Goal: Information Seeking & Learning: Find specific fact

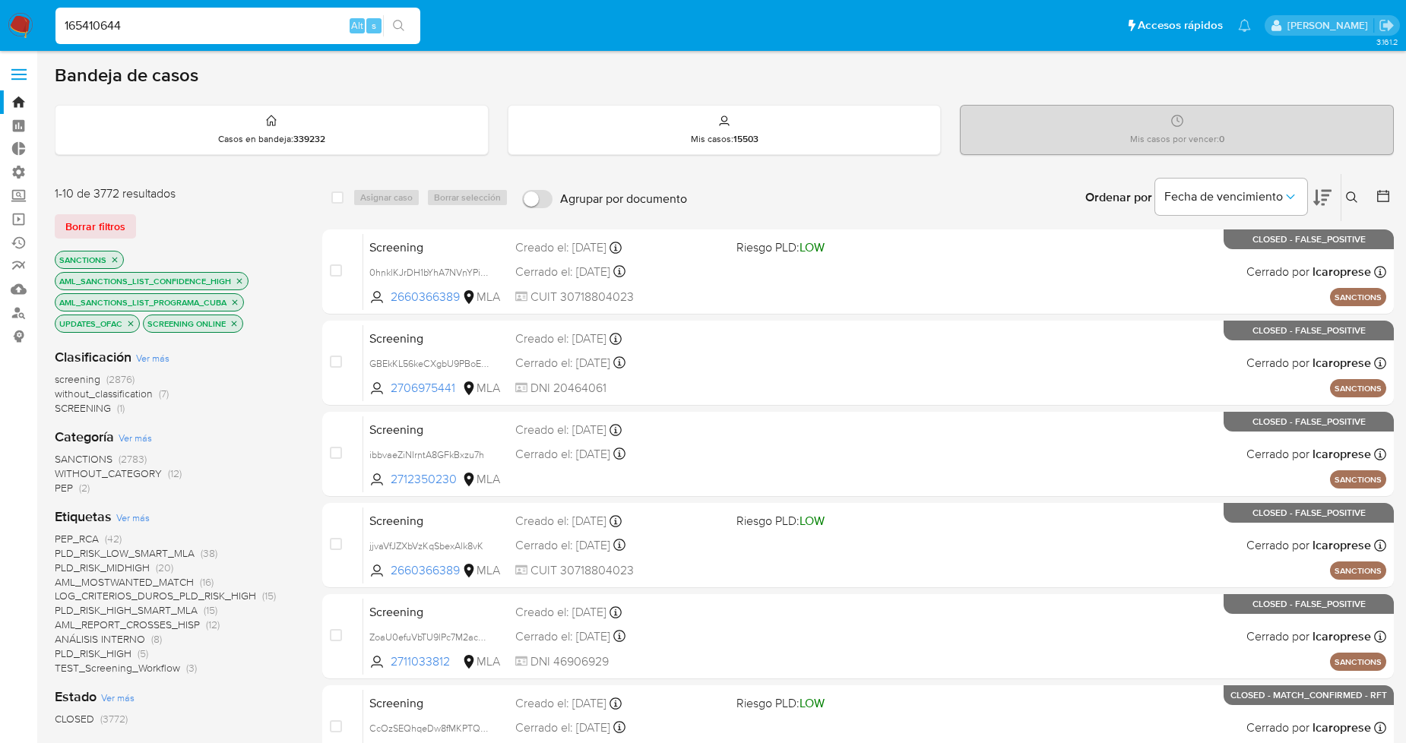
type input "165410644"
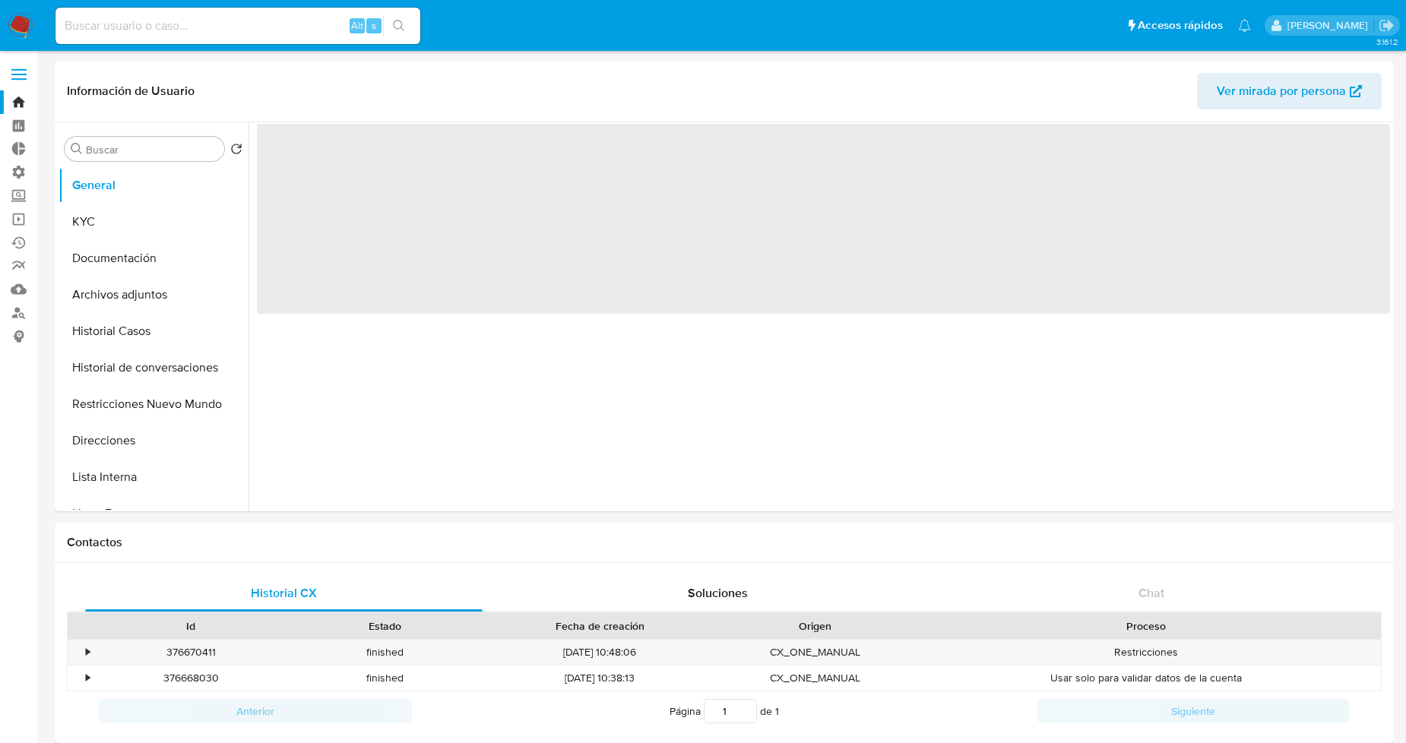
select select "10"
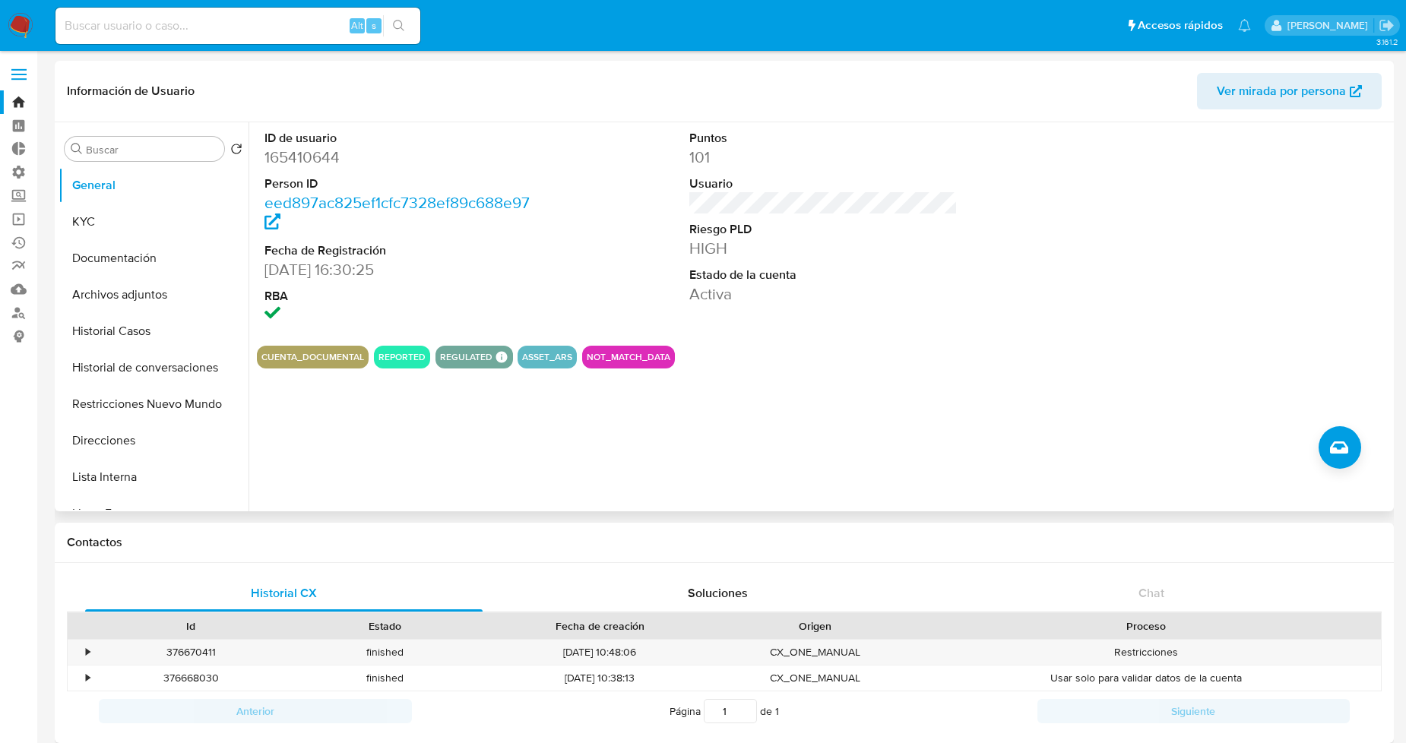
click at [504, 312] on dd at bounding box center [399, 315] width 268 height 21
click at [139, 310] on button "Archivos adjuntos" at bounding box center [148, 295] width 178 height 36
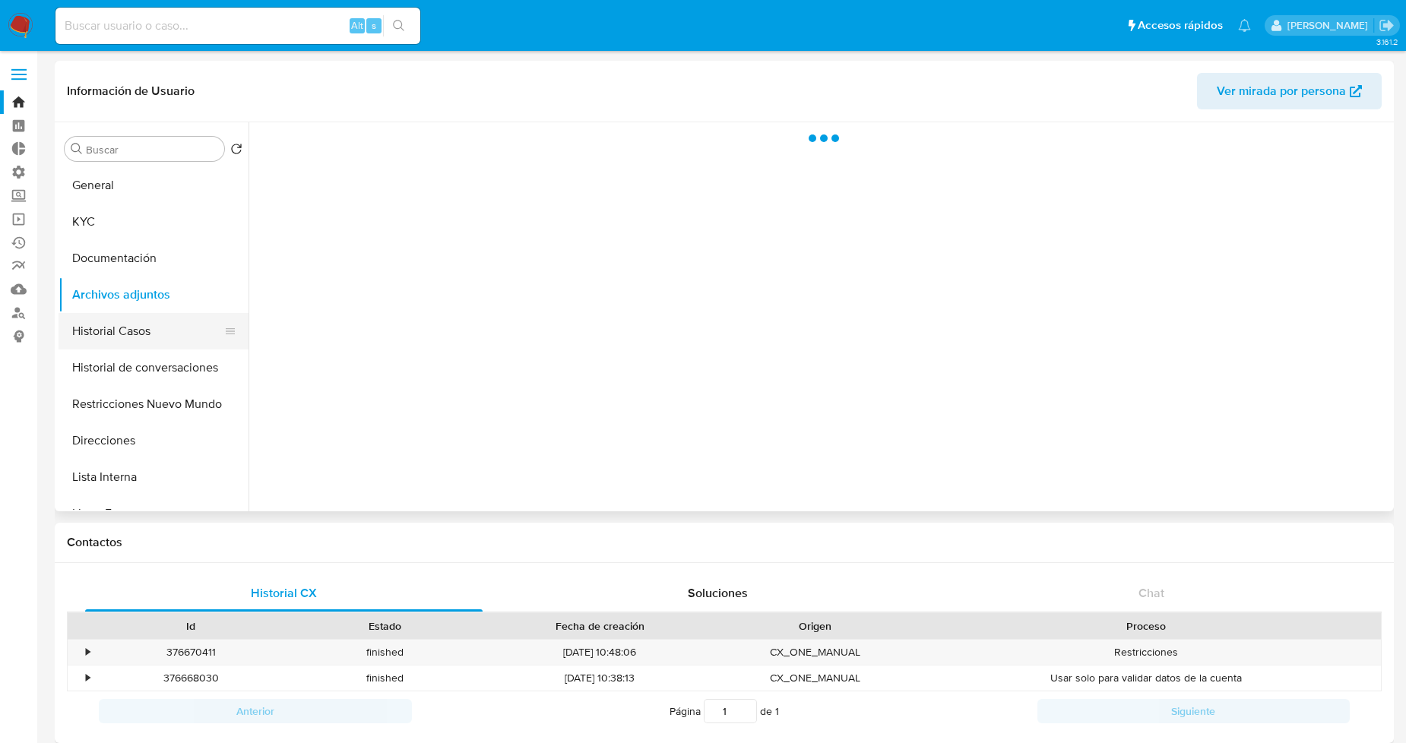
click at [151, 324] on button "Historial Casos" at bounding box center [148, 331] width 178 height 36
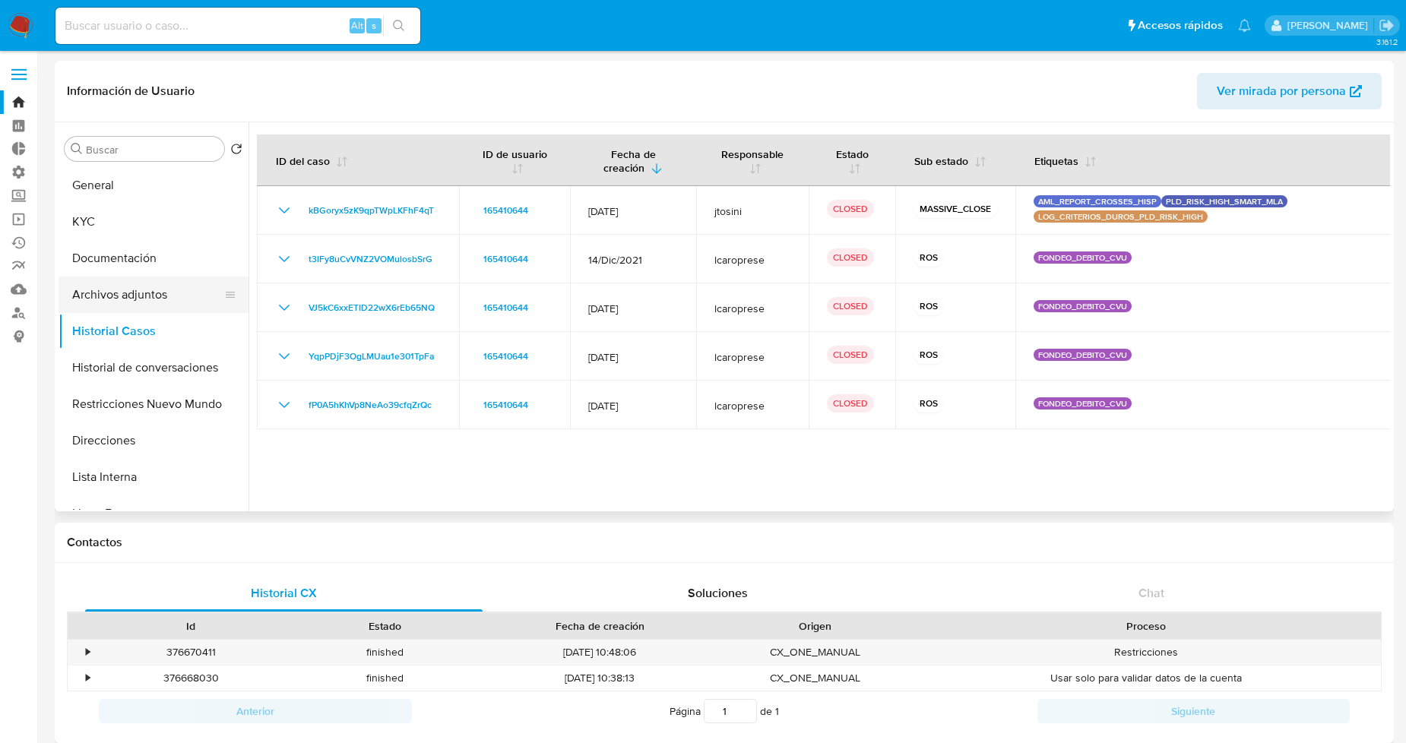
click at [151, 289] on button "Archivos adjuntos" at bounding box center [148, 295] width 178 height 36
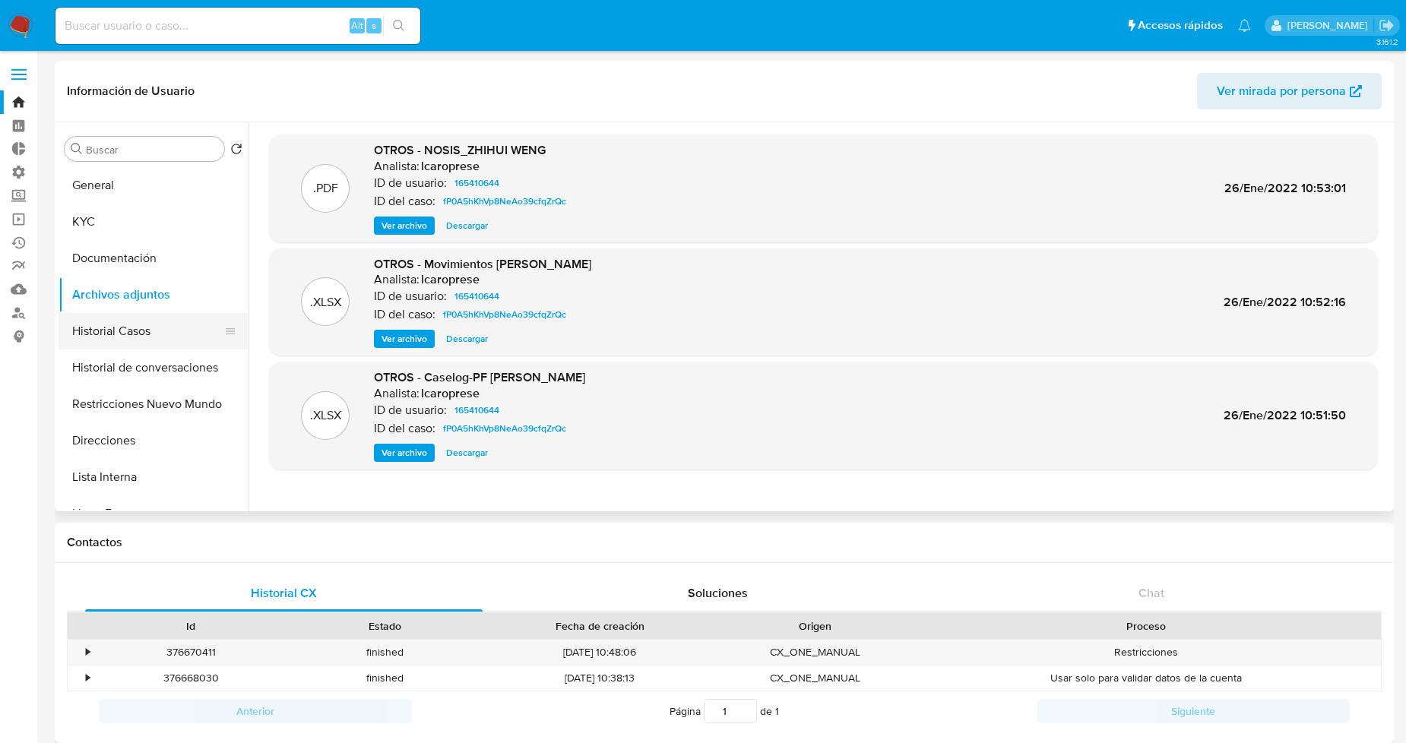
click at [137, 330] on button "Historial Casos" at bounding box center [148, 331] width 178 height 36
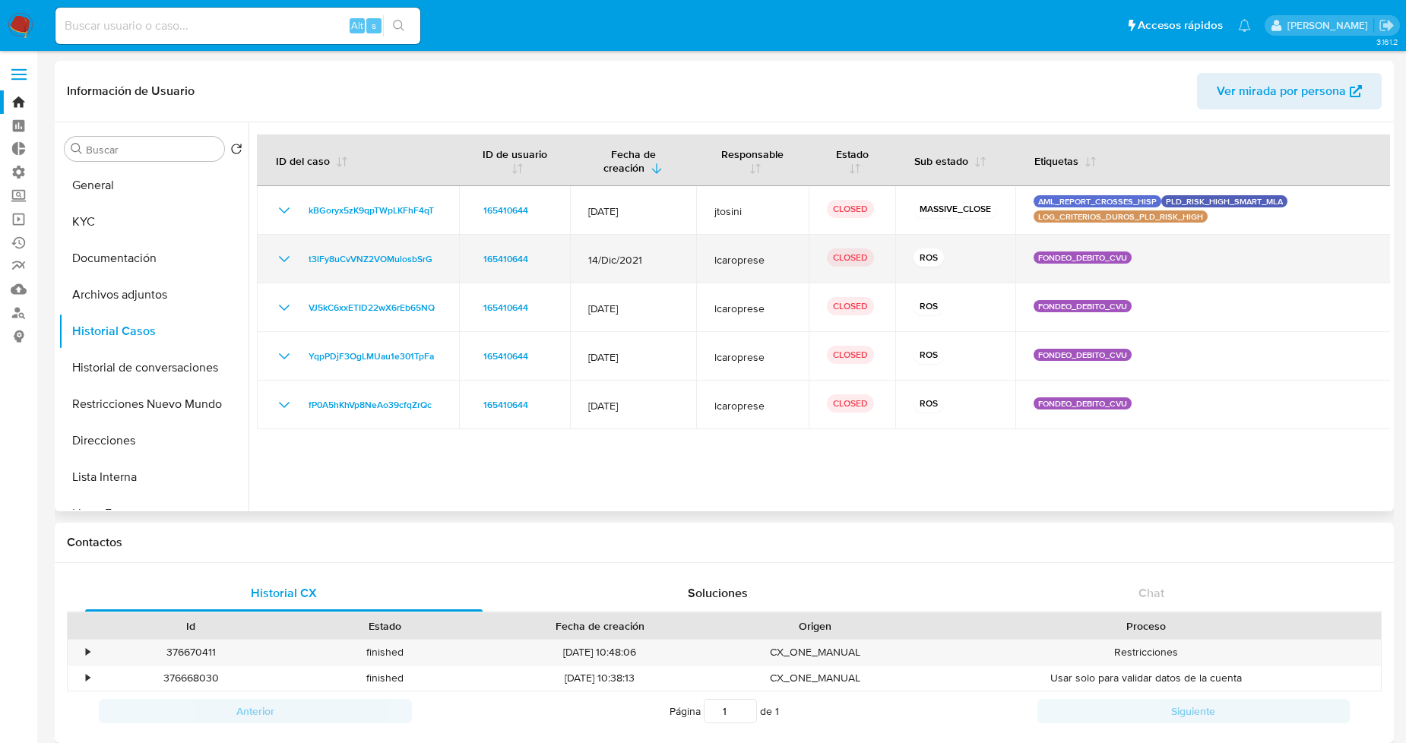
click at [278, 260] on icon "Mostrar/Ocultar" at bounding box center [284, 259] width 18 height 18
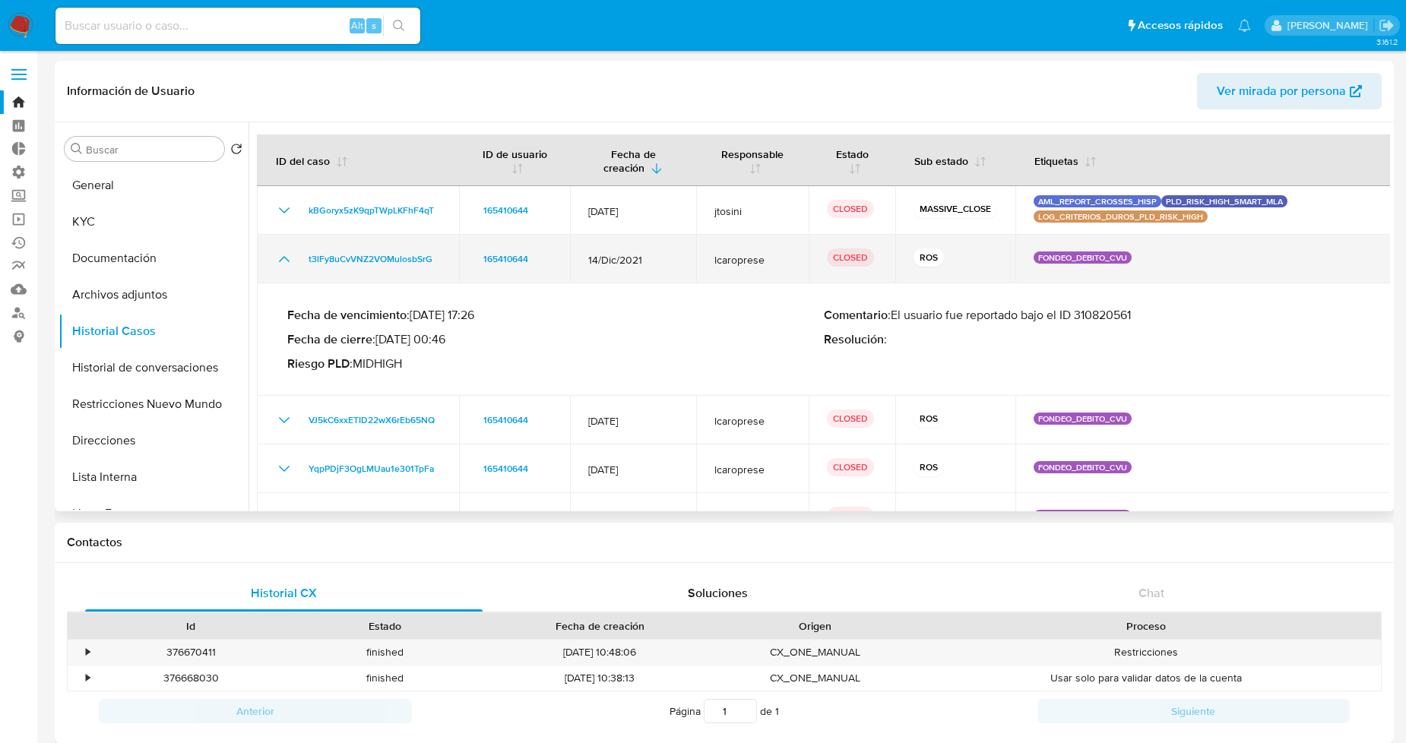
click at [278, 260] on icon "Mostrar/Ocultar" at bounding box center [284, 259] width 18 height 18
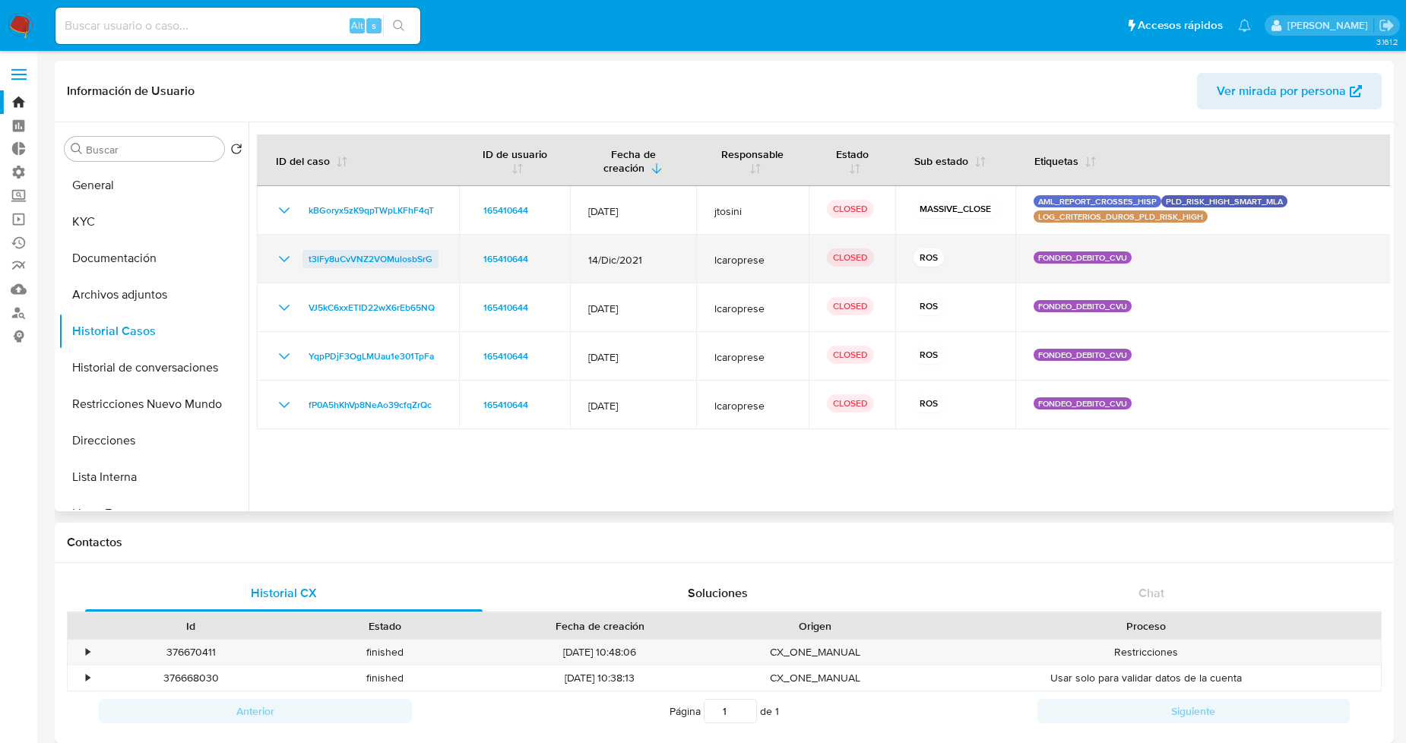
click at [388, 259] on span "t3lFy8uCvVNZ2VOMulosbSrG" at bounding box center [371, 259] width 124 height 18
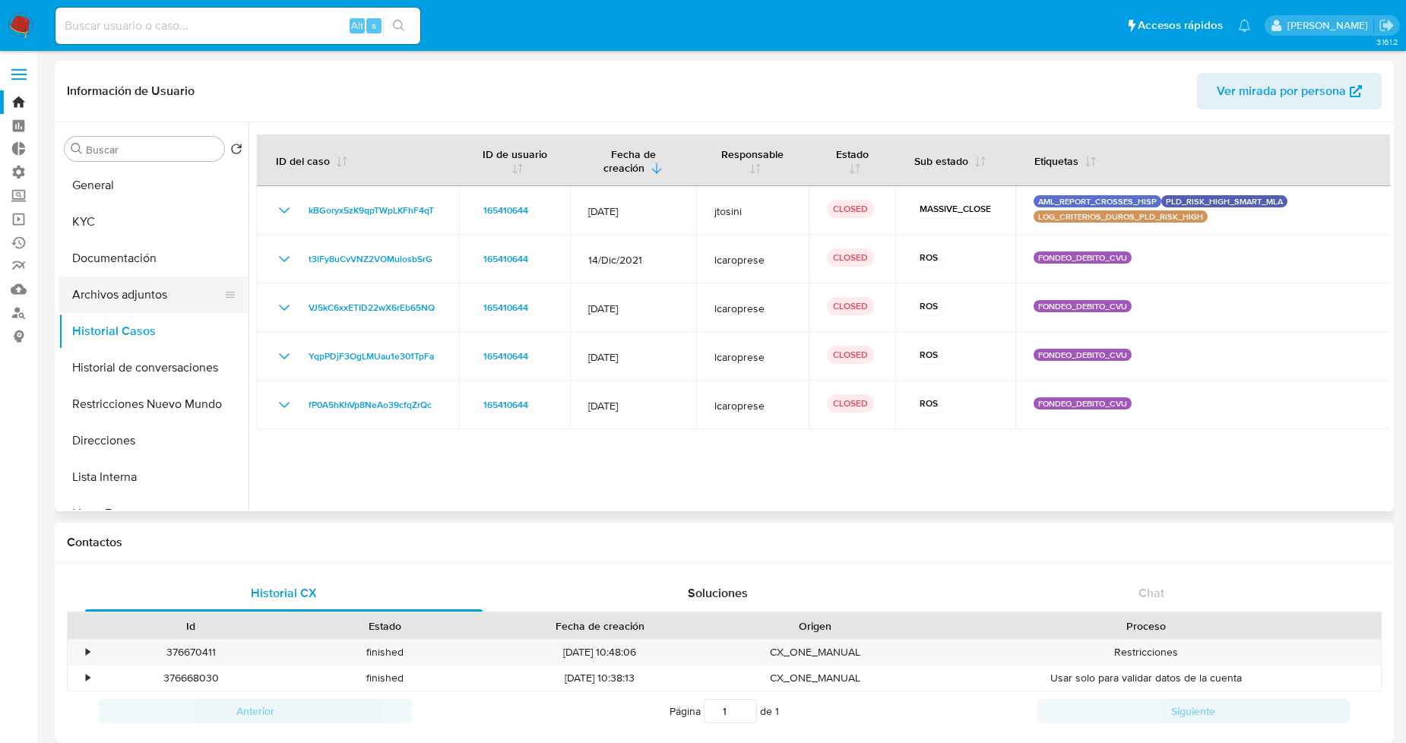
click at [146, 293] on button "Archivos adjuntos" at bounding box center [148, 295] width 178 height 36
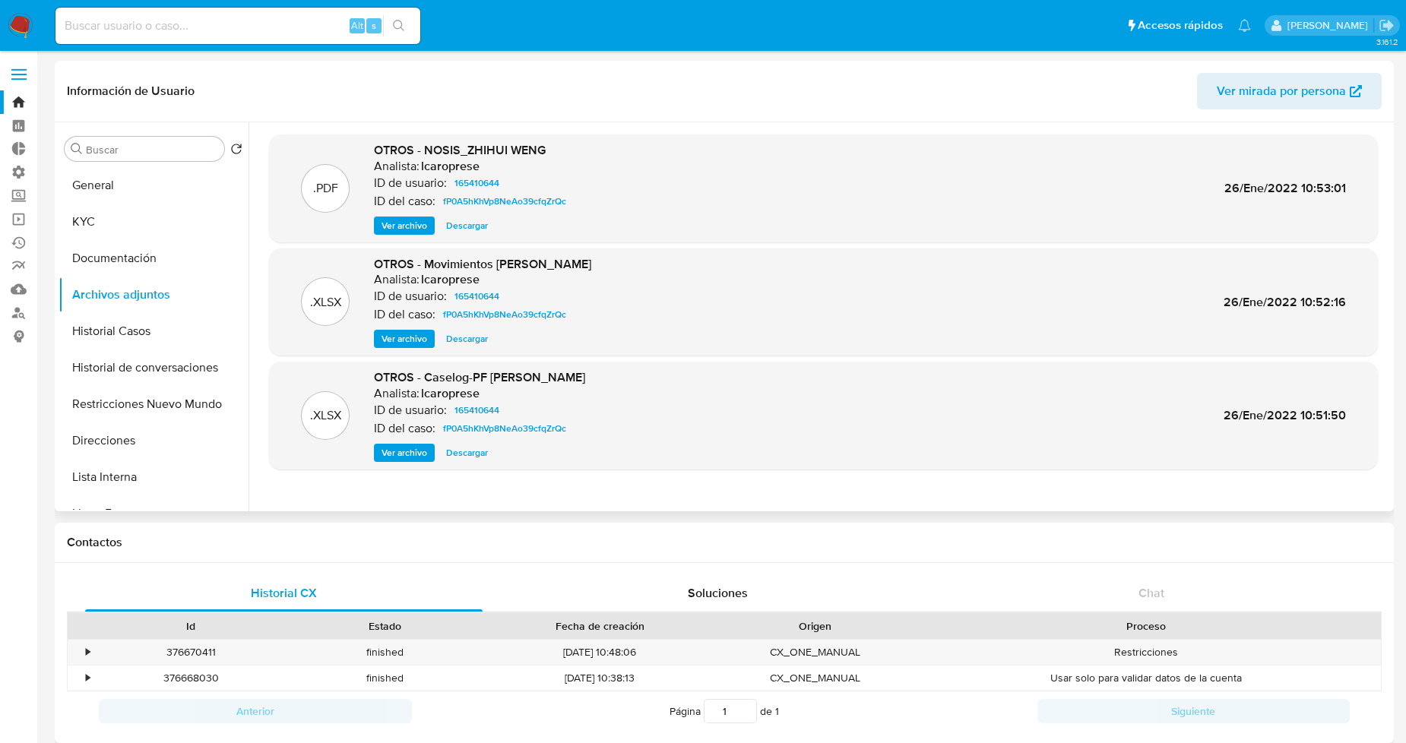
click at [417, 452] on span "Ver archivo" at bounding box center [405, 452] width 46 height 15
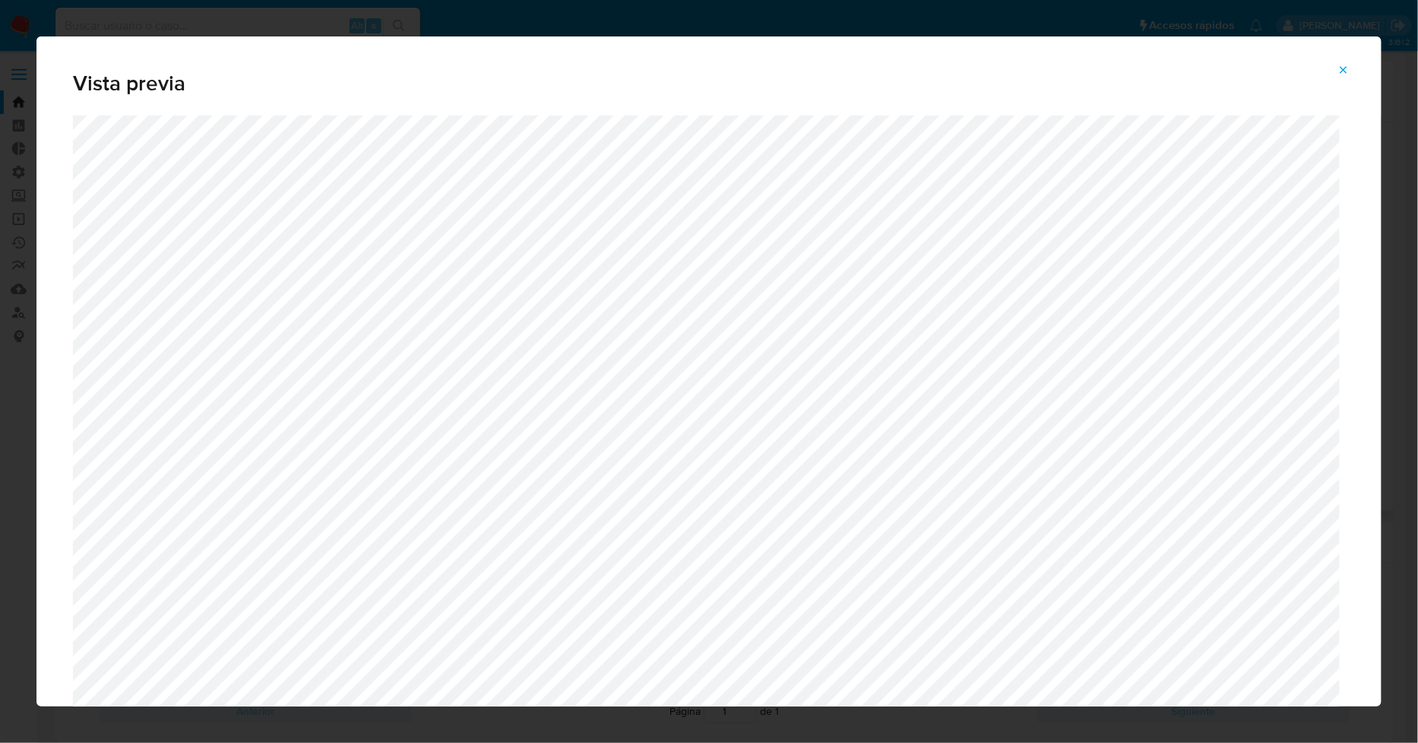
click at [1340, 78] on span "Attachment preview" at bounding box center [1344, 69] width 12 height 21
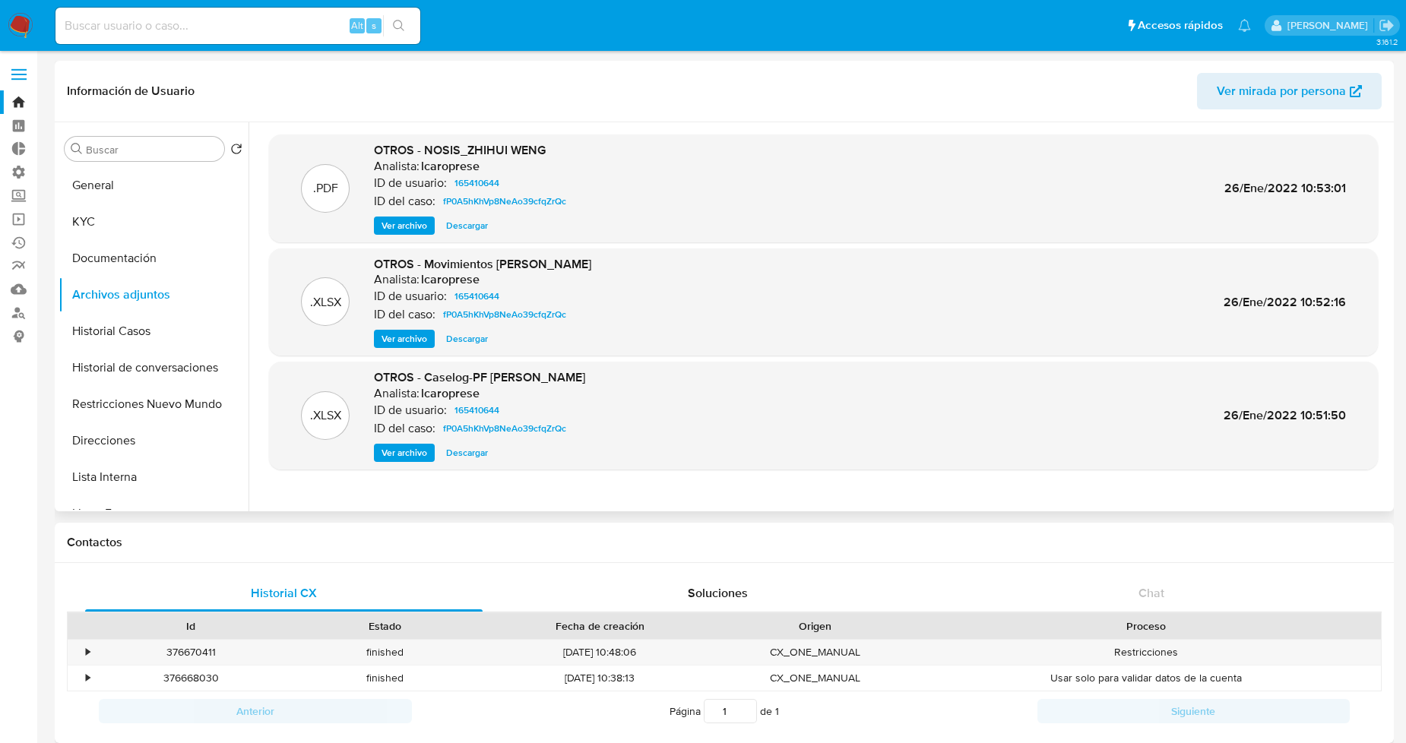
click at [468, 445] on span "Descargar" at bounding box center [467, 452] width 42 height 15
click at [461, 341] on span "Descargar" at bounding box center [467, 338] width 42 height 15
drag, startPoint x: 103, startPoint y: 258, endPoint x: 388, endPoint y: 214, distance: 288.5
click at [103, 258] on button "Documentación" at bounding box center [154, 258] width 190 height 36
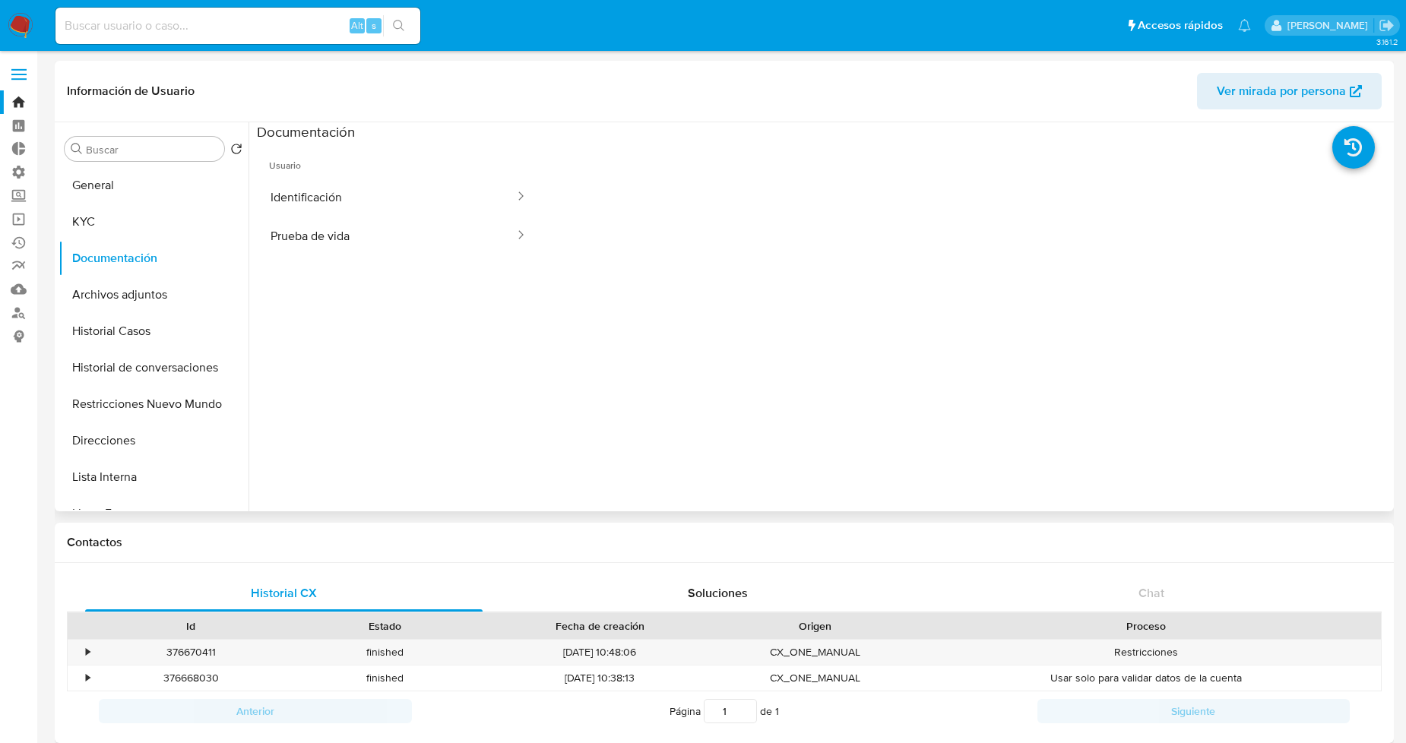
click at [360, 232] on button "Prueba de vida" at bounding box center [386, 236] width 259 height 39
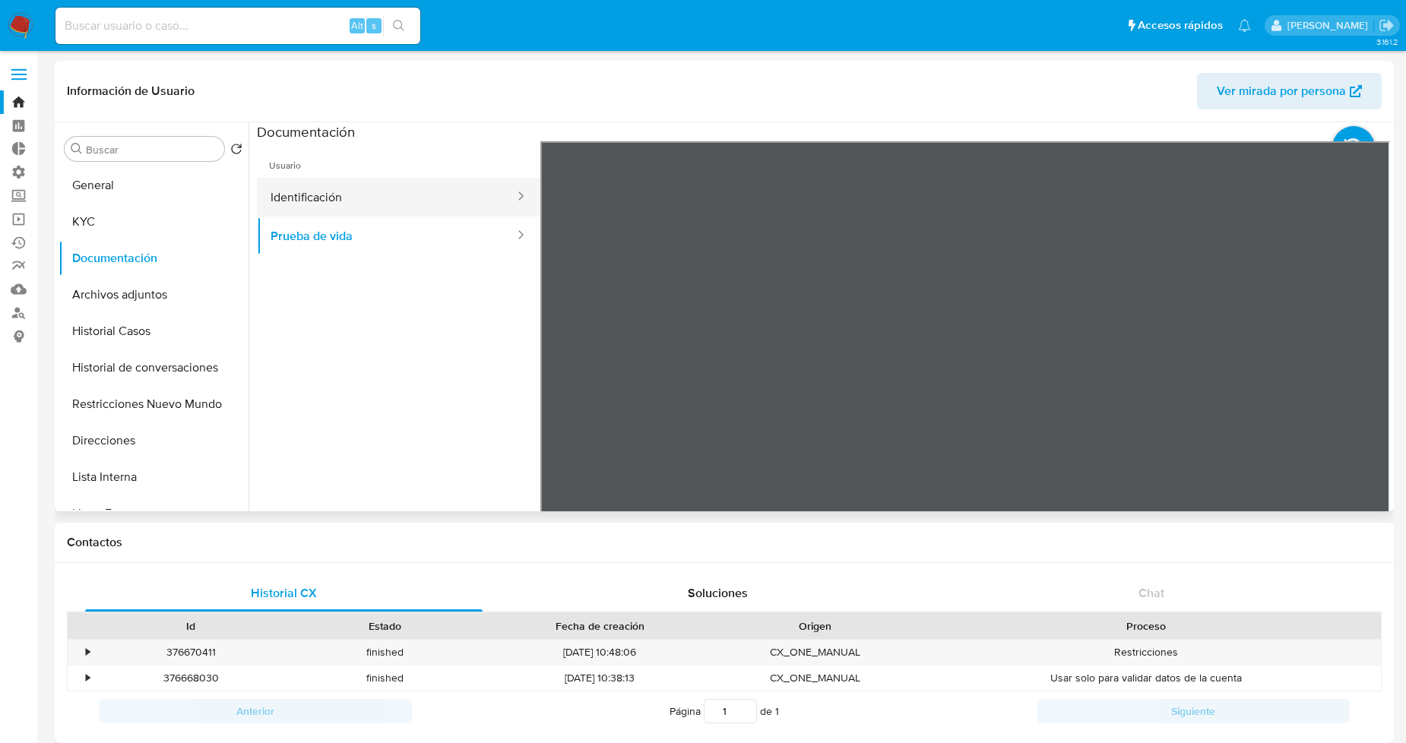
click at [423, 193] on button "Identificación" at bounding box center [386, 197] width 259 height 39
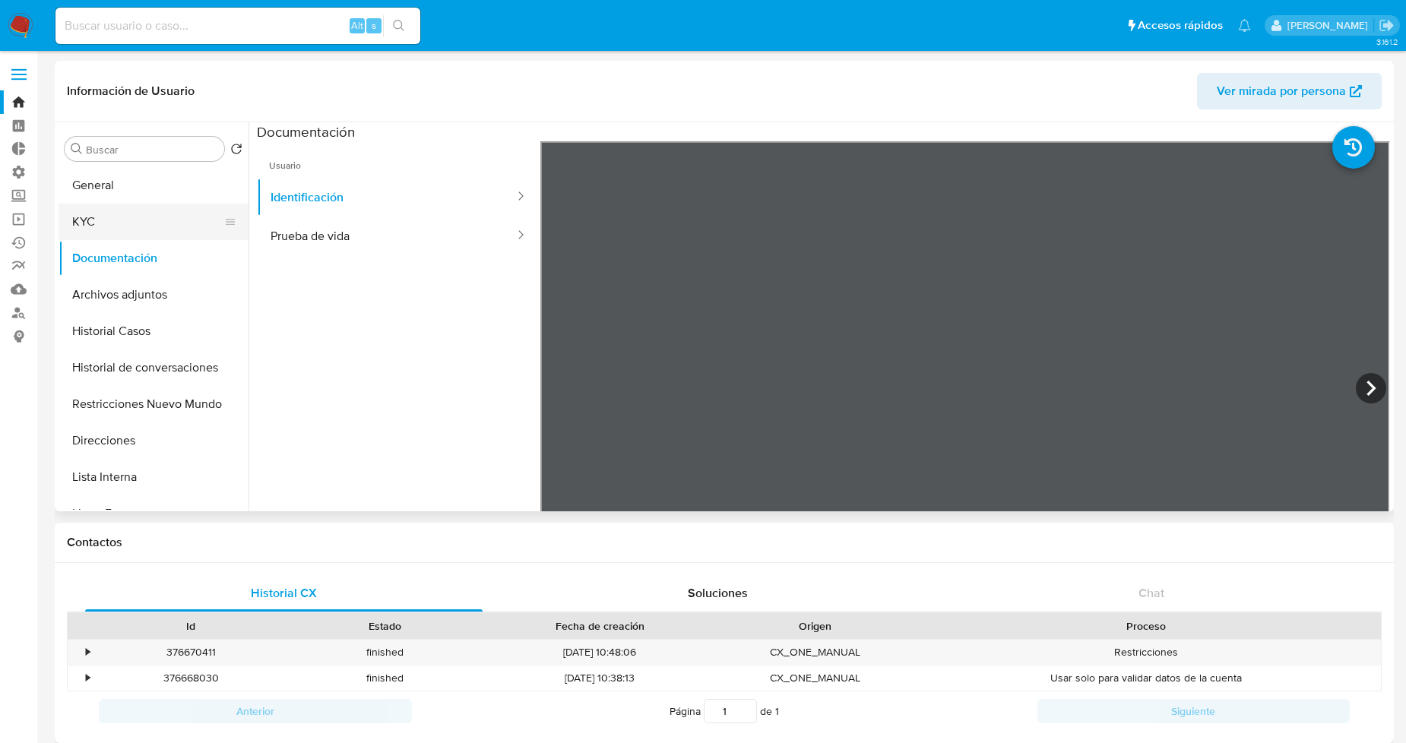
click at [172, 224] on button "KYC" at bounding box center [148, 222] width 178 height 36
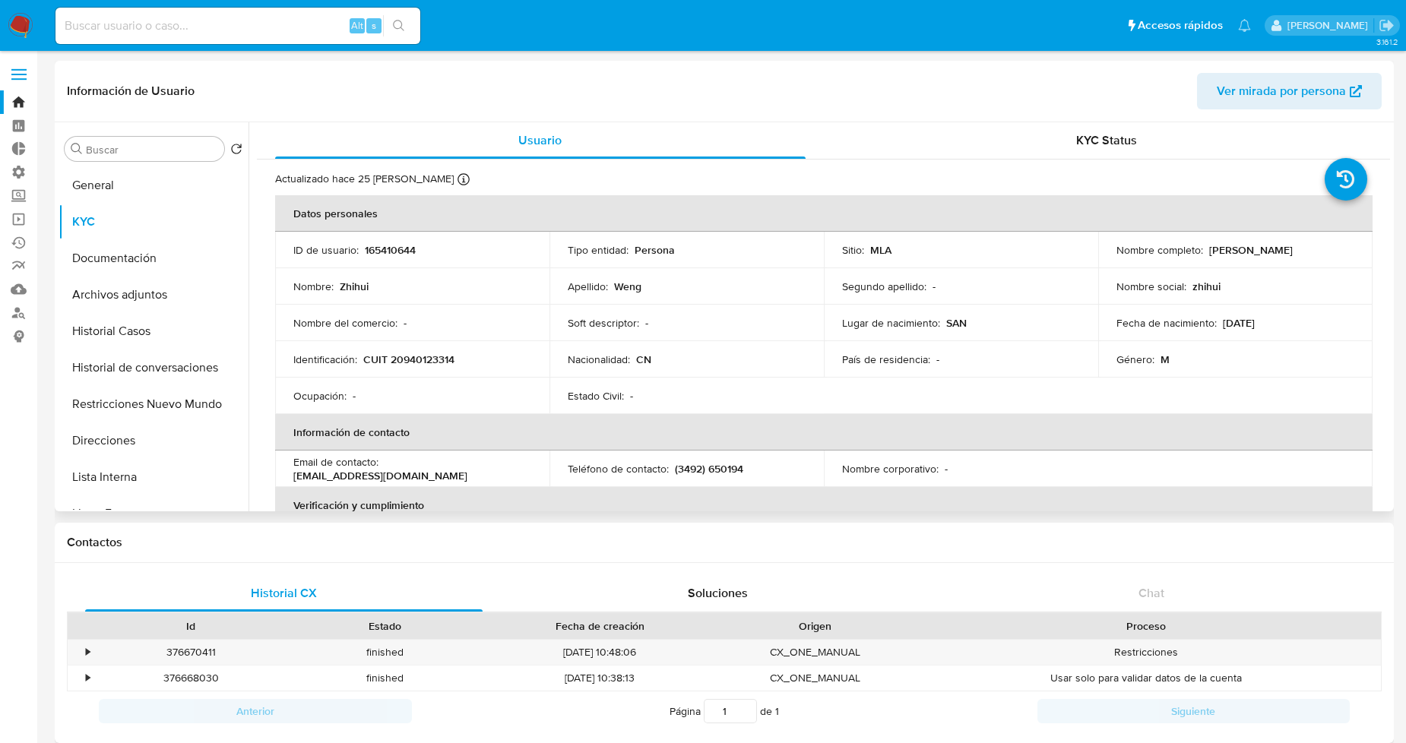
click at [412, 367] on td "Identificación : CUIT 20940123314" at bounding box center [412, 359] width 274 height 36
click at [408, 362] on p "CUIT 20940123314" at bounding box center [408, 360] width 91 height 14
copy p "20940123314"
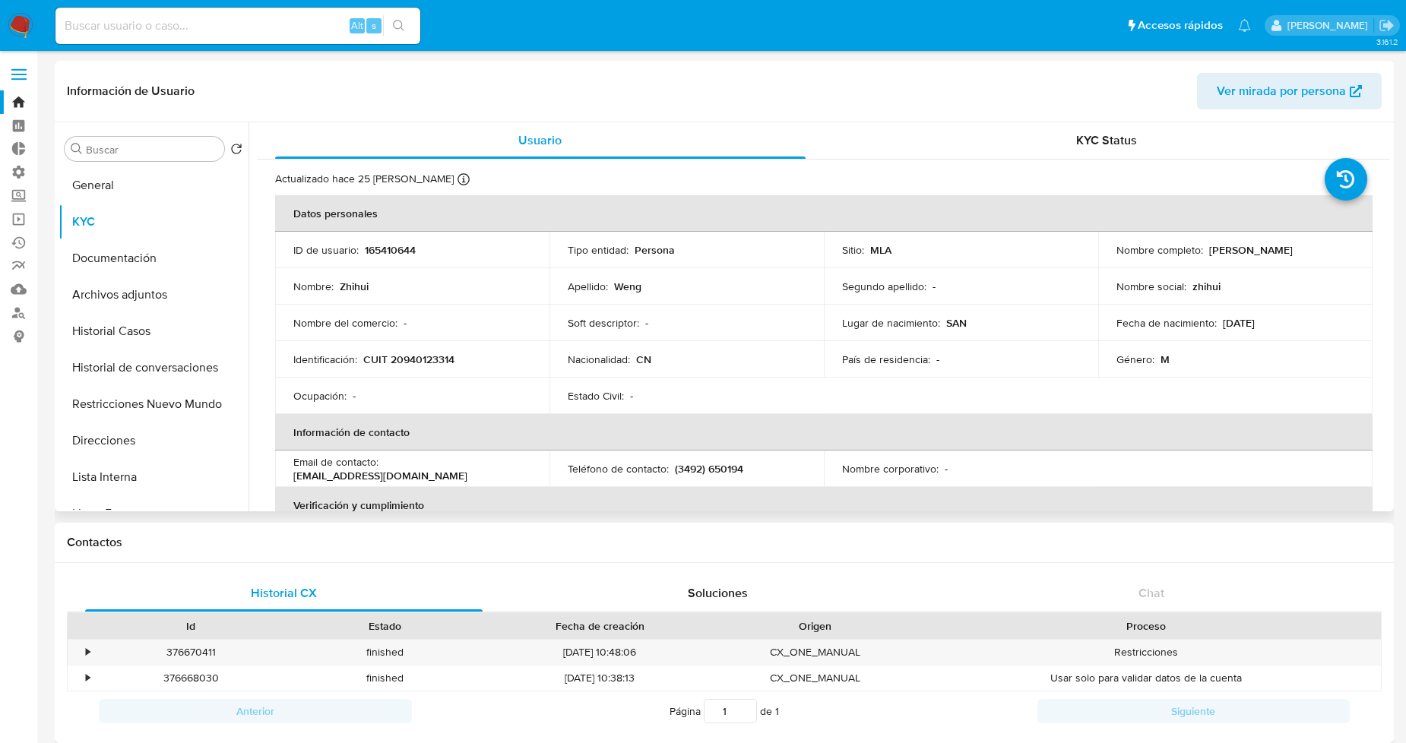
click at [808, 360] on td "Nacionalidad : CN" at bounding box center [687, 359] width 274 height 36
click at [111, 338] on button "Historial Casos" at bounding box center [148, 331] width 178 height 36
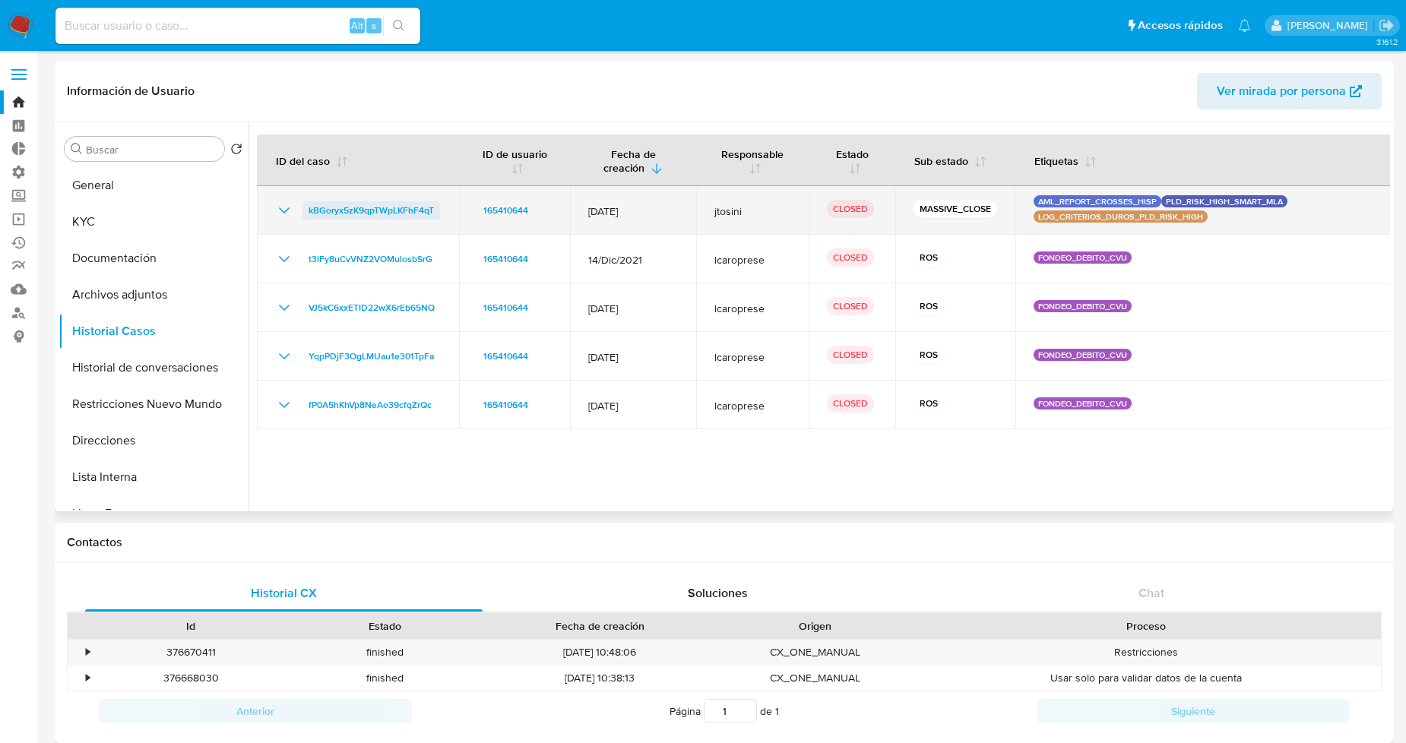
click at [417, 210] on span "kBGoryx5zK9qpTWpLKFhF4qT" at bounding box center [371, 210] width 125 height 18
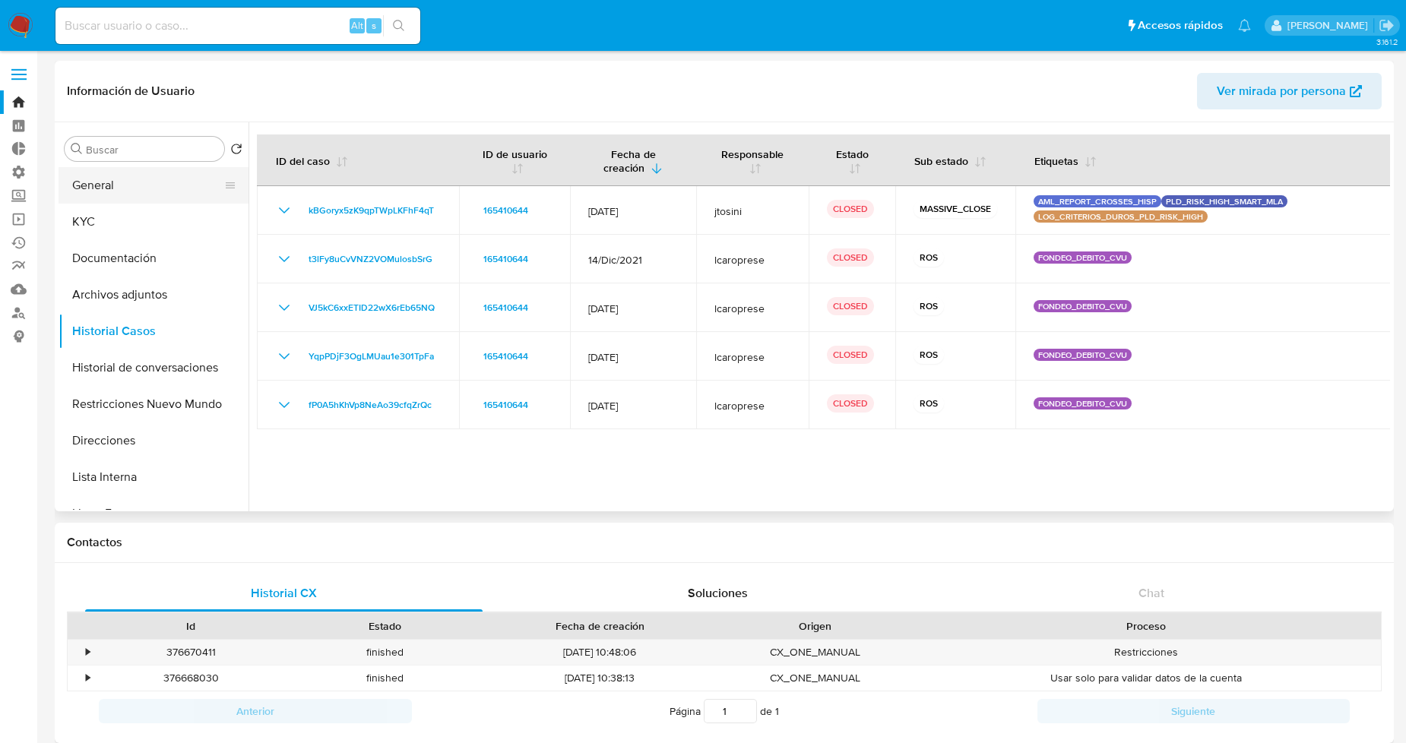
click at [97, 198] on button "General" at bounding box center [148, 185] width 178 height 36
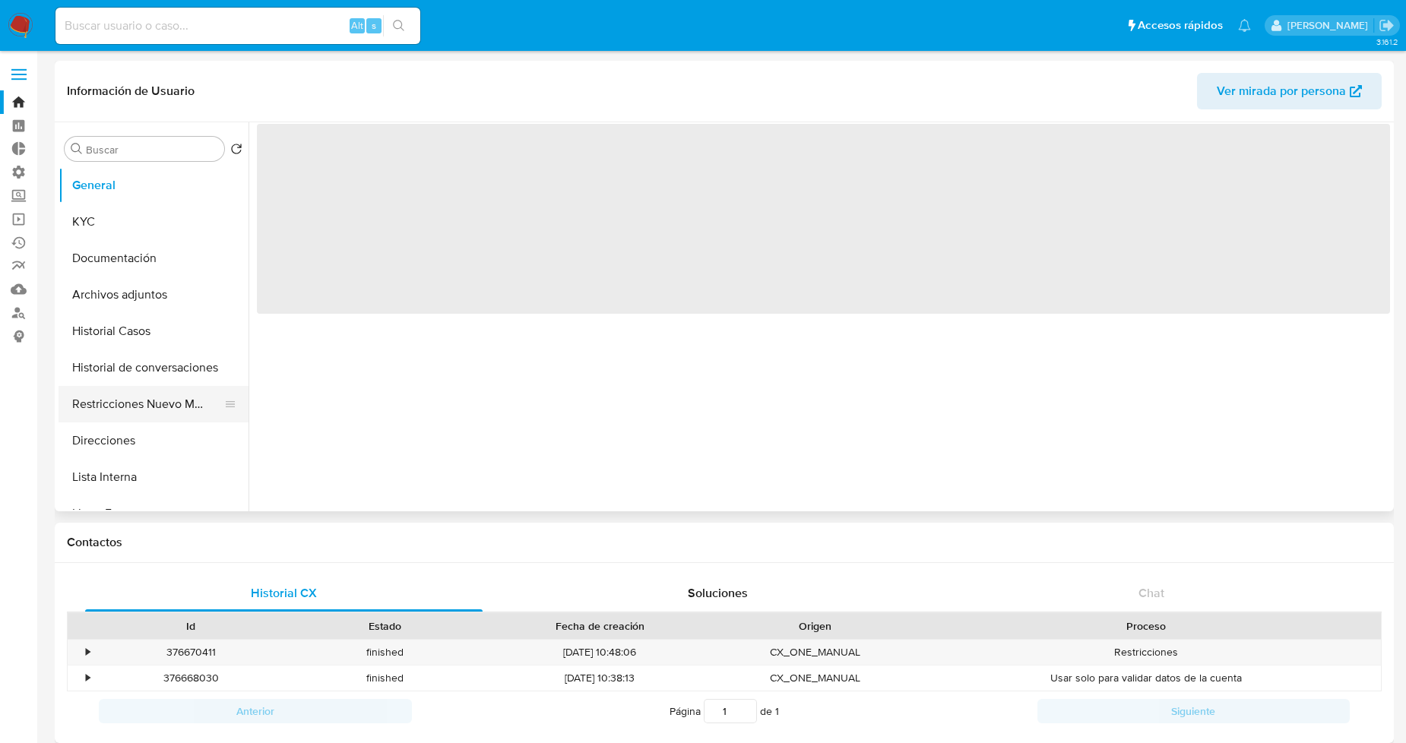
click at [122, 407] on button "Restricciones Nuevo Mundo" at bounding box center [148, 404] width 178 height 36
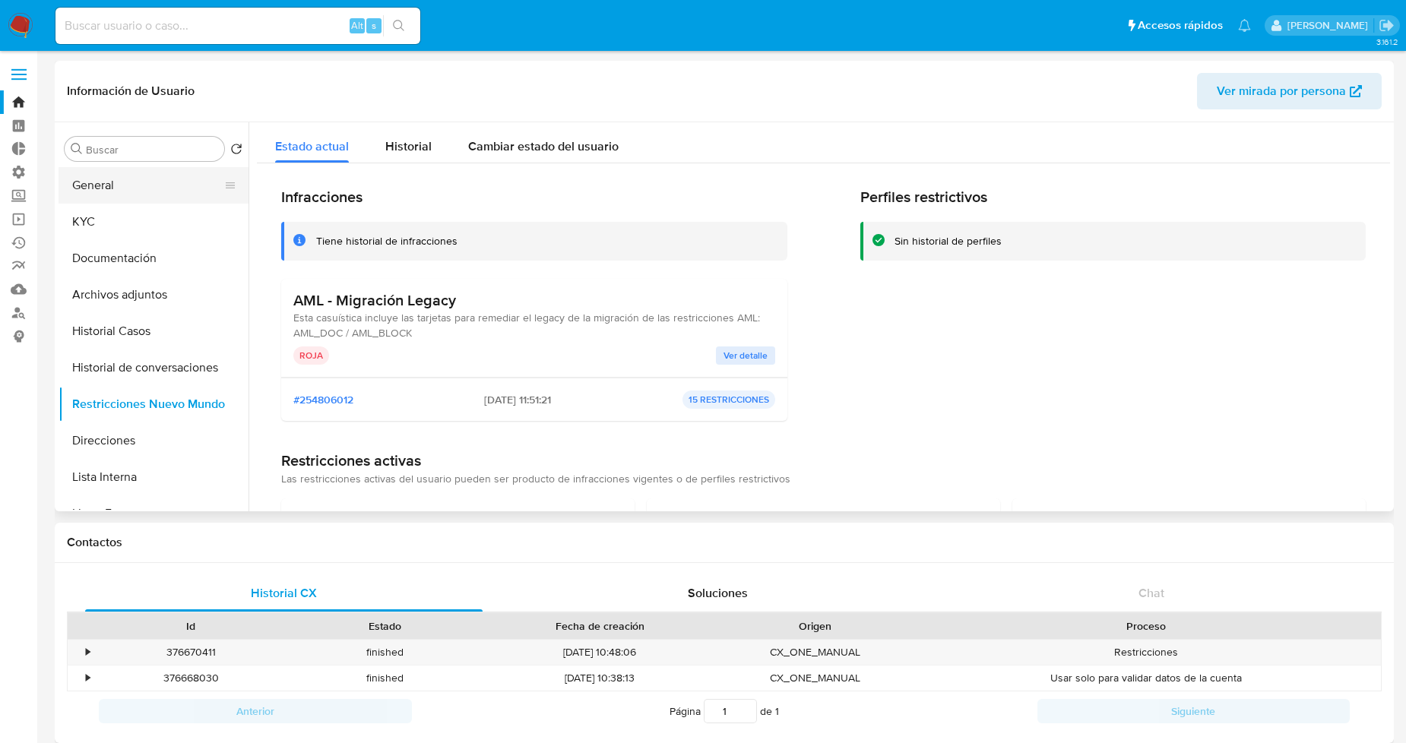
click at [106, 198] on button "General" at bounding box center [148, 185] width 178 height 36
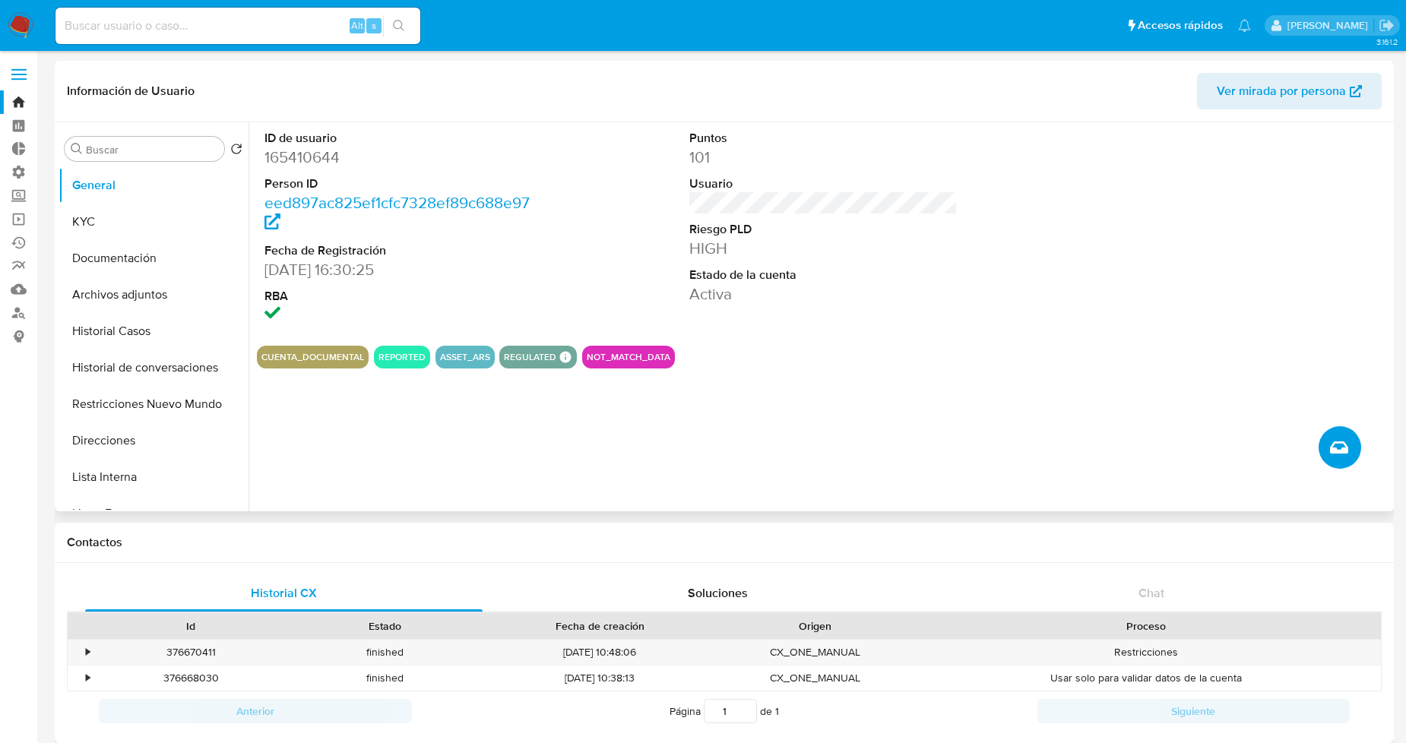
click at [1334, 450] on icon "Crear caso manual" at bounding box center [1339, 448] width 18 height 12
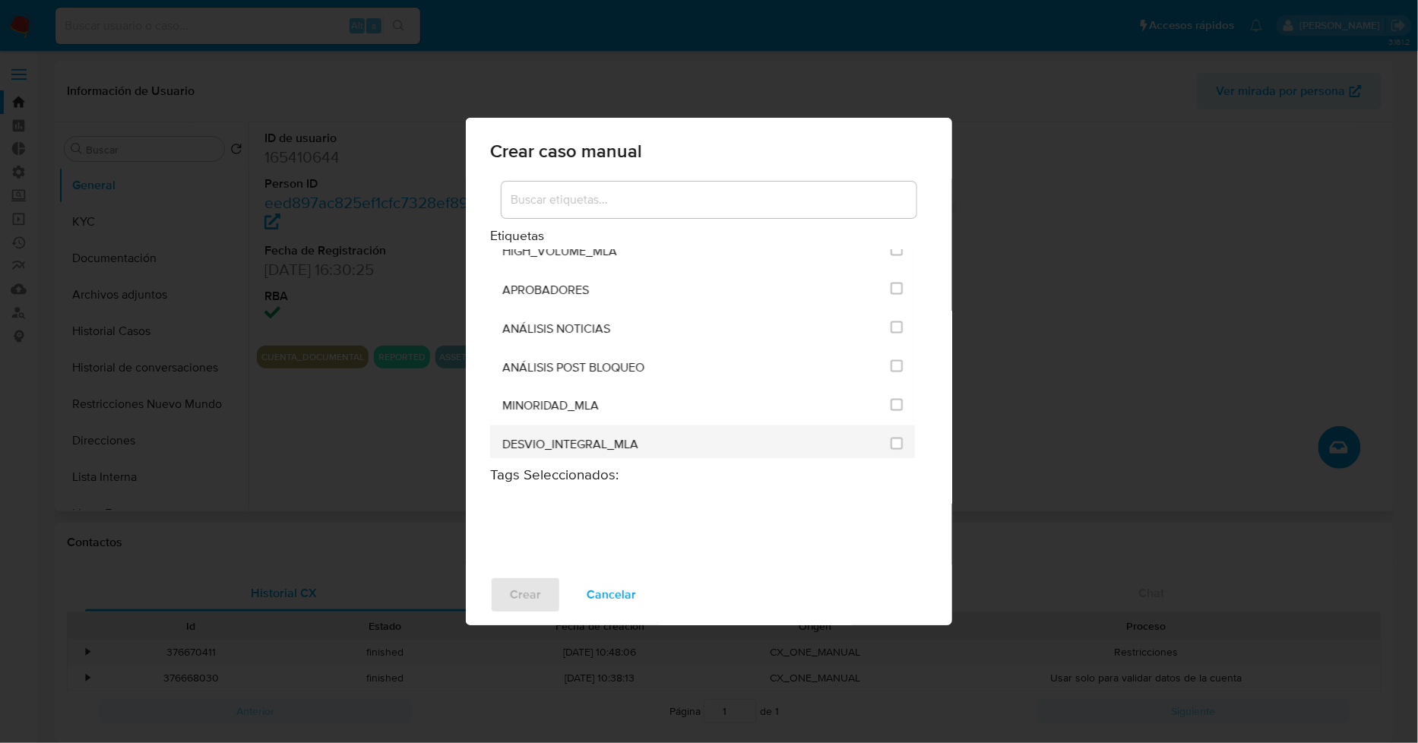
scroll to position [3041, 0]
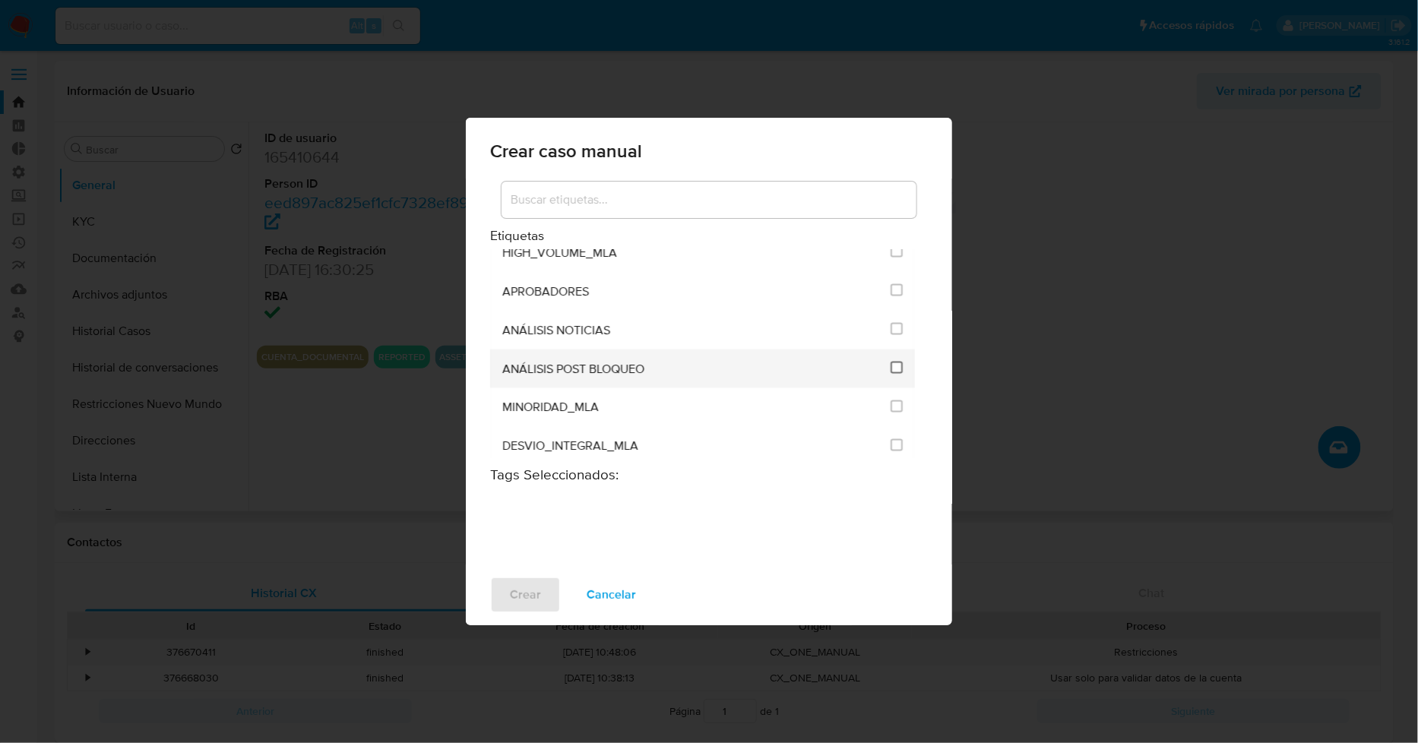
click at [891, 362] on input "3249" at bounding box center [897, 368] width 12 height 12
checkbox input "true"
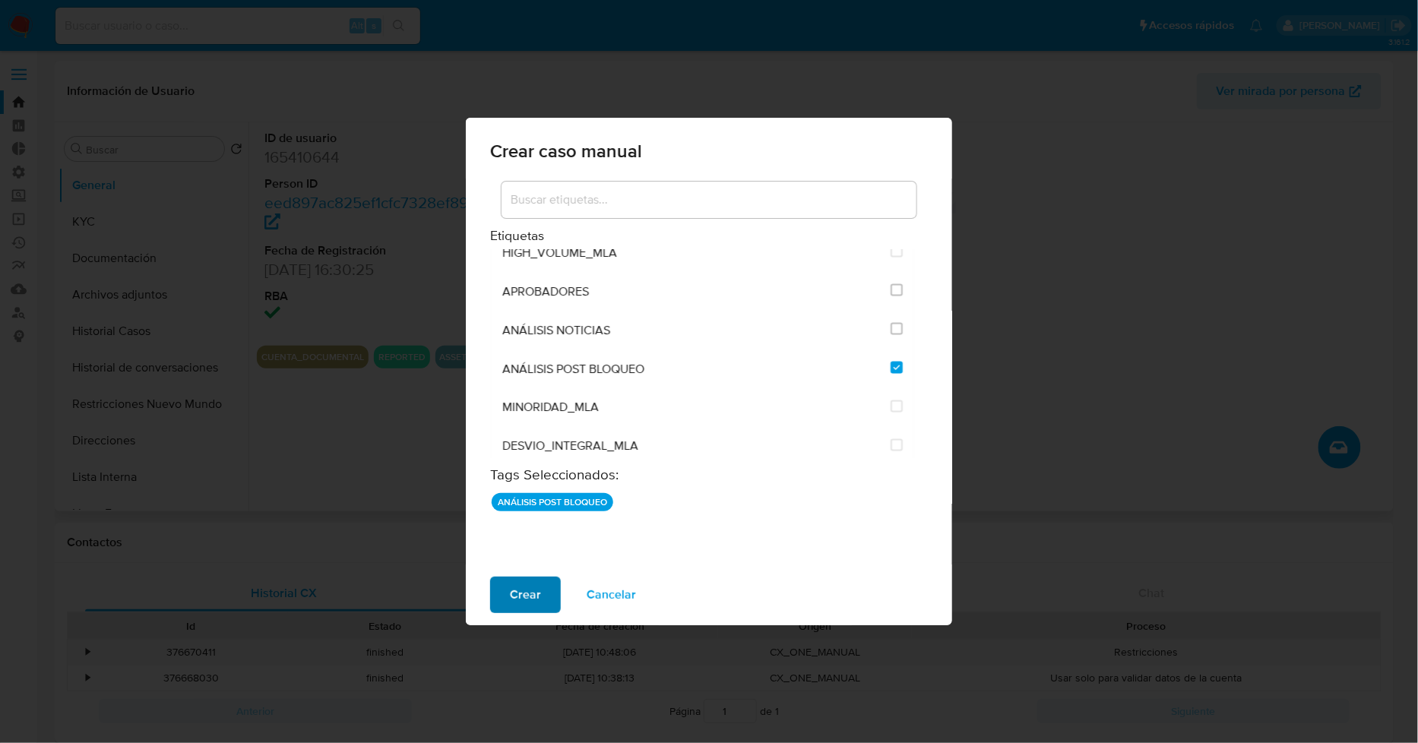
click at [534, 595] on span "Crear" at bounding box center [525, 594] width 31 height 33
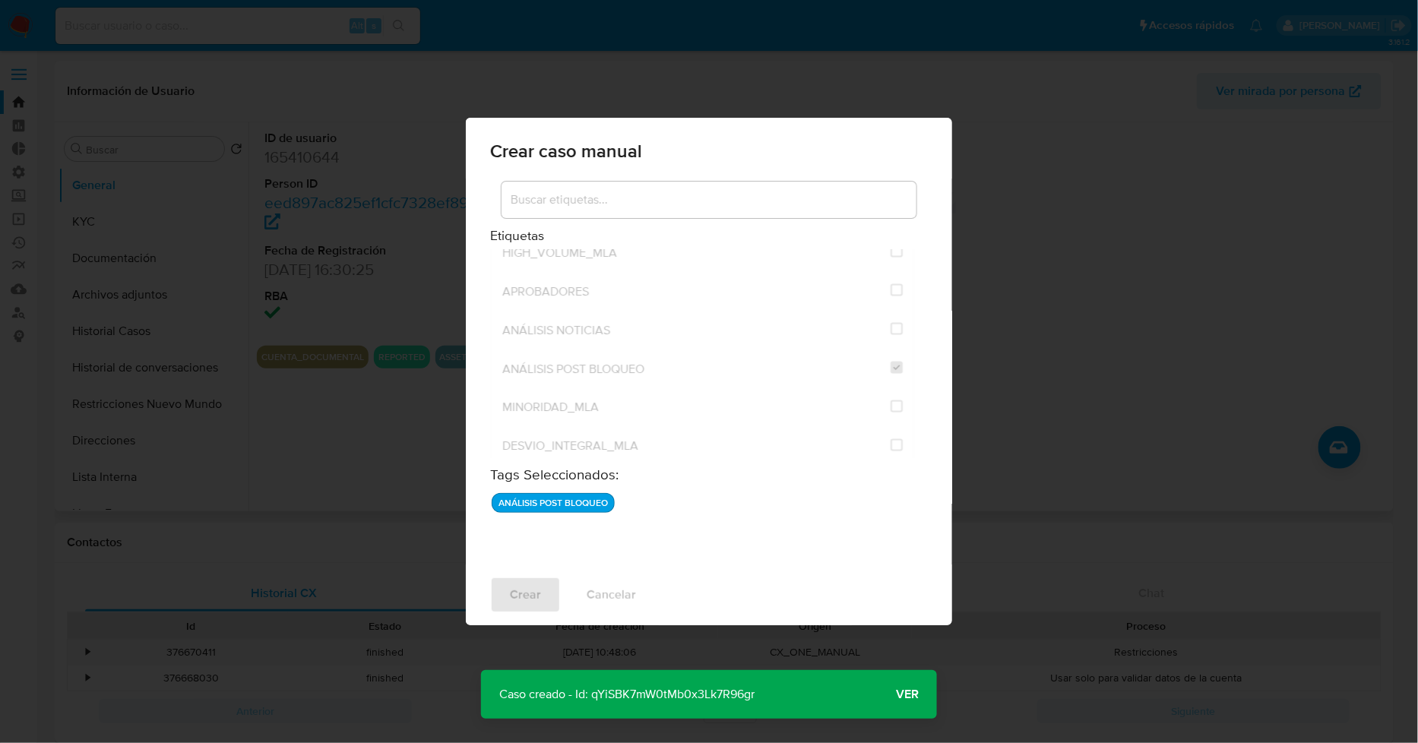
click at [906, 695] on span "Ver" at bounding box center [907, 695] width 23 height 0
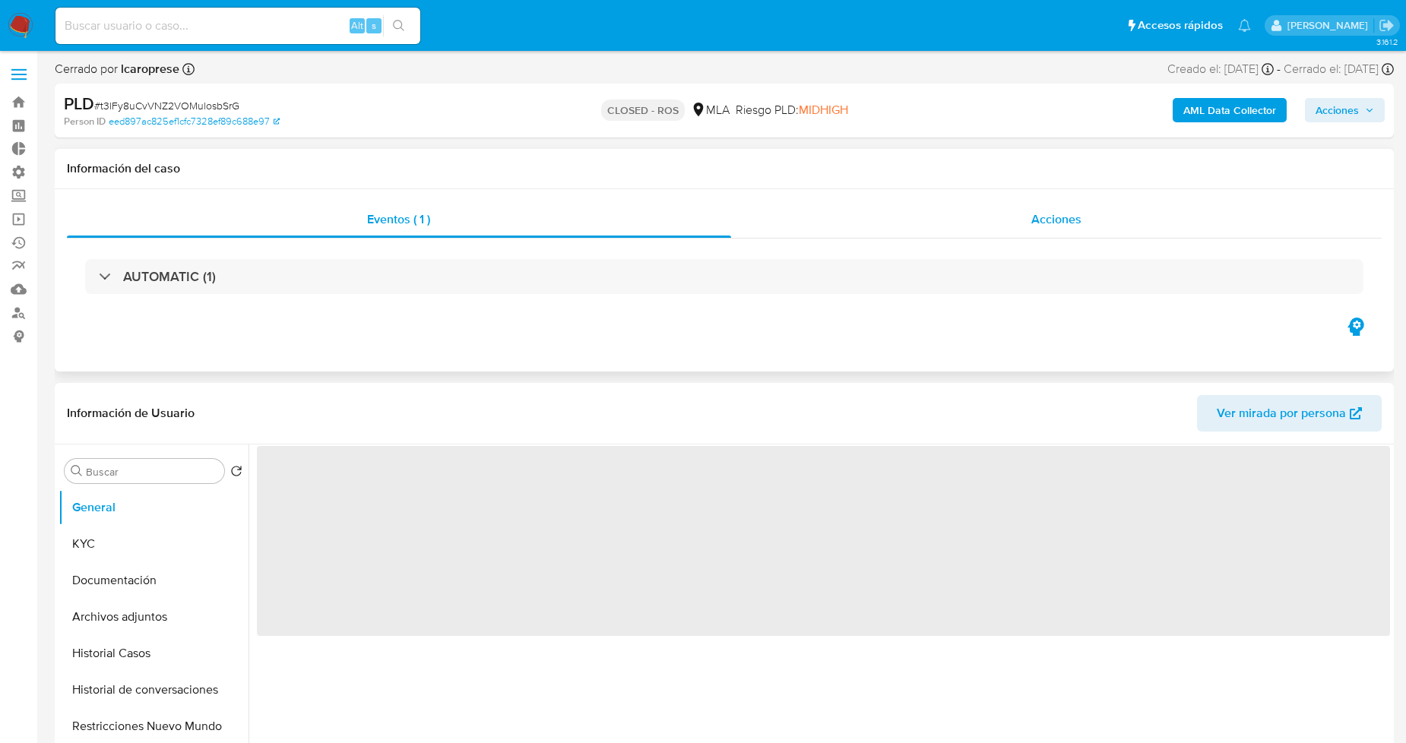
click at [953, 211] on div "Acciones" at bounding box center [1056, 219] width 651 height 36
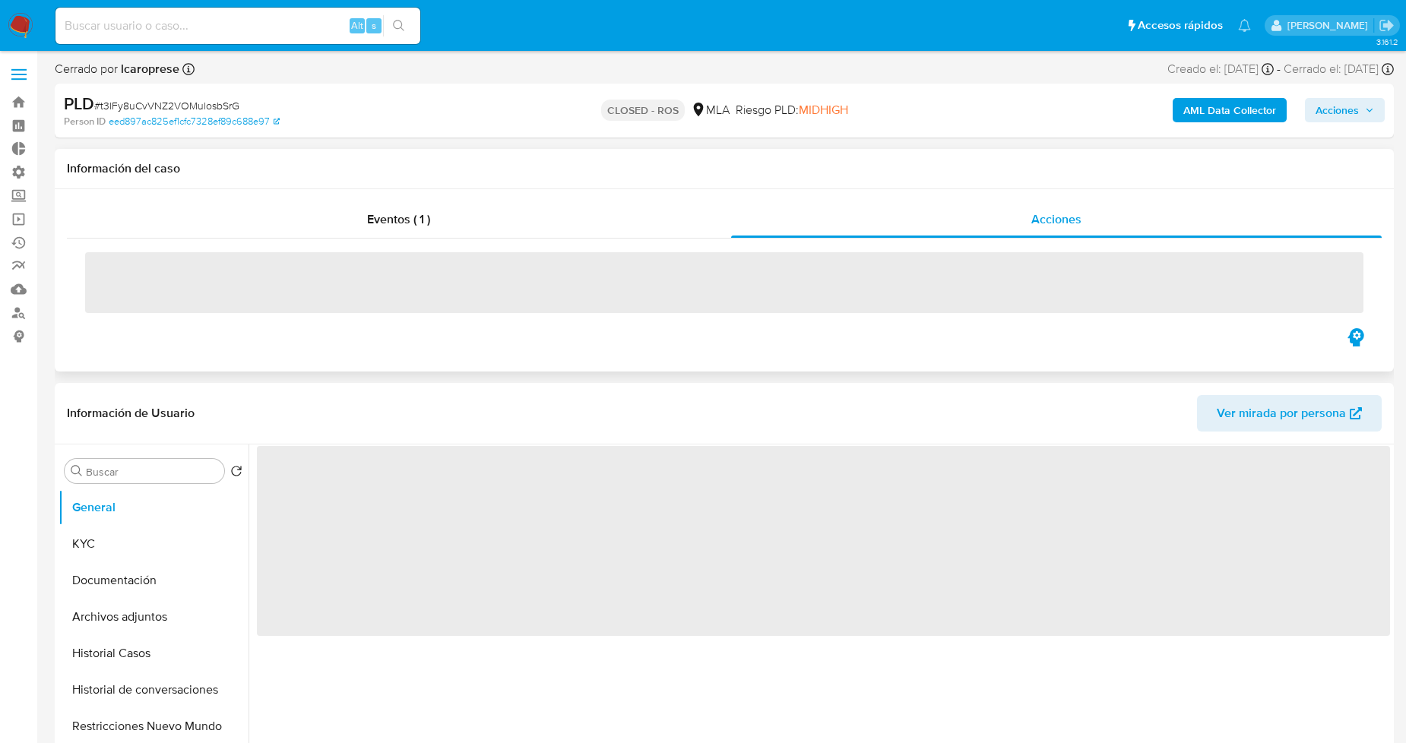
select select "10"
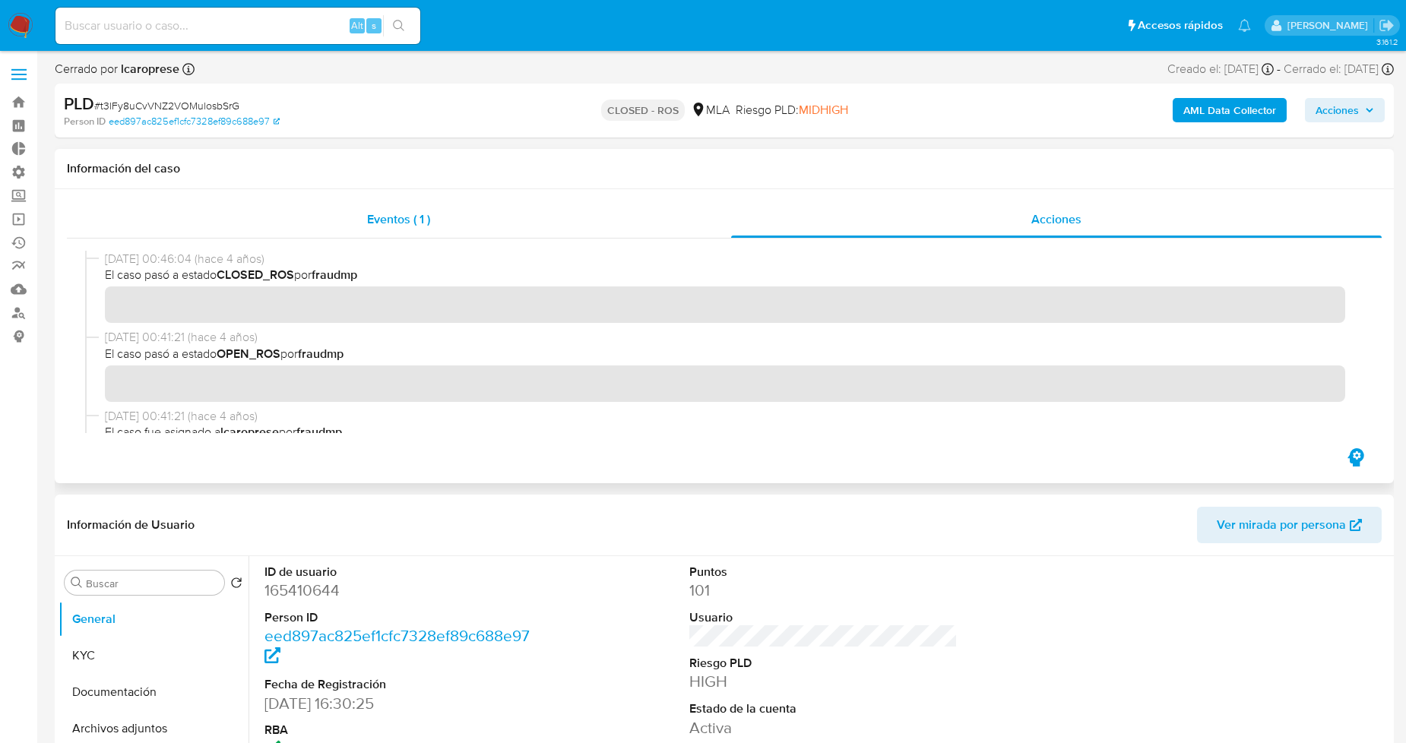
click at [510, 213] on div "Eventos ( 1 )" at bounding box center [399, 219] width 664 height 36
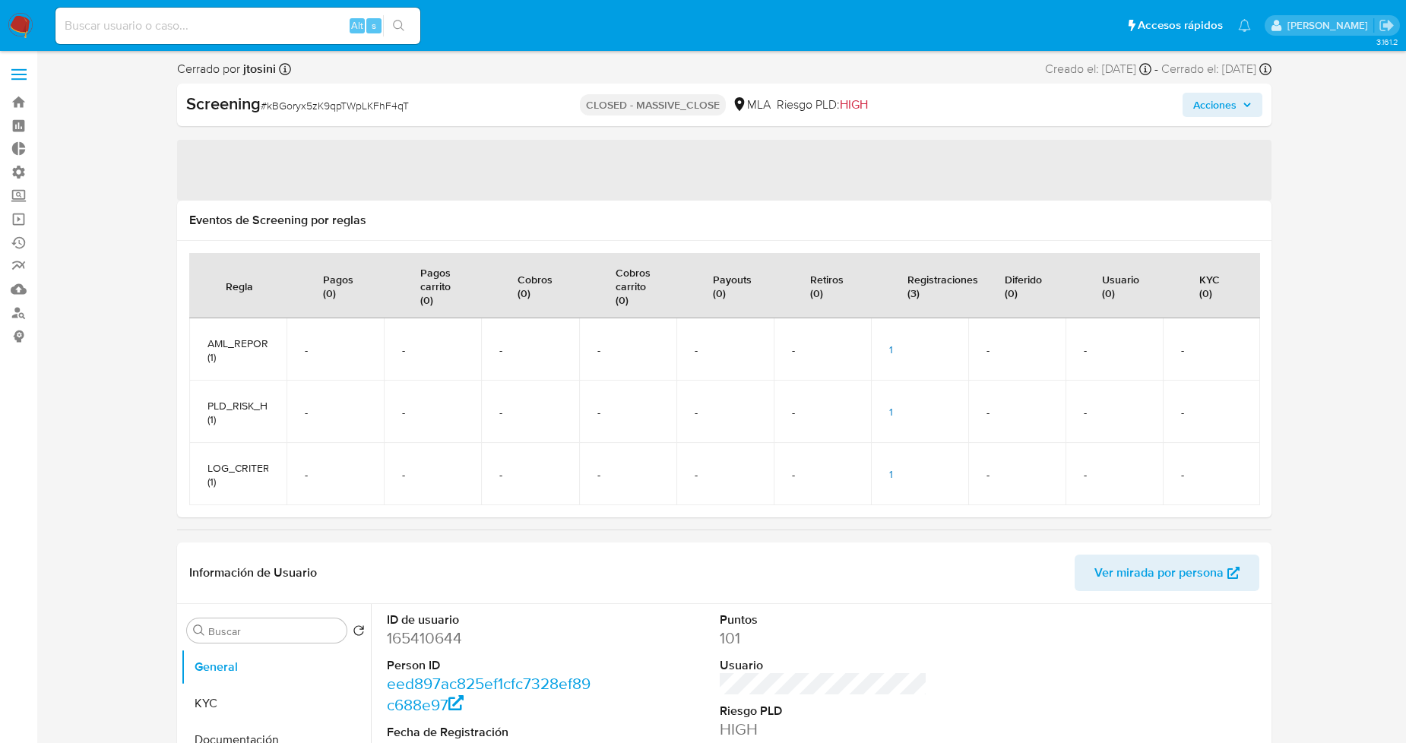
select select "10"
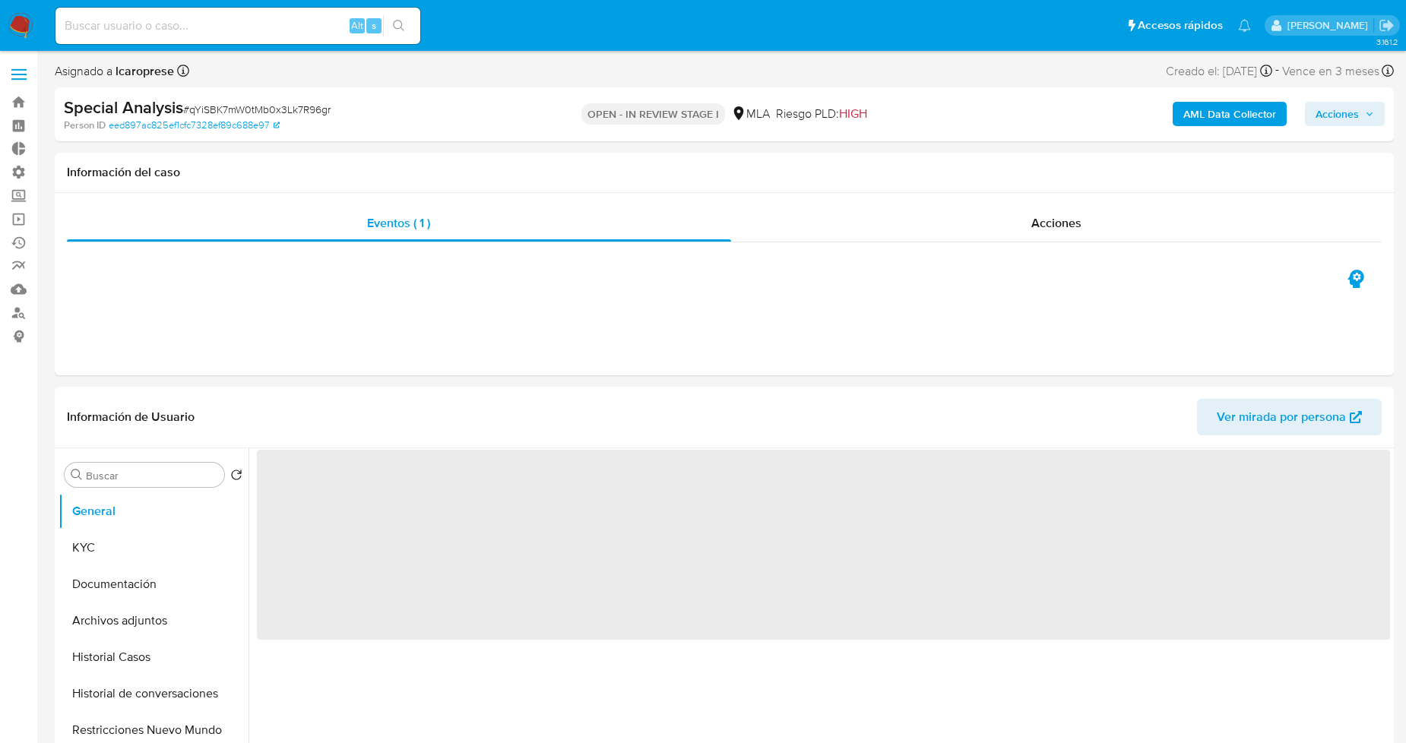
select select "10"
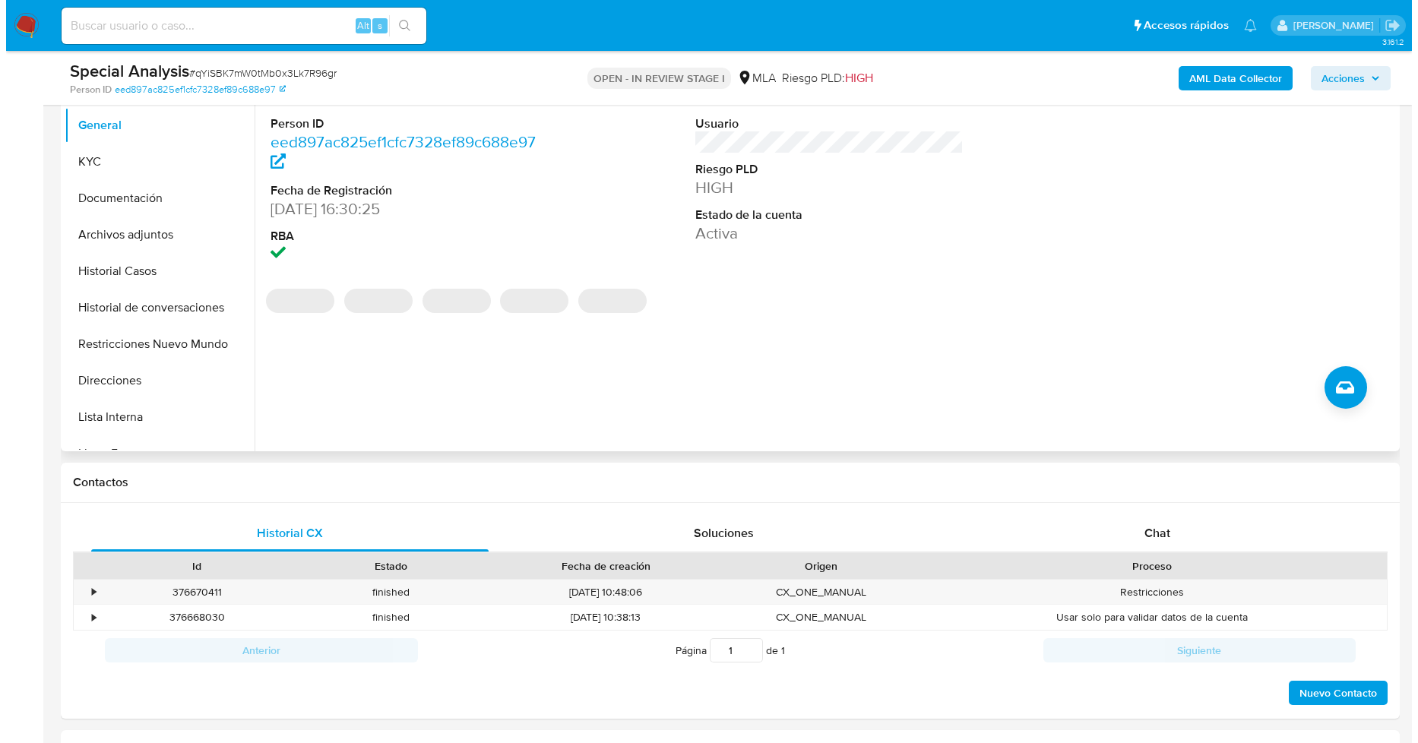
scroll to position [253, 0]
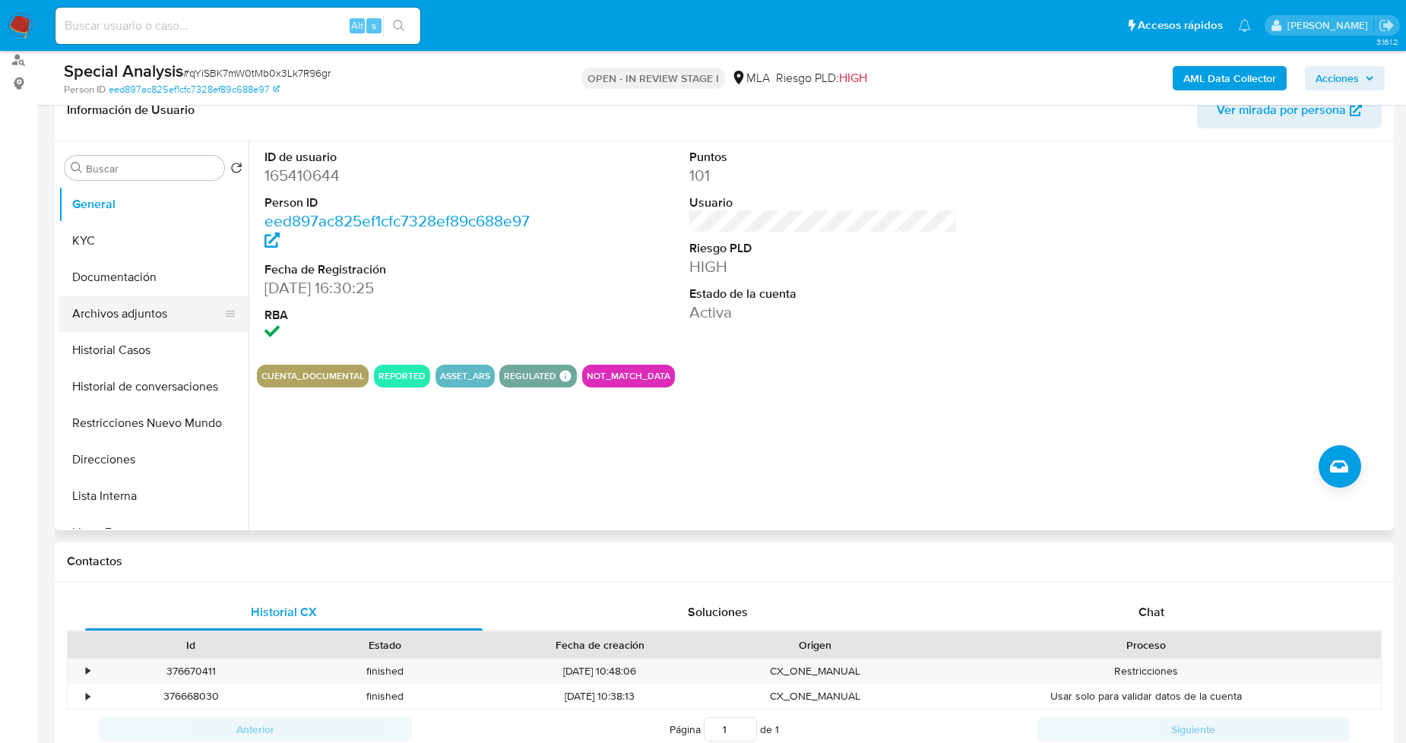
click at [133, 320] on button "Archivos adjuntos" at bounding box center [148, 314] width 178 height 36
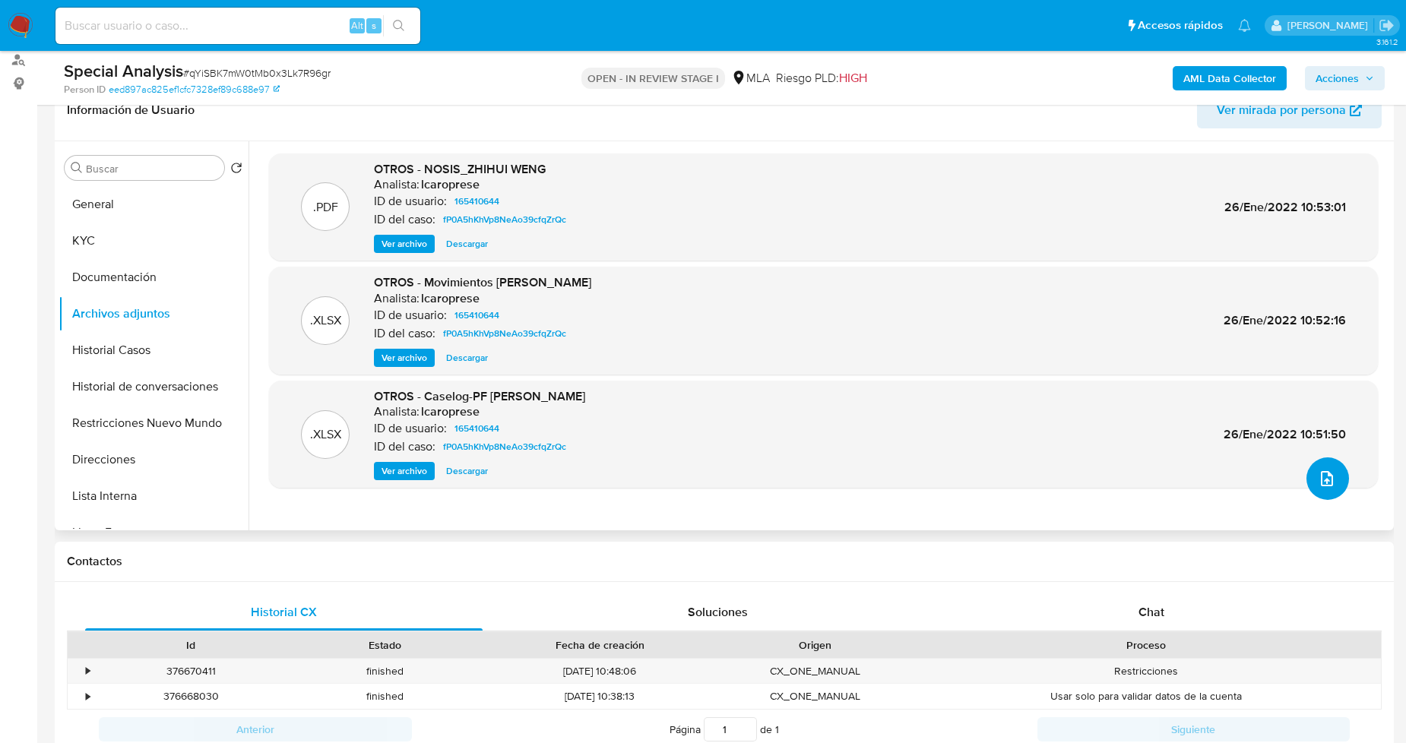
click at [1318, 479] on icon "upload-file" at bounding box center [1327, 479] width 18 height 18
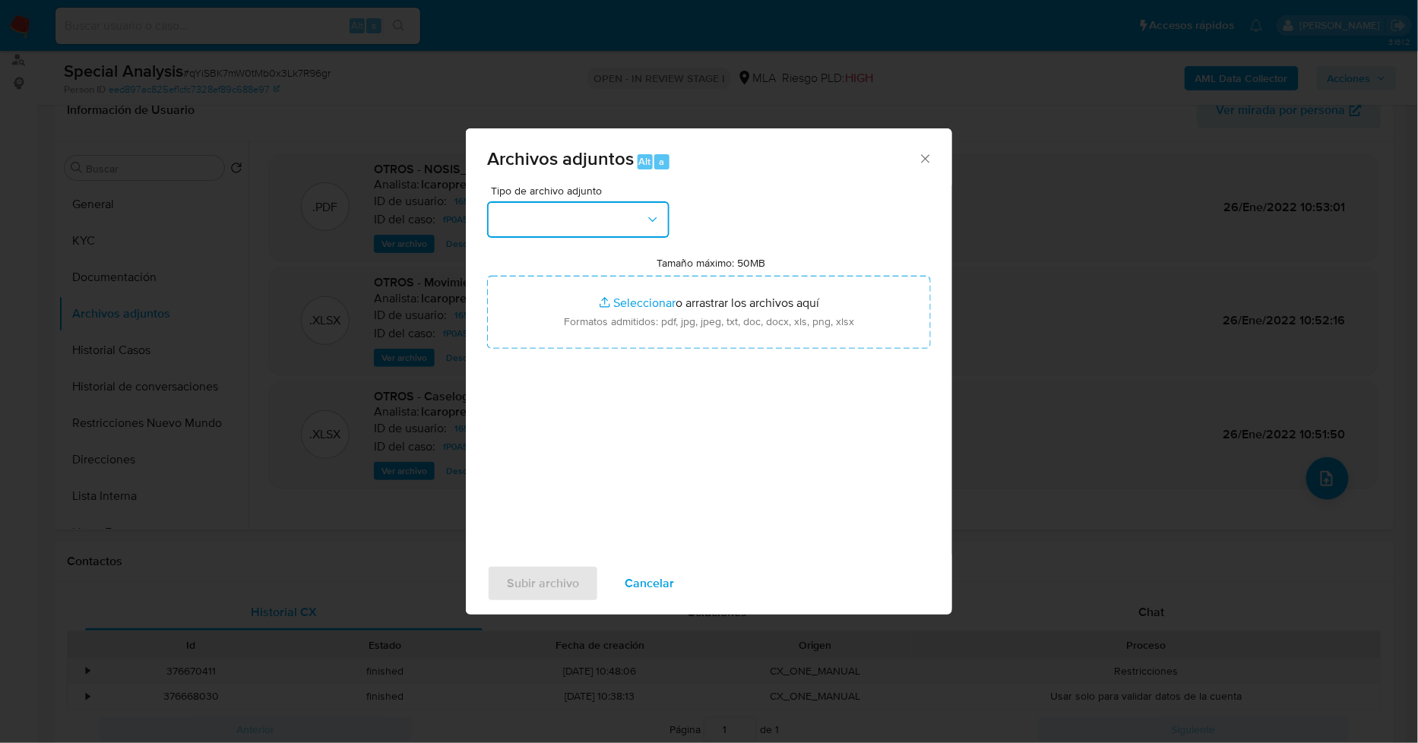
click at [652, 226] on icon "button" at bounding box center [652, 219] width 15 height 15
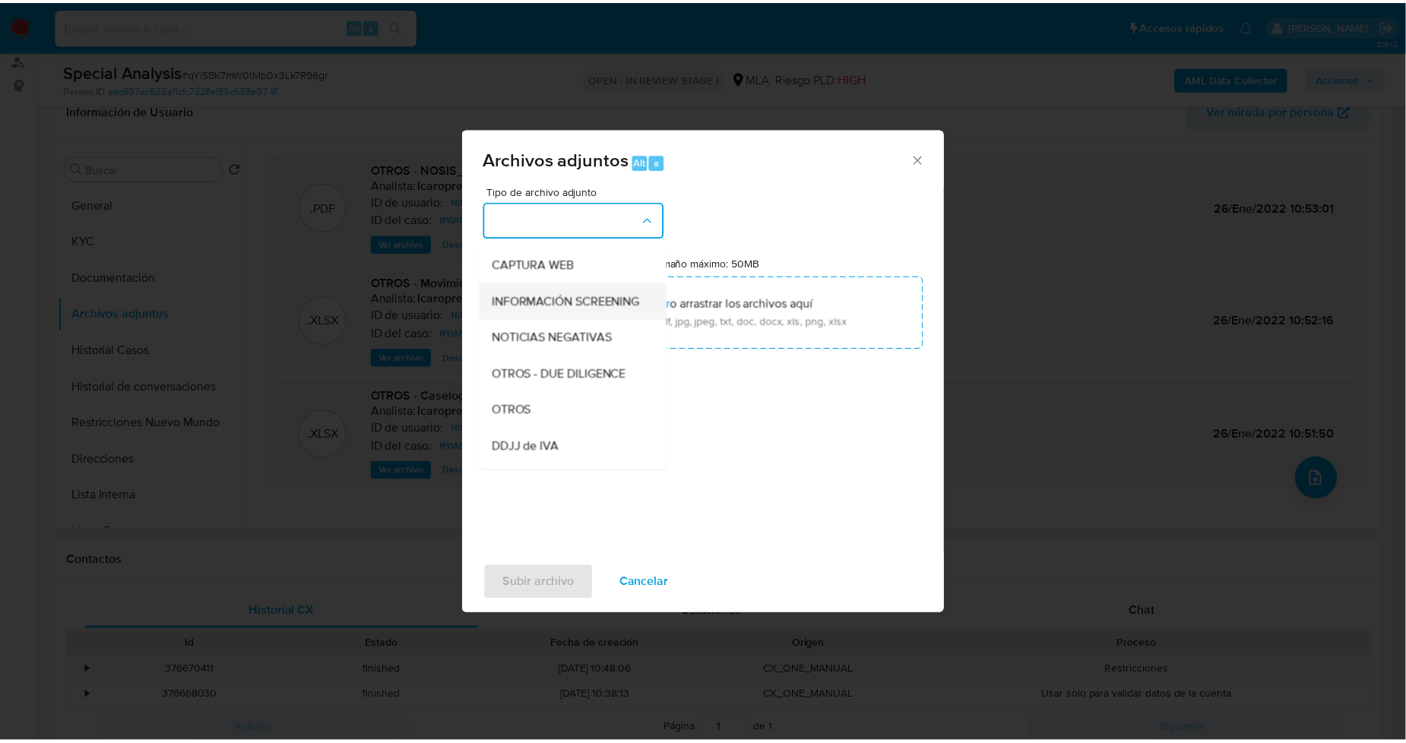
scroll to position [169, 0]
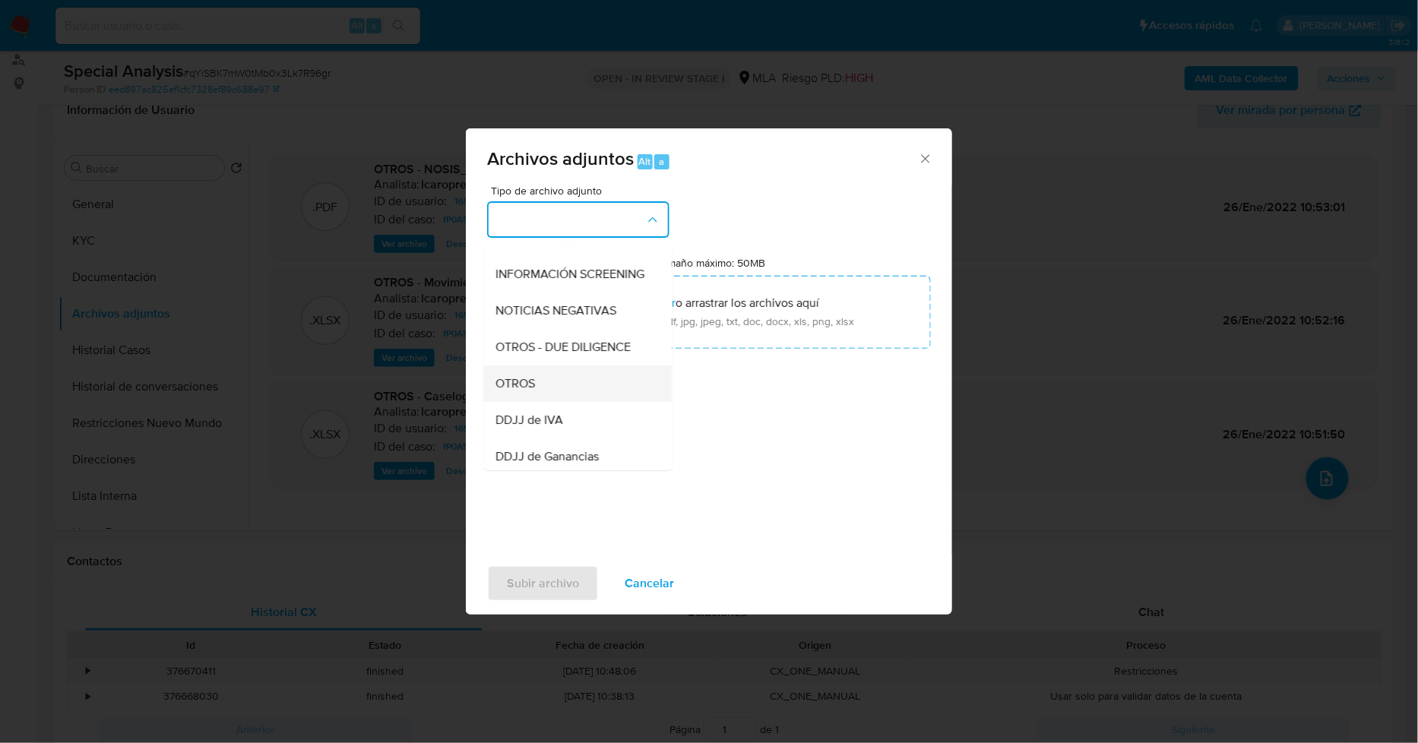
click at [579, 386] on div "OTROS" at bounding box center [573, 383] width 155 height 36
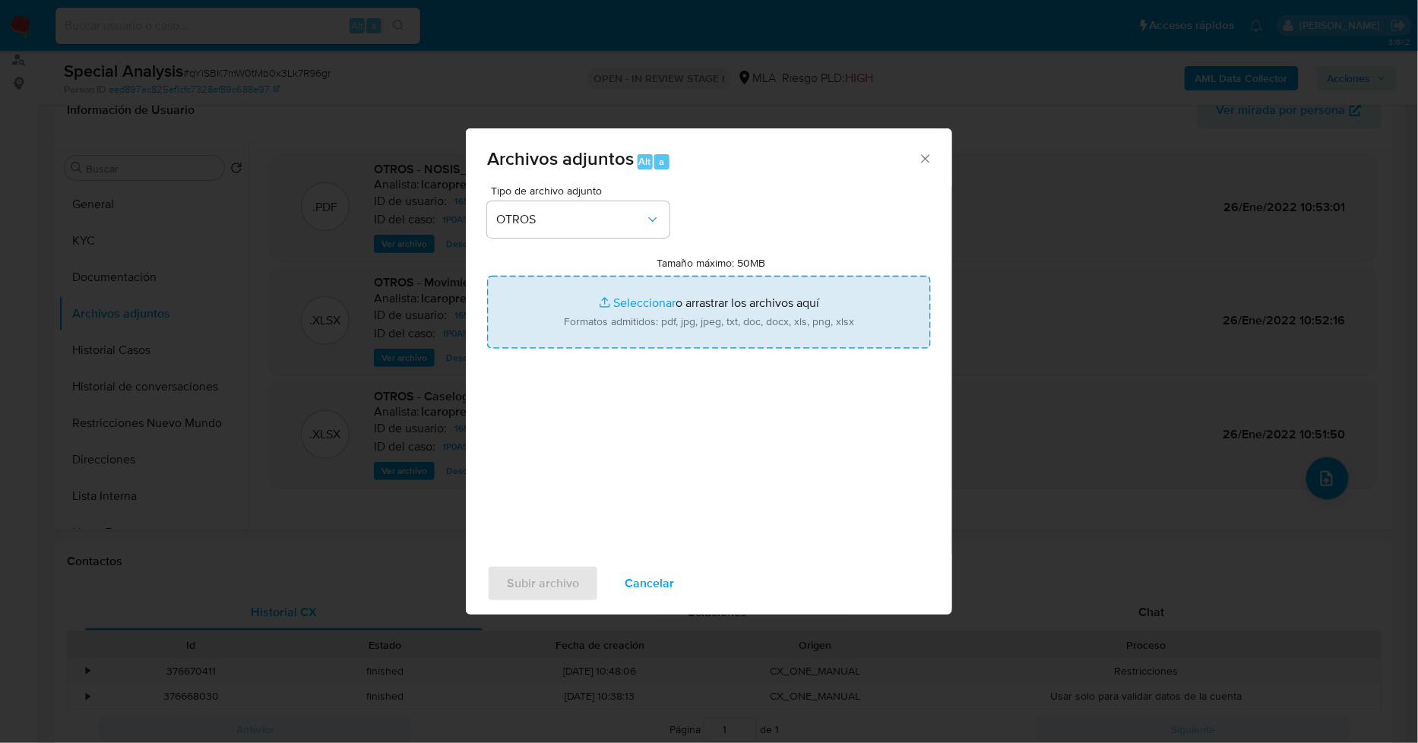
click at [634, 306] on input "Tamaño máximo: 50MB Seleccionar archivos" at bounding box center [709, 312] width 444 height 73
type input "C:\fakepath\DDJJ Ingresos Brutos.pdf"
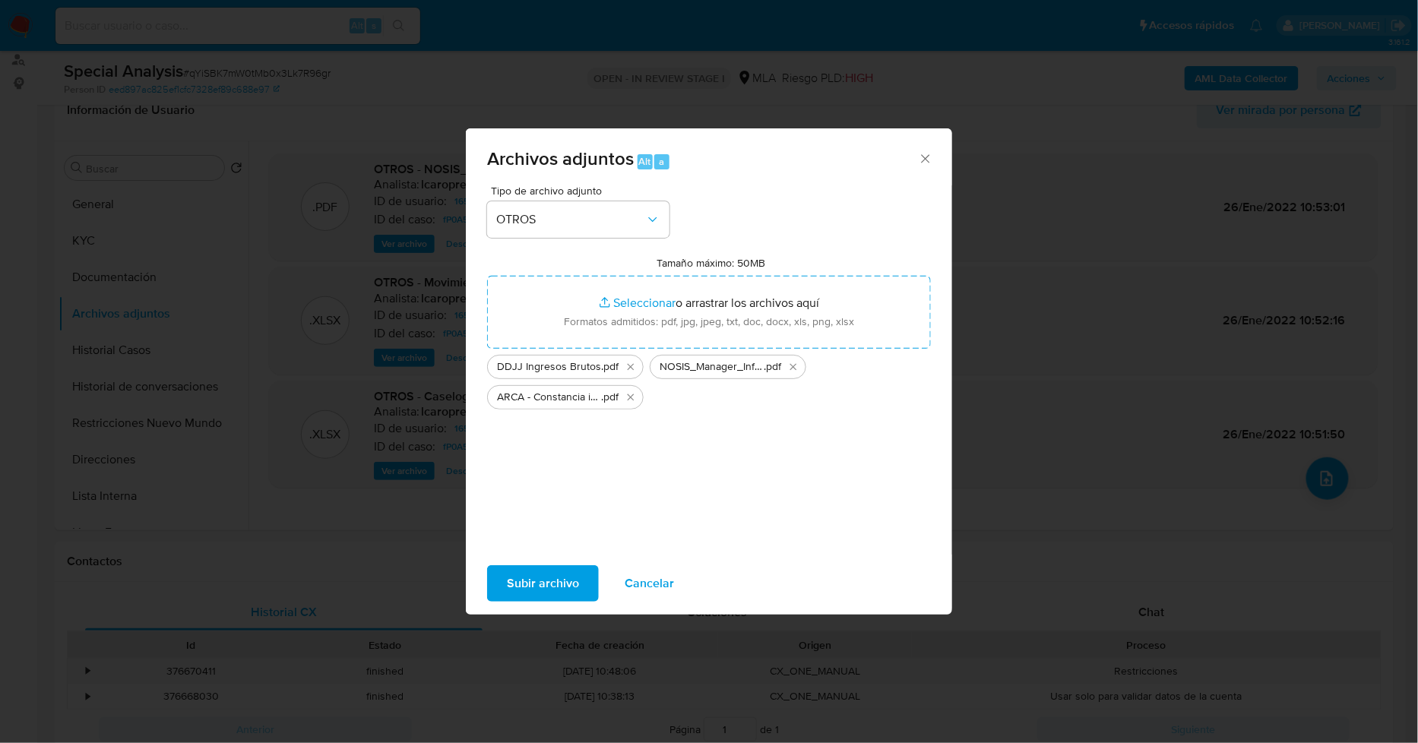
click at [552, 568] on span "Subir archivo" at bounding box center [543, 583] width 72 height 33
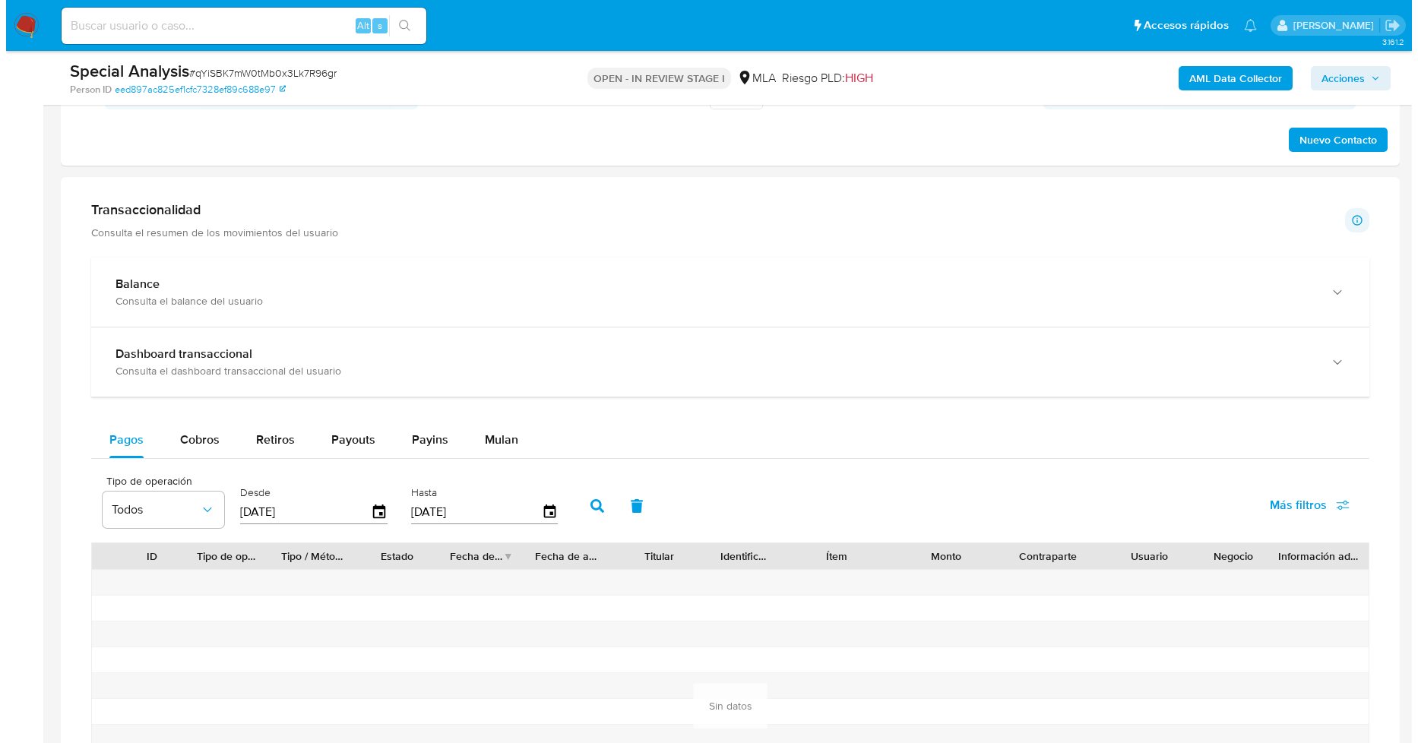
scroll to position [1906, 0]
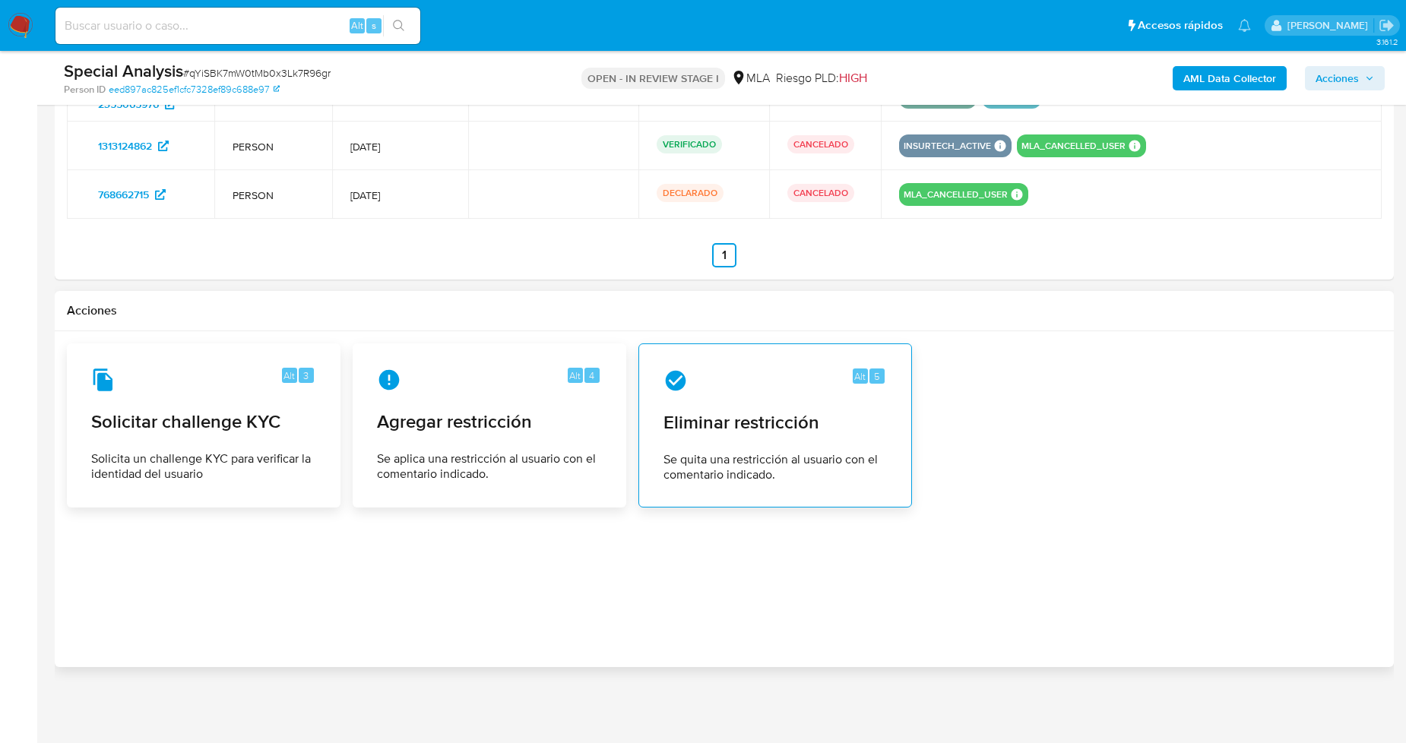
click at [726, 447] on div "Alt 5 Eliminar restricción Se quita una restricción al usuario con el comentari…" at bounding box center [775, 426] width 248 height 138
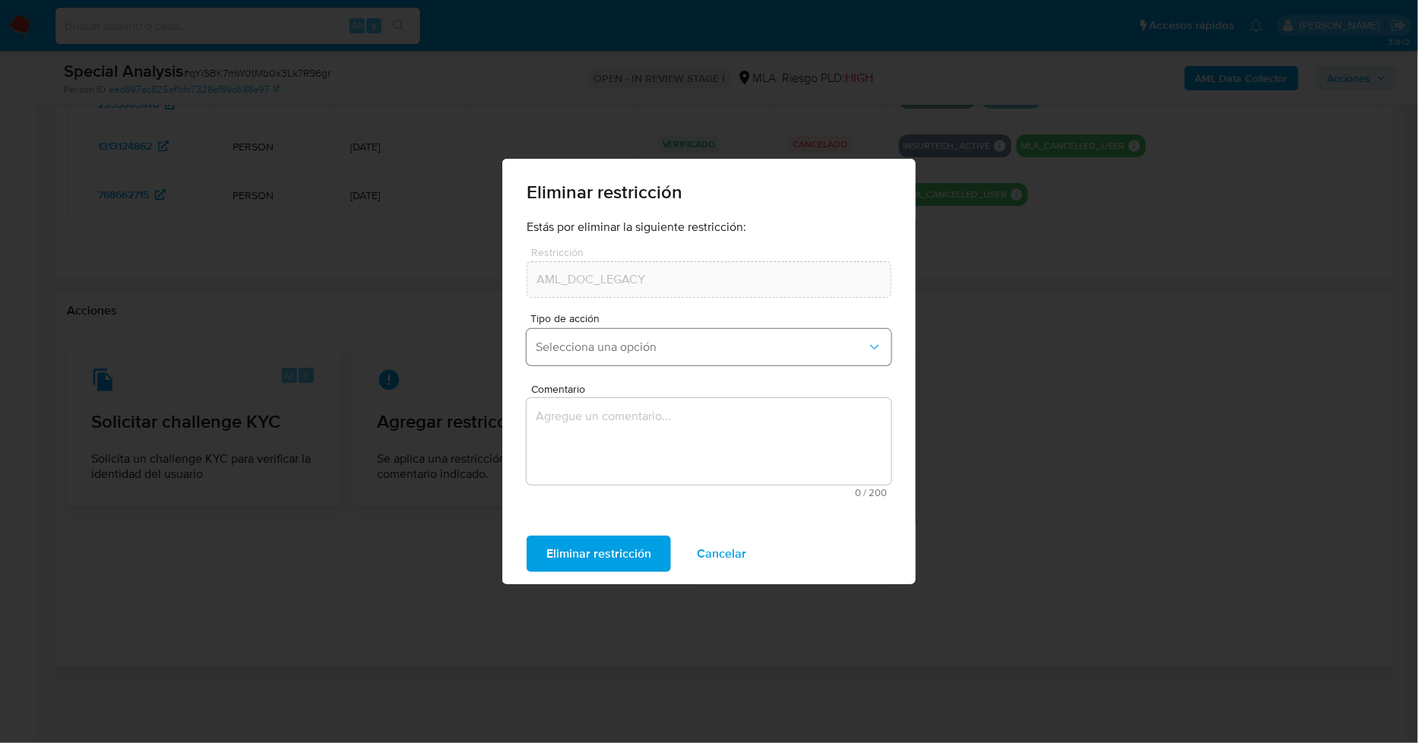
click at [724, 351] on span "Selecciona una opción" at bounding box center [701, 347] width 331 height 15
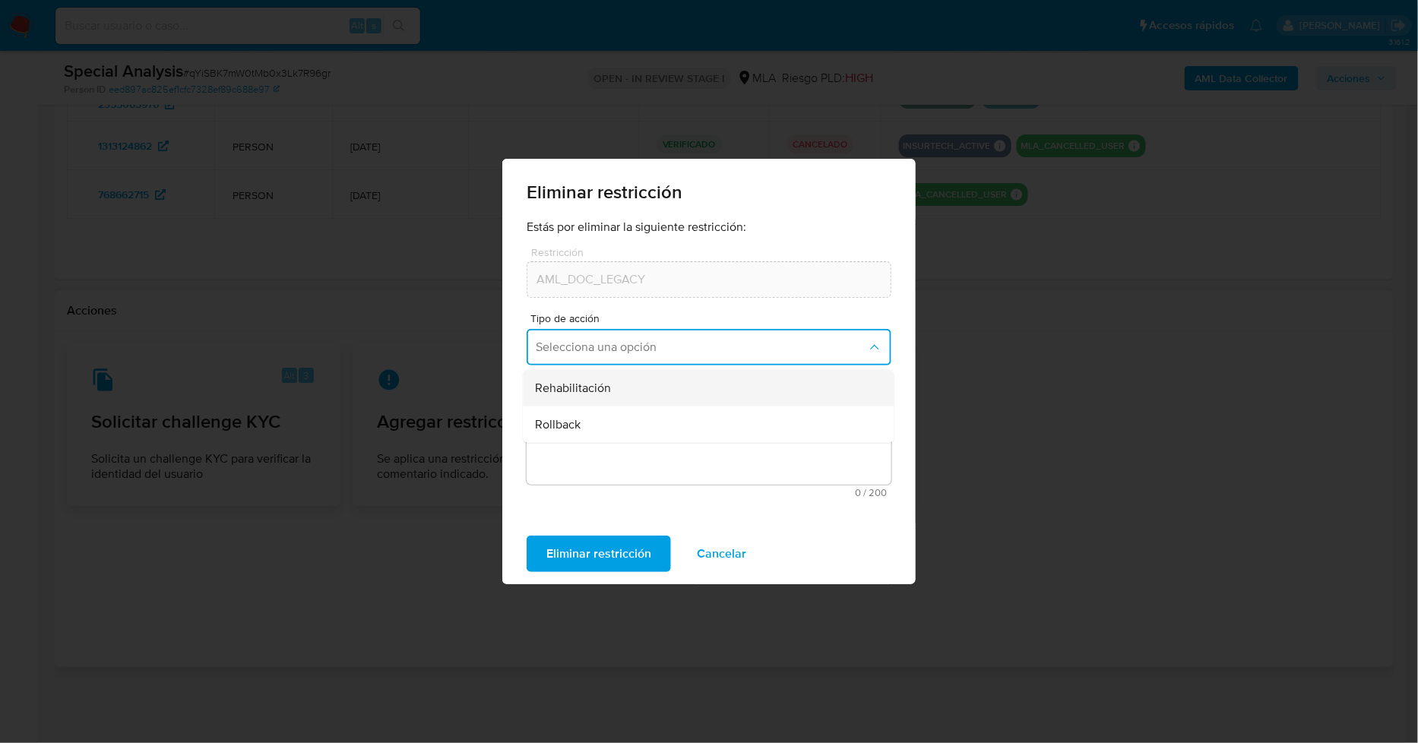
click at [671, 391] on div "Rehabilitación" at bounding box center [705, 388] width 338 height 36
click at [705, 446] on textarea "Comentario" at bounding box center [709, 441] width 365 height 87
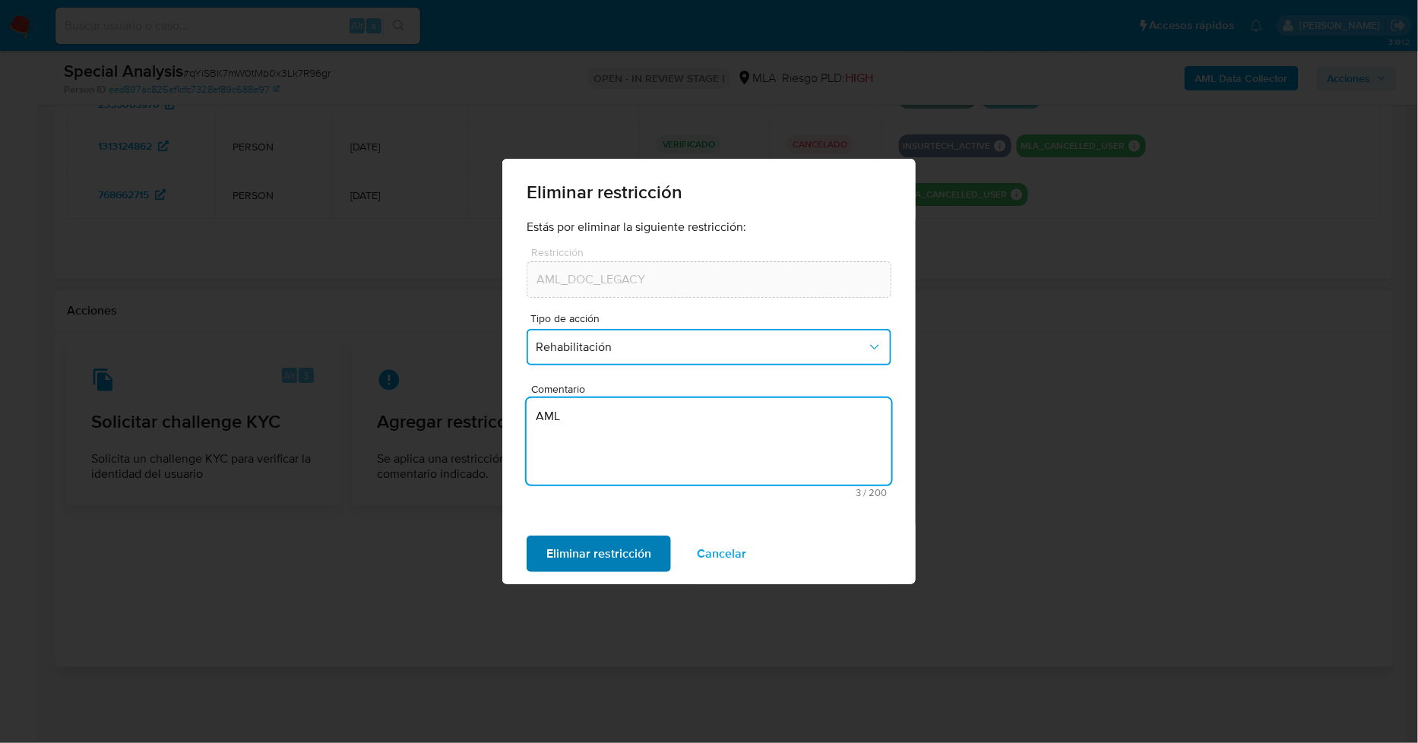
type textarea "AML"
click at [633, 559] on span "Eliminar restricción" at bounding box center [599, 553] width 105 height 33
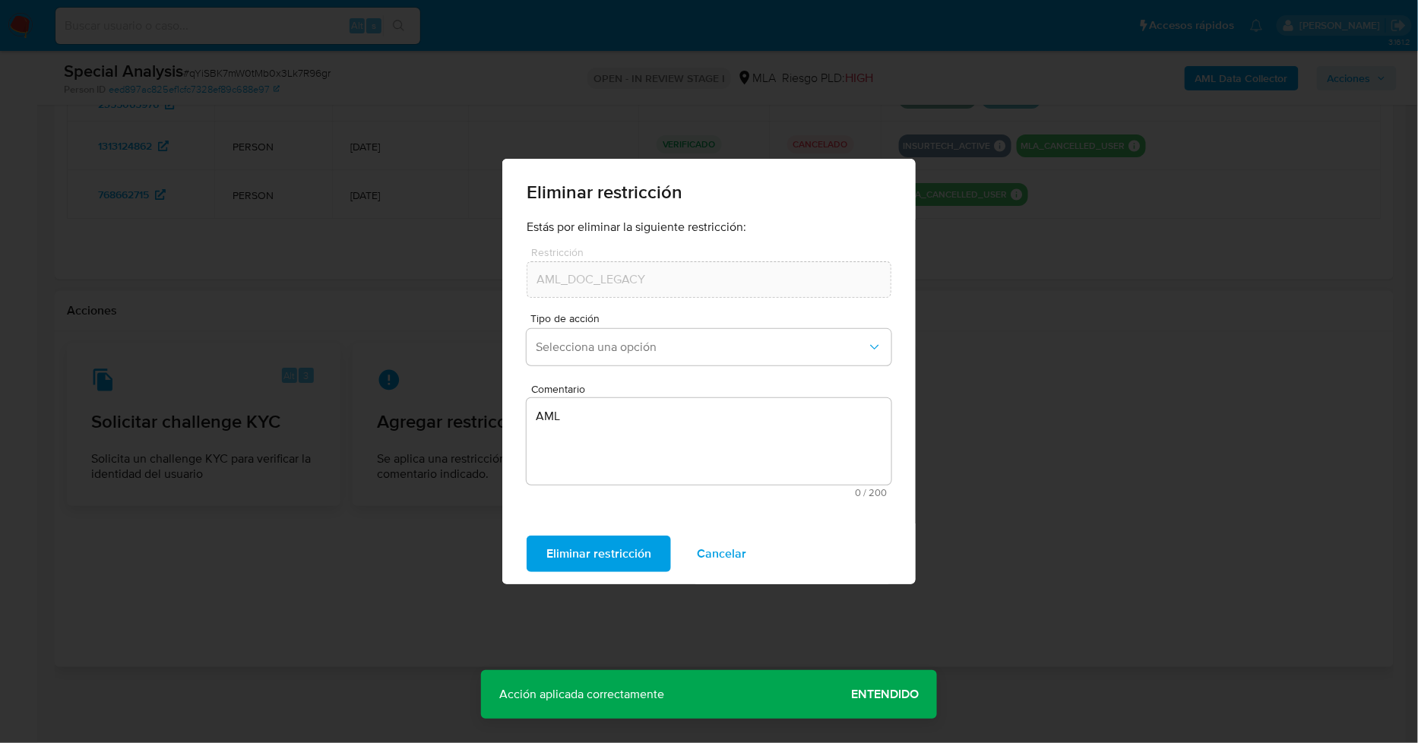
click at [880, 695] on span "Entendido" at bounding box center [885, 695] width 68 height 0
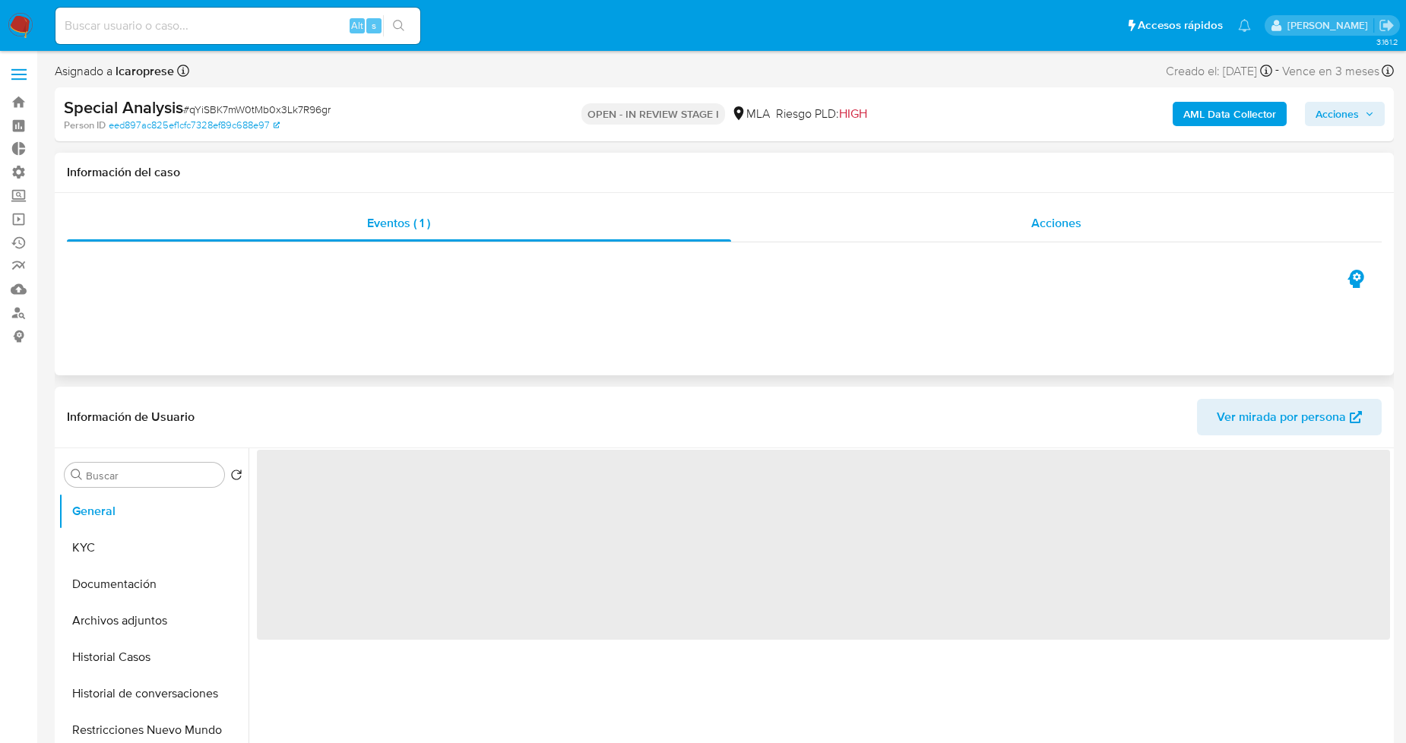
click at [862, 219] on div "Acciones" at bounding box center [1056, 223] width 651 height 36
select select "10"
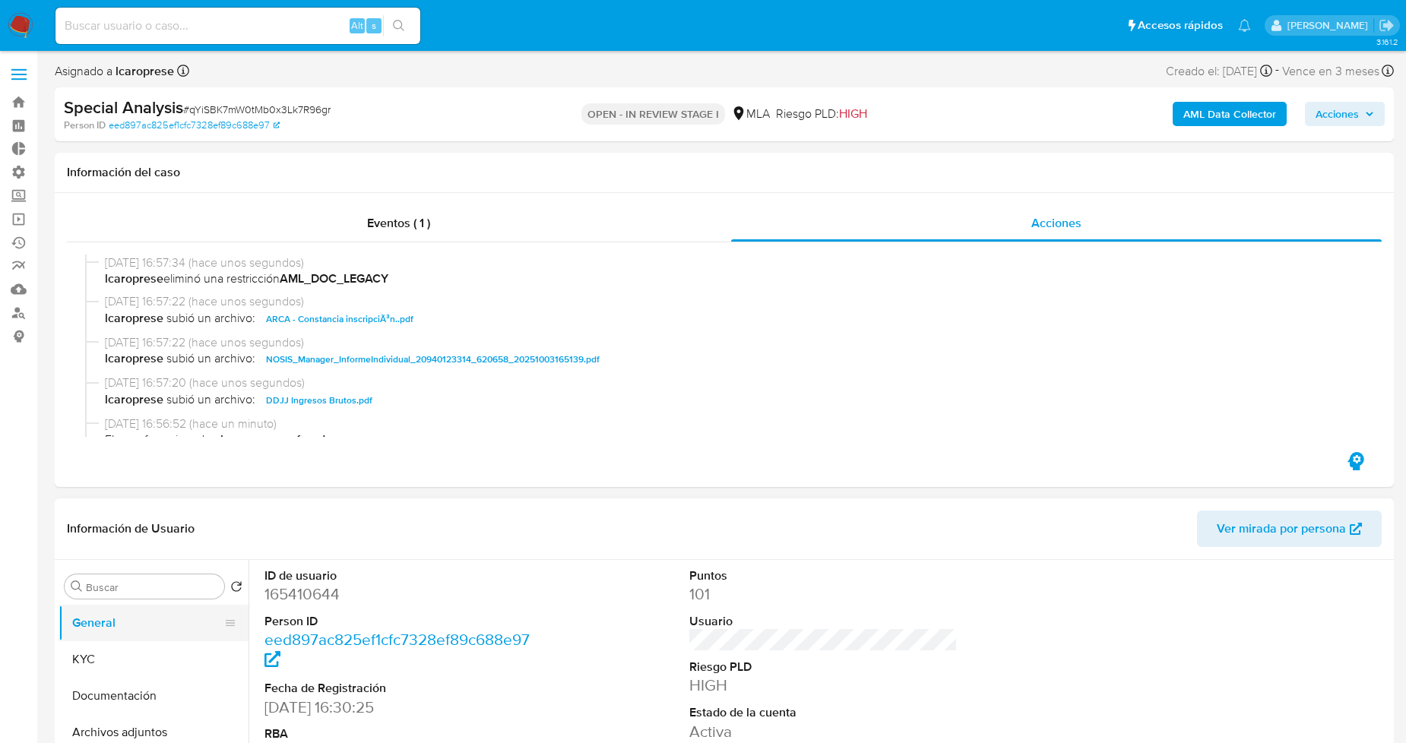
click at [173, 614] on button "General" at bounding box center [148, 623] width 178 height 36
click at [1352, 103] on span "Acciones" at bounding box center [1337, 114] width 43 height 24
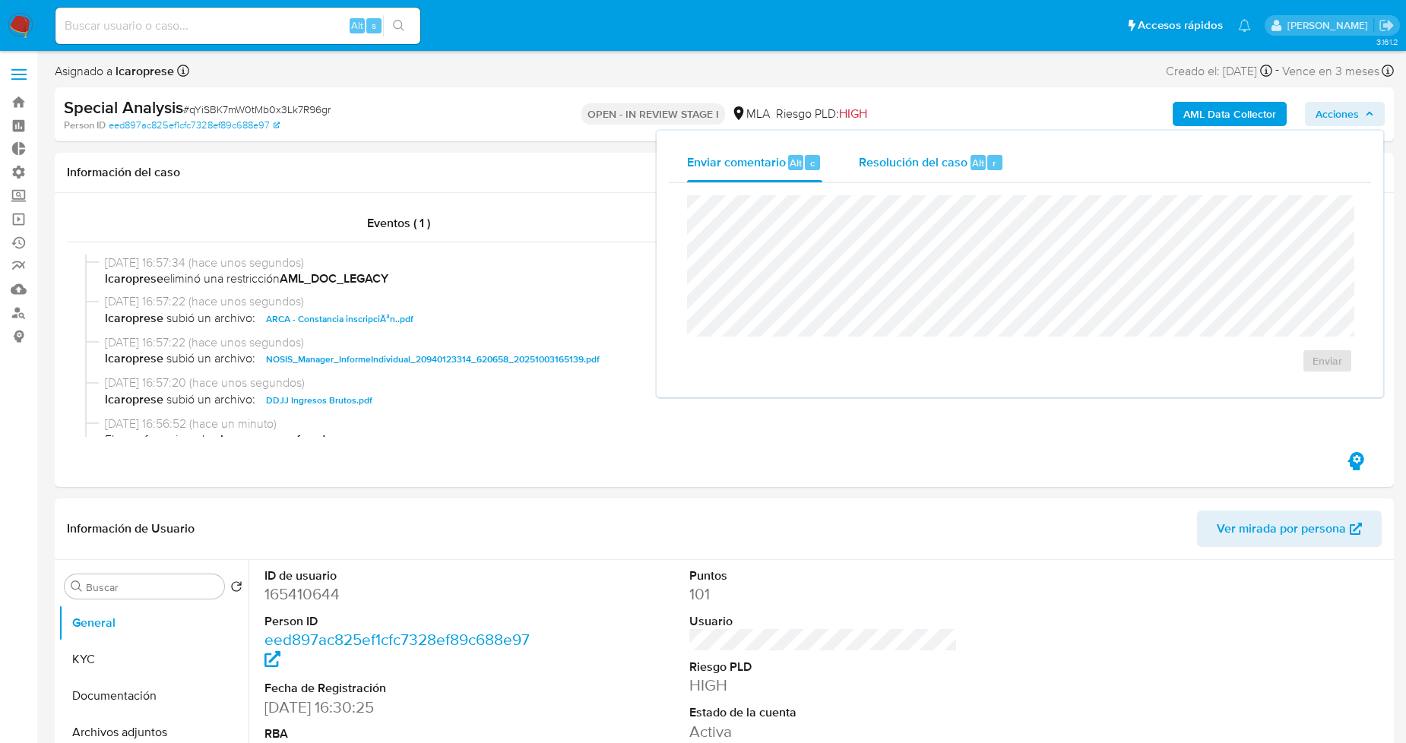
click at [913, 163] on span "Resolución del caso" at bounding box center [913, 162] width 109 height 17
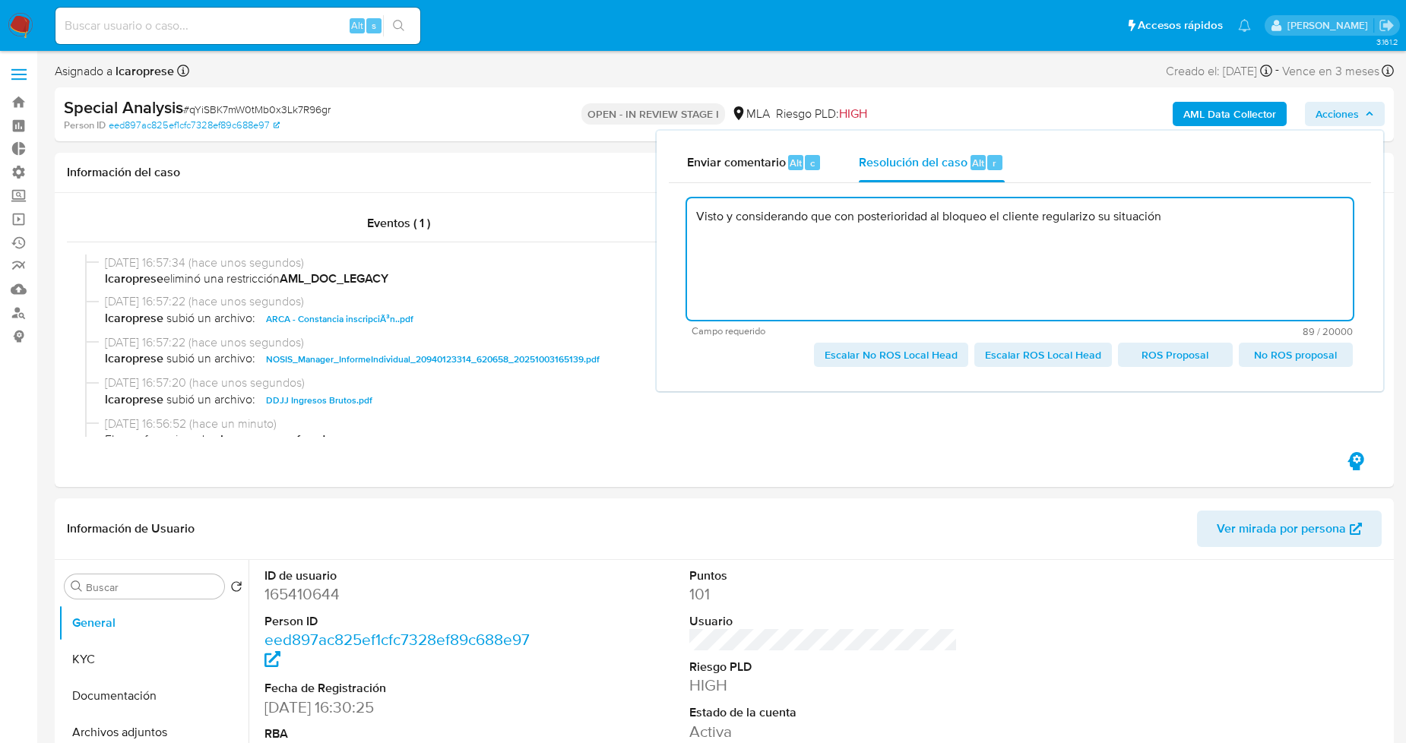
click at [1174, 218] on textarea "Visto y considerando que con posterioridad al bloqueo el cliente regularizo su …" at bounding box center [1020, 259] width 666 height 122
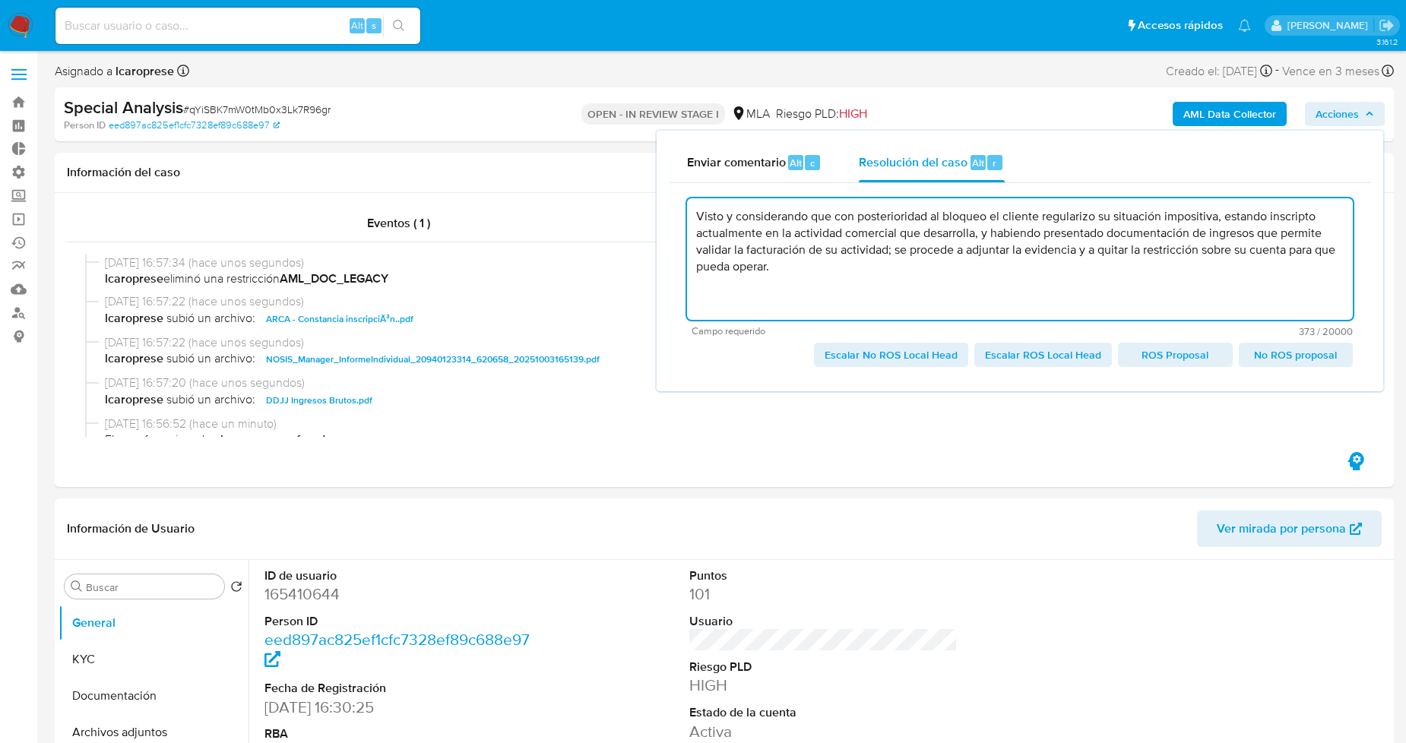
drag, startPoint x: 816, startPoint y: 267, endPoint x: 689, endPoint y: 223, distance: 135.1
click at [689, 223] on textarea "Visto y considerando que con posterioridad al bloqueo el cliente regularizo su …" at bounding box center [1020, 259] width 666 height 122
click at [932, 350] on span "Escalar No ROS Local Head" at bounding box center [891, 354] width 133 height 21
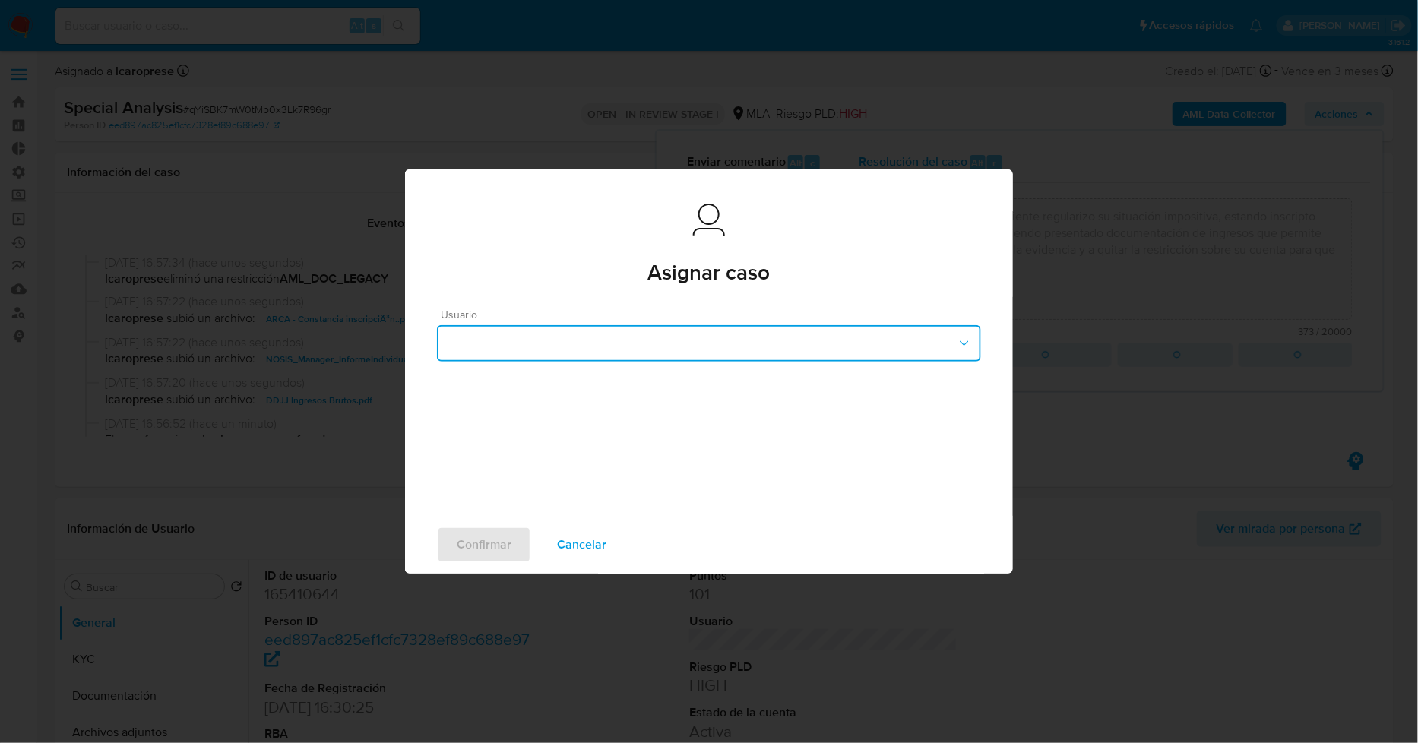
click at [607, 336] on button "button" at bounding box center [709, 343] width 544 height 36
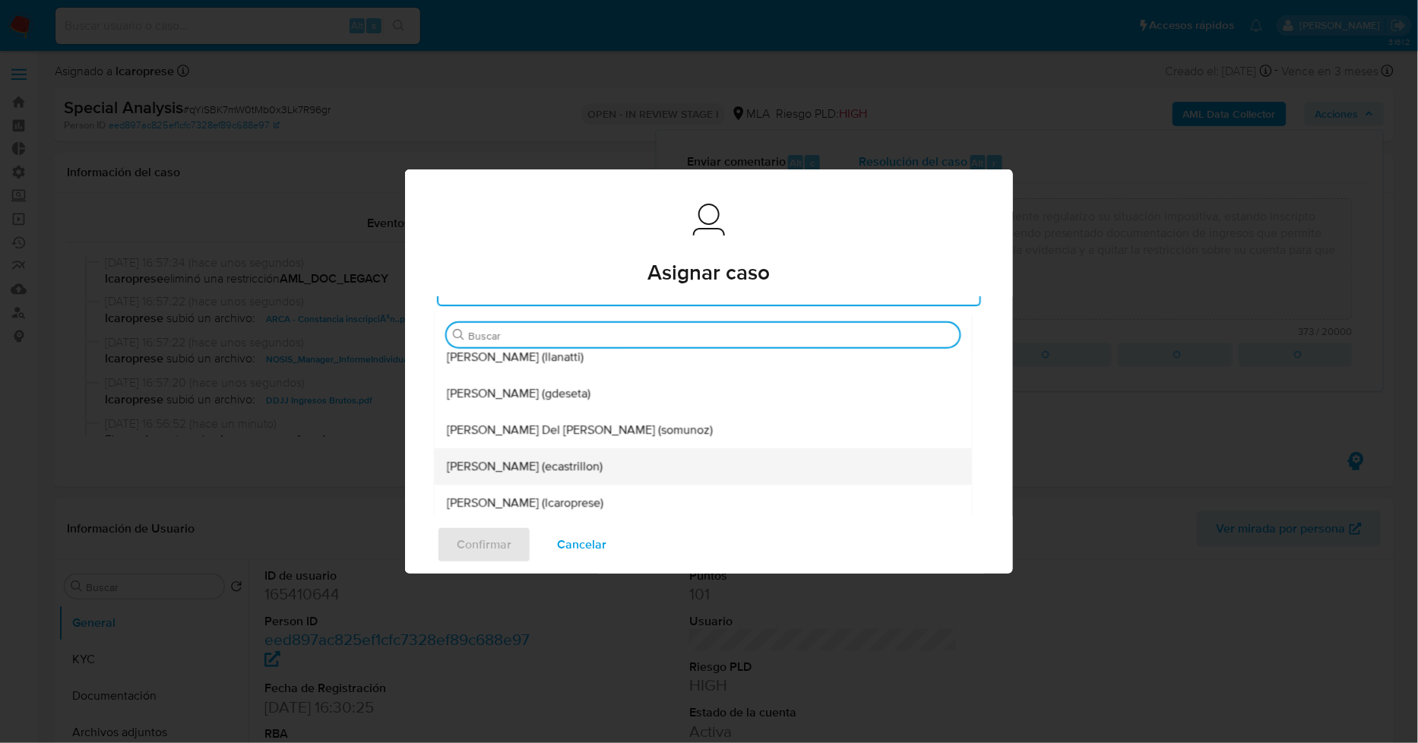
scroll to position [169, 0]
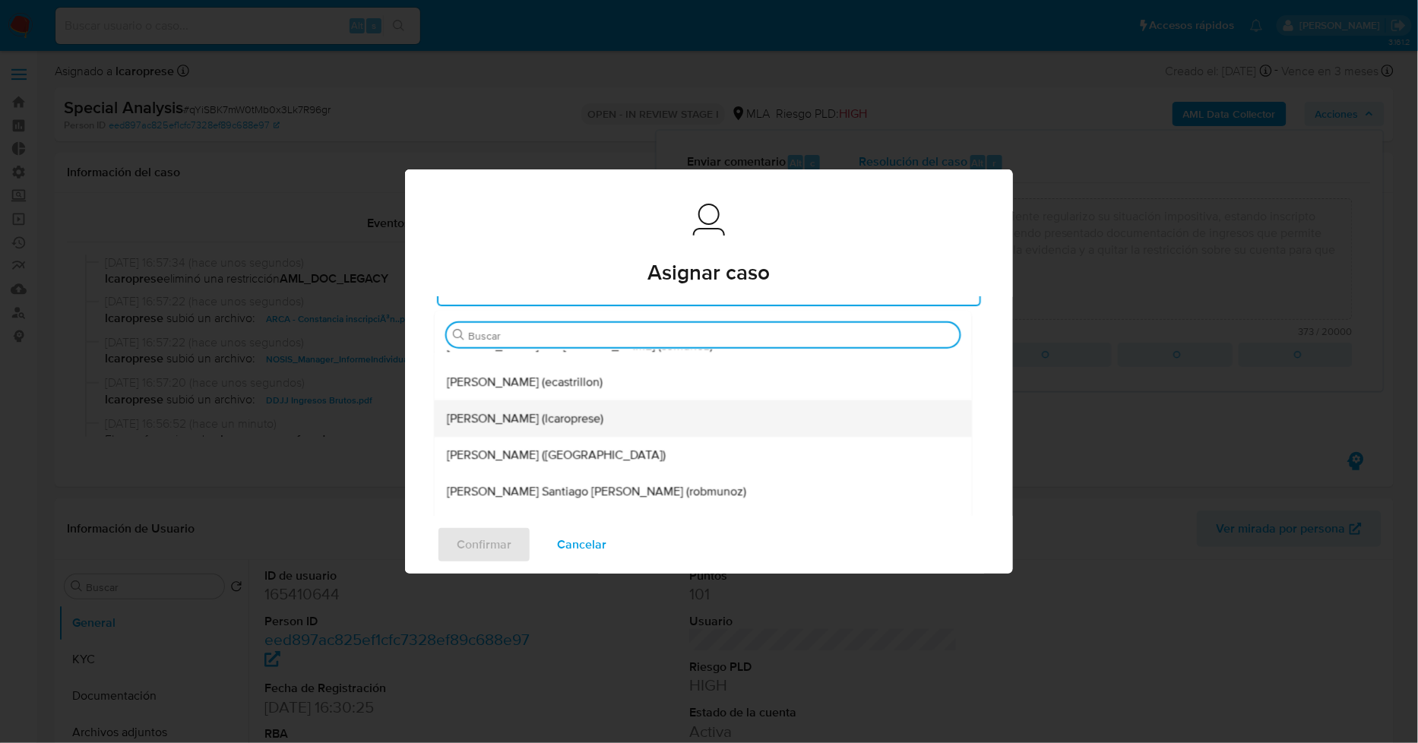
click at [551, 421] on span "Leandro Ezequiel Caroprese (lcaroprese)" at bounding box center [525, 418] width 157 height 15
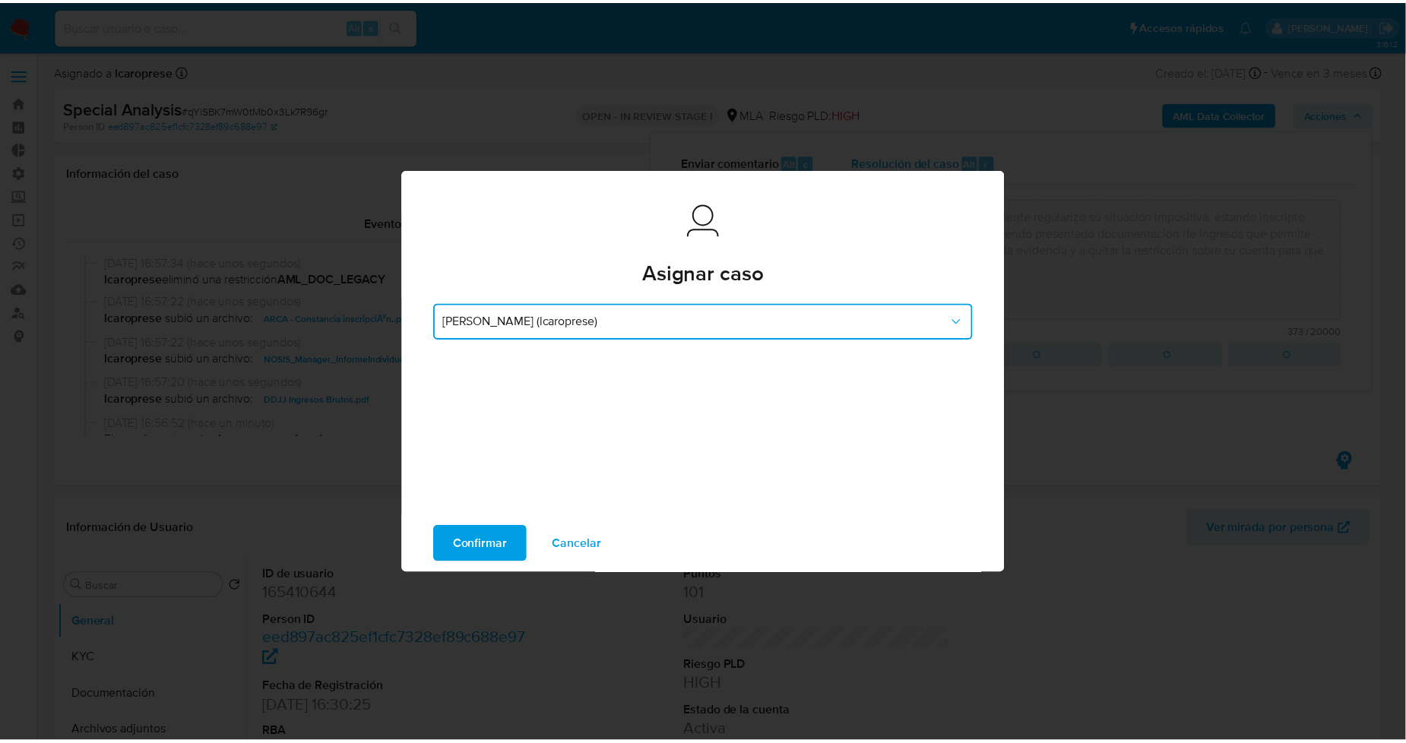
scroll to position [18, 0]
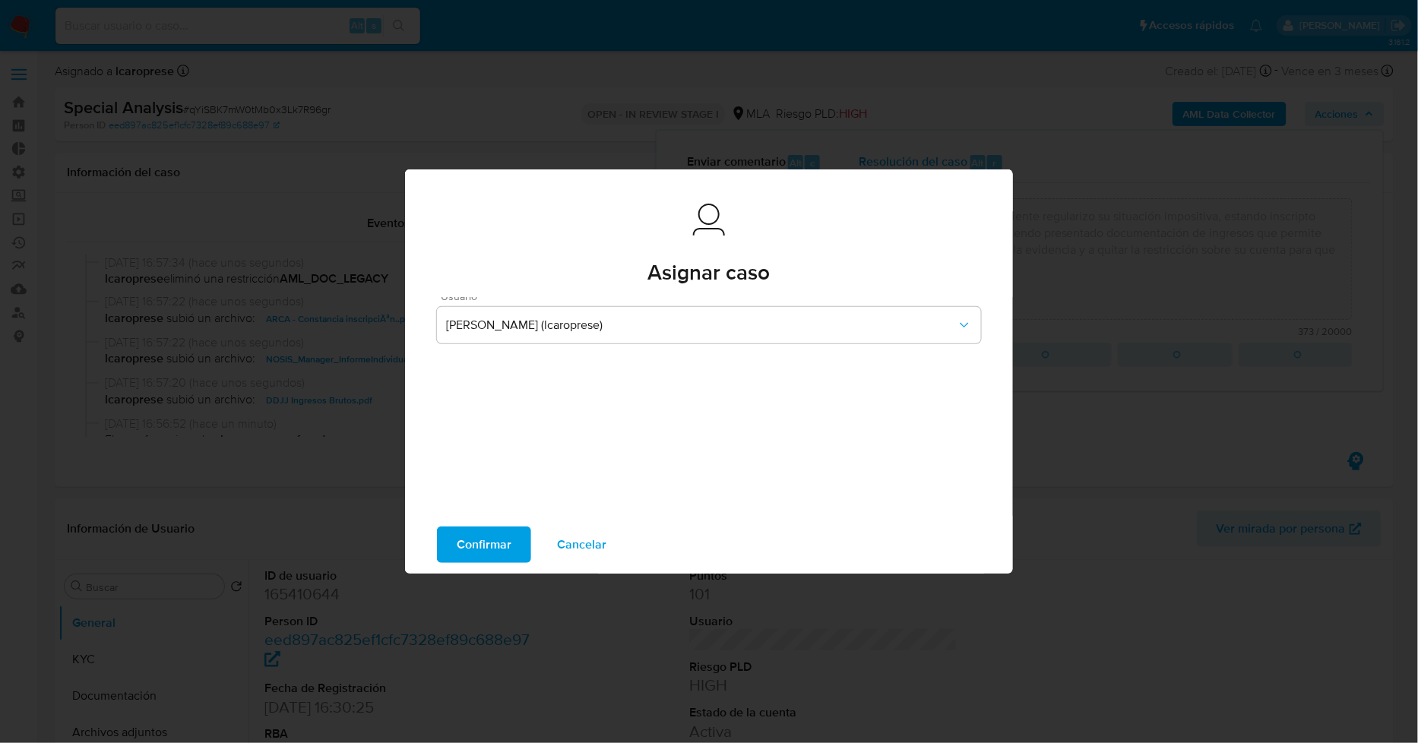
click at [492, 548] on span "Confirmar" at bounding box center [484, 544] width 55 height 33
type textarea "Visto y considerando que con posterioridad al bloqueo el cliente regularizo su …"
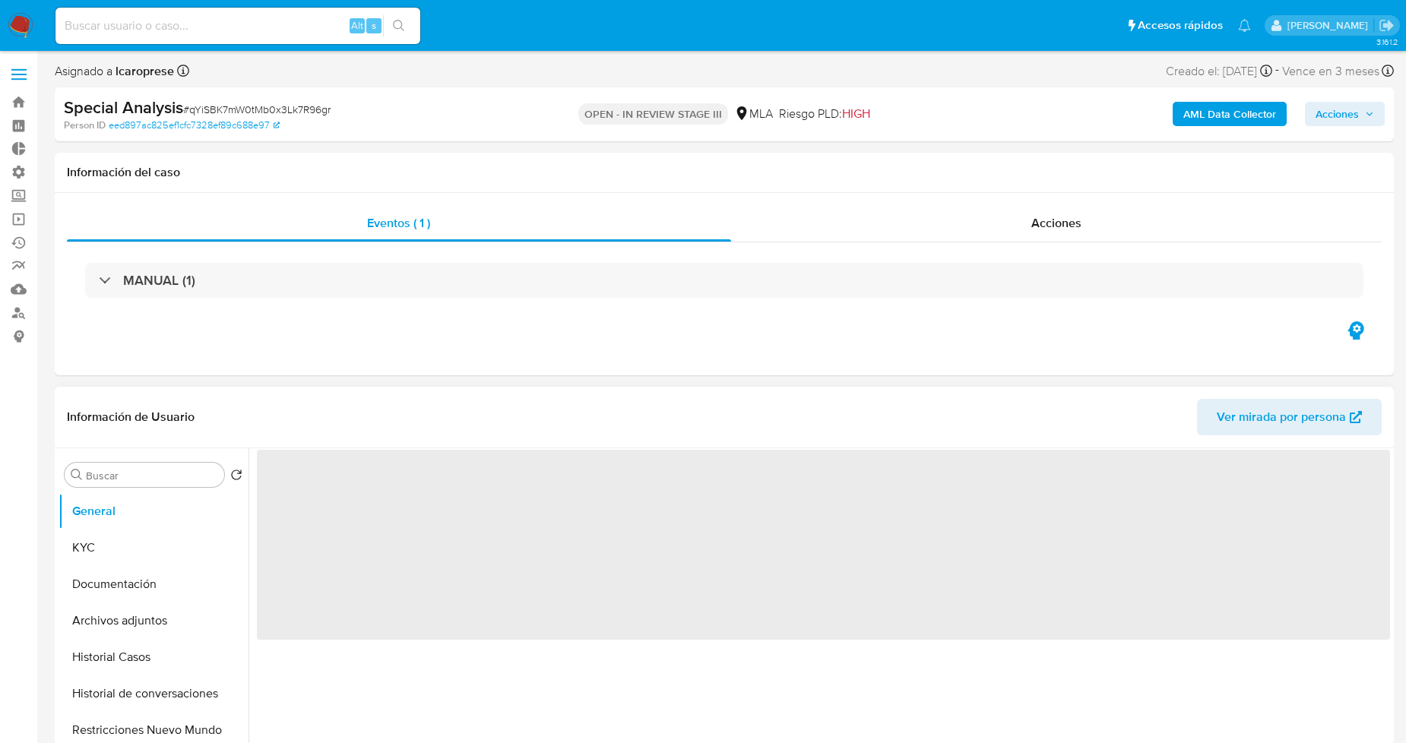
select select "10"
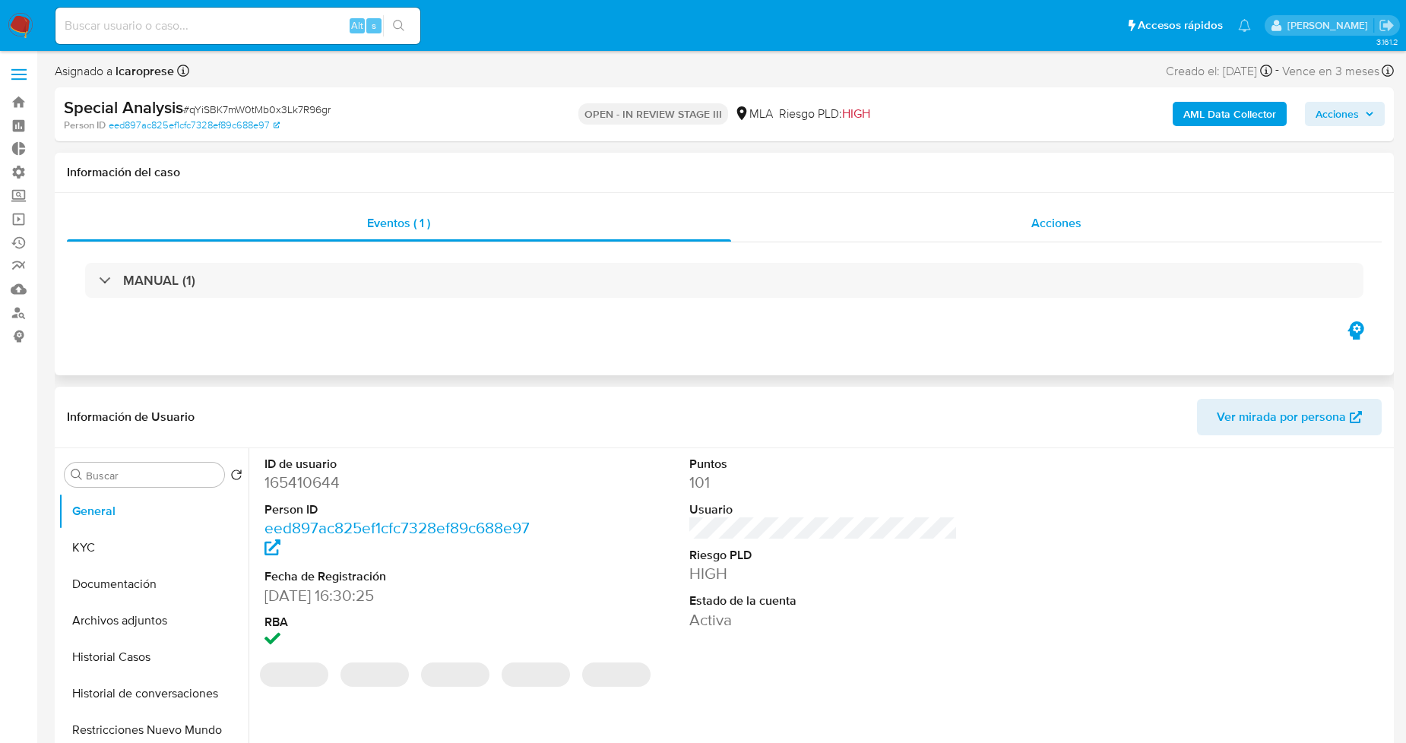
click at [977, 223] on div "Acciones" at bounding box center [1056, 223] width 651 height 36
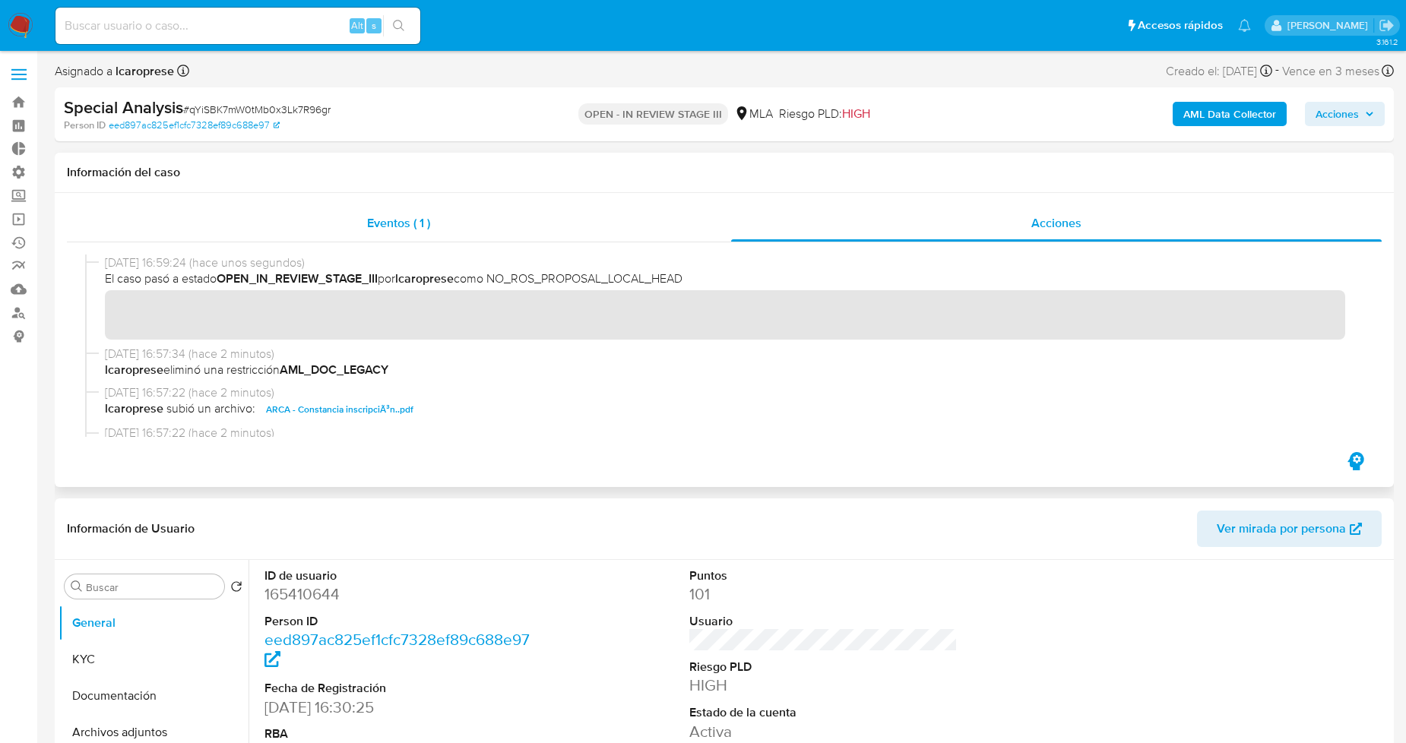
click at [534, 230] on div "Eventos ( 1 )" at bounding box center [399, 223] width 664 height 36
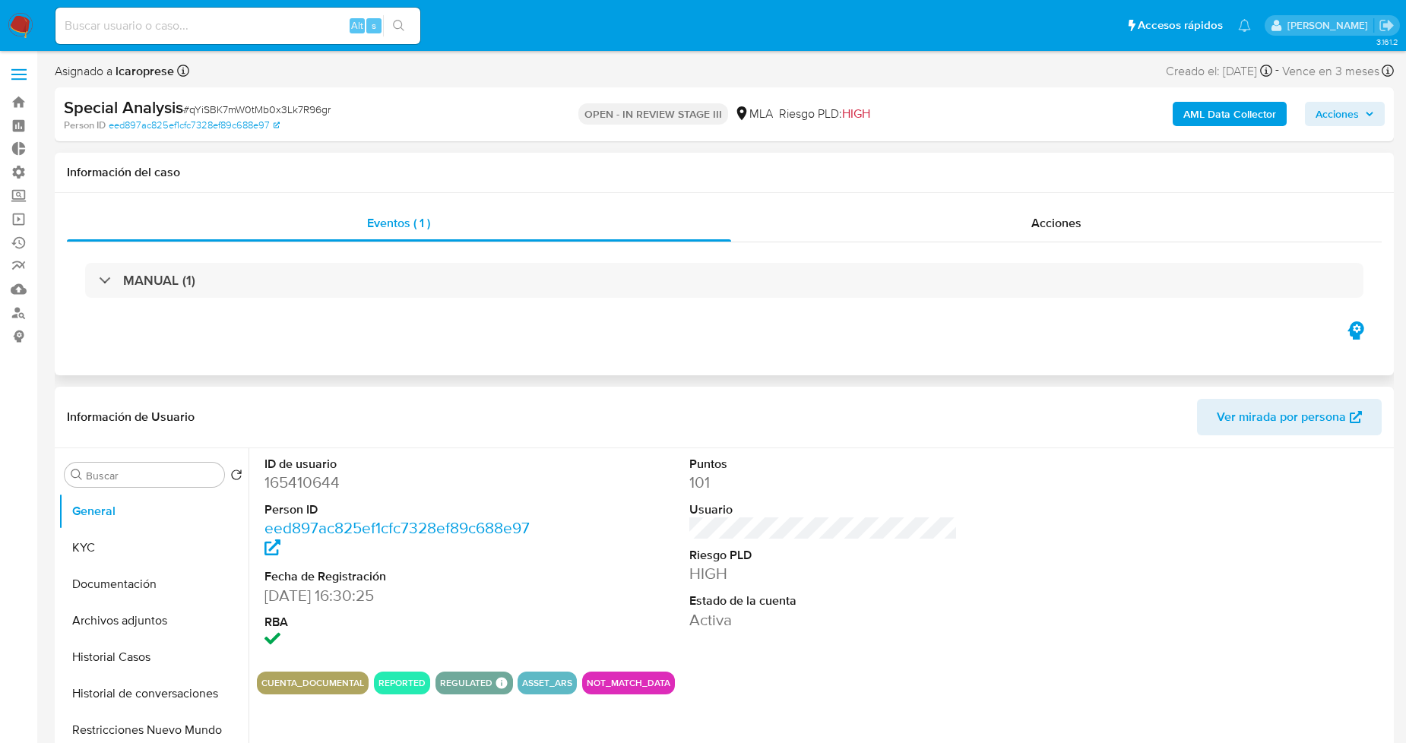
click at [791, 244] on div "MANUAL (1)" at bounding box center [724, 280] width 1315 height 76
click at [816, 223] on div "Acciones" at bounding box center [1056, 223] width 651 height 36
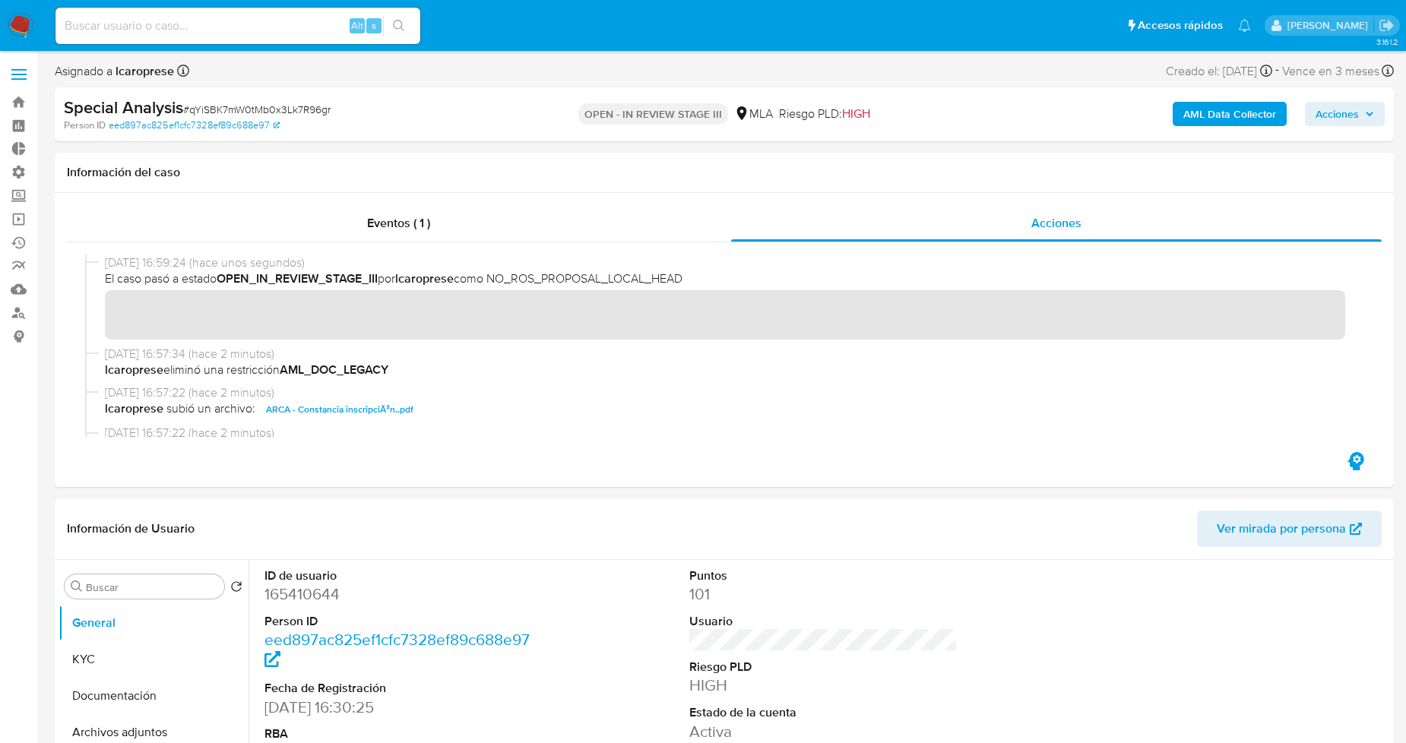
click at [1373, 116] on icon "button" at bounding box center [1369, 113] width 9 height 9
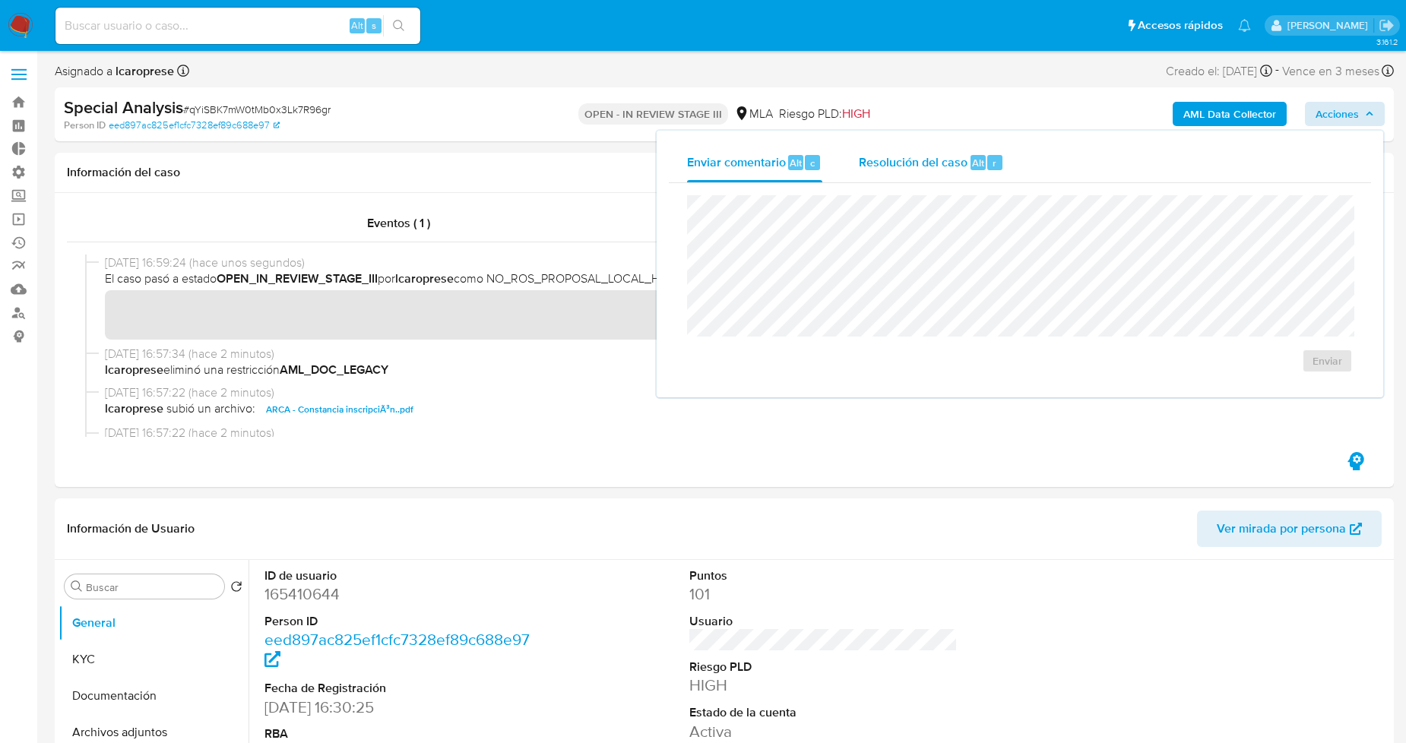
click at [915, 160] on span "Resolución del caso" at bounding box center [913, 162] width 109 height 17
click at [908, 229] on textarea at bounding box center [1020, 259] width 664 height 122
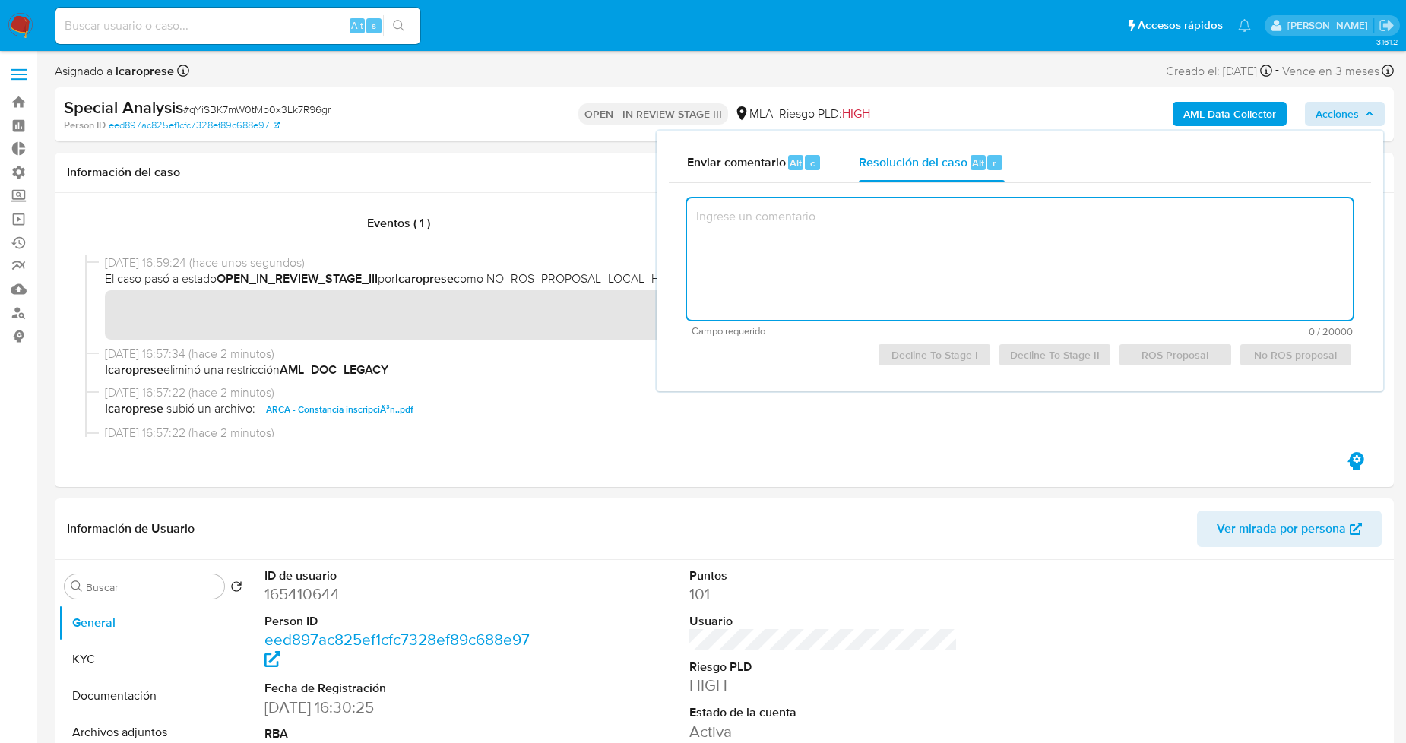
paste textarea "Visto y considerando que con posterioridad al bloqueo el cliente regularizo su …"
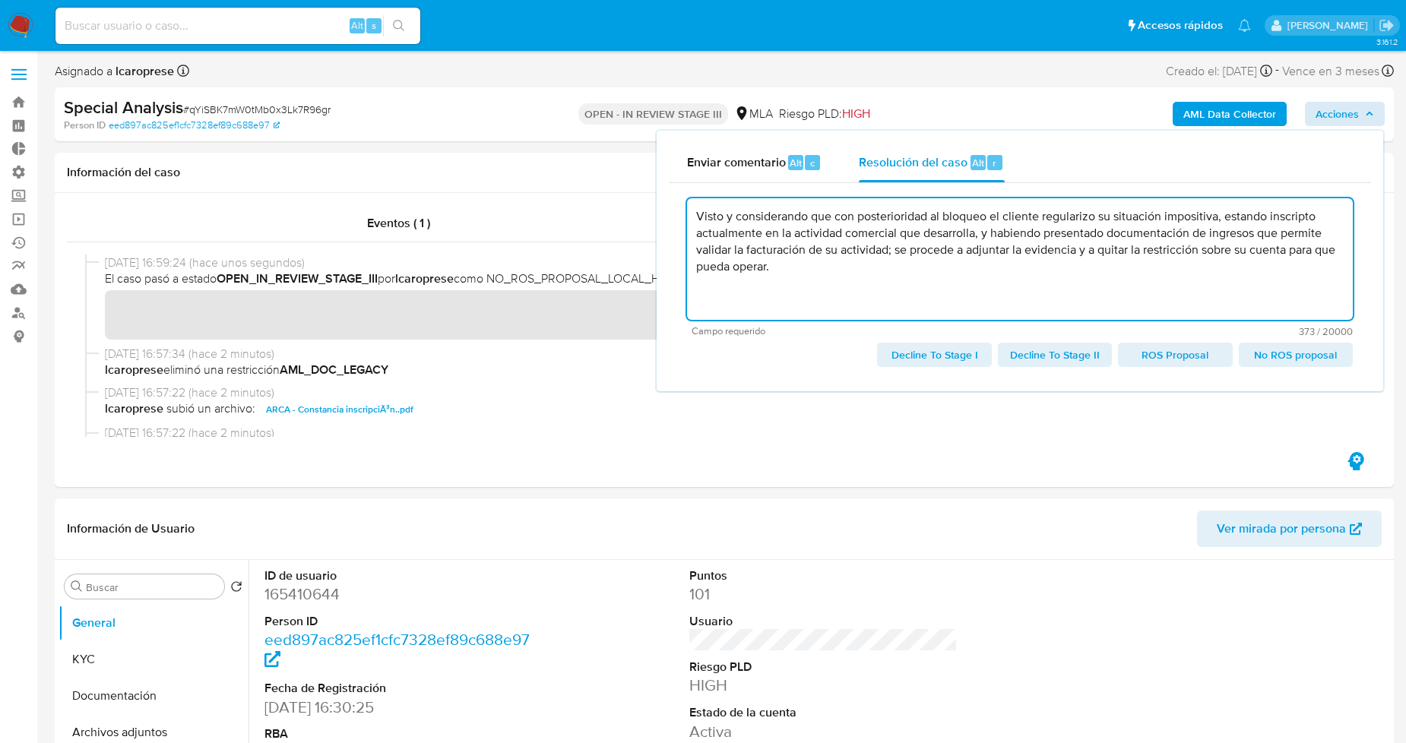
click at [914, 267] on textarea "Visto y considerando que con posterioridad al bloqueo el cliente regularizo su …" at bounding box center [1020, 259] width 666 height 122
click at [1290, 358] on span "No ROS proposal" at bounding box center [1296, 354] width 93 height 21
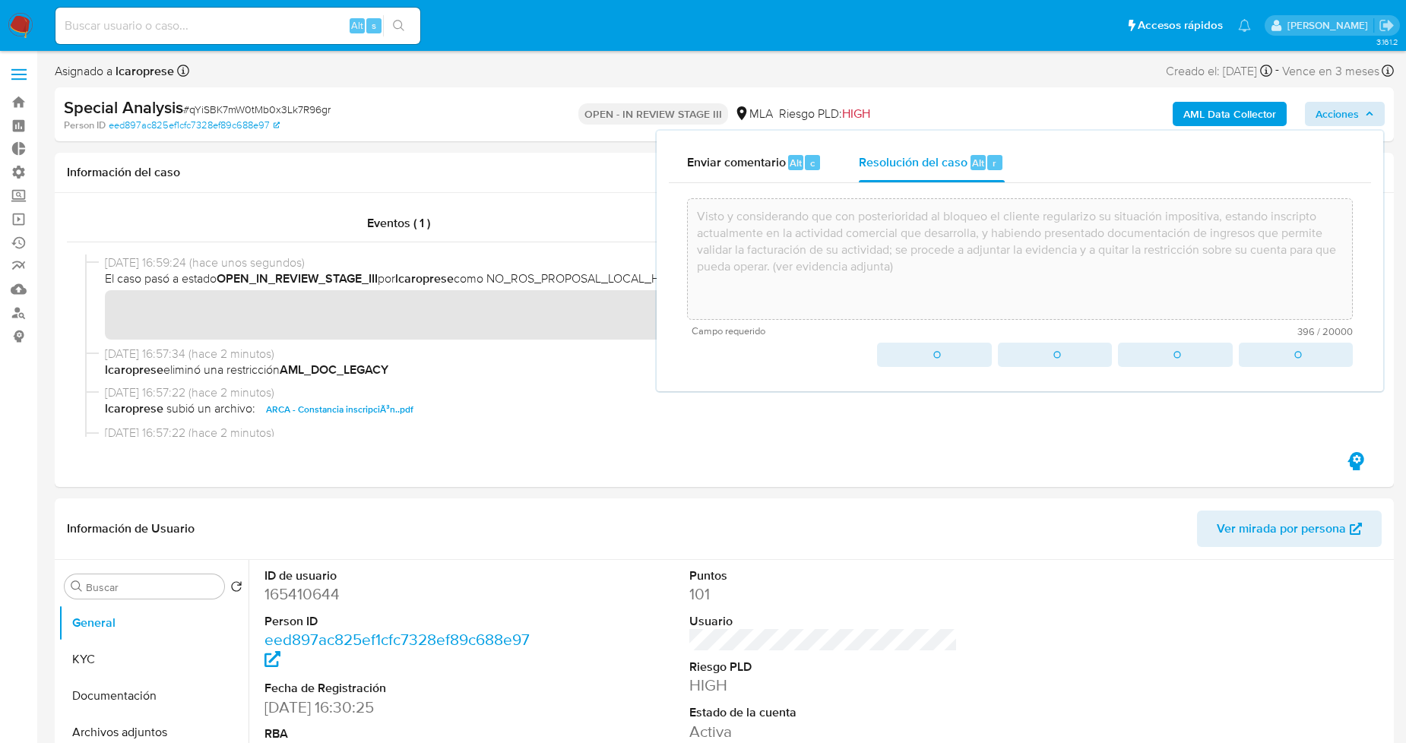
type textarea "Visto y considerando que con posterioridad al bloqueo el cliente regularizo su …"
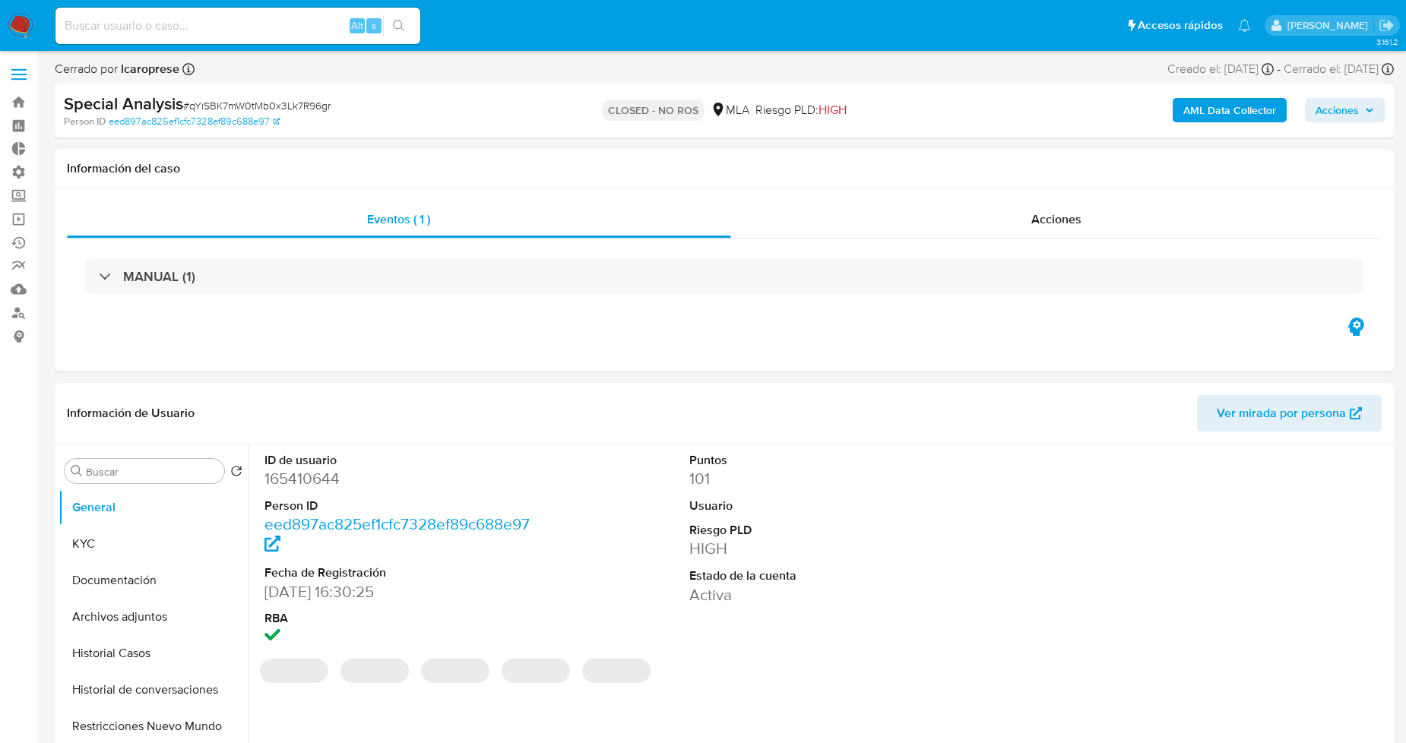
select select "10"
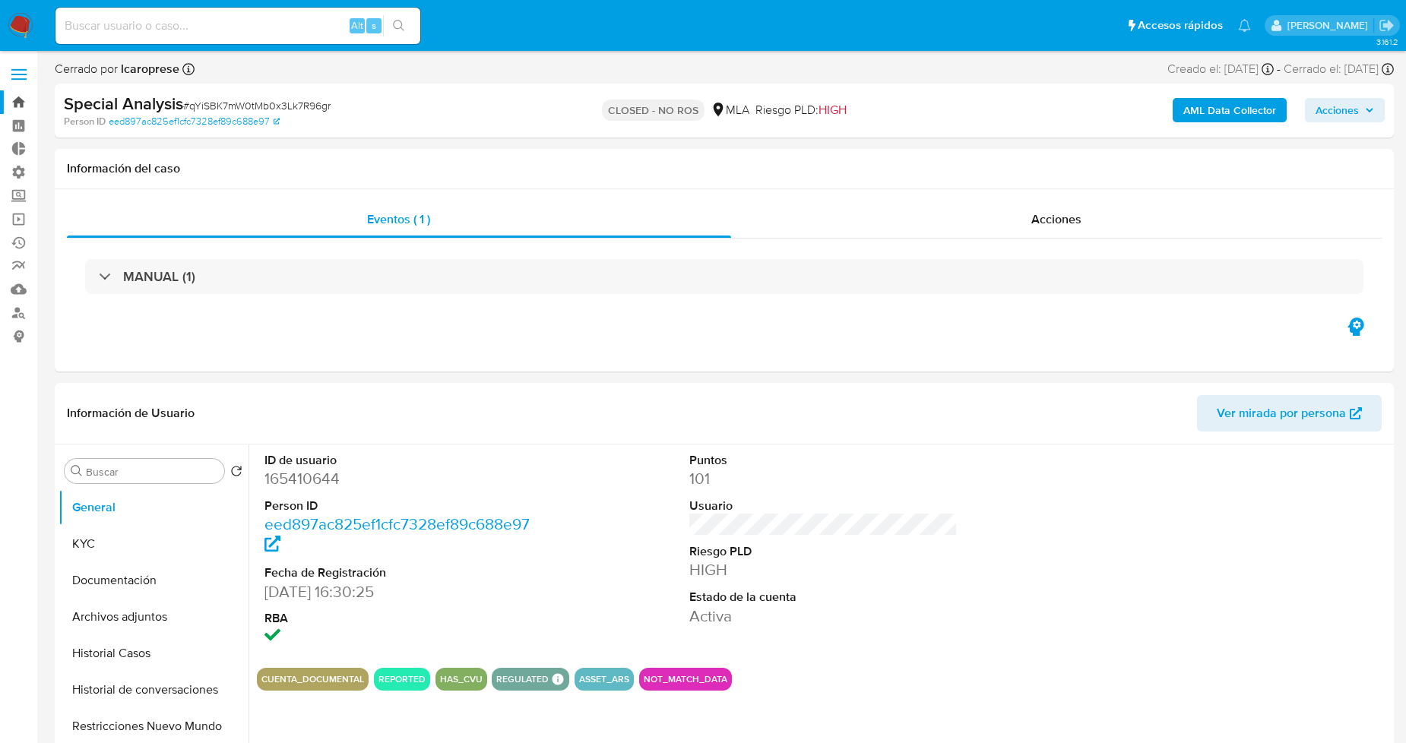
click at [16, 99] on link "Bandeja" at bounding box center [90, 102] width 181 height 24
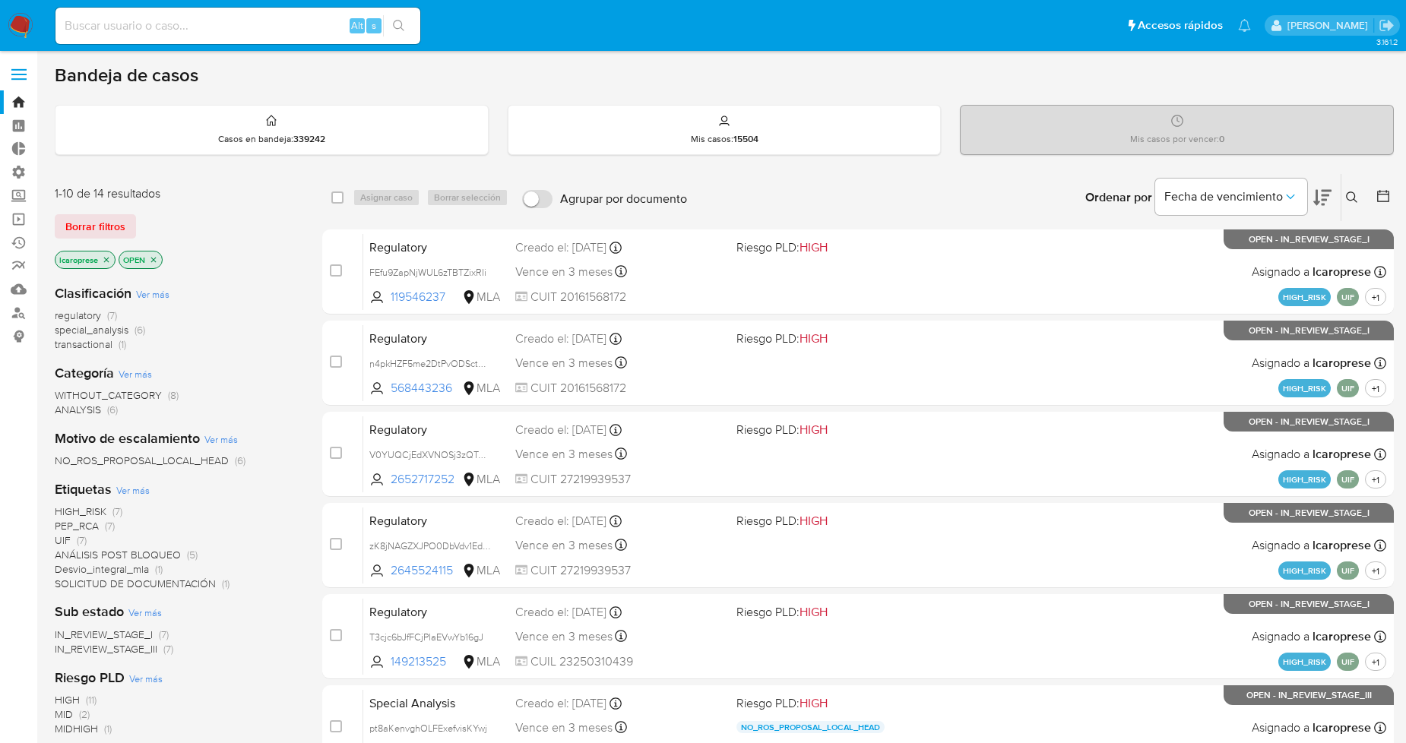
click at [267, 26] on input at bounding box center [237, 26] width 365 height 20
paste input "2145784420"
type input "2145784420"
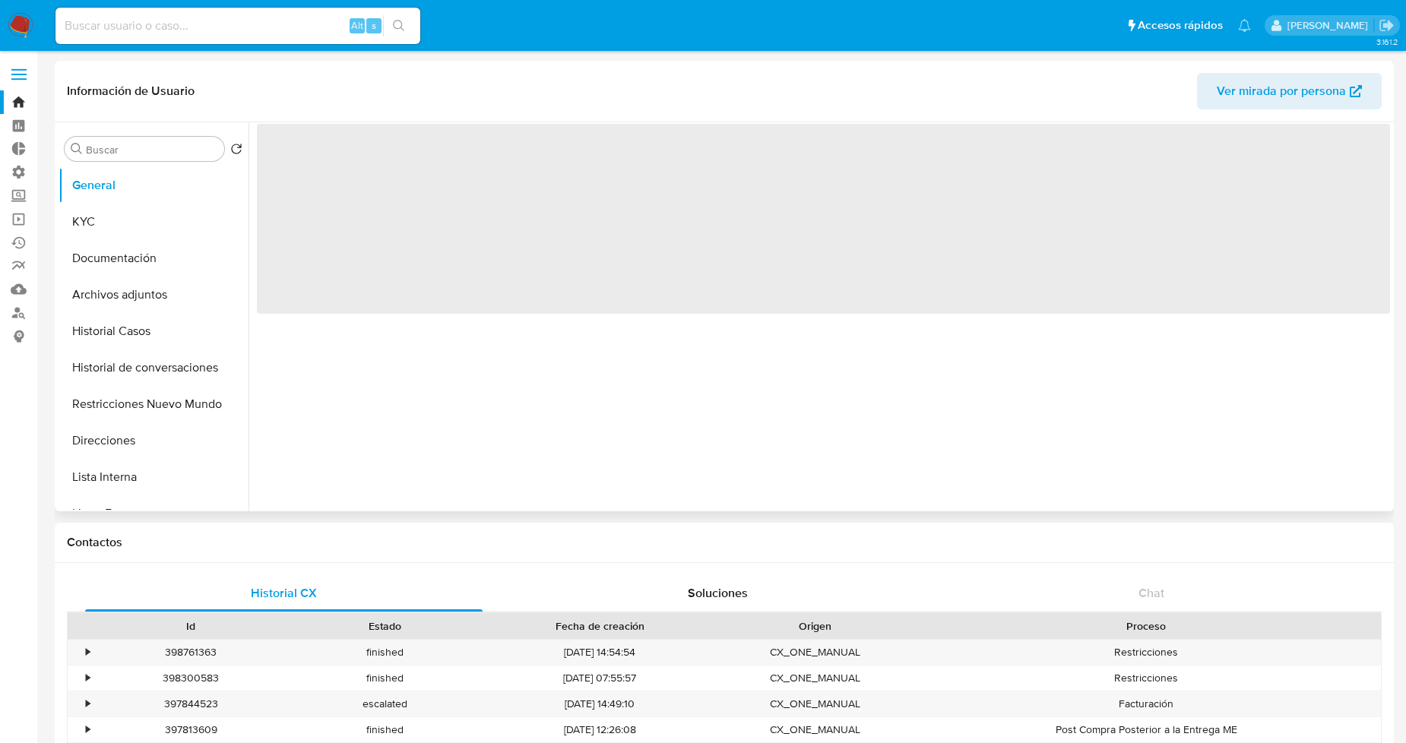
select select "10"
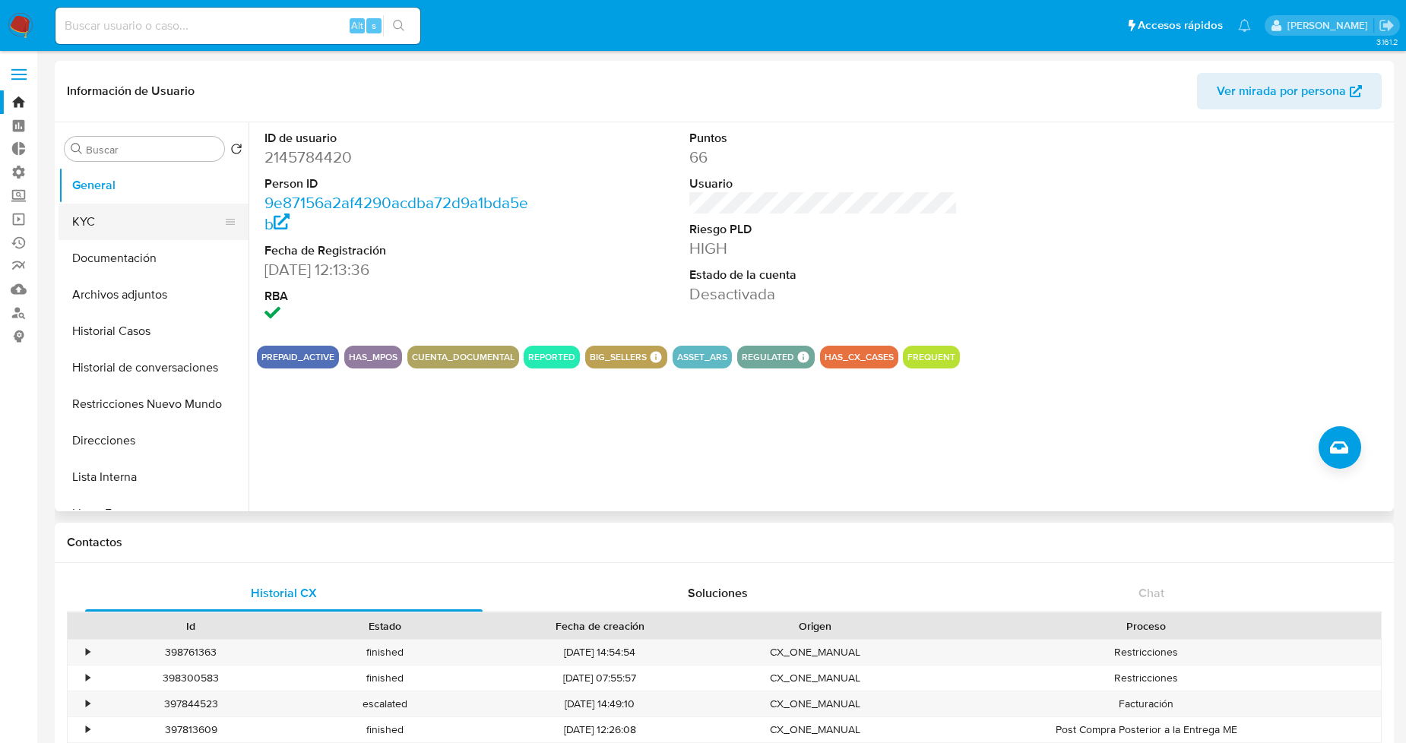
click at [137, 221] on button "KYC" at bounding box center [148, 222] width 178 height 36
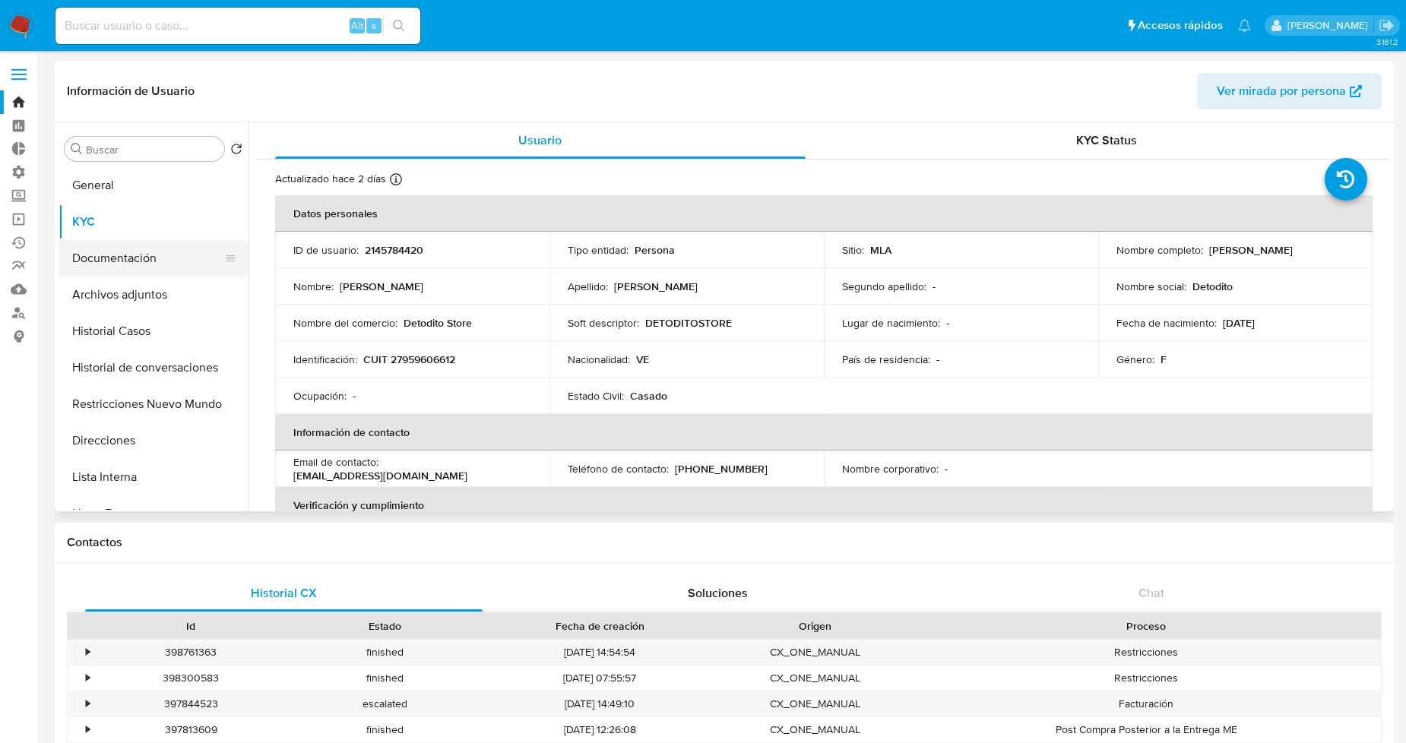
click at [128, 255] on button "Documentación" at bounding box center [148, 258] width 178 height 36
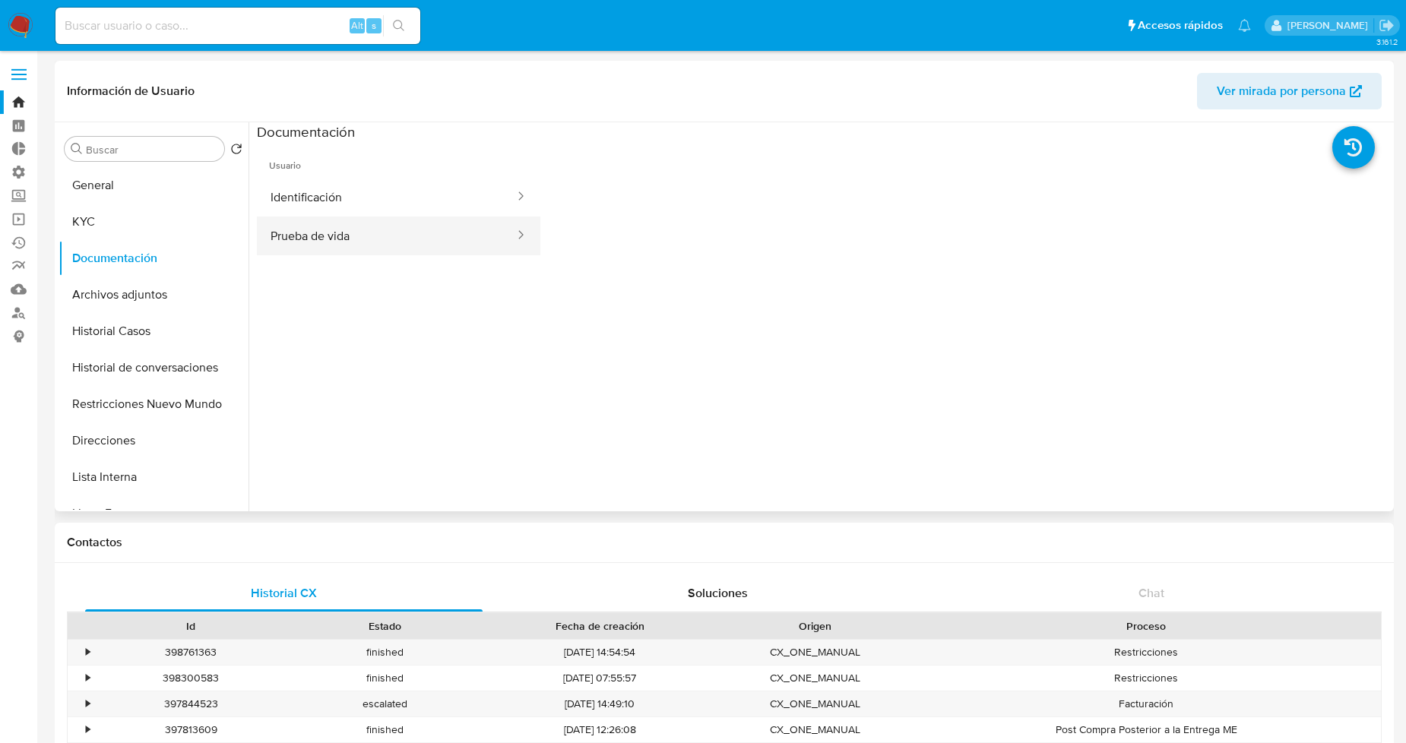
click at [346, 225] on button "Prueba de vida" at bounding box center [386, 236] width 259 height 39
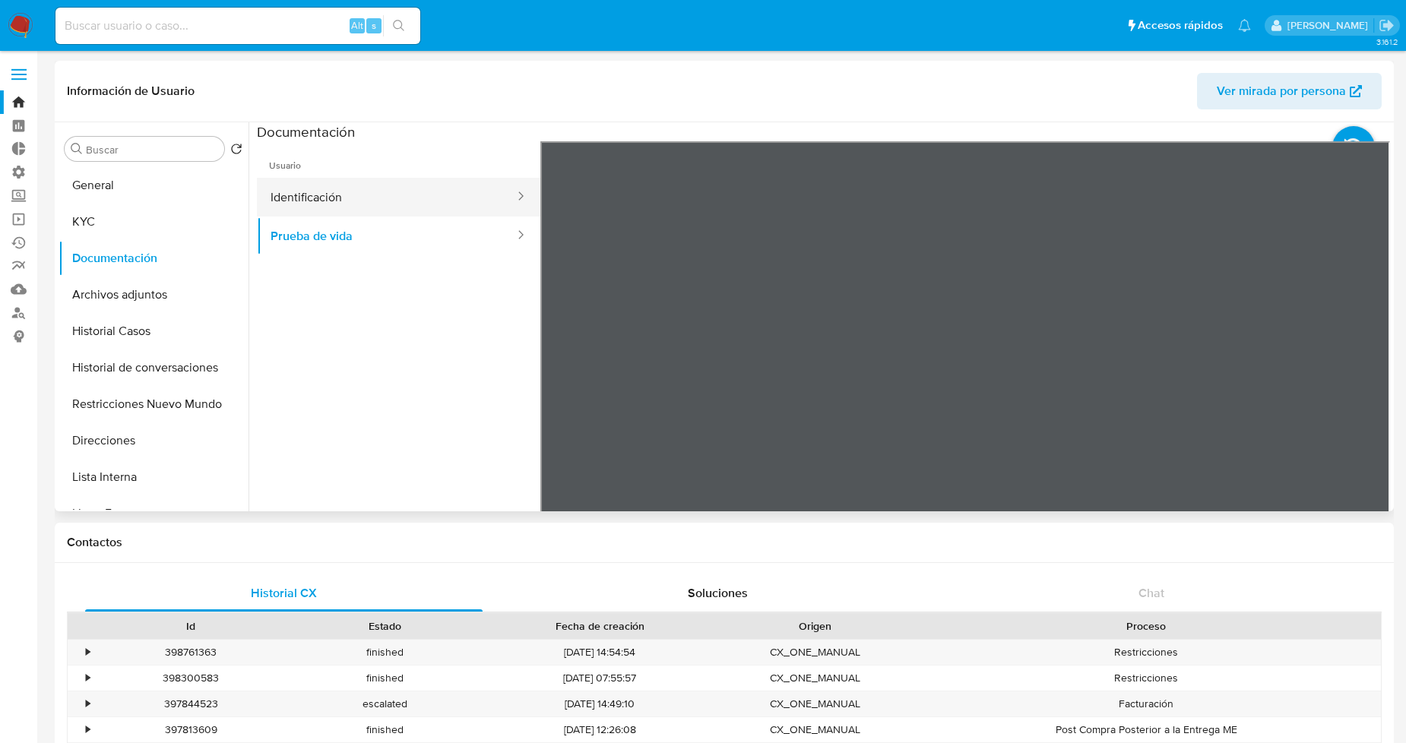
click at [444, 216] on button "Identificación" at bounding box center [386, 197] width 259 height 39
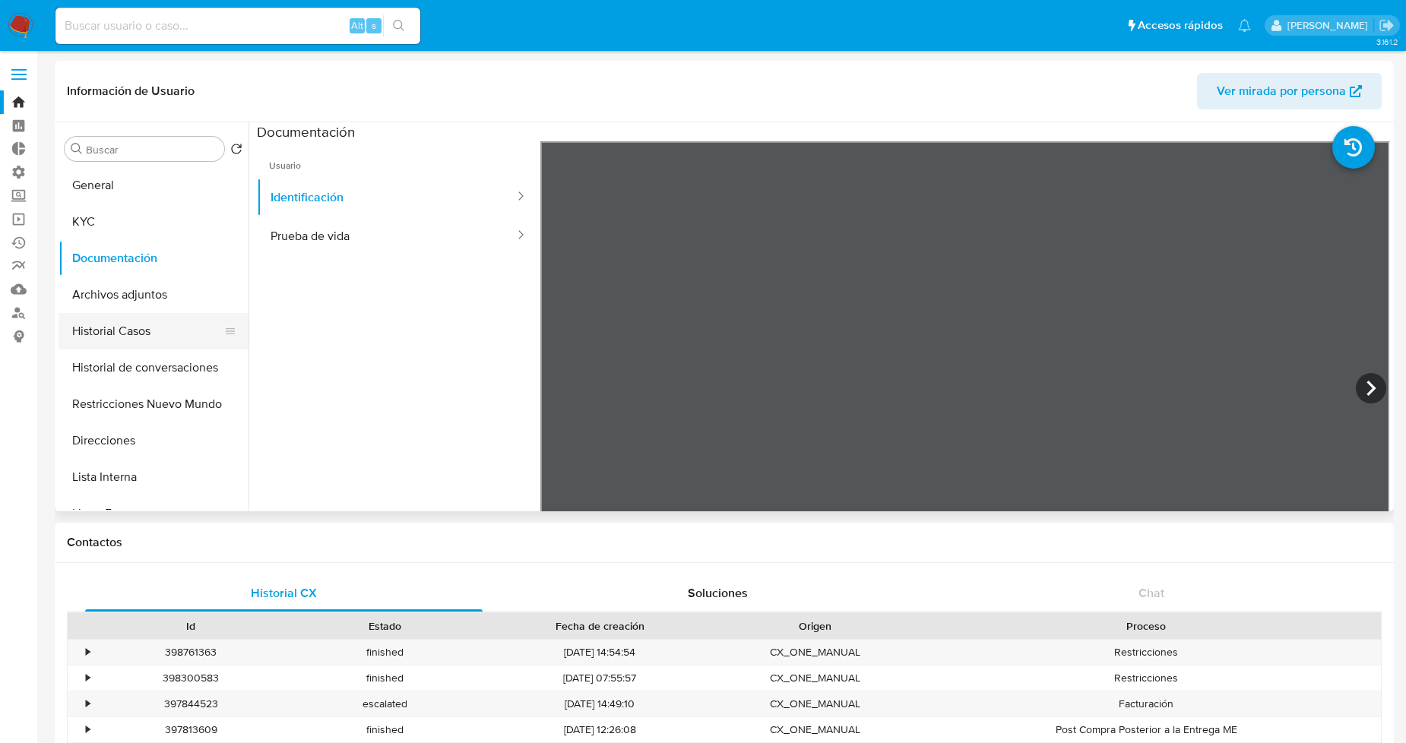
click at [116, 342] on button "Historial Casos" at bounding box center [148, 331] width 178 height 36
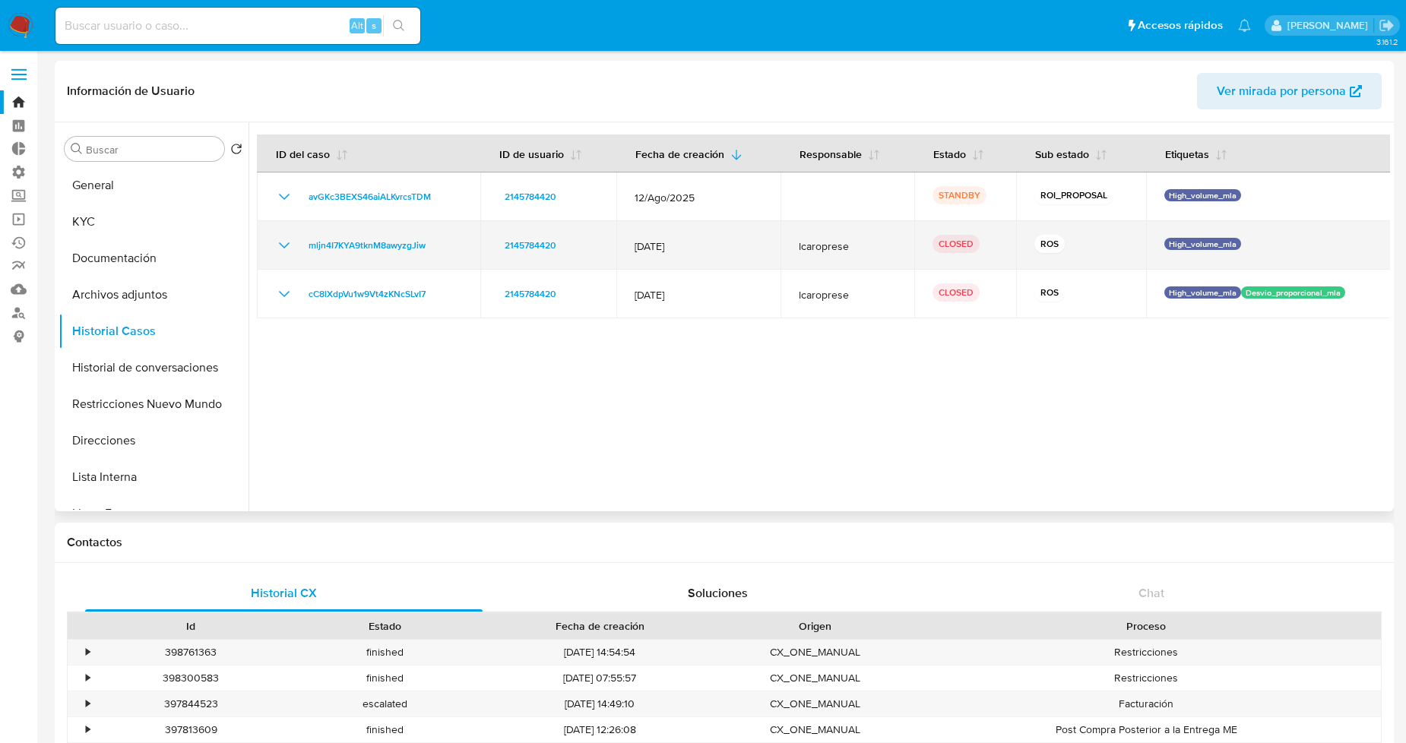
click at [280, 248] on icon "Mostrar/Ocultar" at bounding box center [284, 245] width 18 height 18
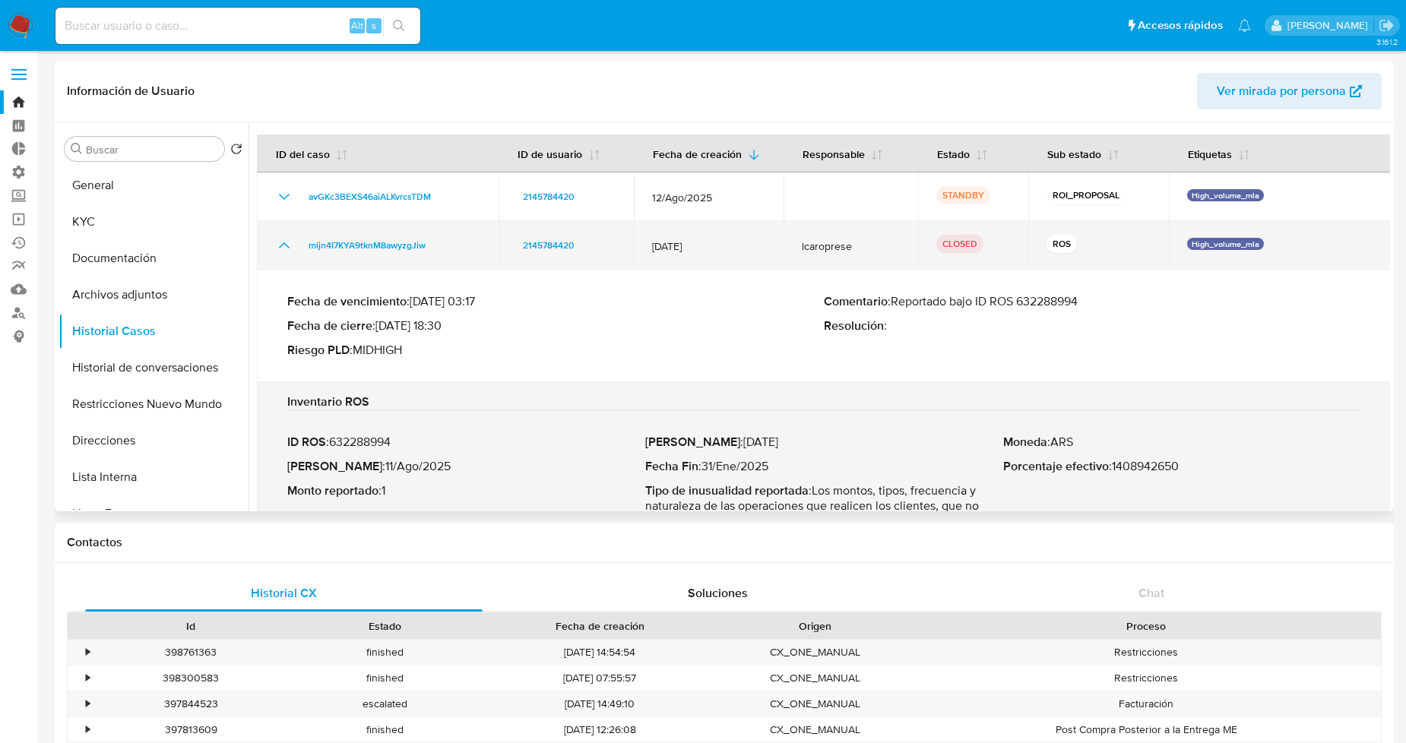
click at [271, 248] on td "mljn4I7KYA9tknM8awyzgJiw" at bounding box center [378, 245] width 242 height 49
click at [278, 249] on icon "Mostrar/Ocultar" at bounding box center [284, 245] width 18 height 18
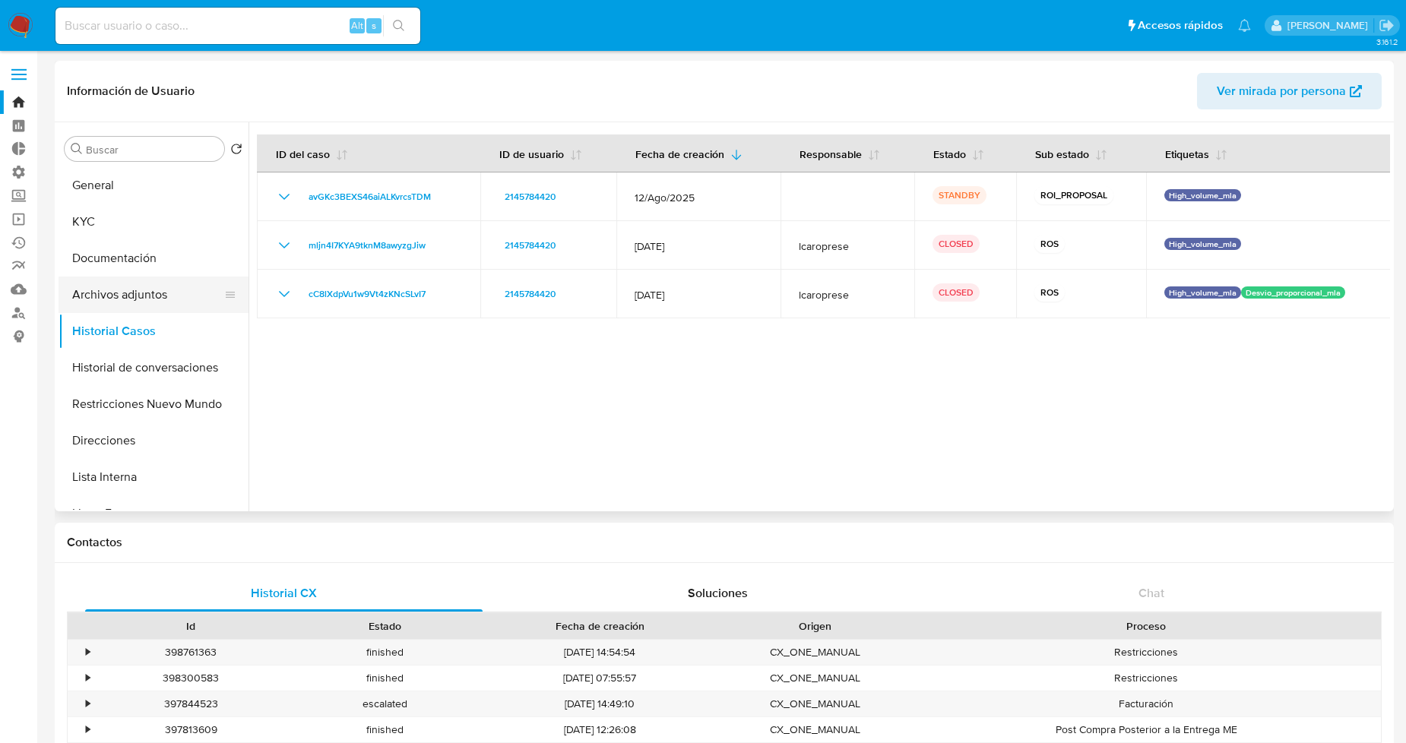
click at [155, 287] on button "Archivos adjuntos" at bounding box center [148, 295] width 178 height 36
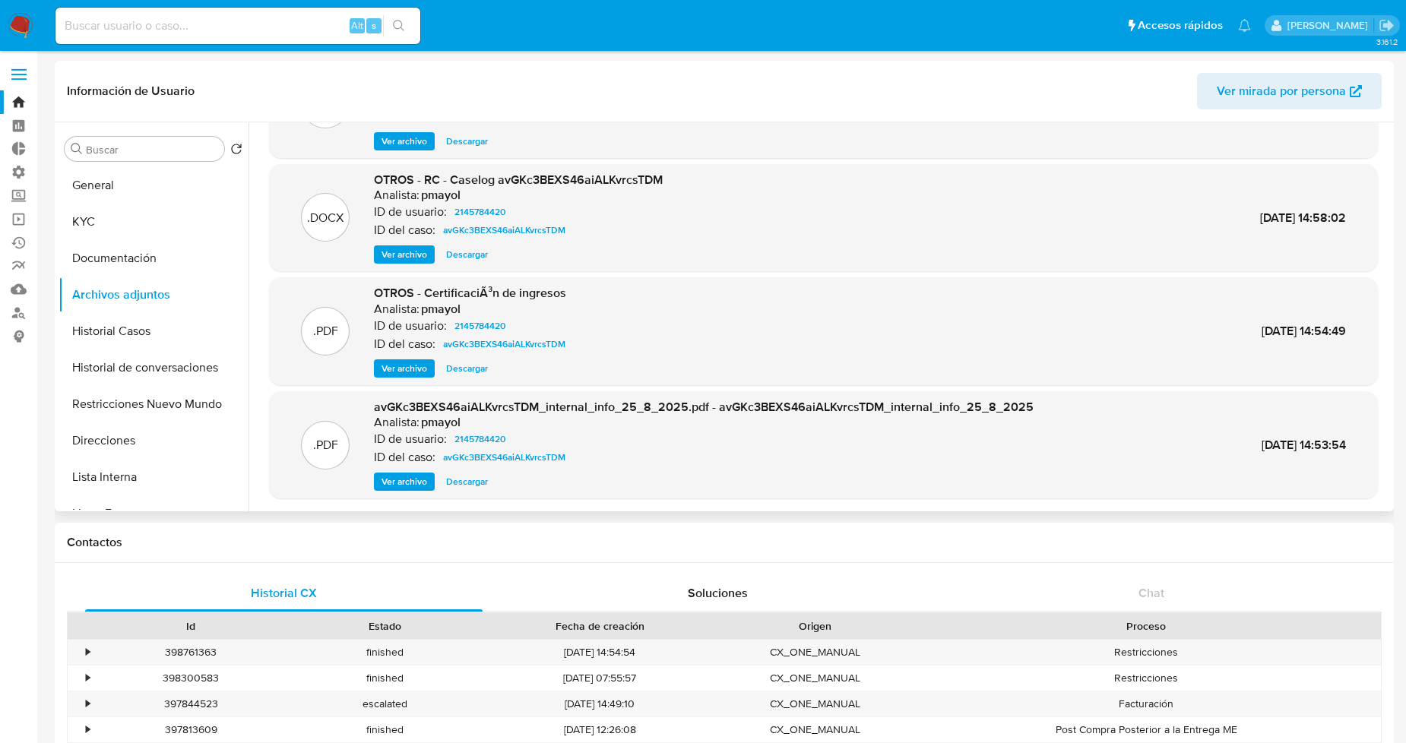
scroll to position [127, 0]
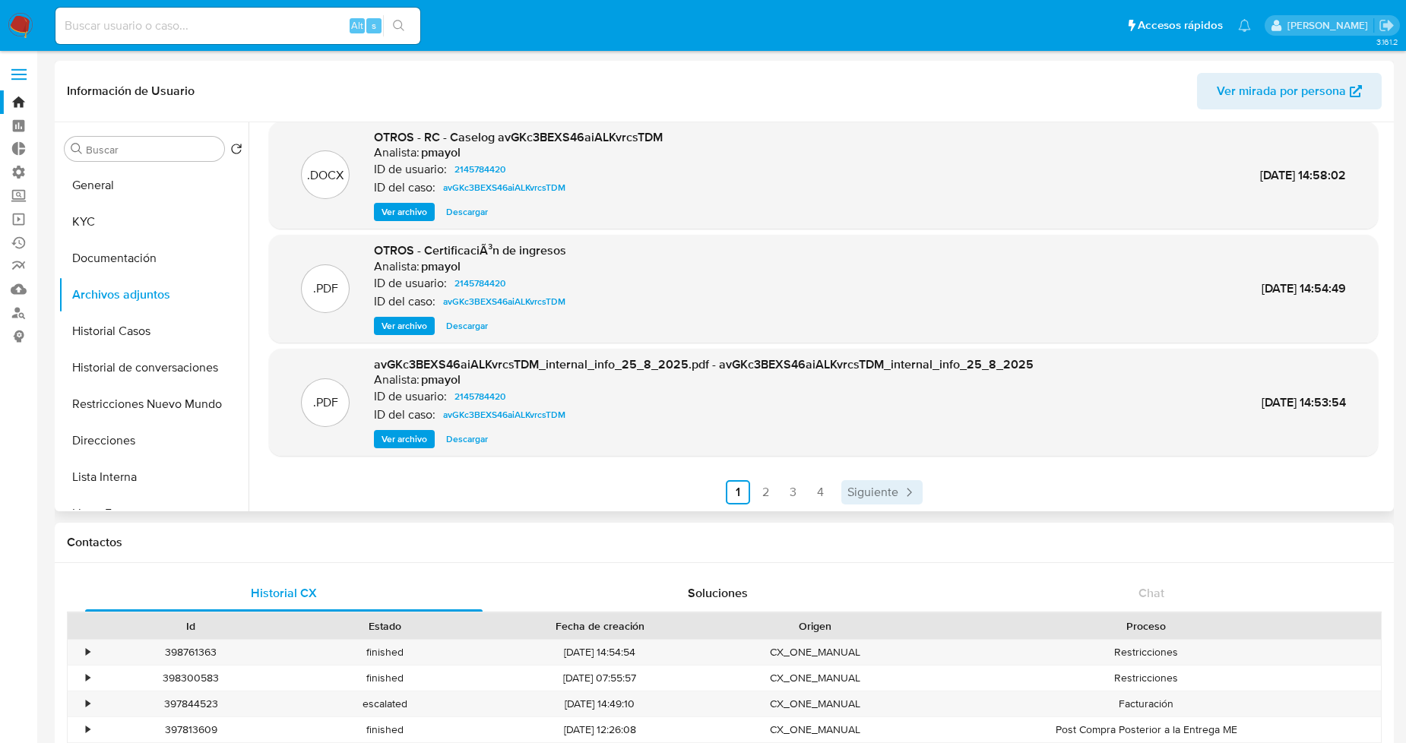
click at [880, 489] on span "Siguiente" at bounding box center [873, 493] width 51 height 12
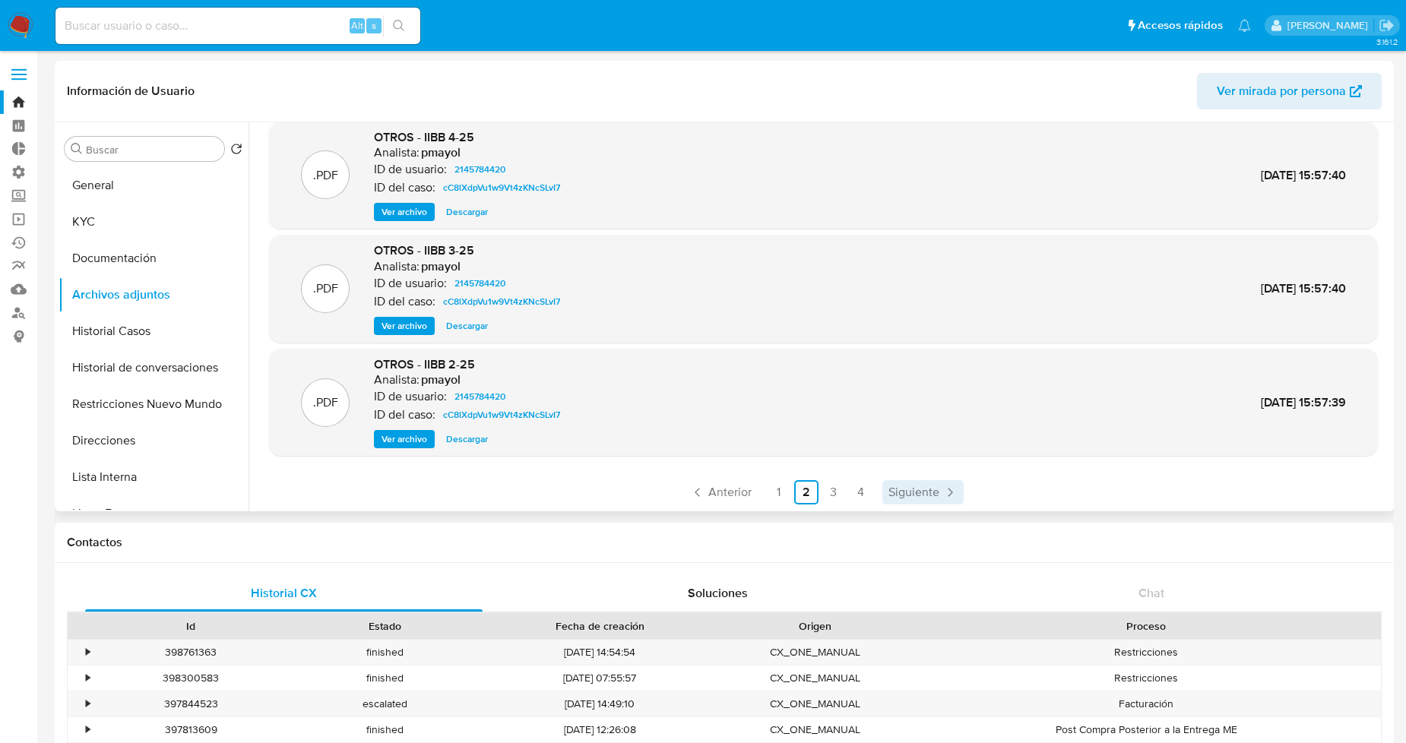
click at [949, 493] on icon "Paginación" at bounding box center [950, 492] width 15 height 15
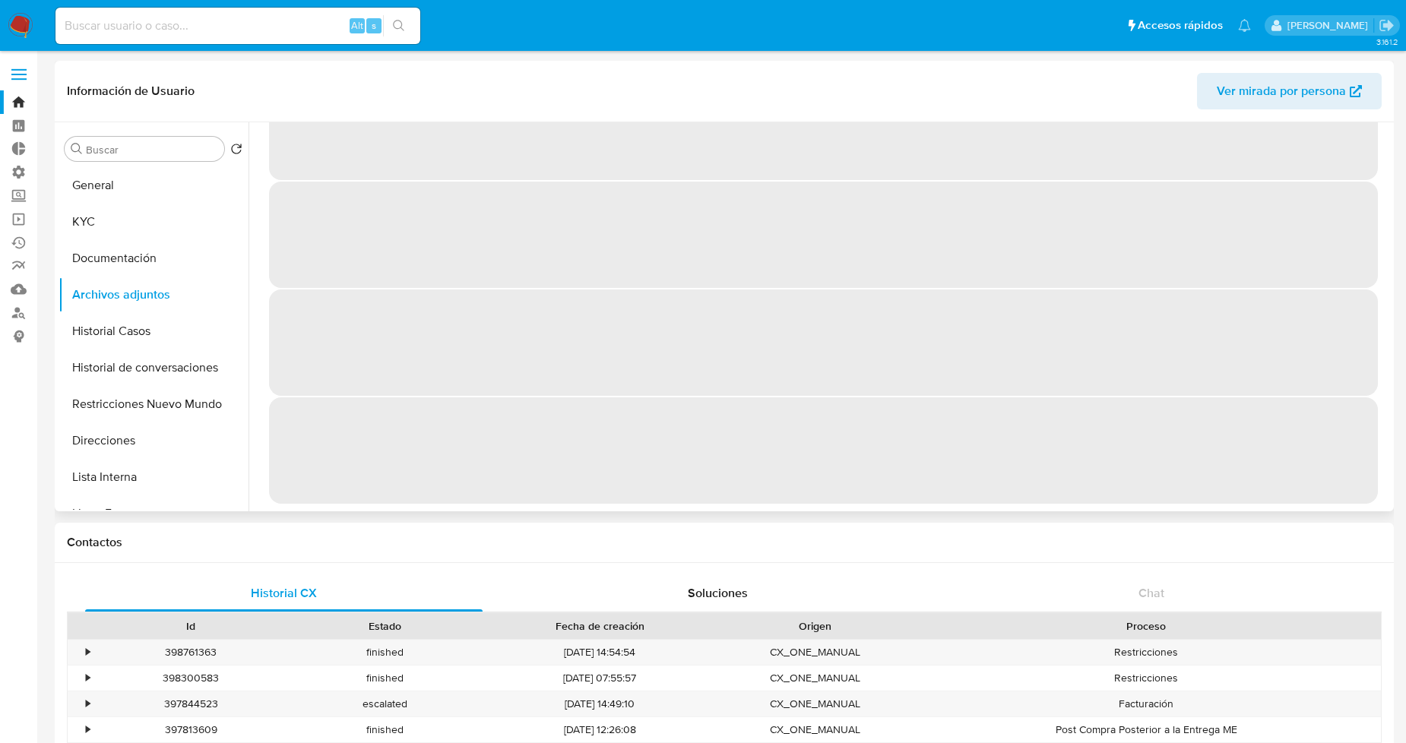
scroll to position [0, 0]
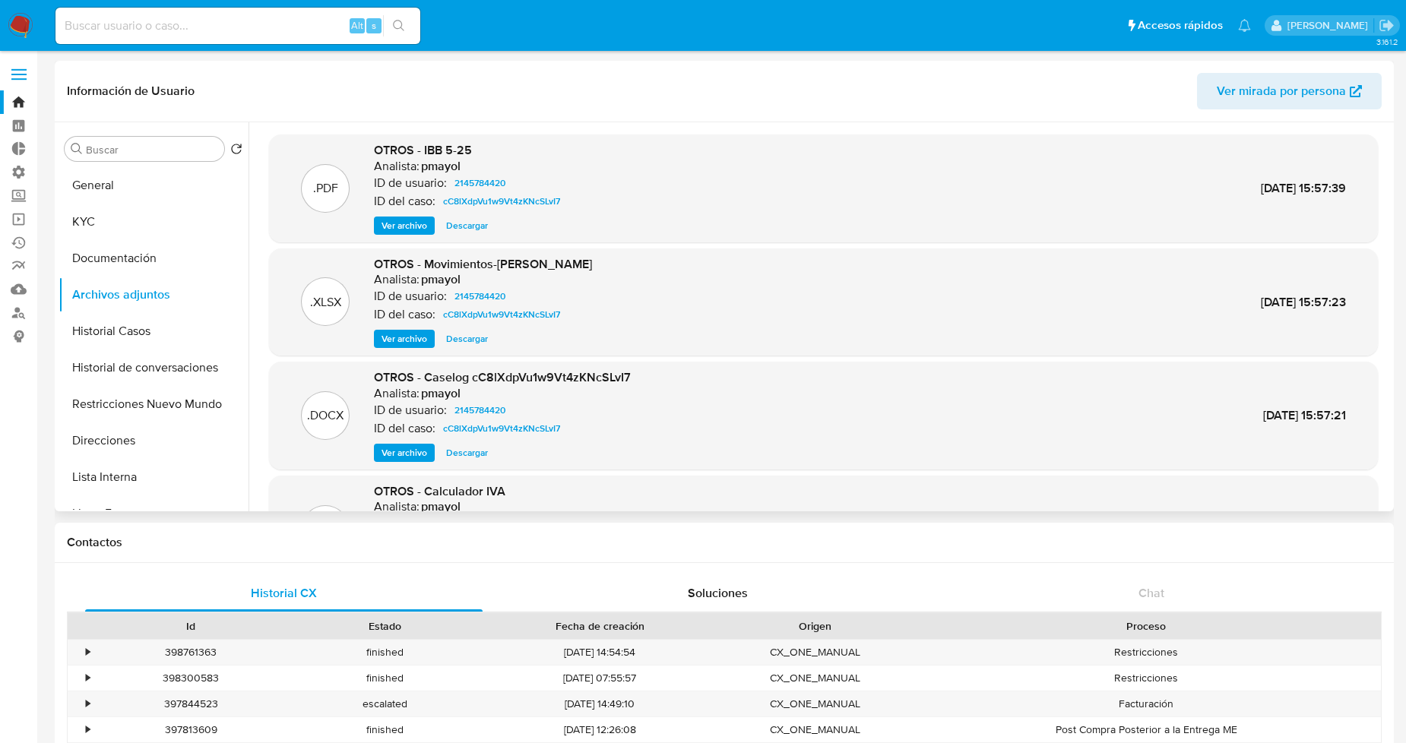
click at [474, 454] on span "Descargar" at bounding box center [467, 452] width 42 height 15
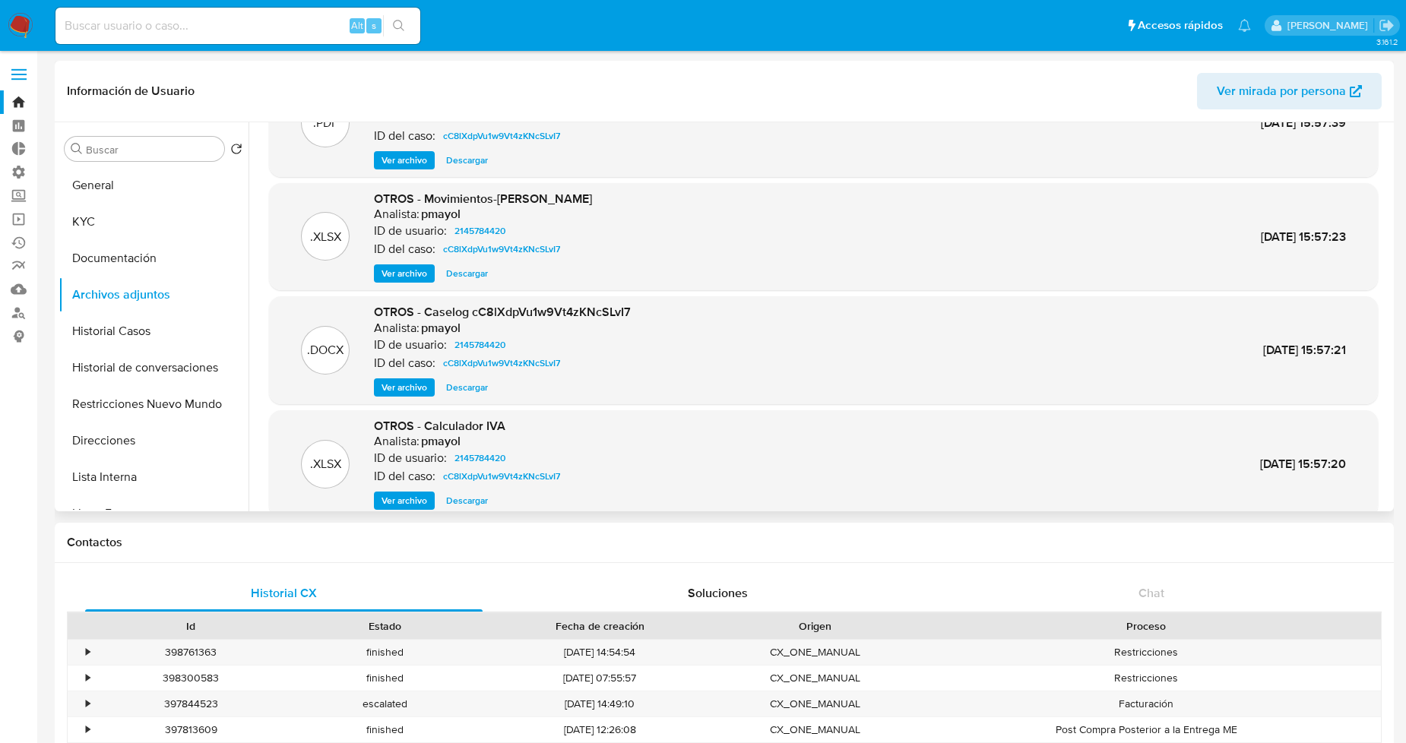
scroll to position [127, 0]
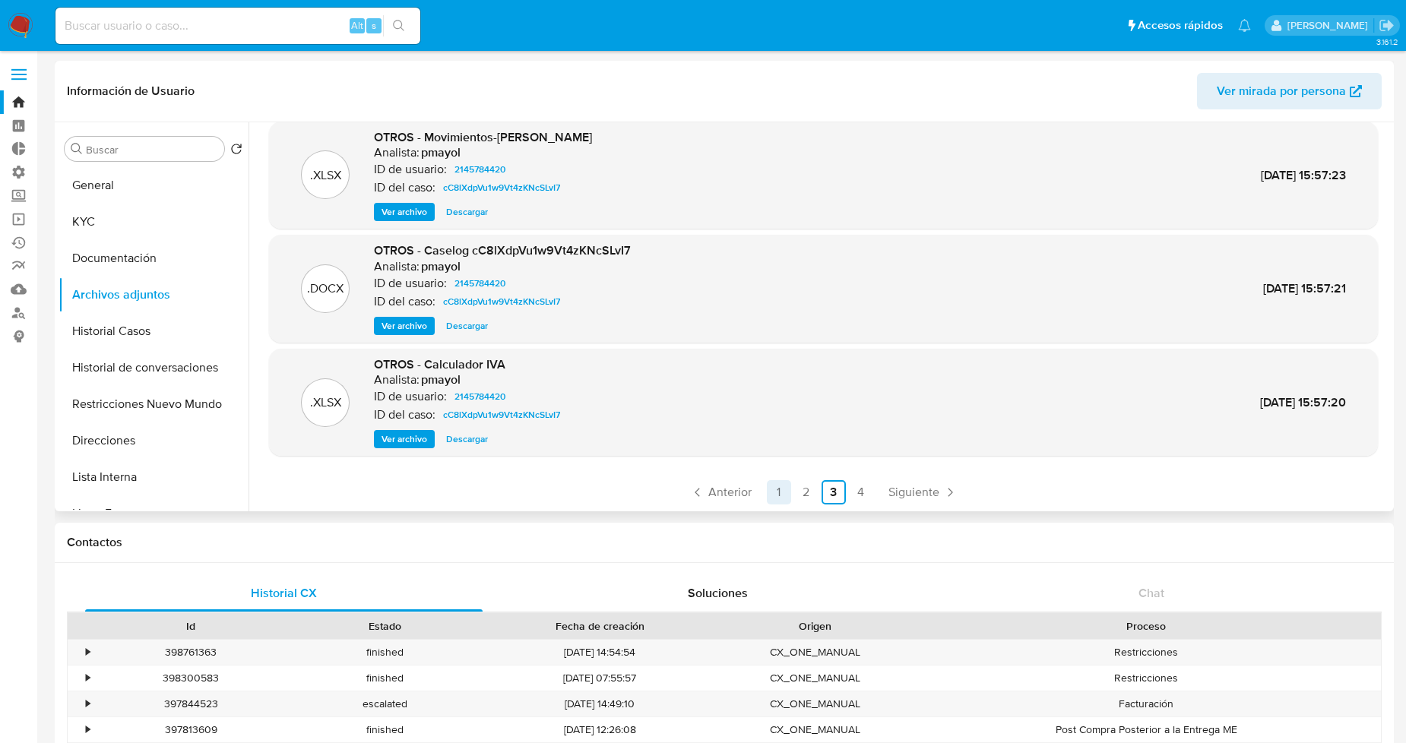
click at [778, 496] on link "1" at bounding box center [779, 492] width 24 height 24
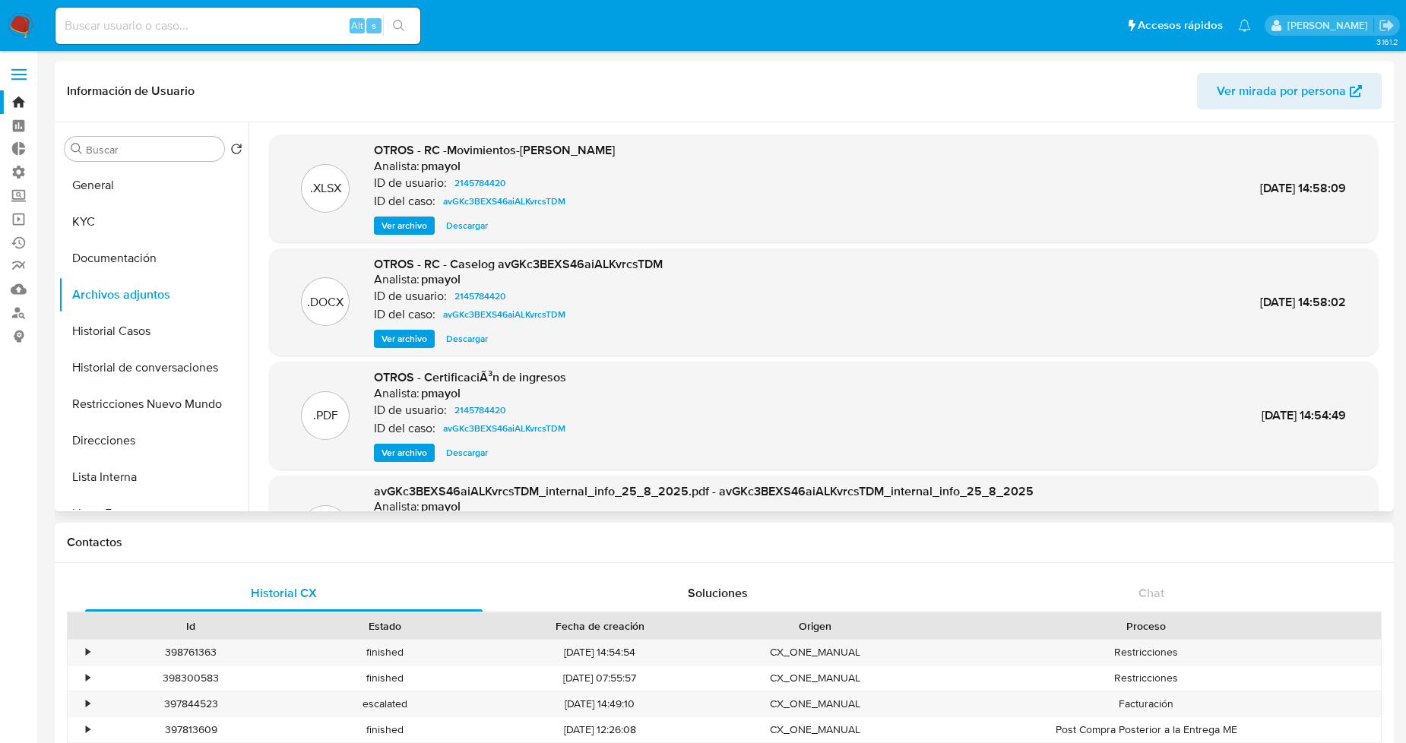
click at [468, 223] on span "Descargar" at bounding box center [467, 225] width 42 height 15
click at [421, 341] on span "Ver archivo" at bounding box center [405, 338] width 46 height 15
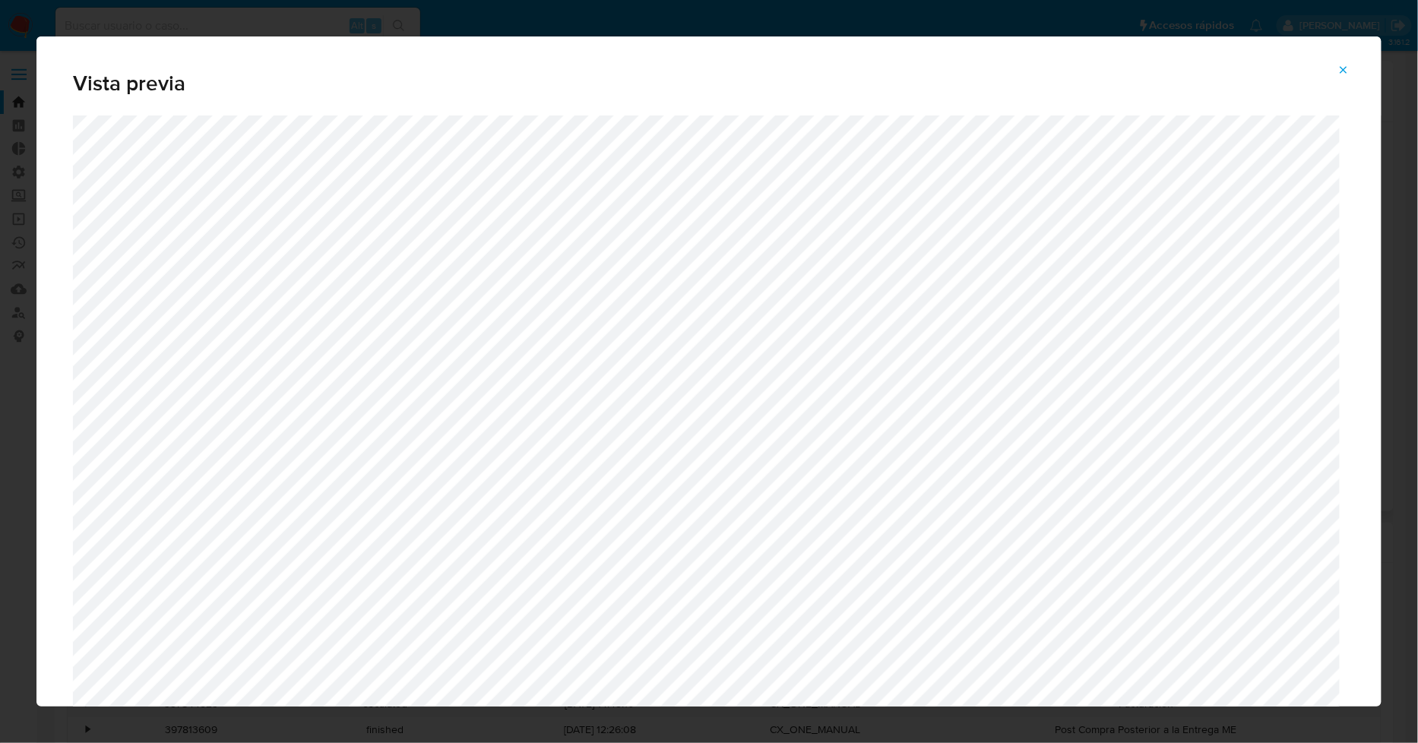
click at [1346, 70] on icon "Attachment preview" at bounding box center [1344, 69] width 7 height 7
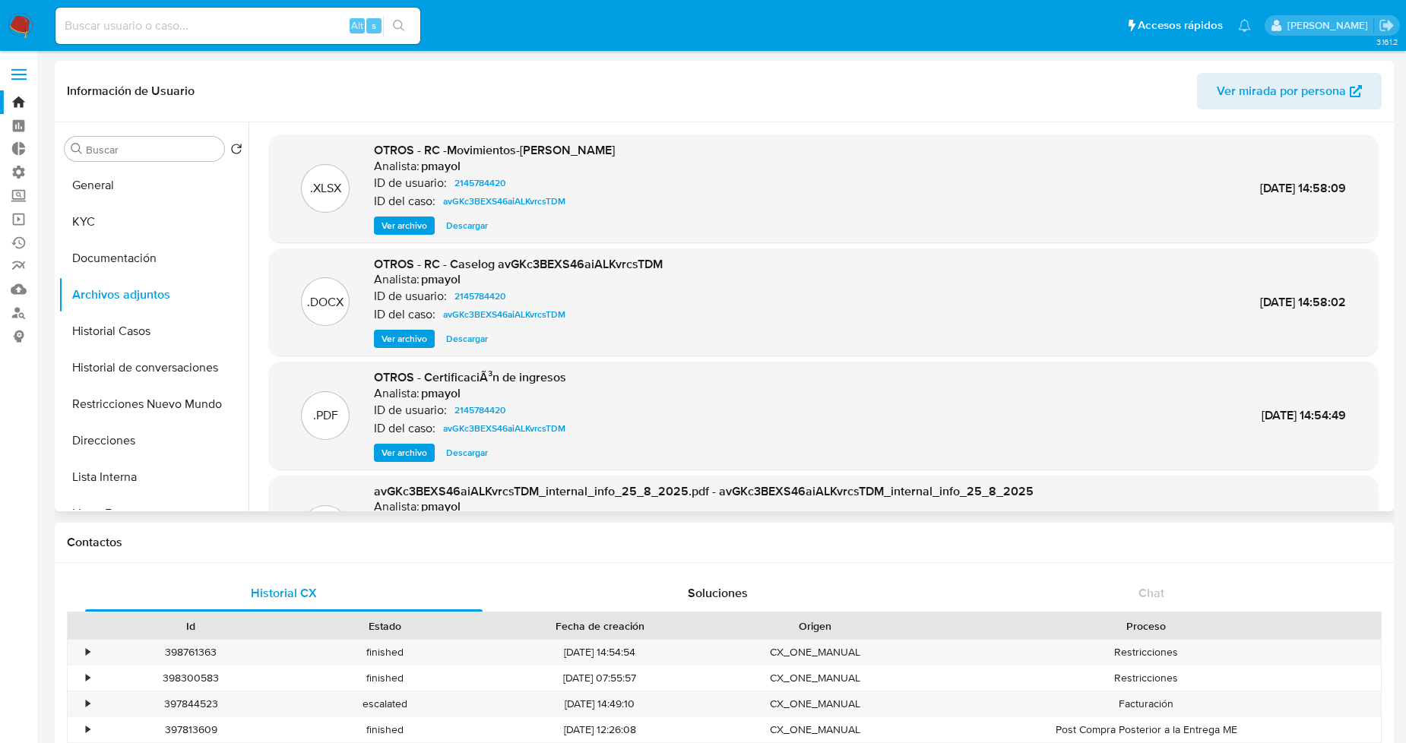
click at [474, 338] on span "Descargar" at bounding box center [467, 338] width 42 height 15
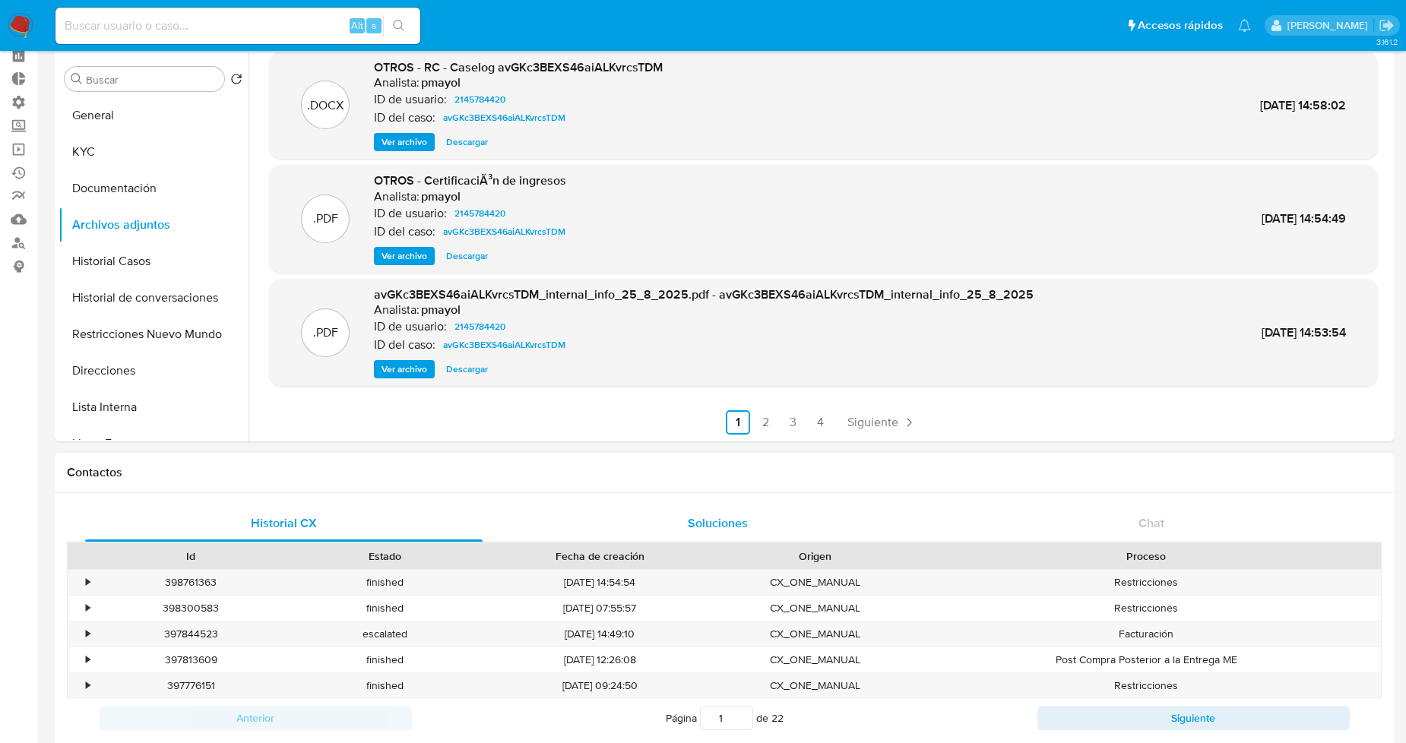
scroll to position [169, 0]
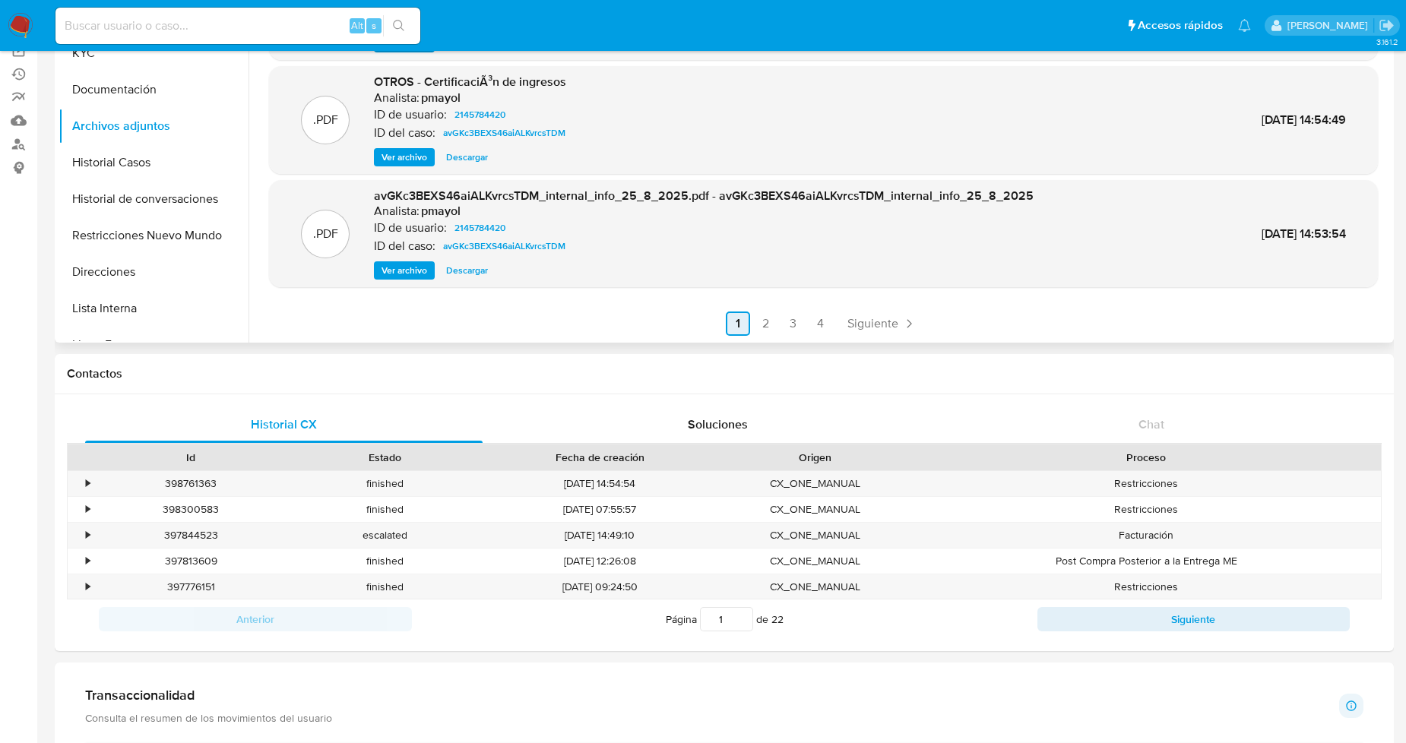
click at [772, 324] on link "2" at bounding box center [765, 324] width 24 height 24
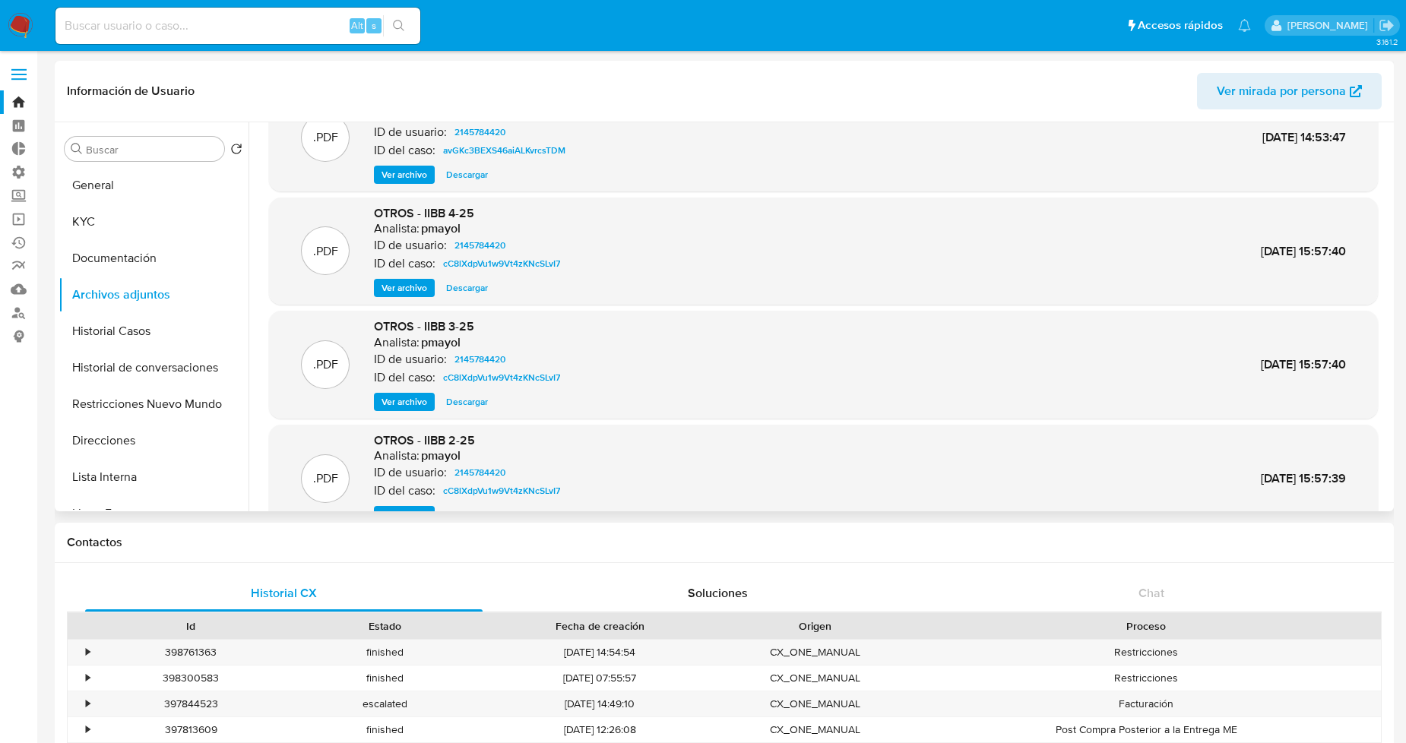
scroll to position [127, 0]
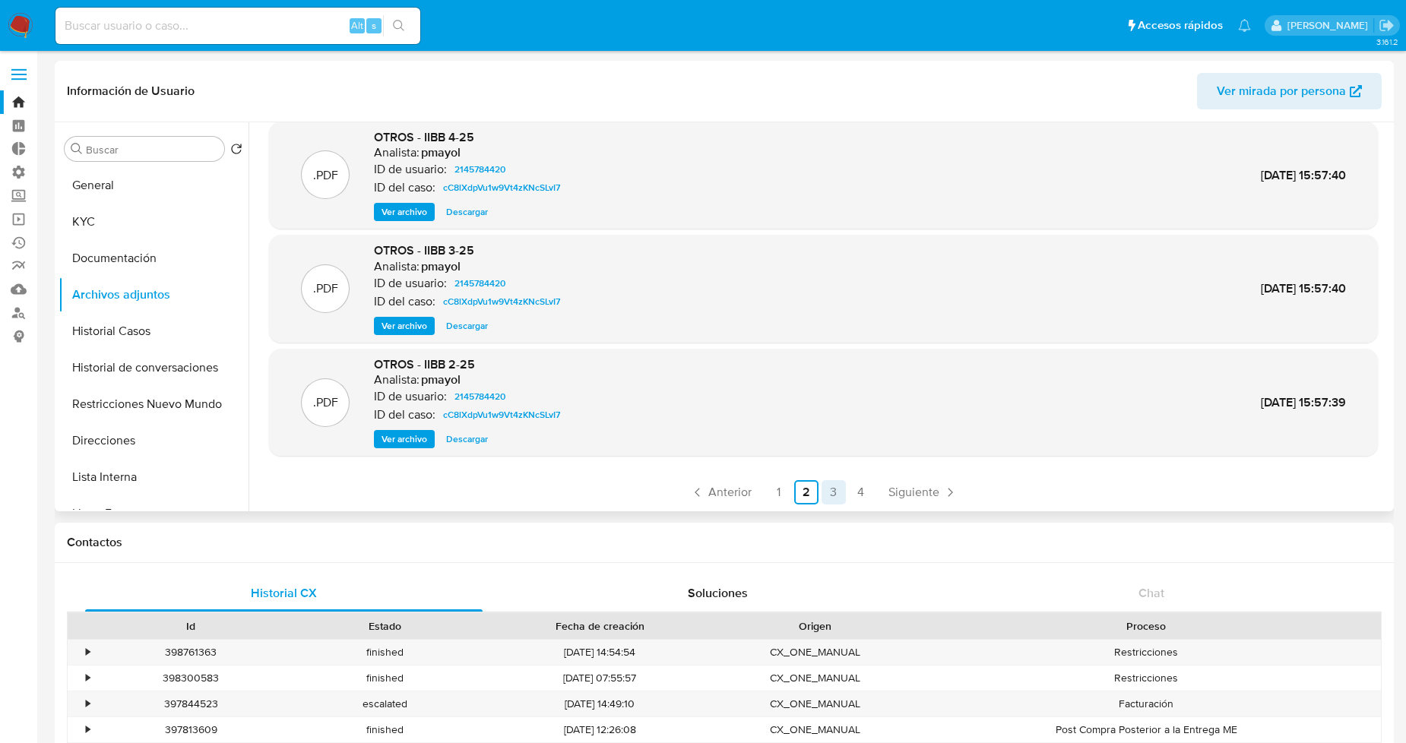
click at [832, 494] on link "3" at bounding box center [834, 492] width 24 height 24
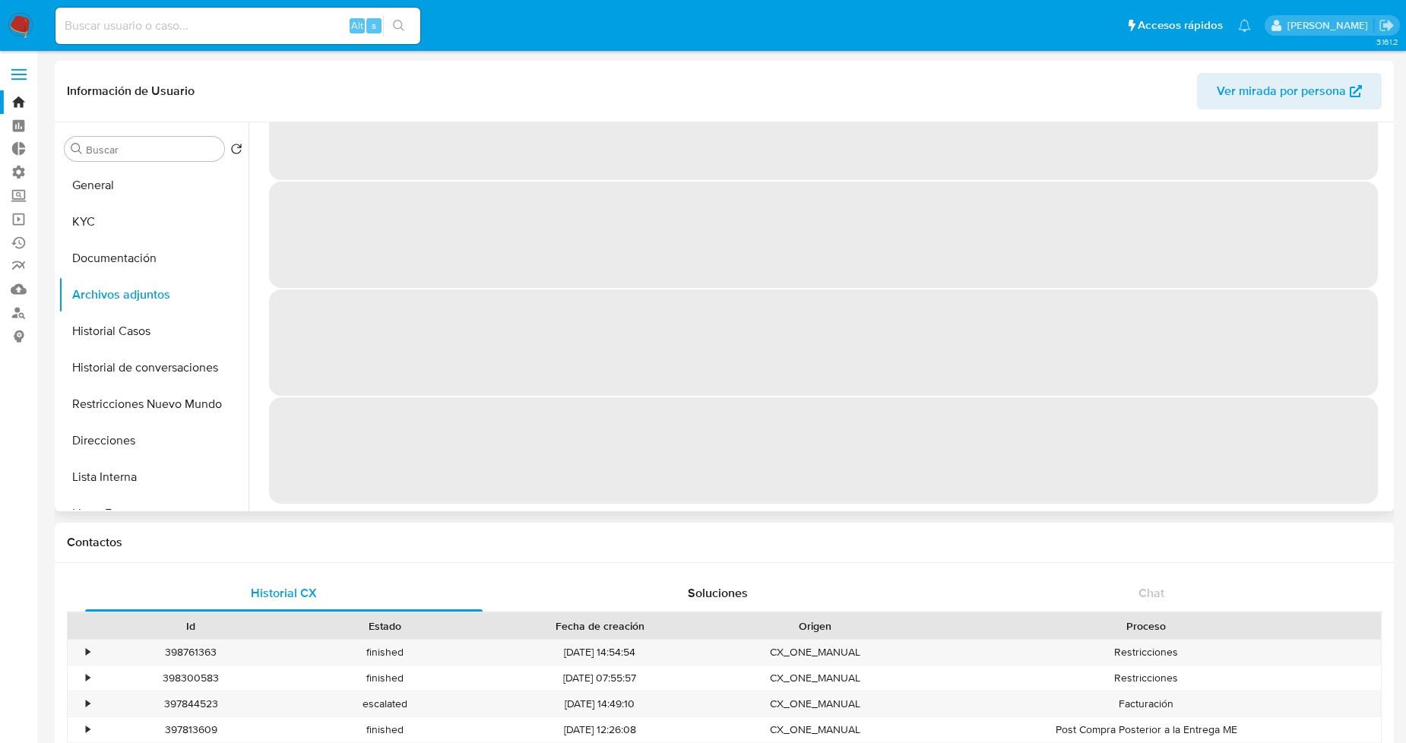
scroll to position [0, 0]
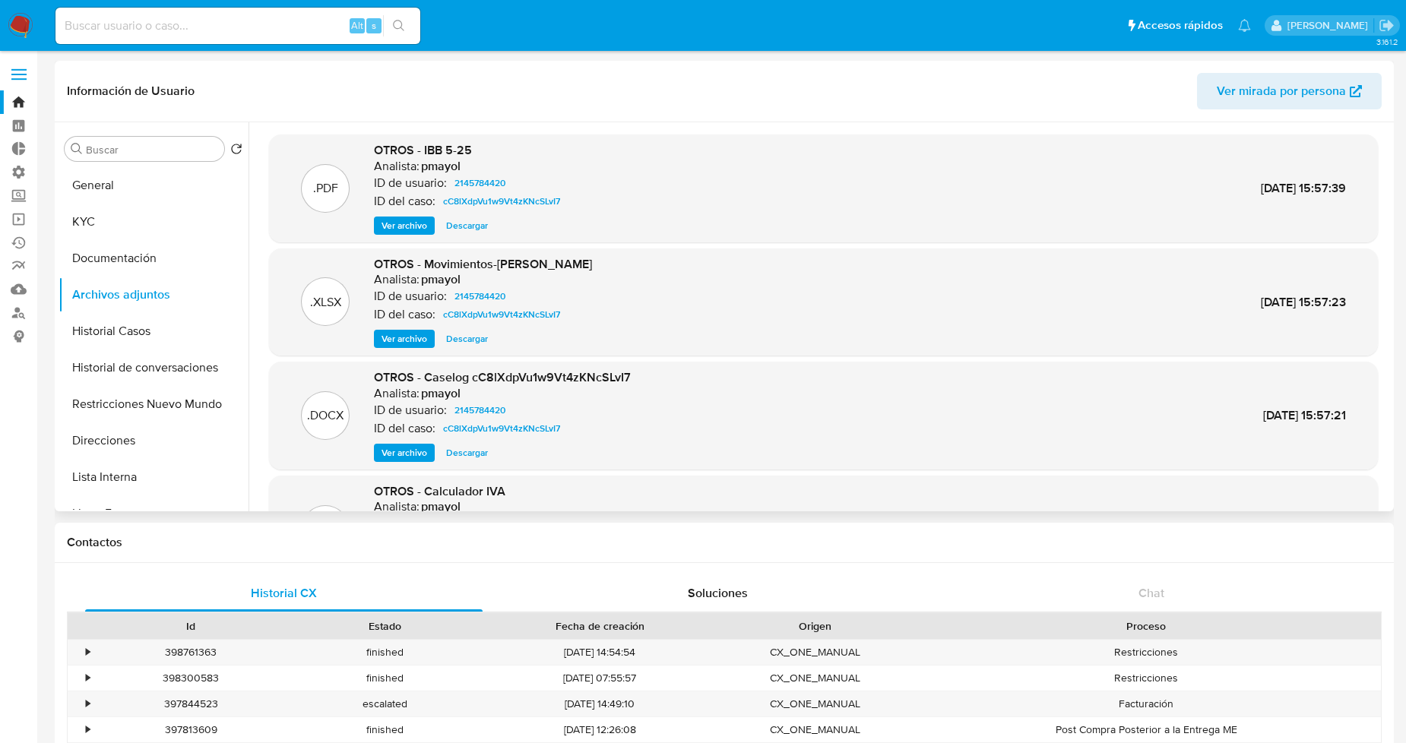
click at [469, 451] on span "Descargar" at bounding box center [467, 452] width 42 height 15
click at [471, 338] on span "Descargar" at bounding box center [467, 338] width 42 height 15
click at [149, 375] on button "Historial de conversaciones" at bounding box center [148, 368] width 178 height 36
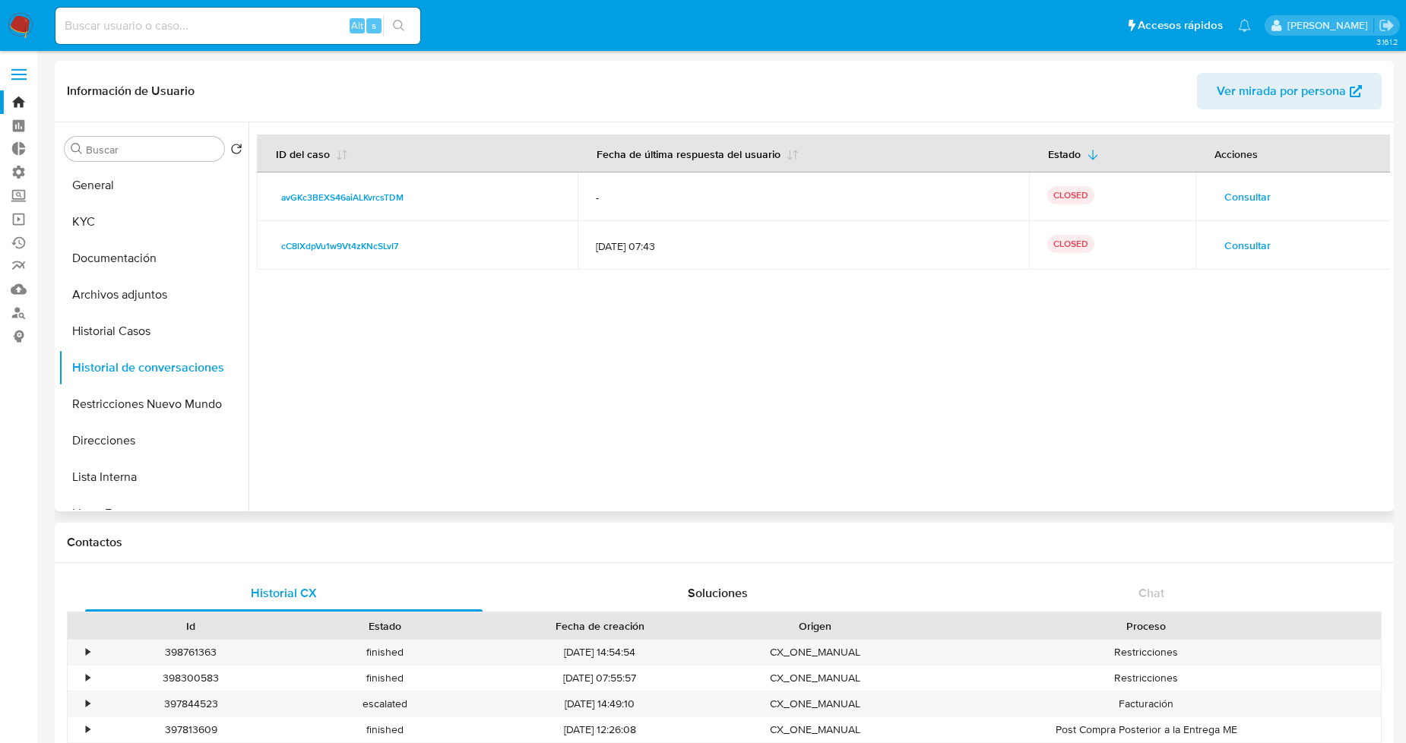
click at [1236, 245] on span "Consultar" at bounding box center [1248, 245] width 46 height 21
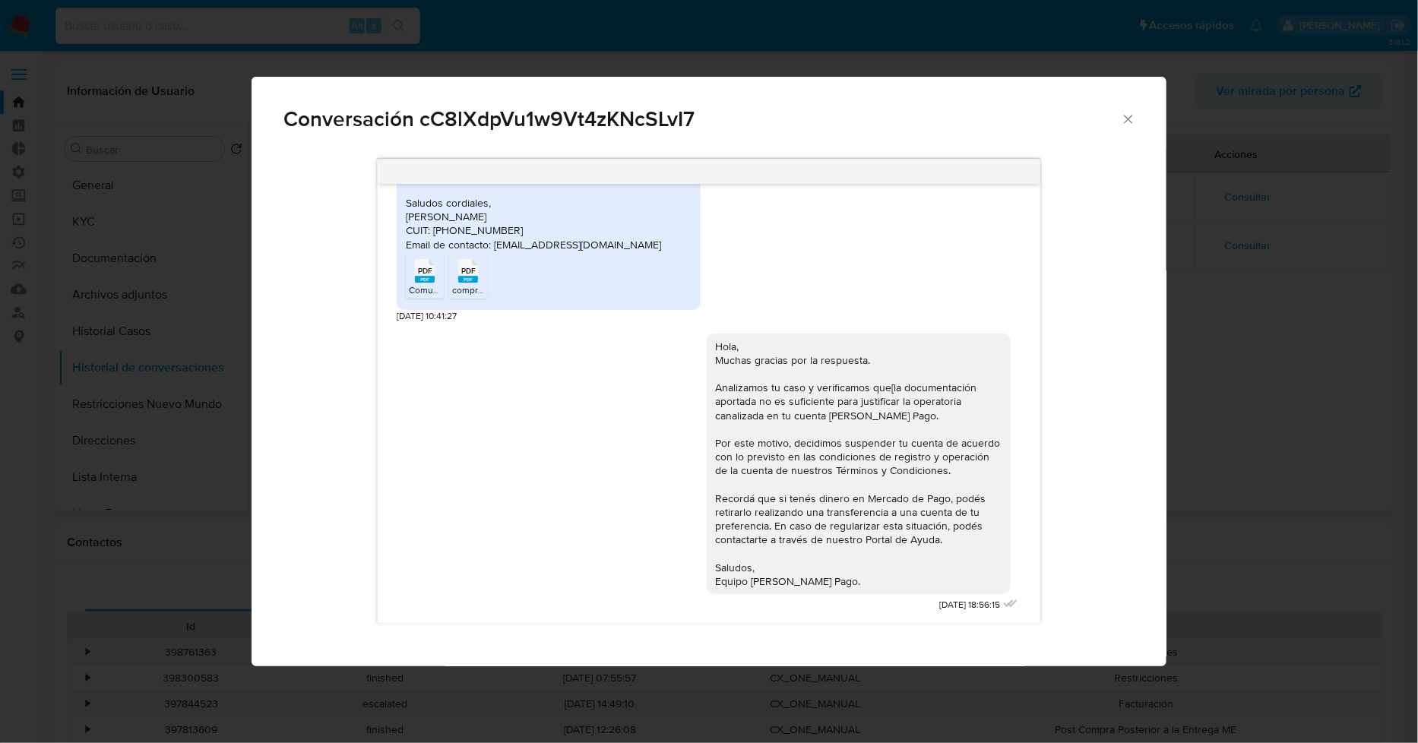
scroll to position [3895, 0]
click at [1127, 119] on icon "Cerrar" at bounding box center [1128, 119] width 15 height 15
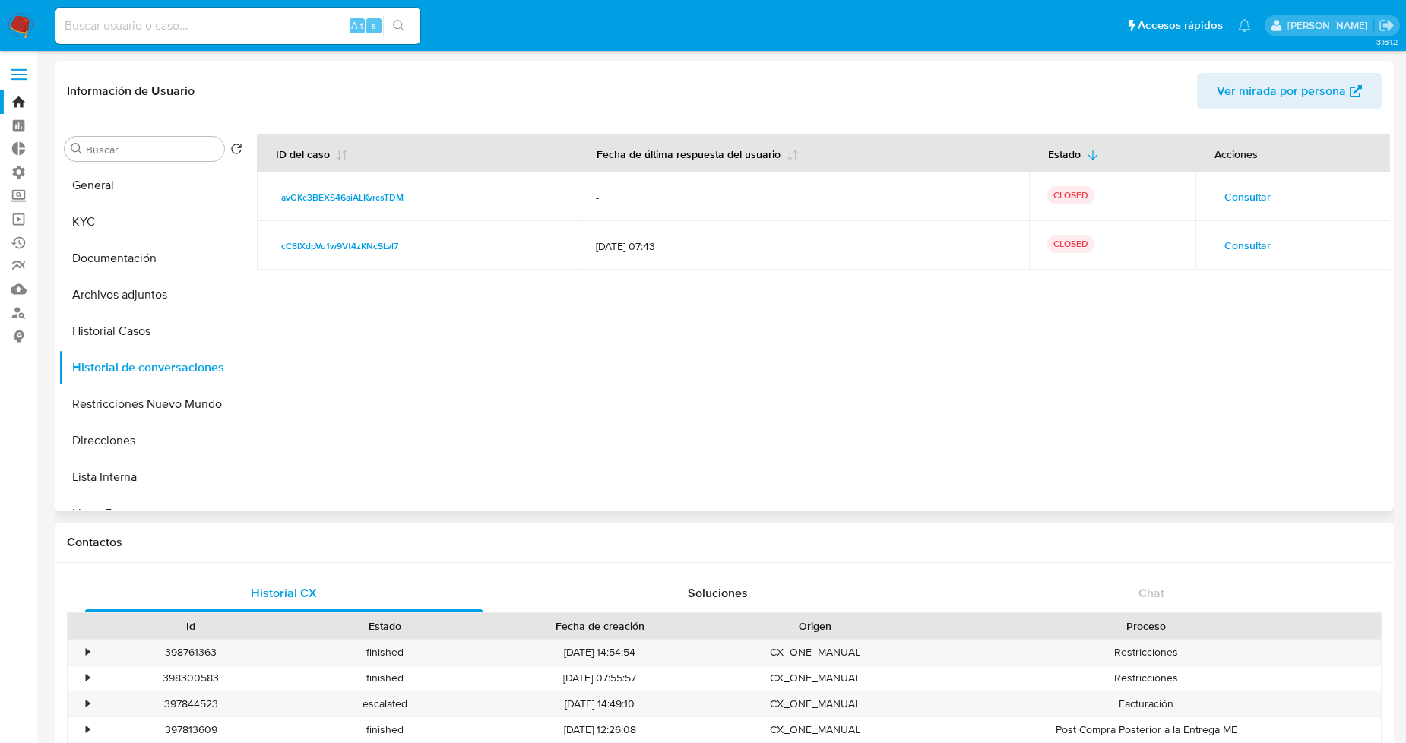
click at [1252, 182] on td "Consultar" at bounding box center [1293, 197] width 195 height 49
click at [1252, 188] on span "Consultar" at bounding box center [1248, 196] width 46 height 21
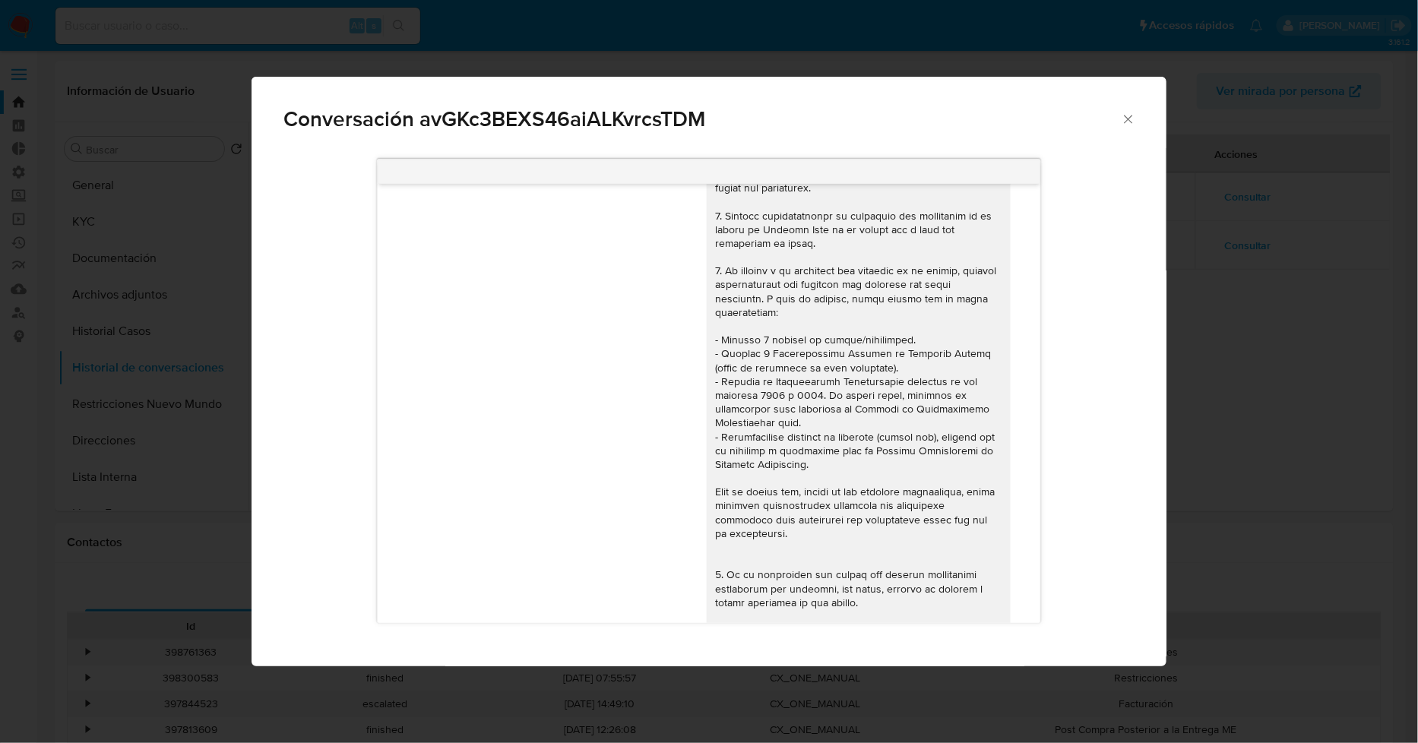
scroll to position [0, 0]
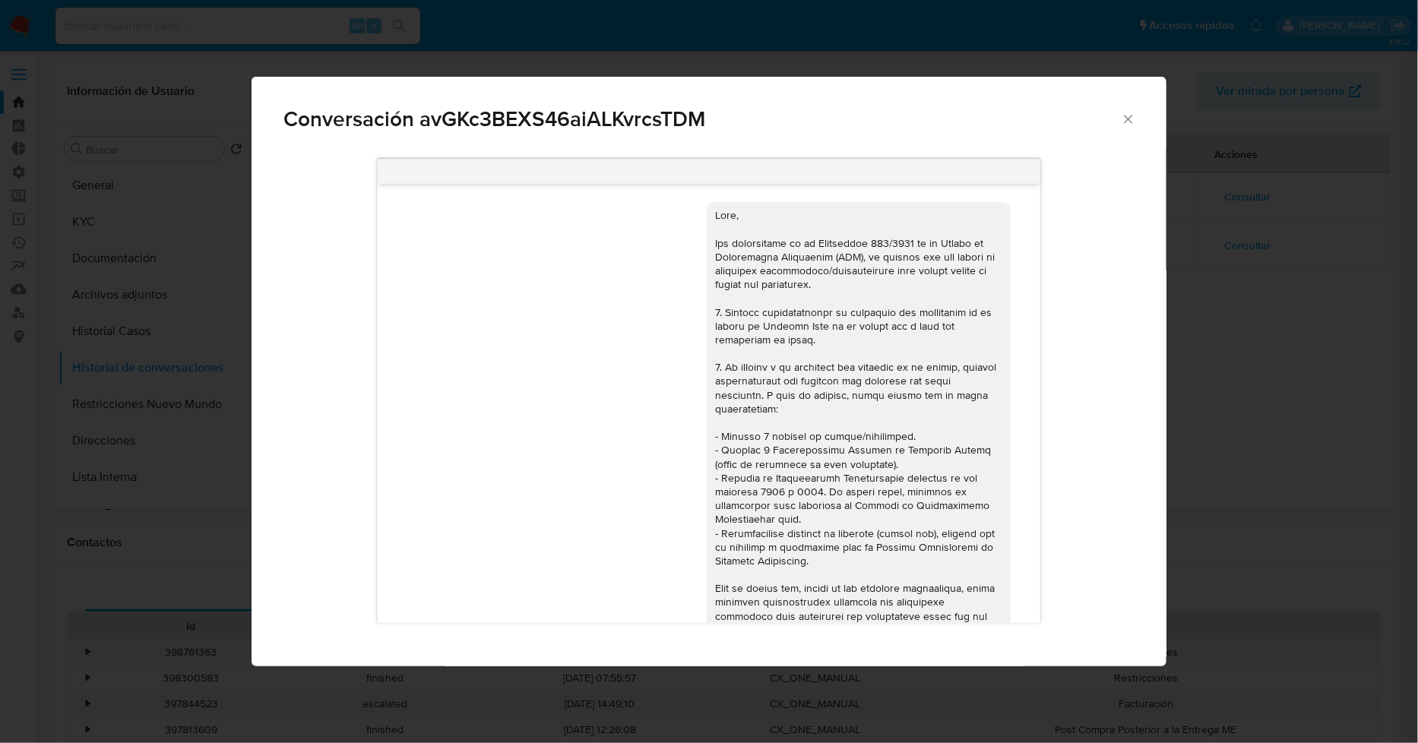
click at [1121, 109] on span "Conversación avGKc3BEXS46aiALKvrcsTDM" at bounding box center [703, 119] width 838 height 21
click at [1131, 122] on icon "Cerrar" at bounding box center [1129, 119] width 8 height 8
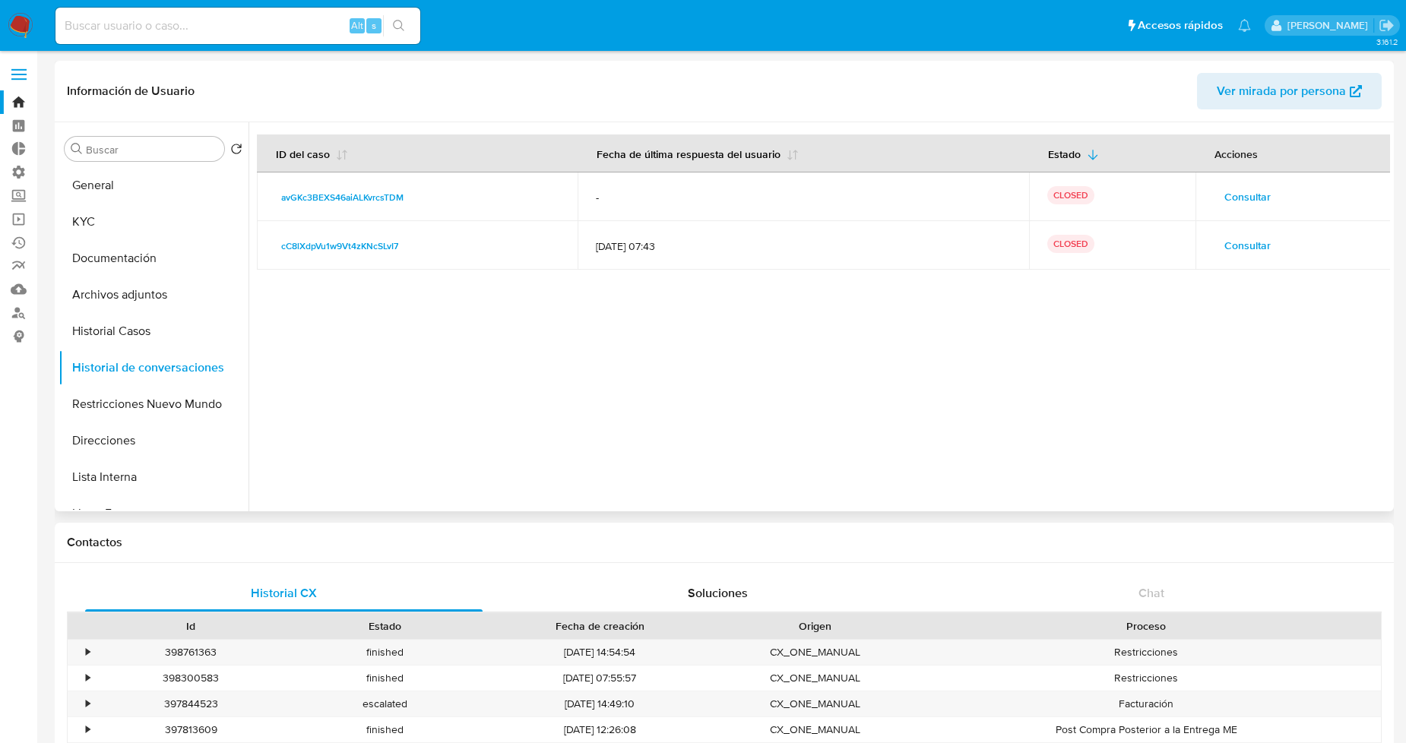
click at [1257, 239] on span "Consultar" at bounding box center [1248, 245] width 46 height 21
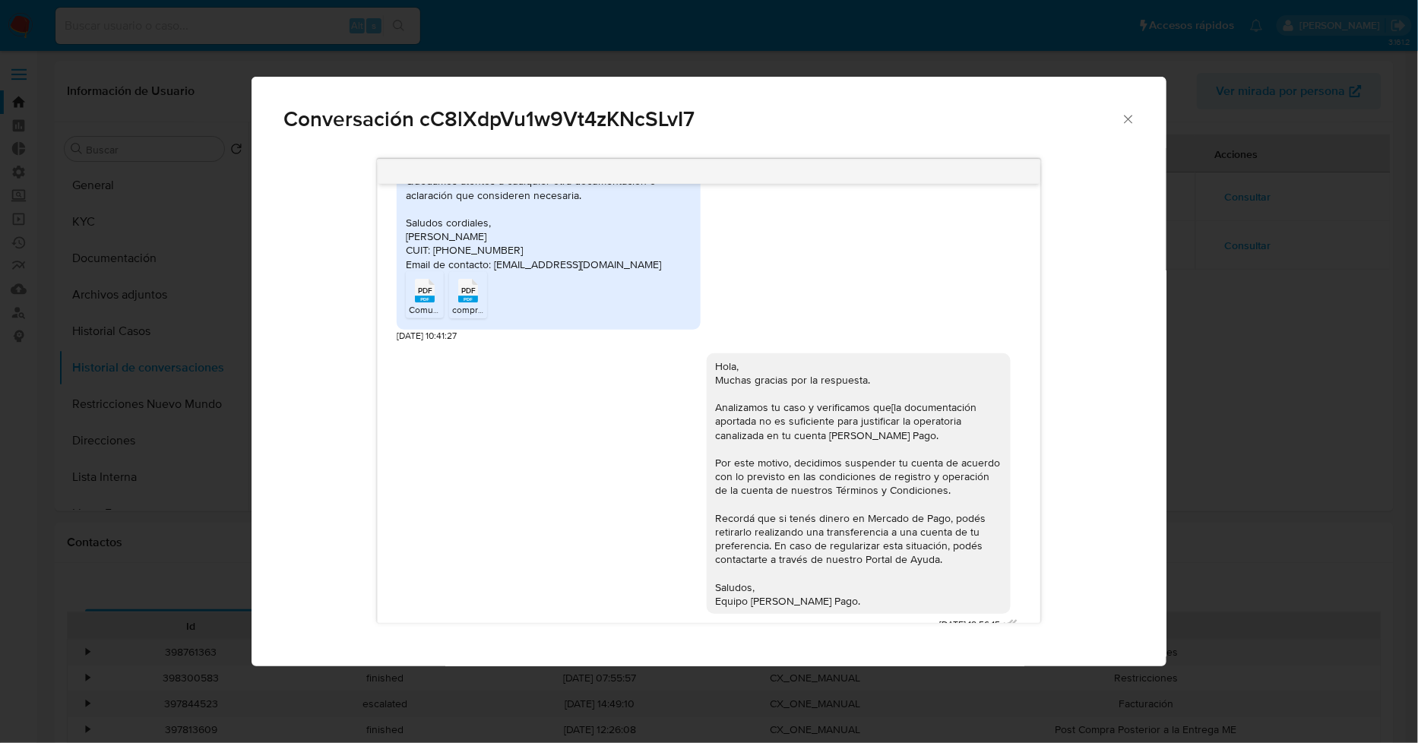
scroll to position [3726, 0]
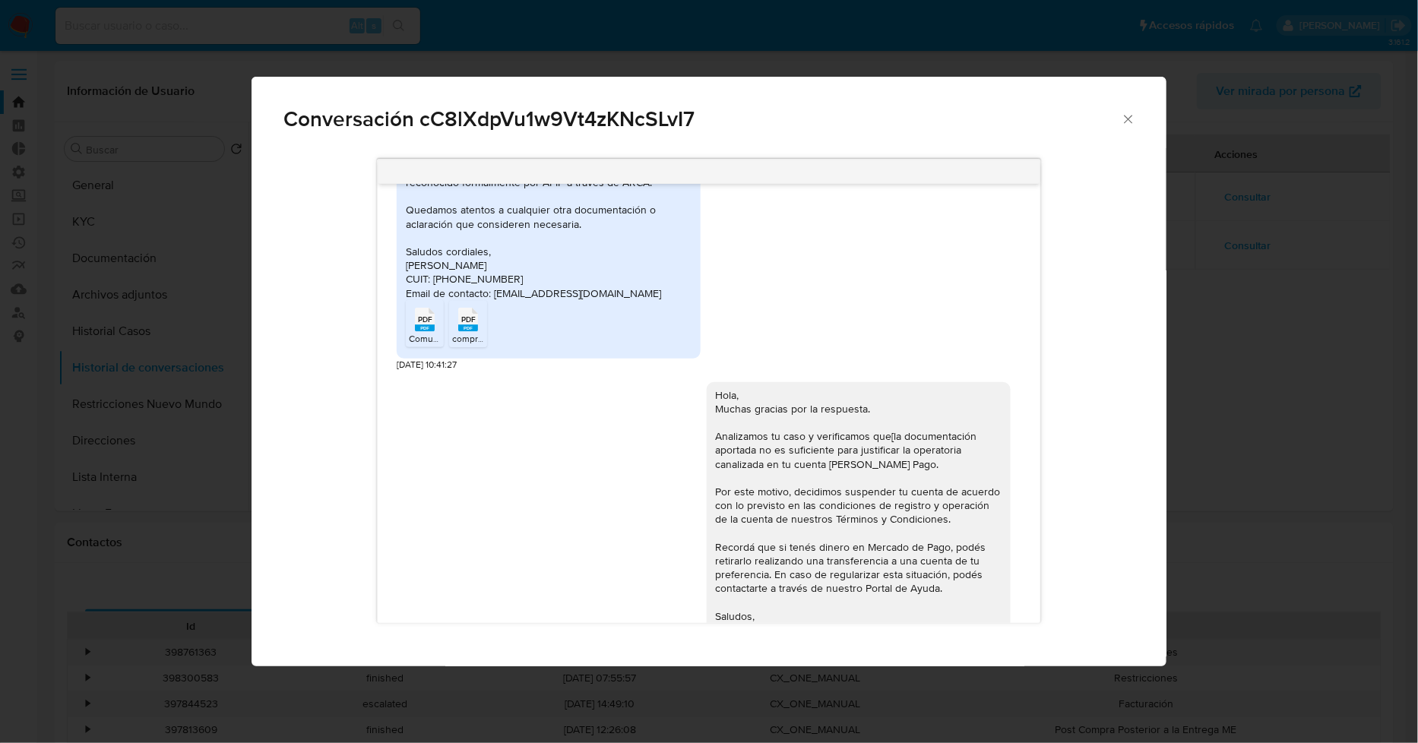
click at [420, 345] on span "Comunicacion ARCA.pdf" at bounding box center [459, 338] width 100 height 13
click at [466, 331] on rect "Comunicación" at bounding box center [468, 328] width 20 height 7
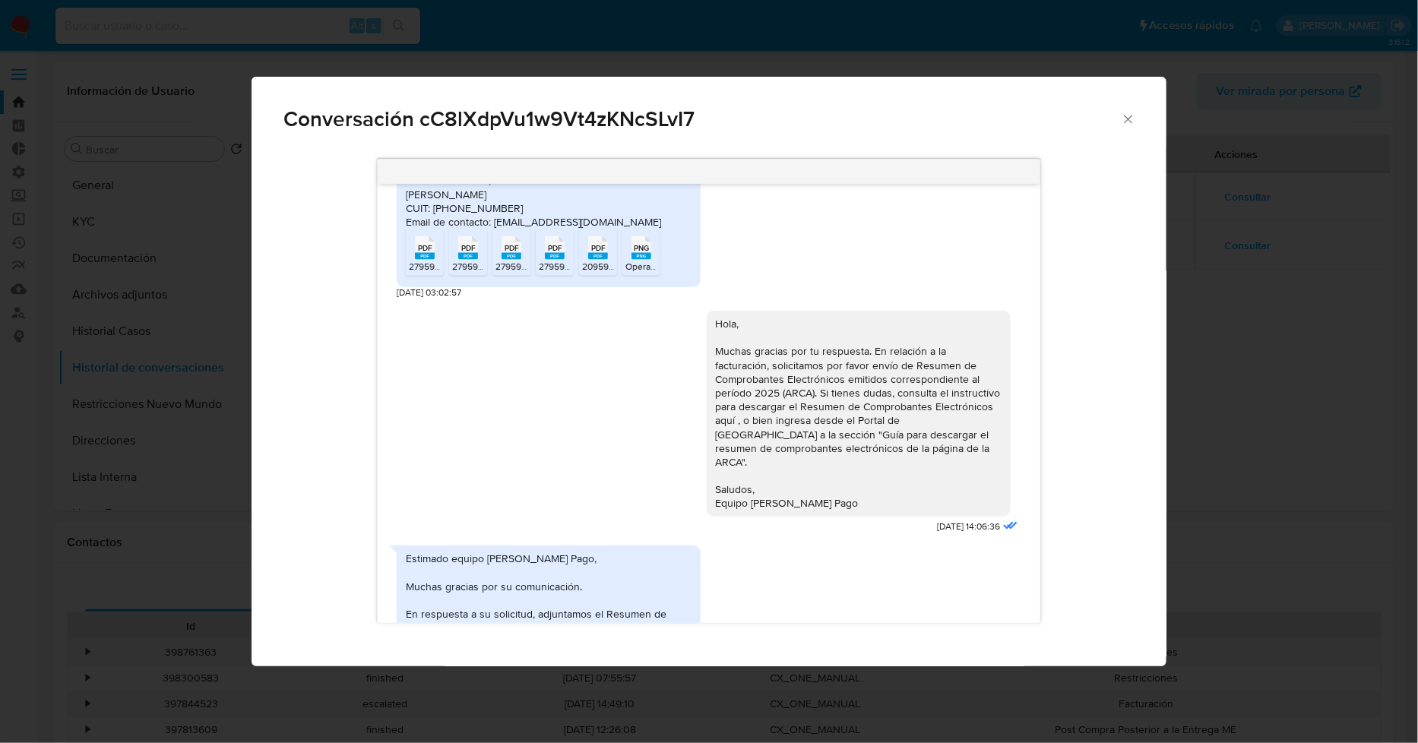
scroll to position [3388, 0]
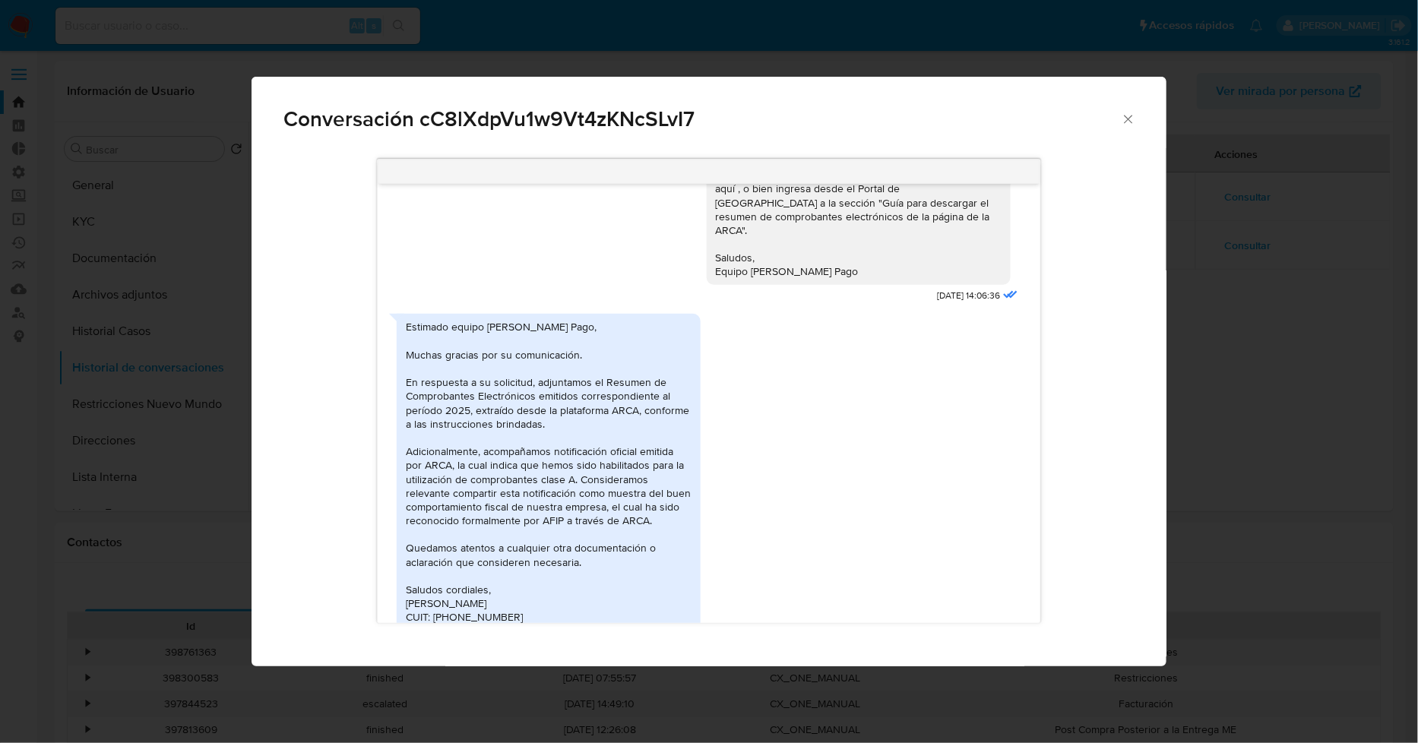
click at [1128, 119] on icon "Cerrar" at bounding box center [1129, 119] width 8 height 8
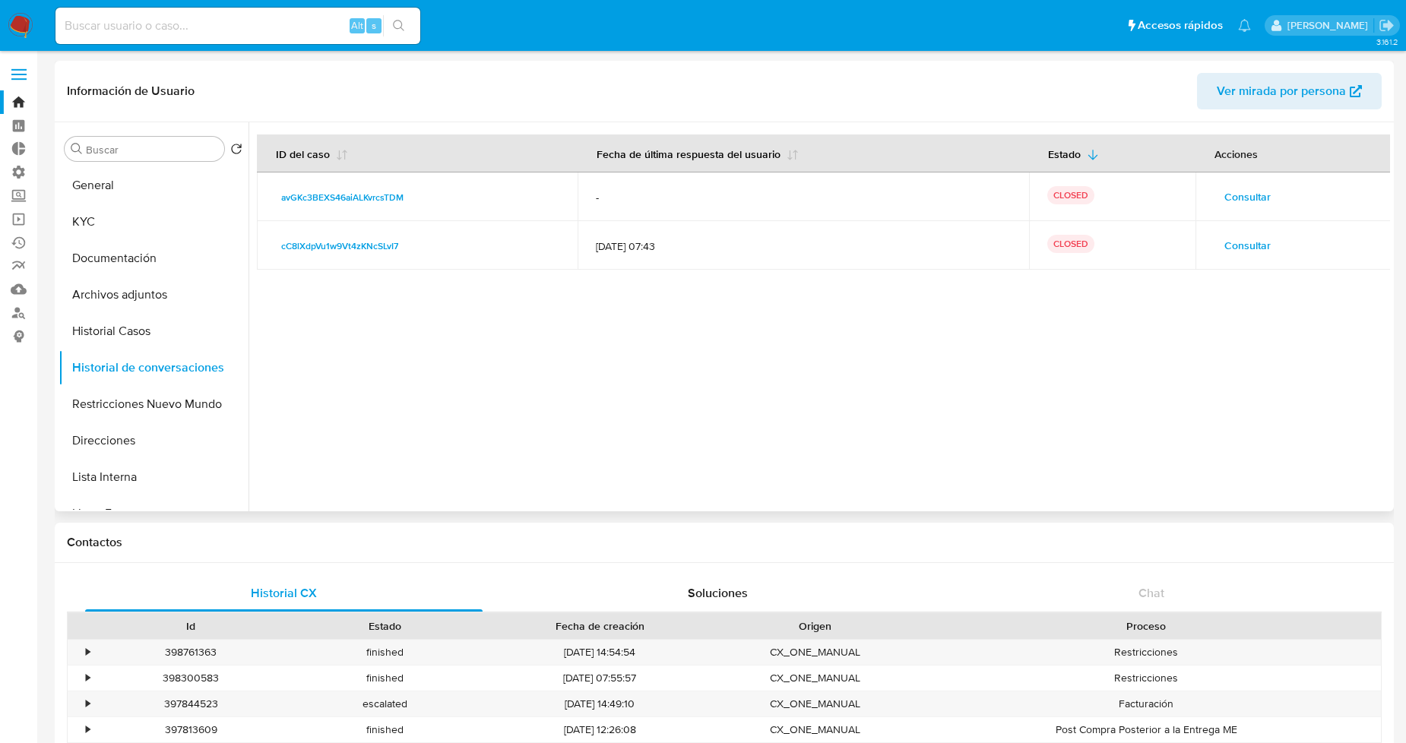
click at [1250, 247] on span "Consultar" at bounding box center [1248, 245] width 46 height 21
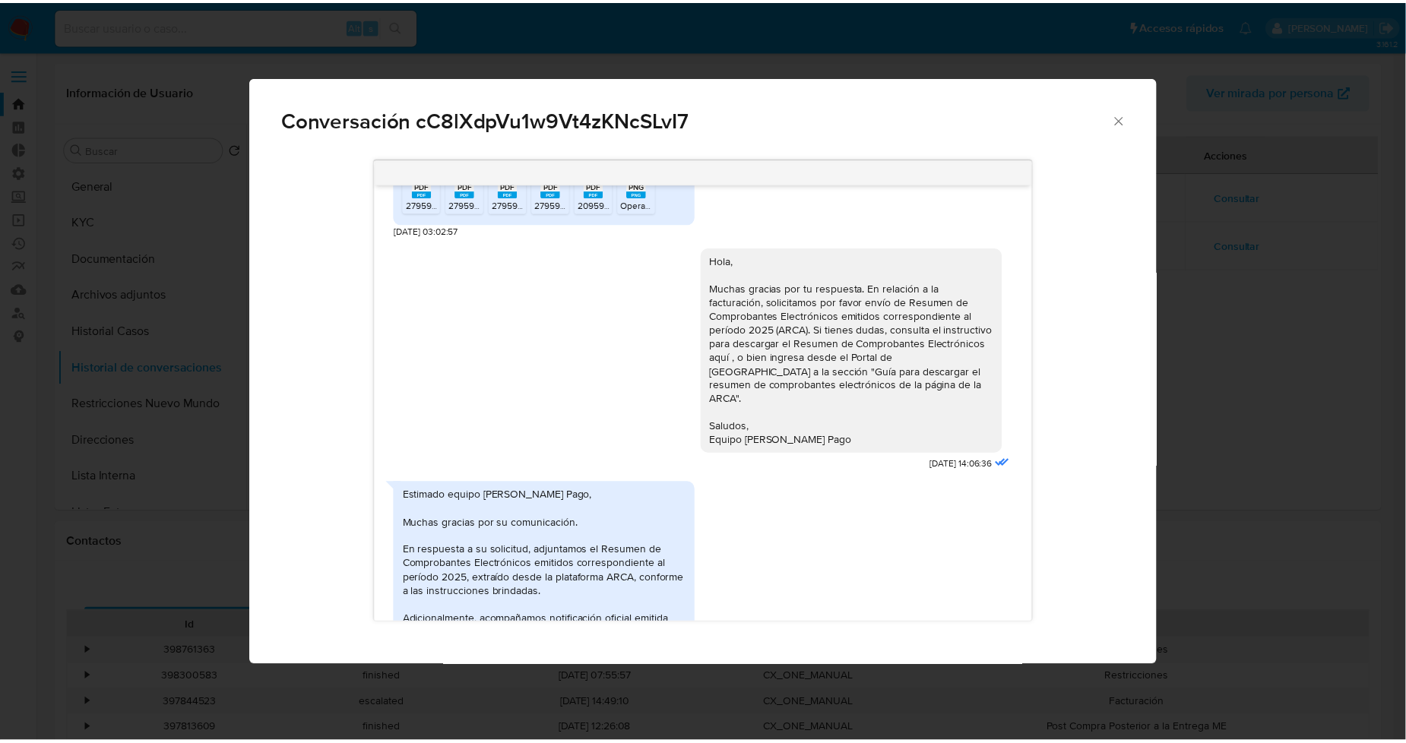
scroll to position [3051, 0]
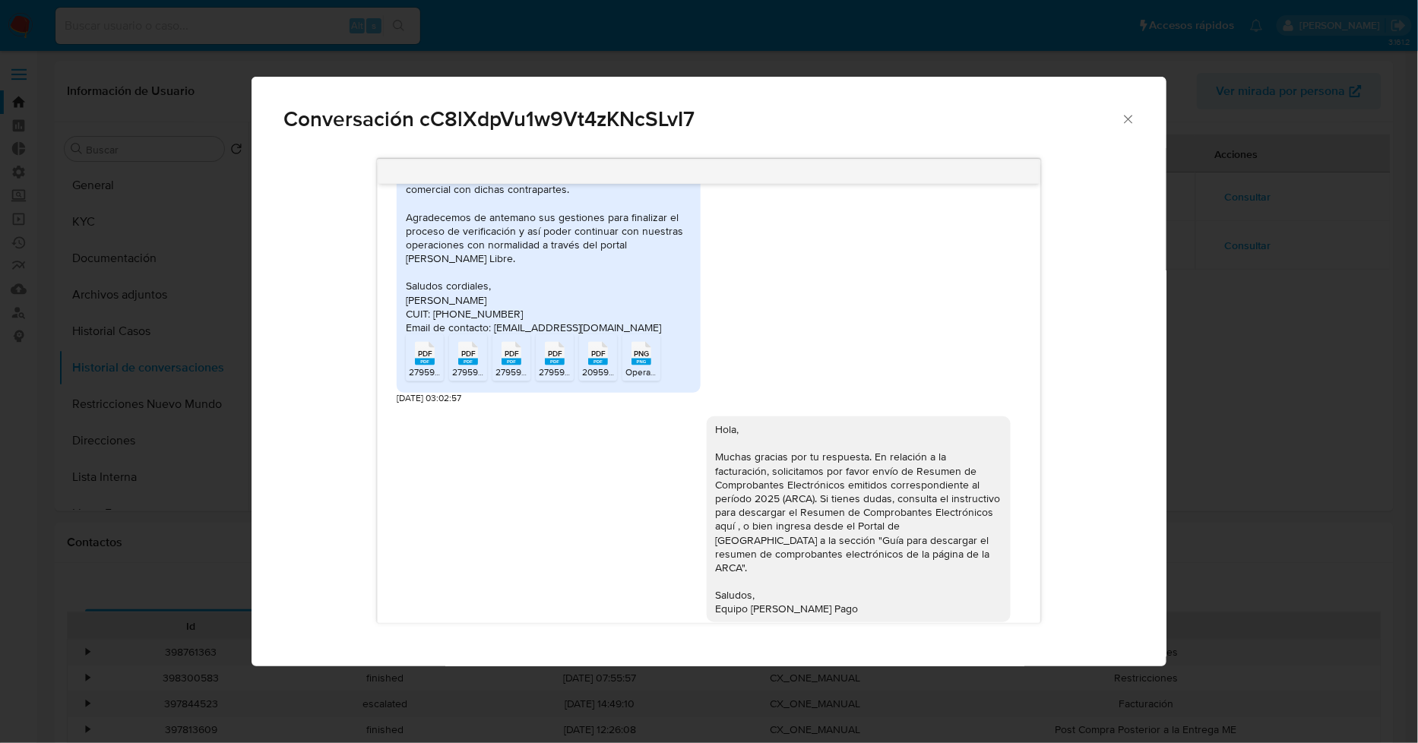
click at [420, 360] on span "PDF" at bounding box center [425, 355] width 14 height 10
click at [1130, 116] on icon "Cerrar" at bounding box center [1128, 119] width 15 height 15
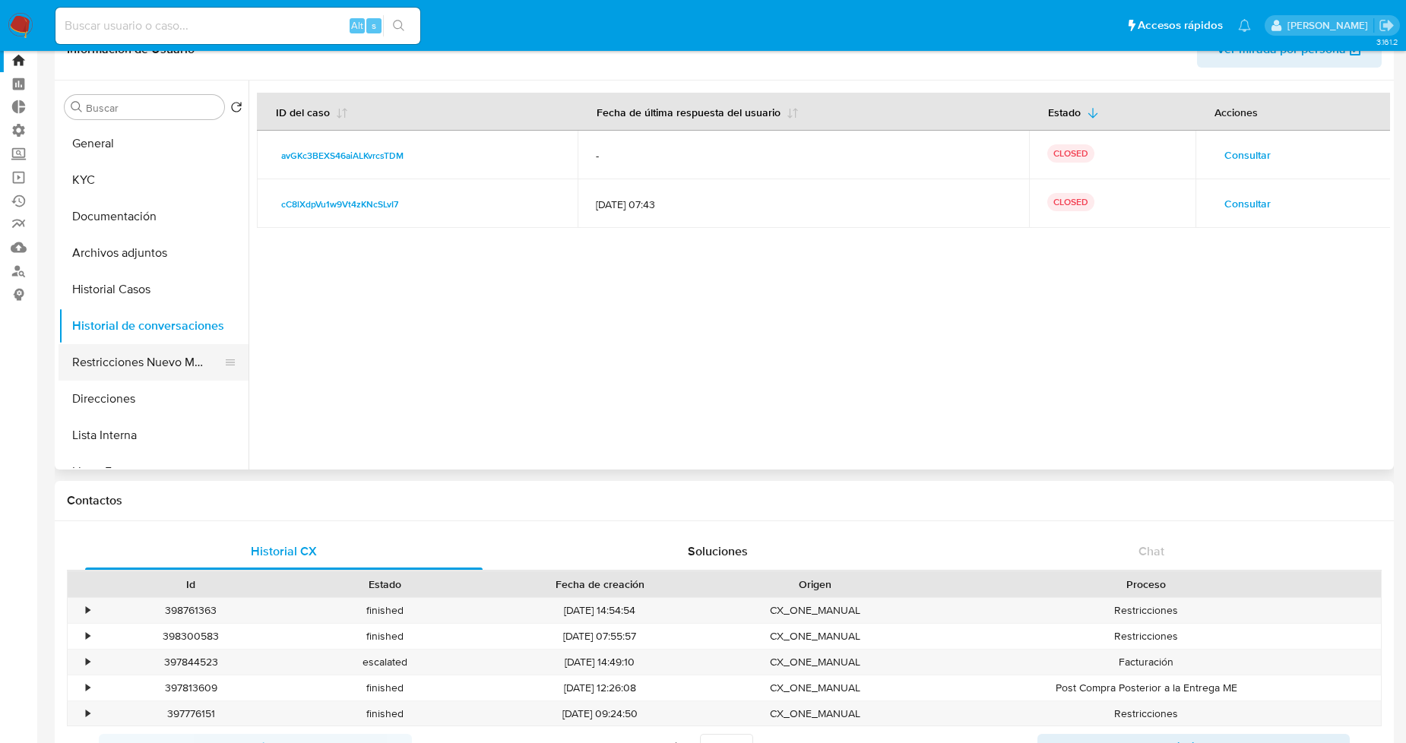
scroll to position [84, 0]
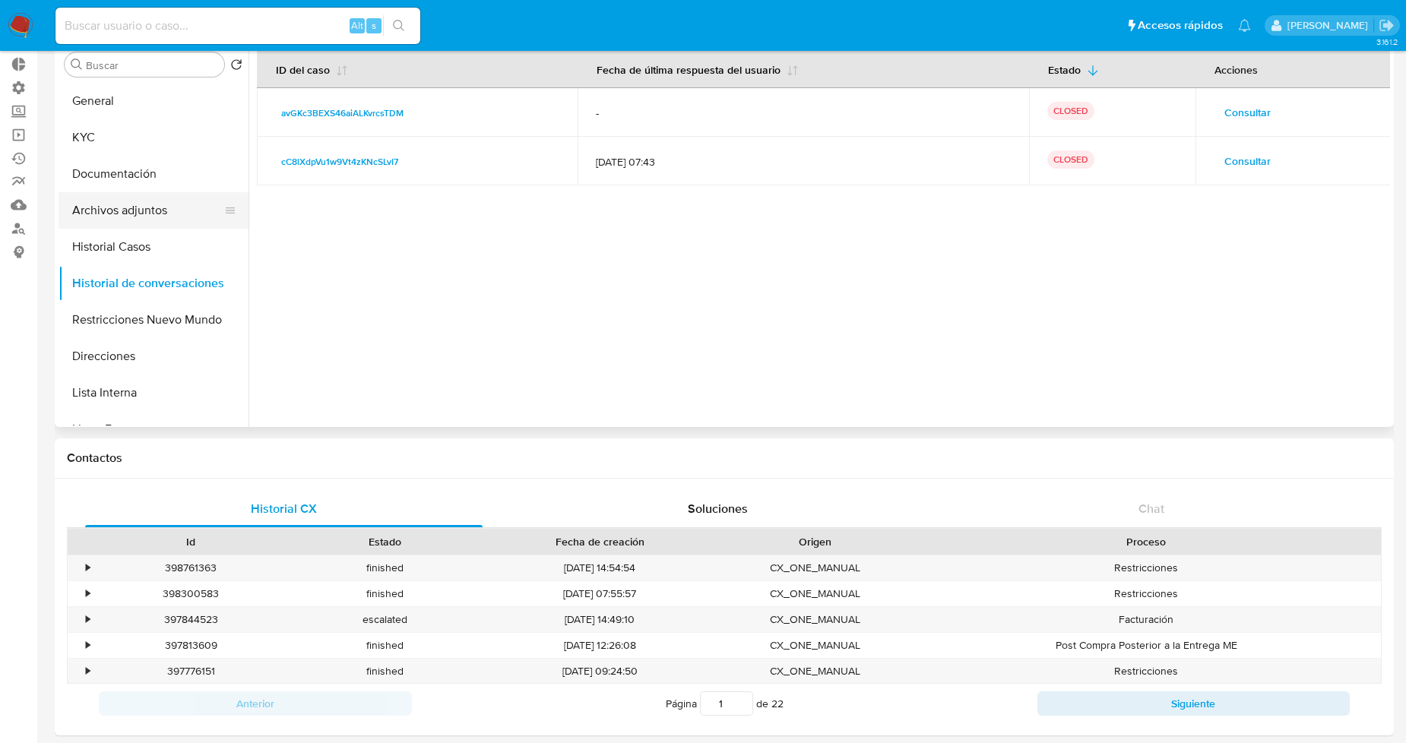
click at [160, 214] on button "Archivos adjuntos" at bounding box center [148, 210] width 178 height 36
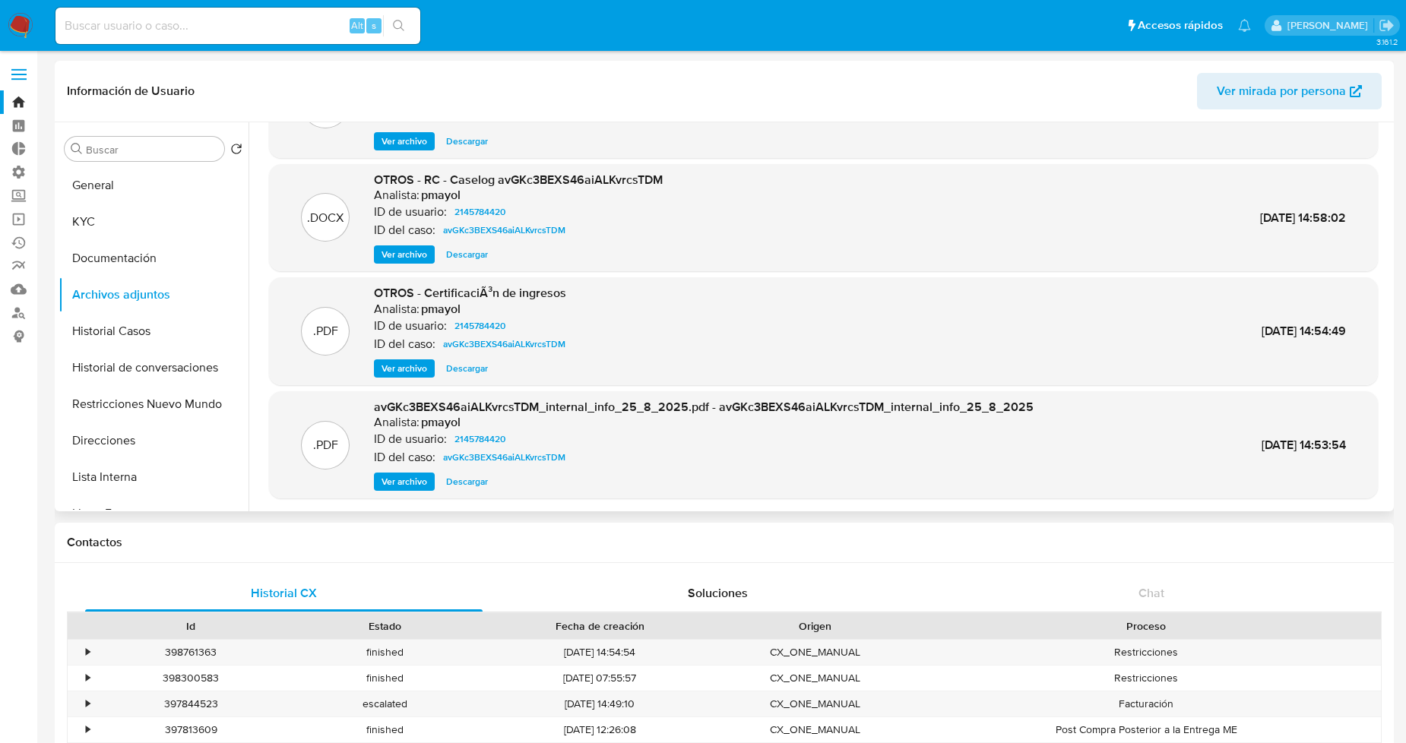
scroll to position [127, 0]
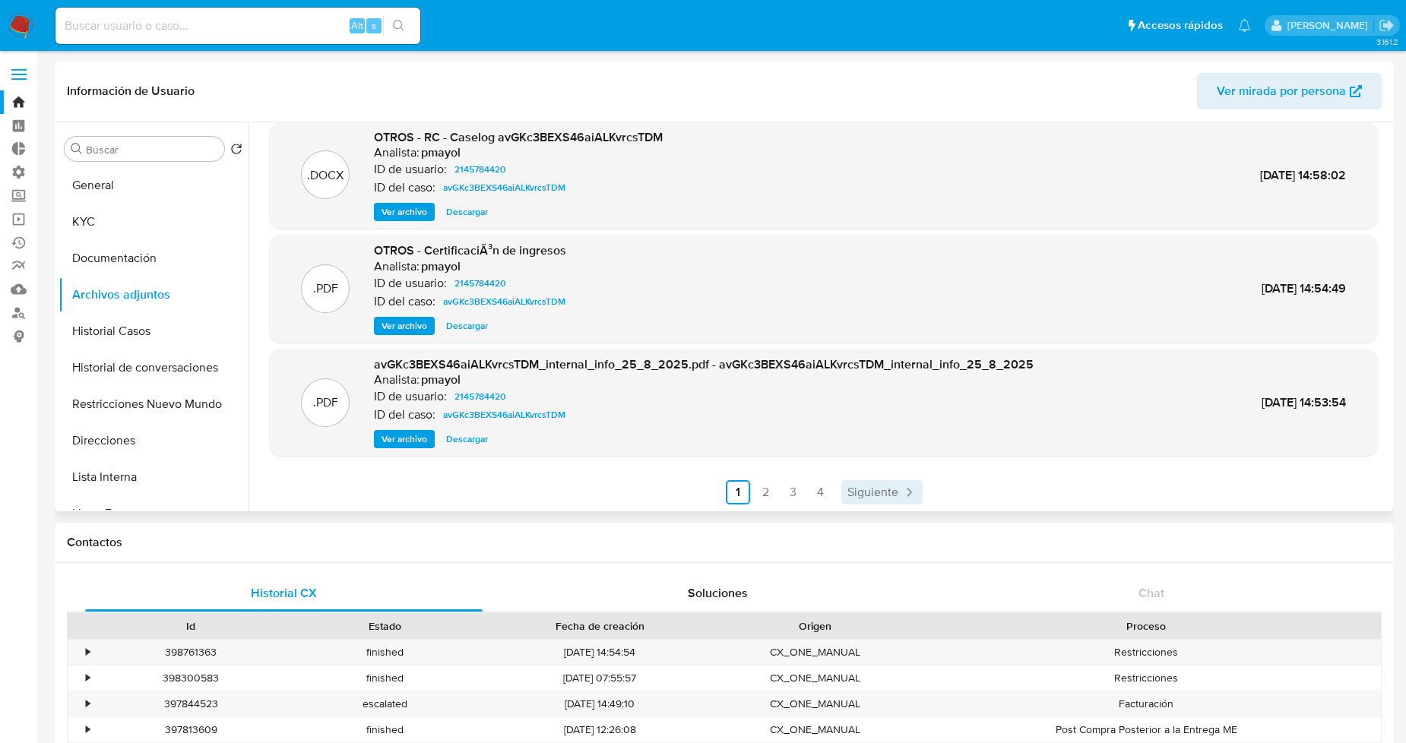
click at [848, 488] on span "Siguiente" at bounding box center [873, 493] width 51 height 12
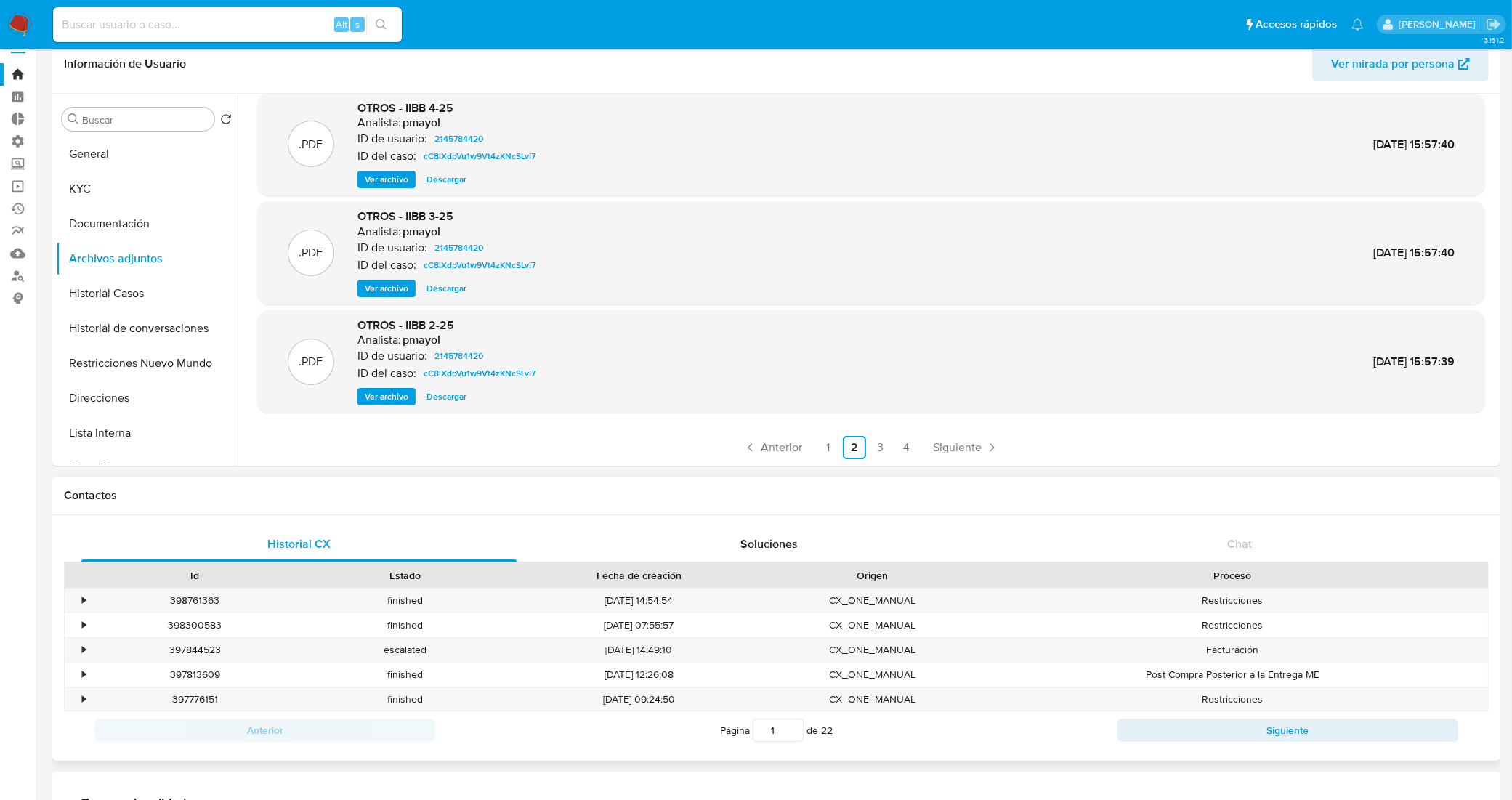
scroll to position [91, 0]
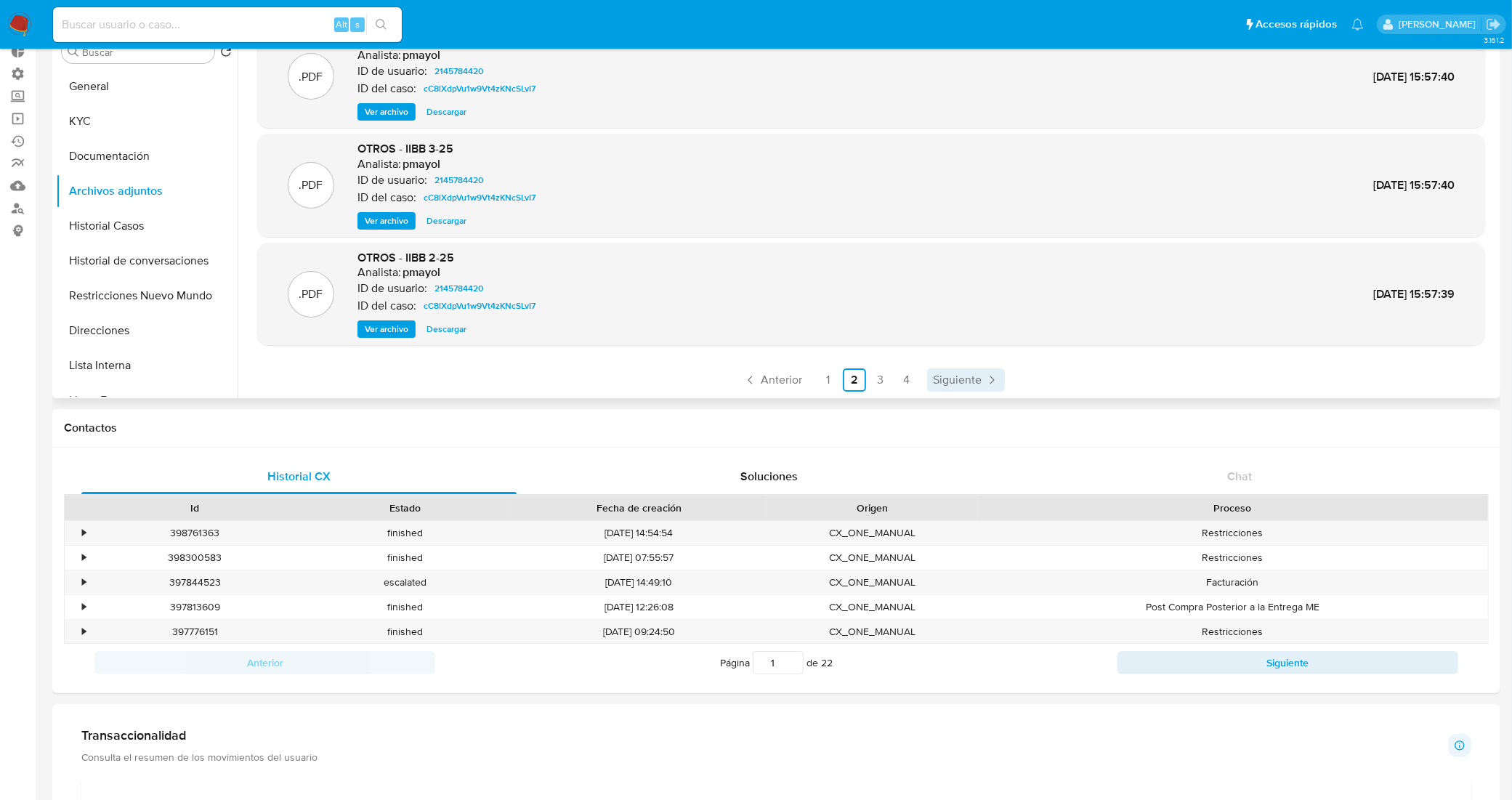
click at [971, 374] on span "Siguiente" at bounding box center [957, 379] width 49 height 11
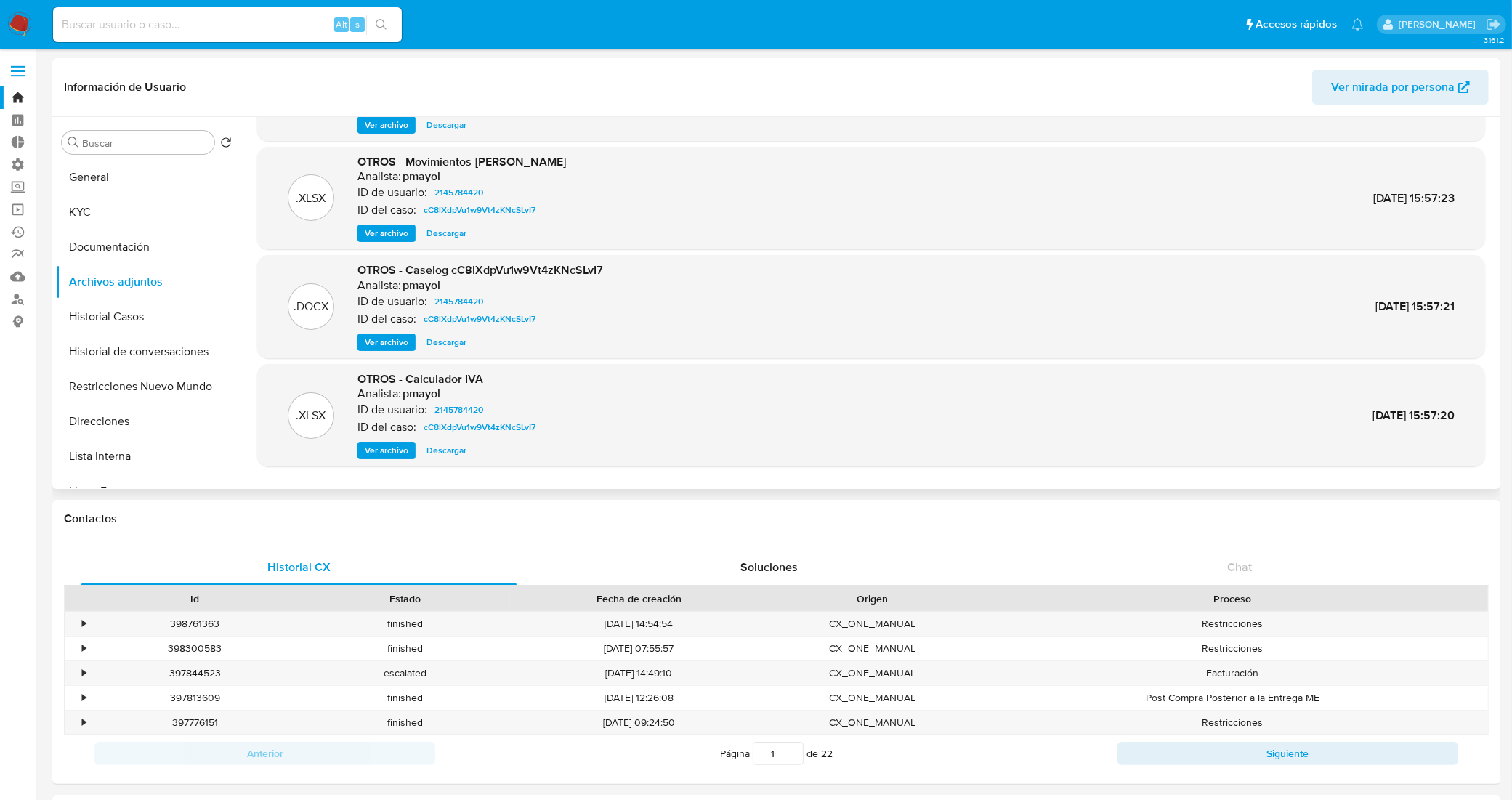
click at [452, 455] on span "Descargar" at bounding box center [446, 450] width 40 height 14
click at [119, 224] on button "KYC" at bounding box center [141, 212] width 170 height 34
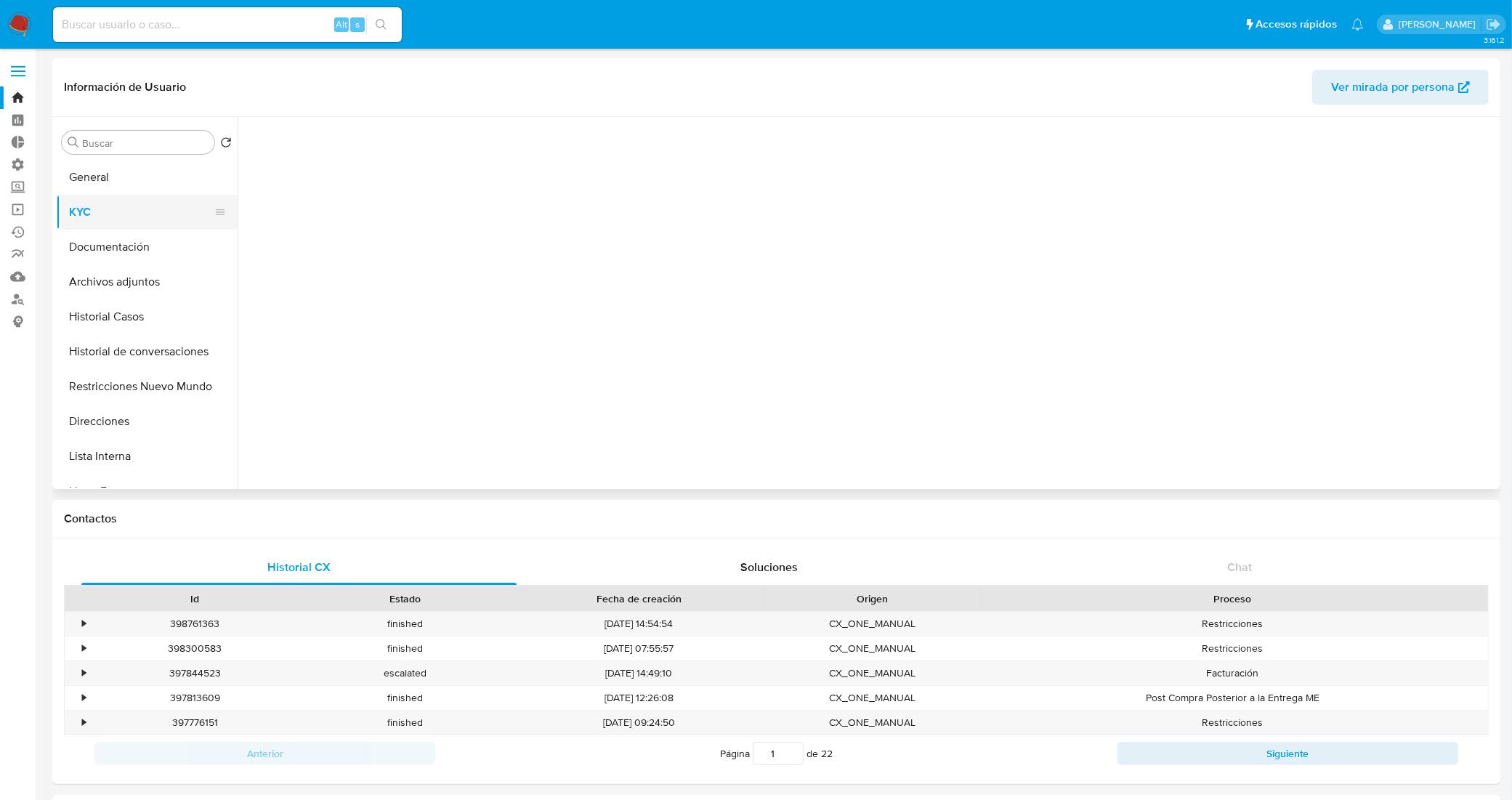
scroll to position [0, 0]
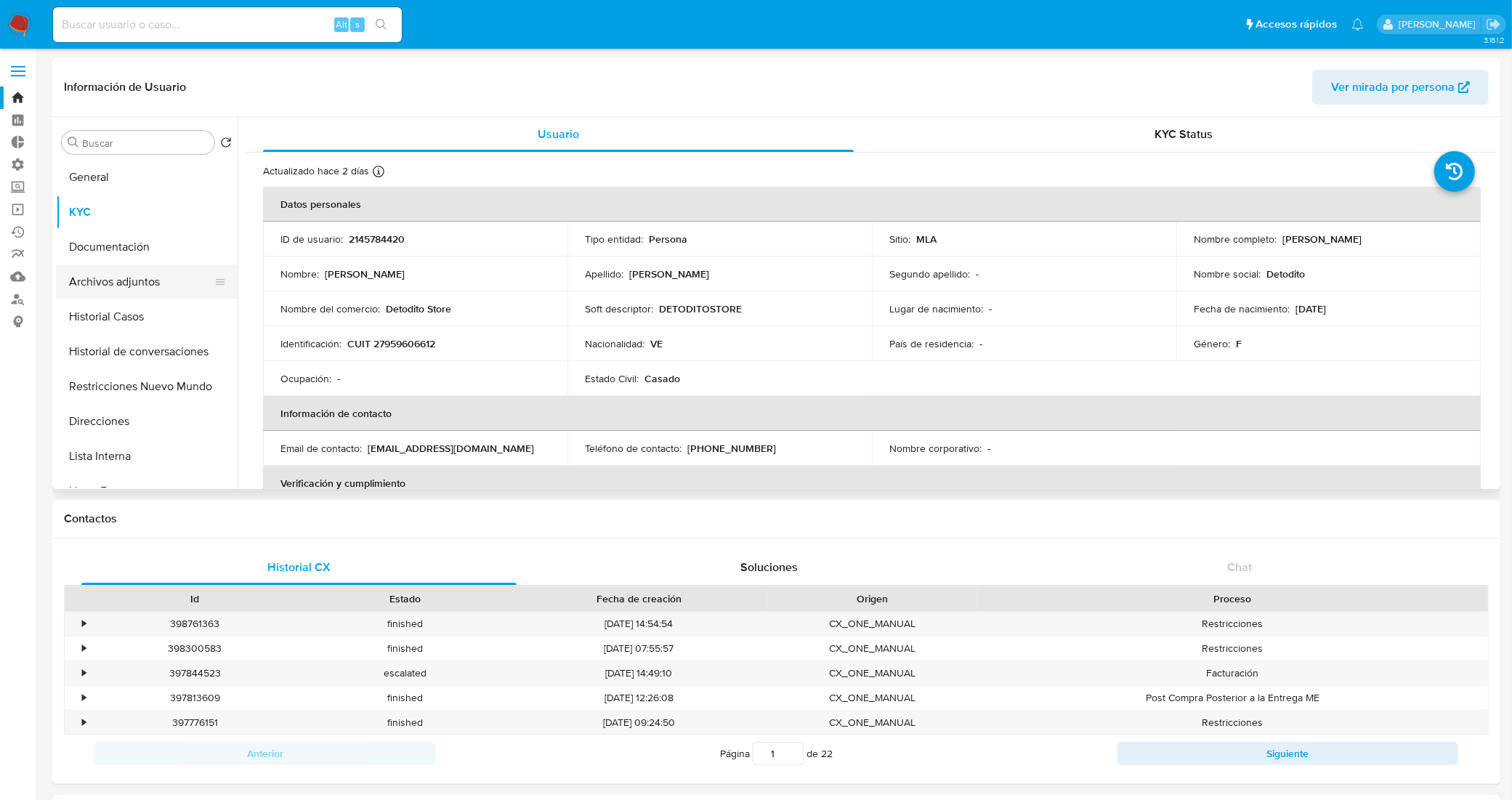
click at [129, 282] on button "Archivos adjuntos" at bounding box center [141, 282] width 170 height 34
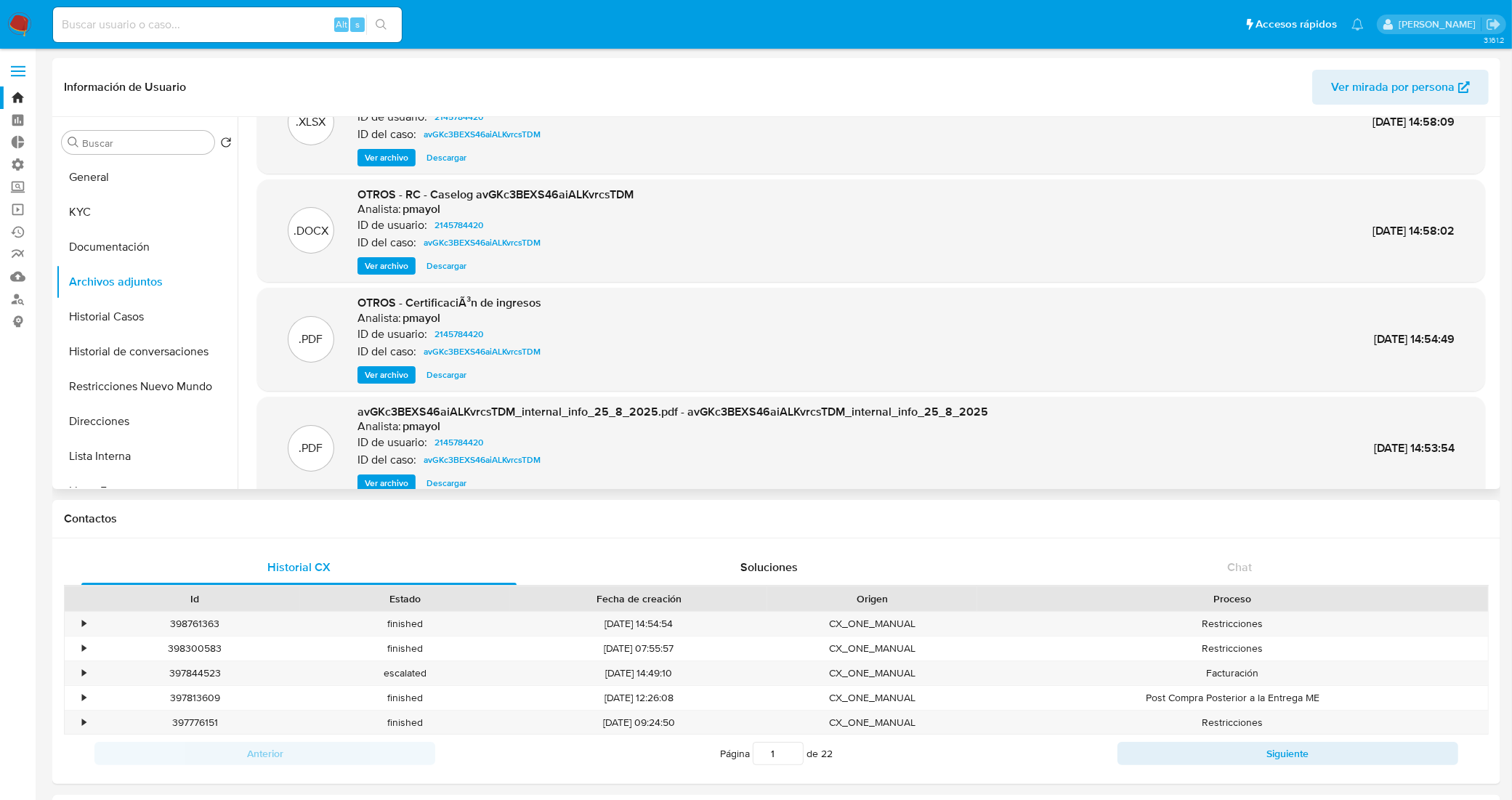
scroll to position [121, 0]
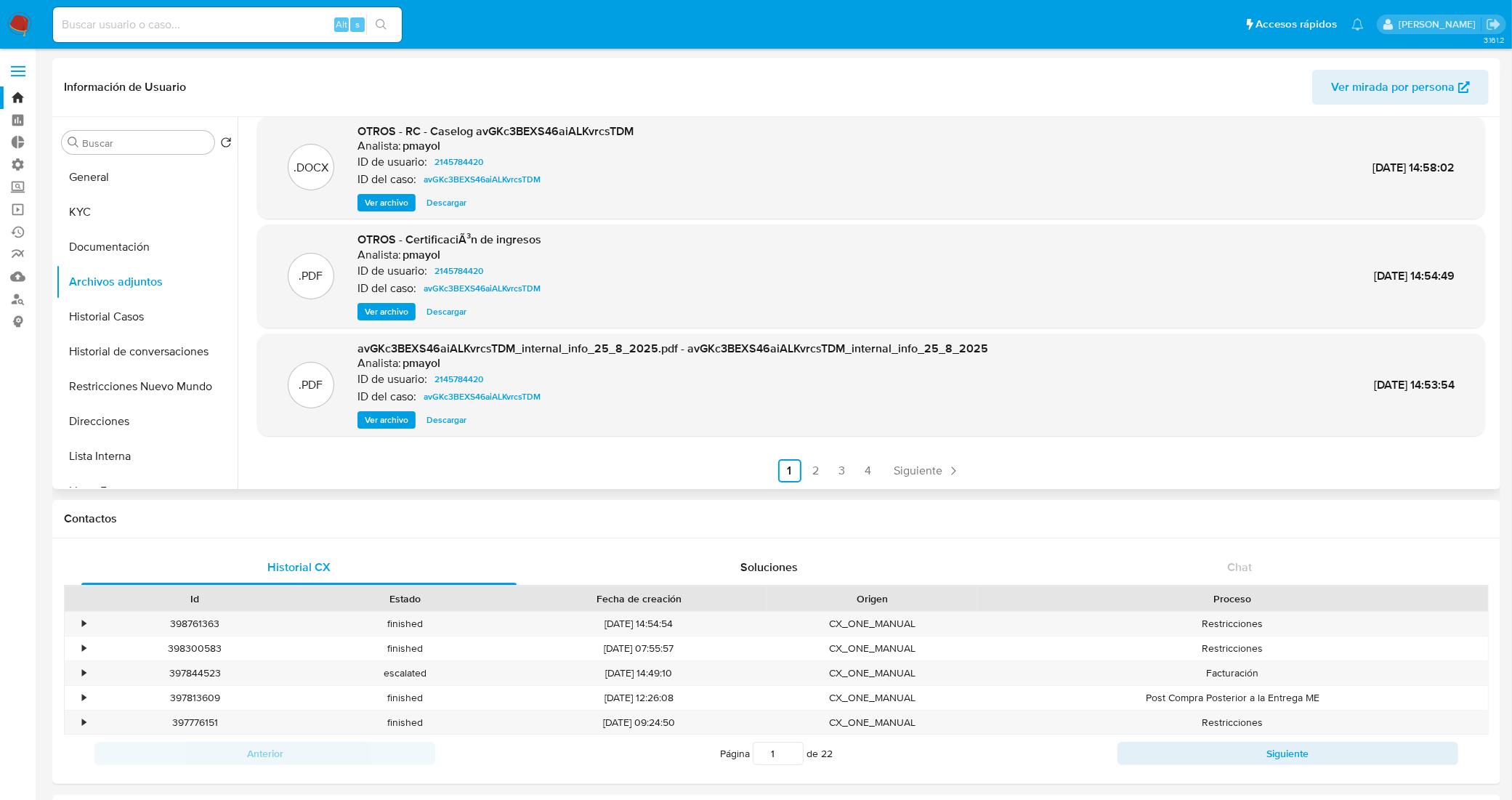
click at [404, 314] on span "Ver archivo" at bounding box center [387, 312] width 44 height 14
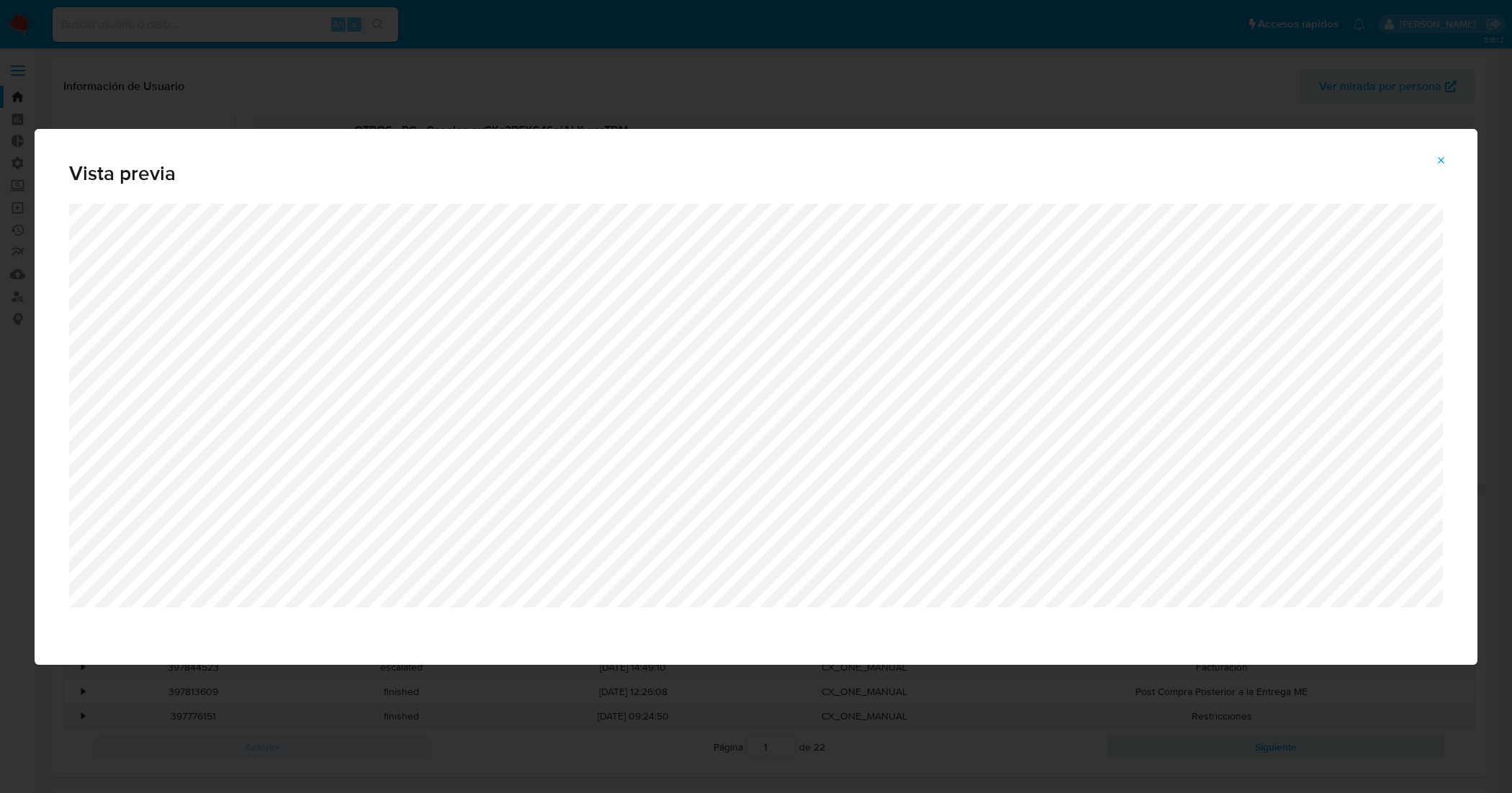
click at [1343, 158] on icon "Attachment preview" at bounding box center [1442, 160] width 11 height 11
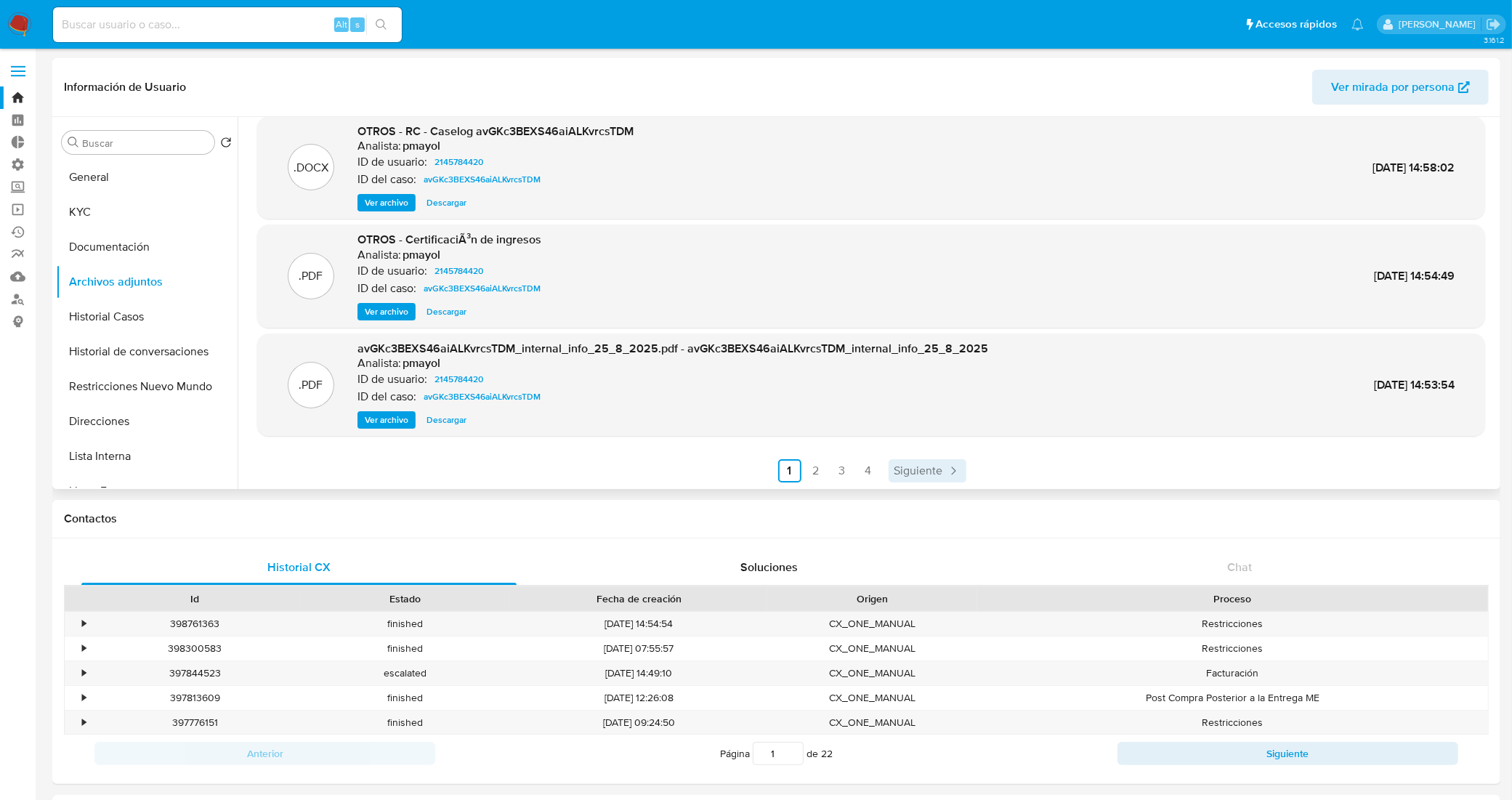
click at [931, 469] on span "Siguiente" at bounding box center [918, 471] width 49 height 11
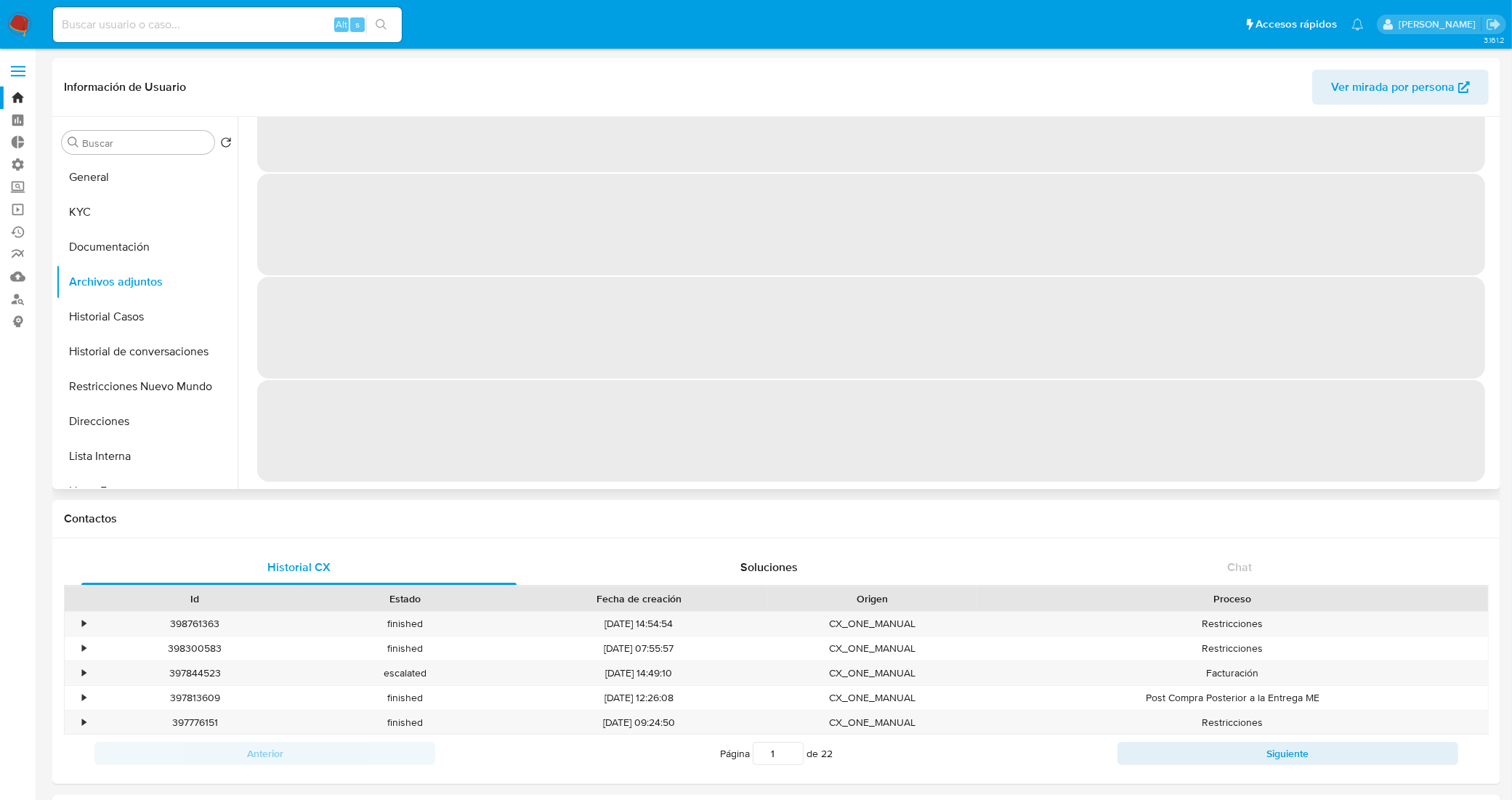
scroll to position [0, 0]
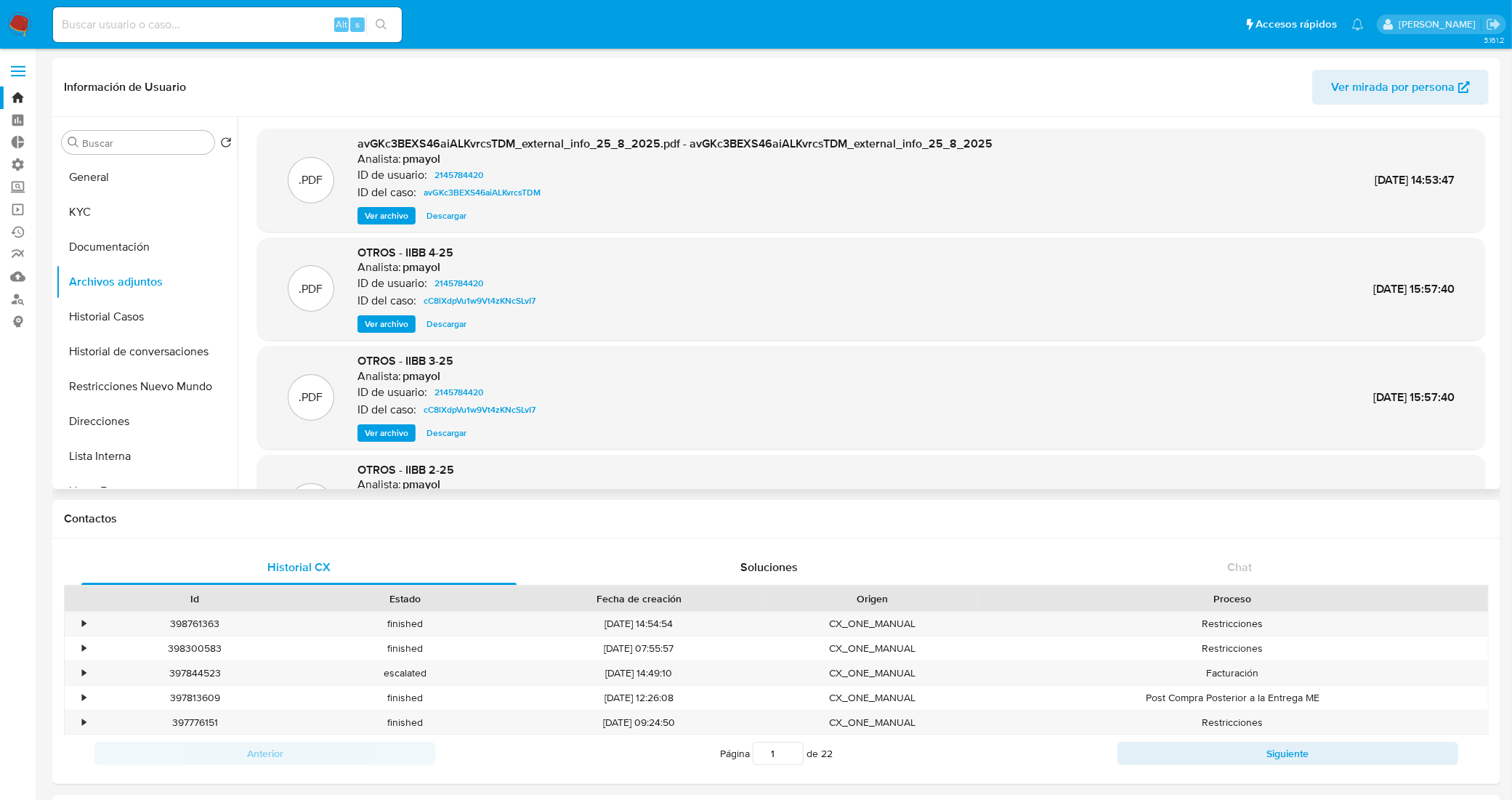
click at [441, 325] on span "Descargar" at bounding box center [446, 323] width 40 height 14
drag, startPoint x: 456, startPoint y: 429, endPoint x: 472, endPoint y: 419, distance: 18.9
click at [456, 429] on span "Descargar" at bounding box center [446, 432] width 40 height 14
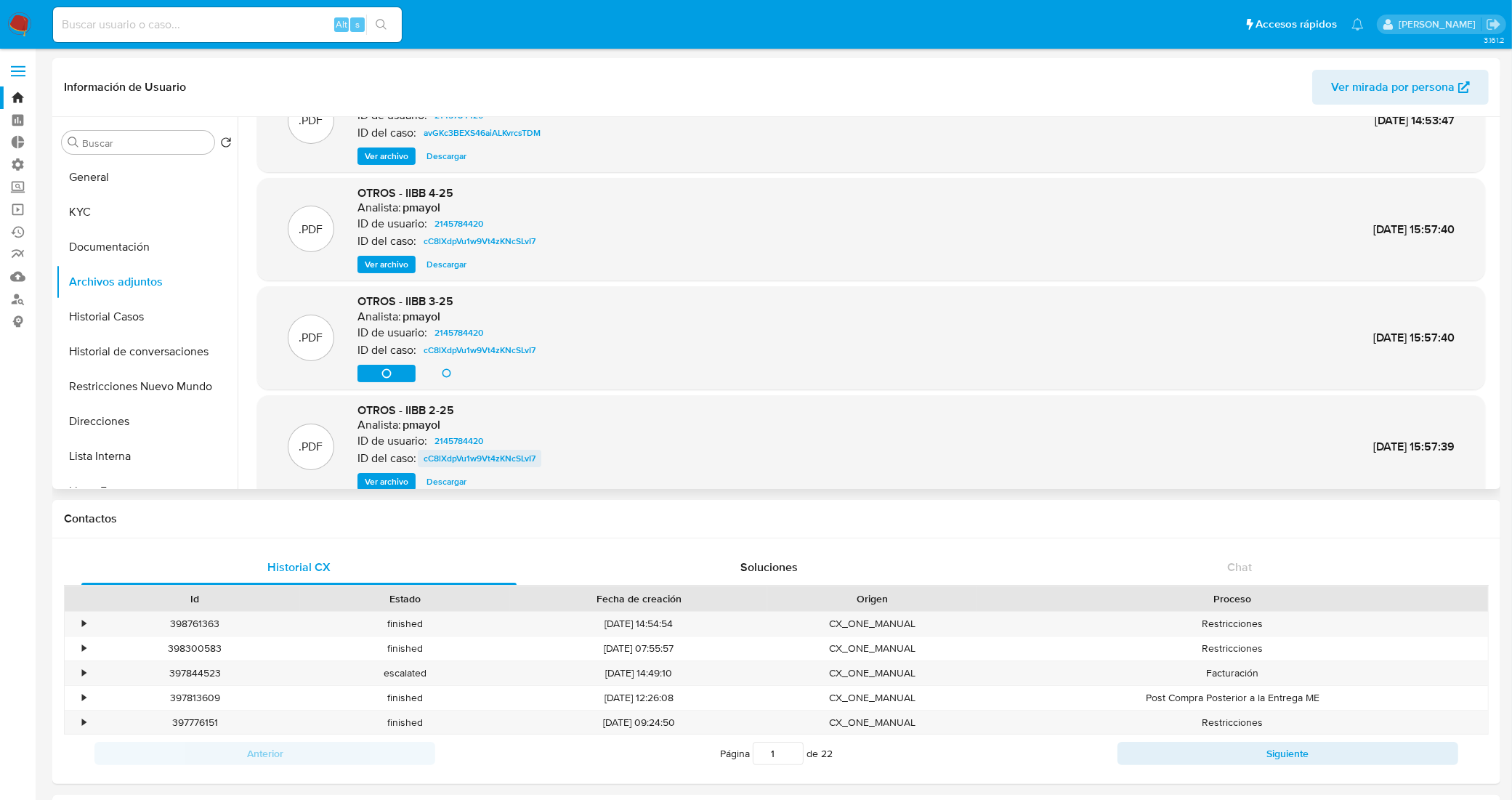
scroll to position [91, 0]
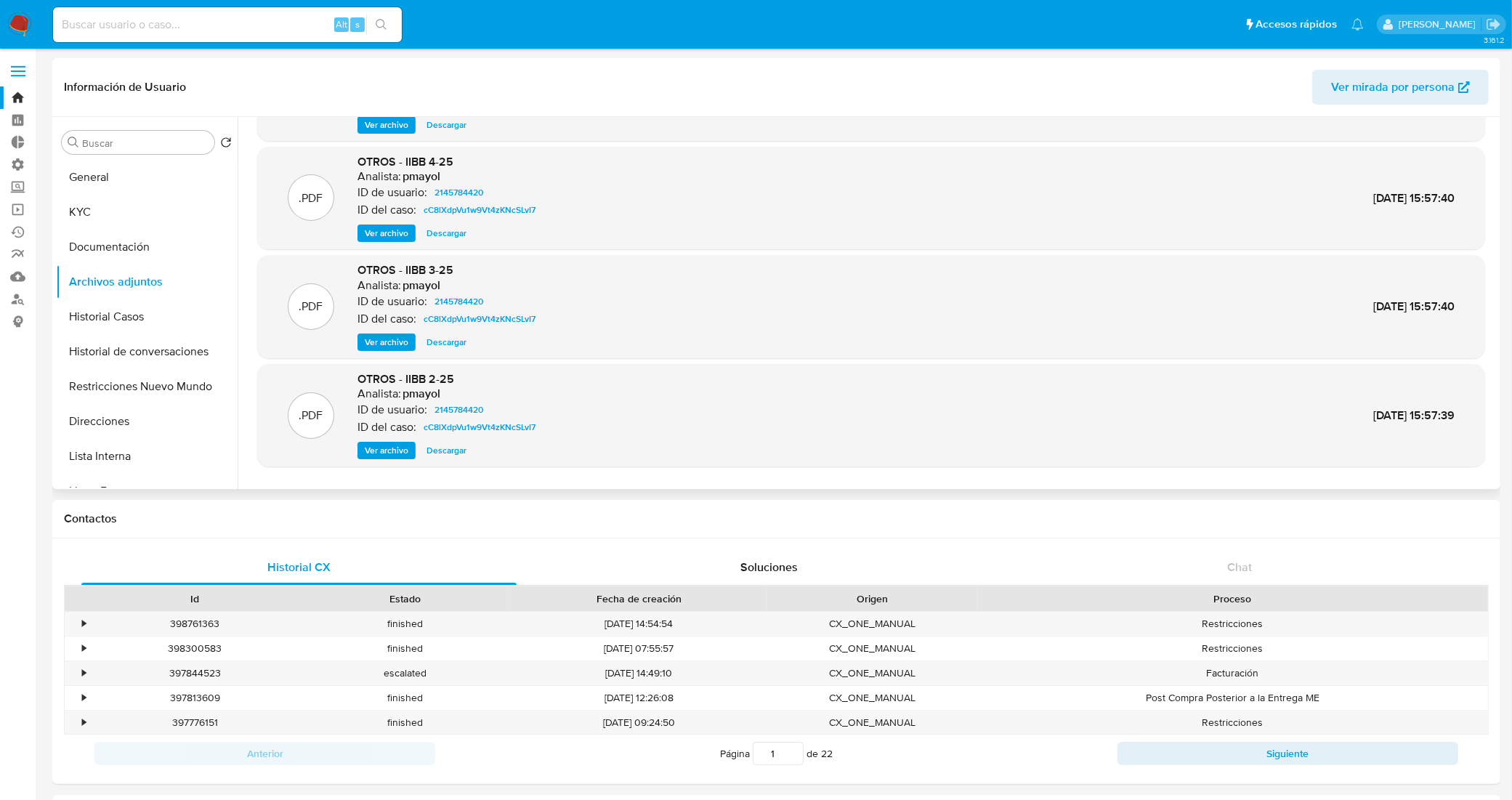
click at [448, 451] on span "Descargar" at bounding box center [446, 450] width 40 height 14
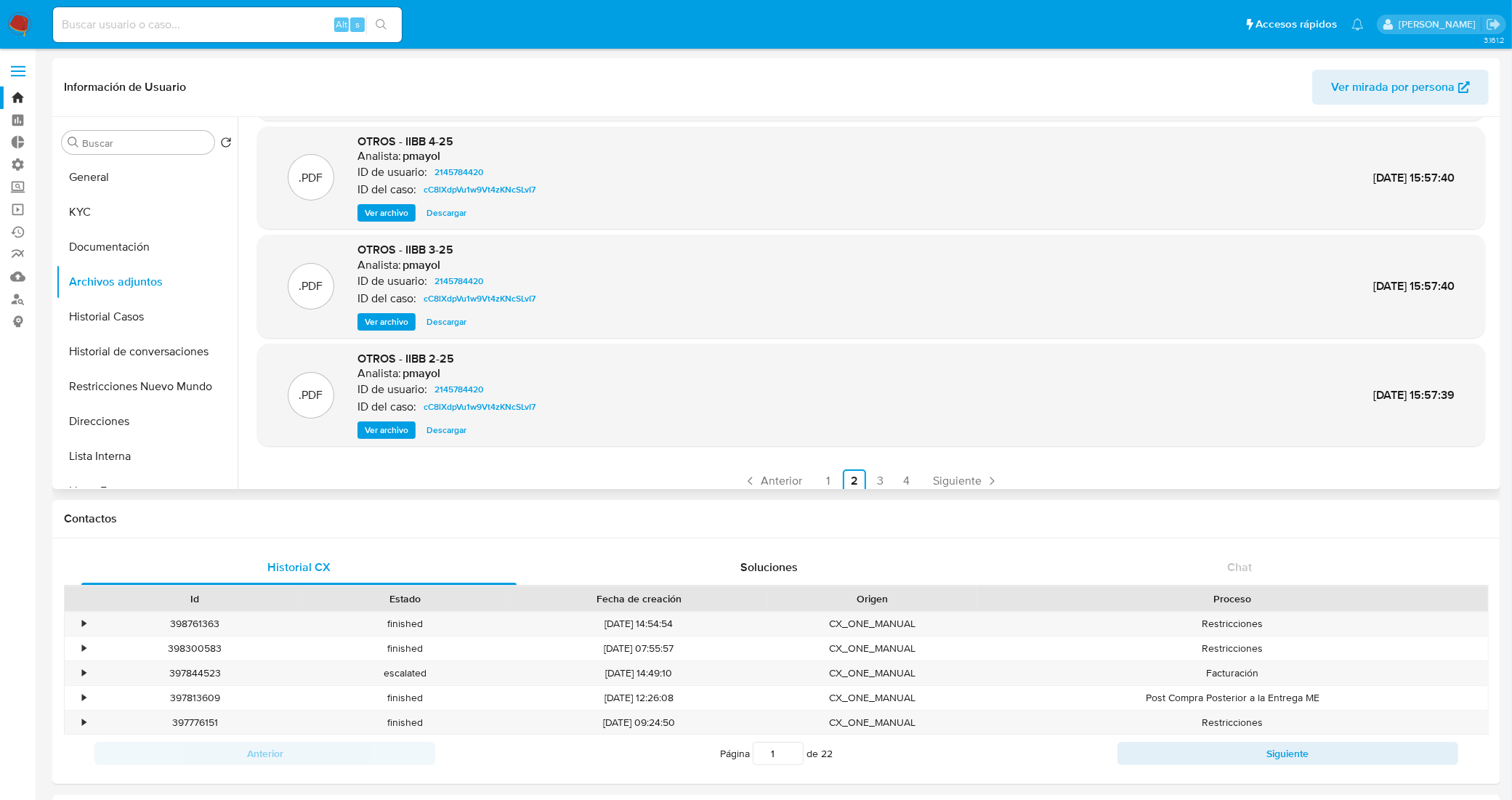
scroll to position [121, 0]
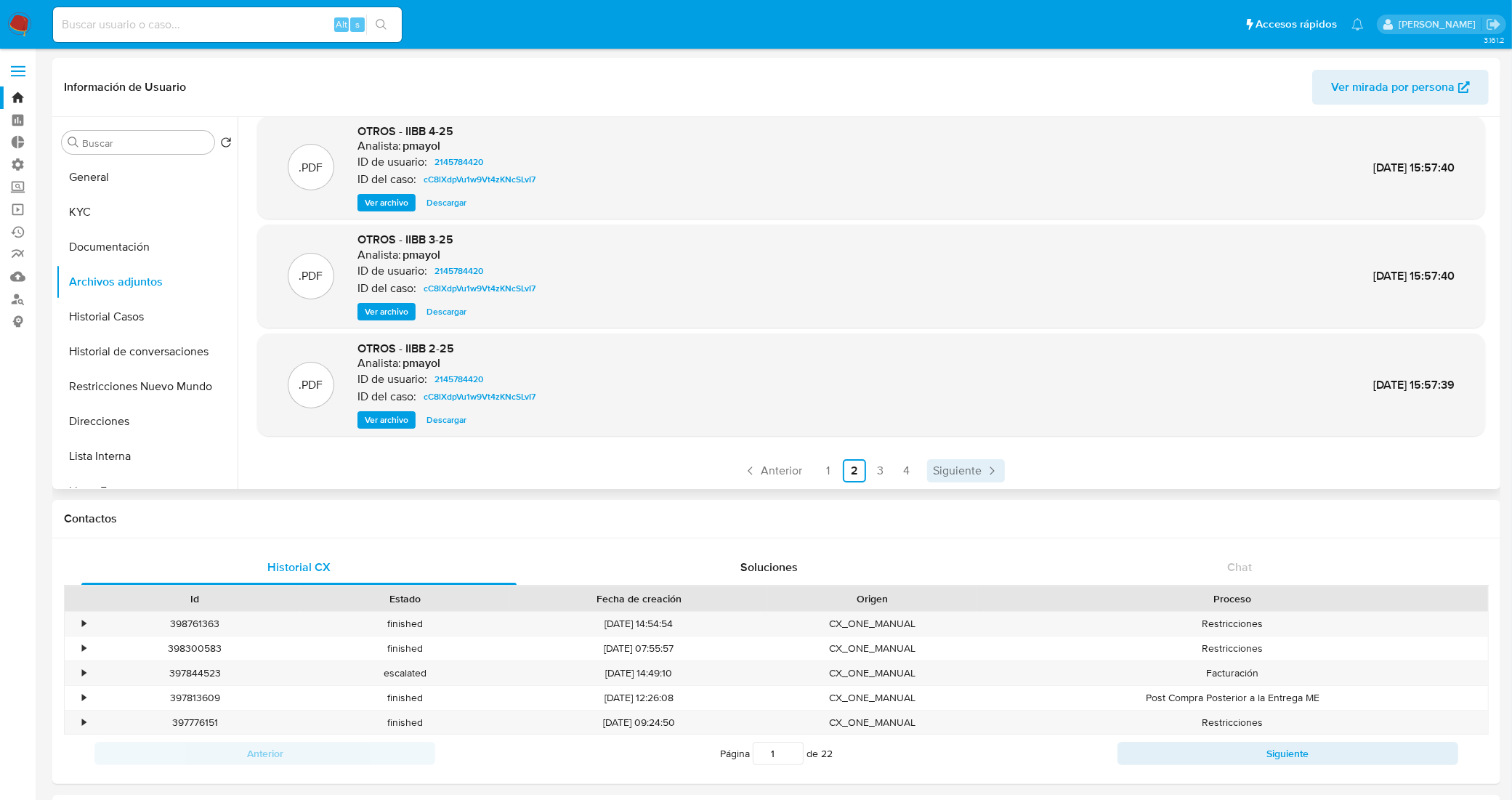
click at [984, 470] on icon "Paginación" at bounding box center [991, 470] width 14 height 14
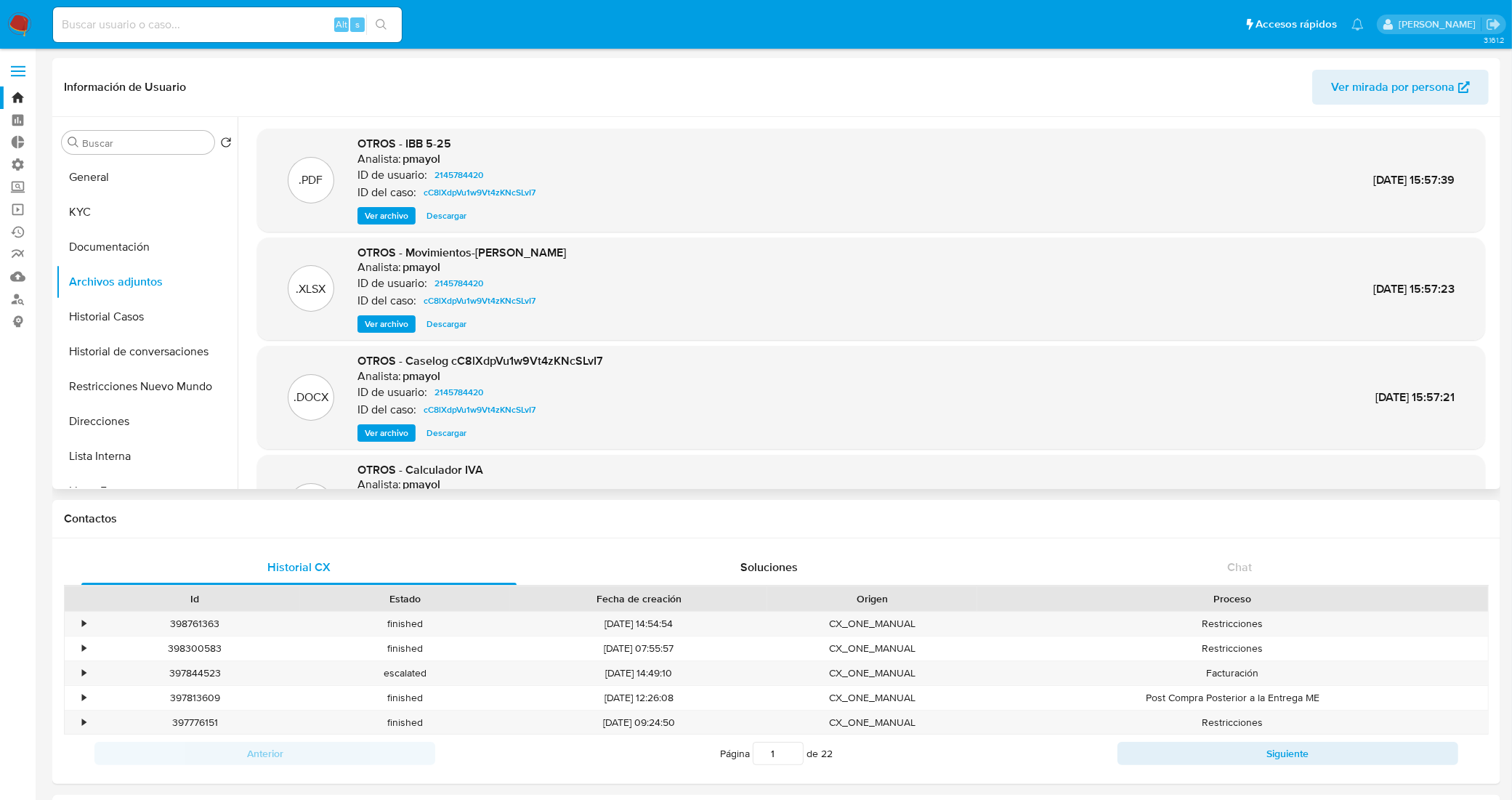
click at [451, 215] on span "Descargar" at bounding box center [446, 215] width 40 height 14
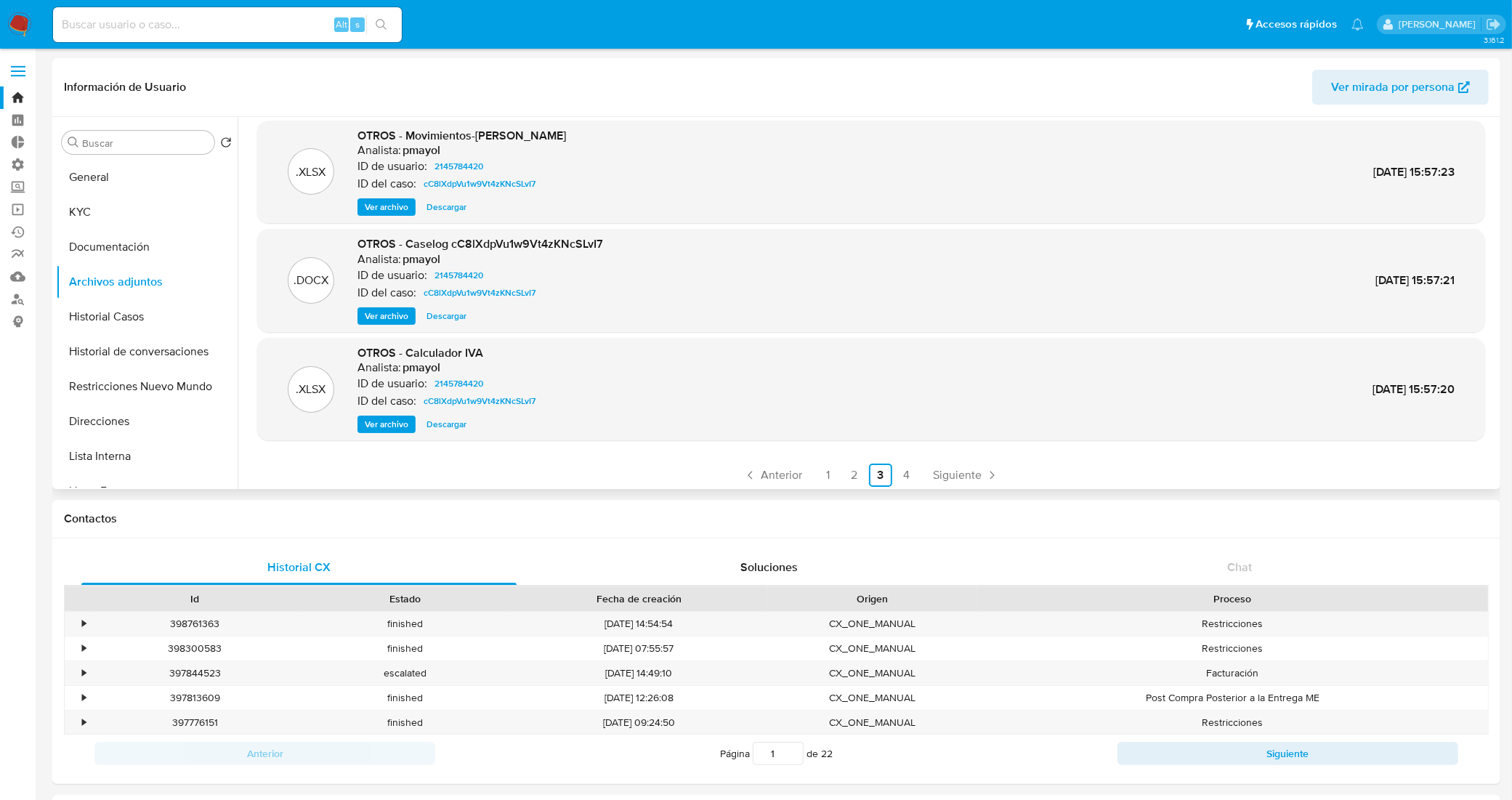
scroll to position [121, 0]
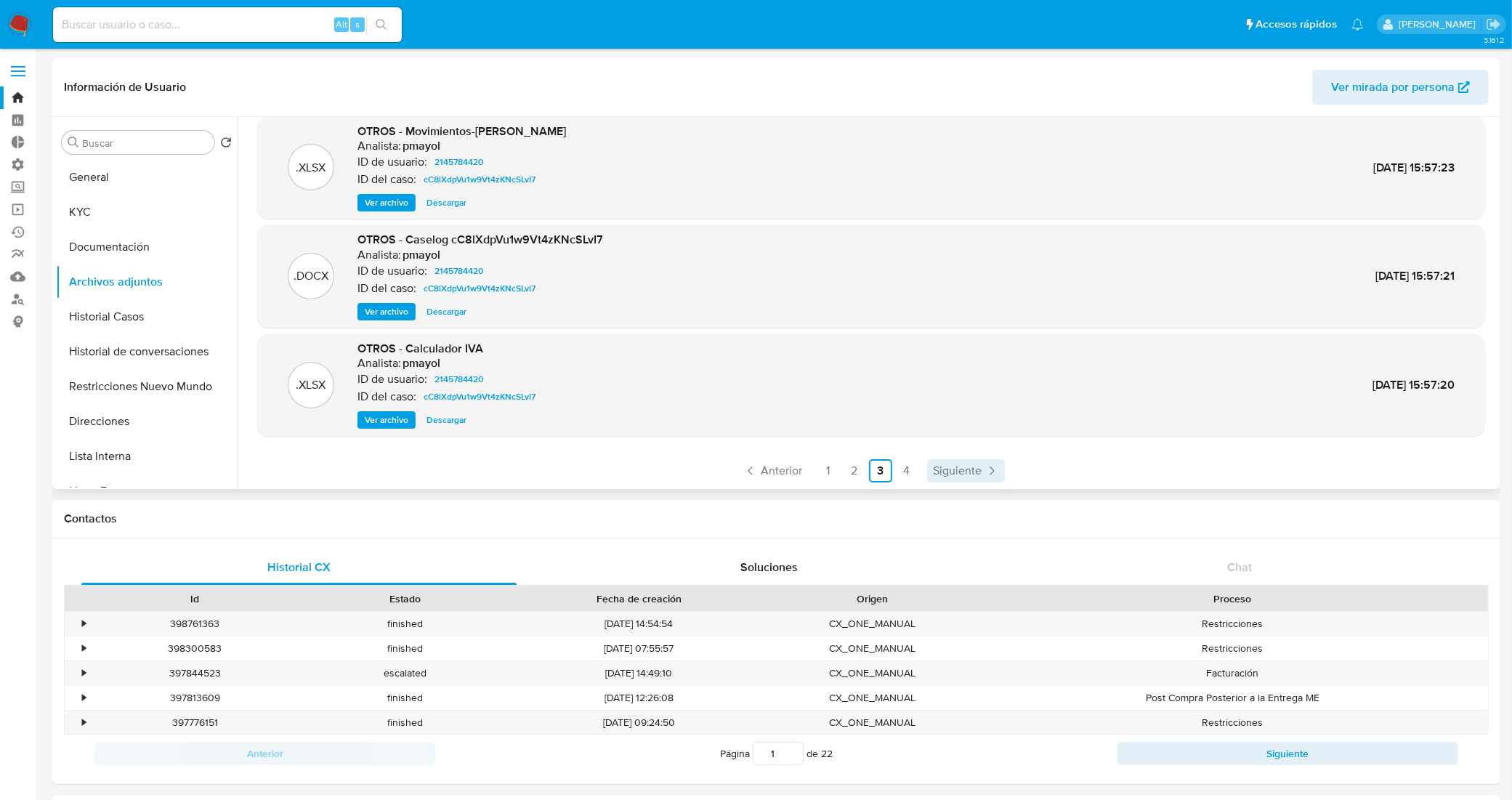
click at [964, 469] on span "Siguiente" at bounding box center [957, 471] width 49 height 11
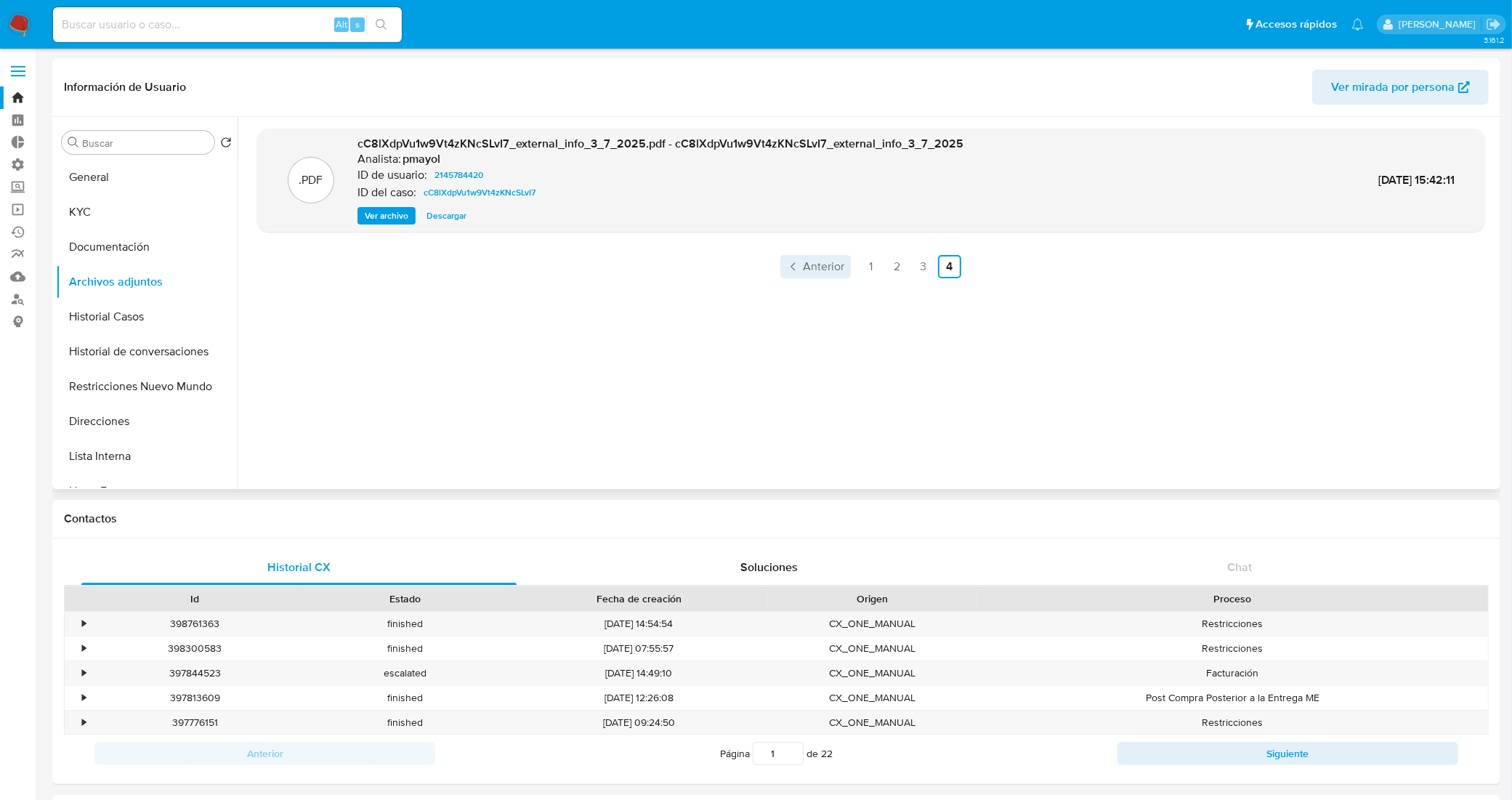
click at [825, 261] on span "Anterior" at bounding box center [824, 267] width 41 height 11
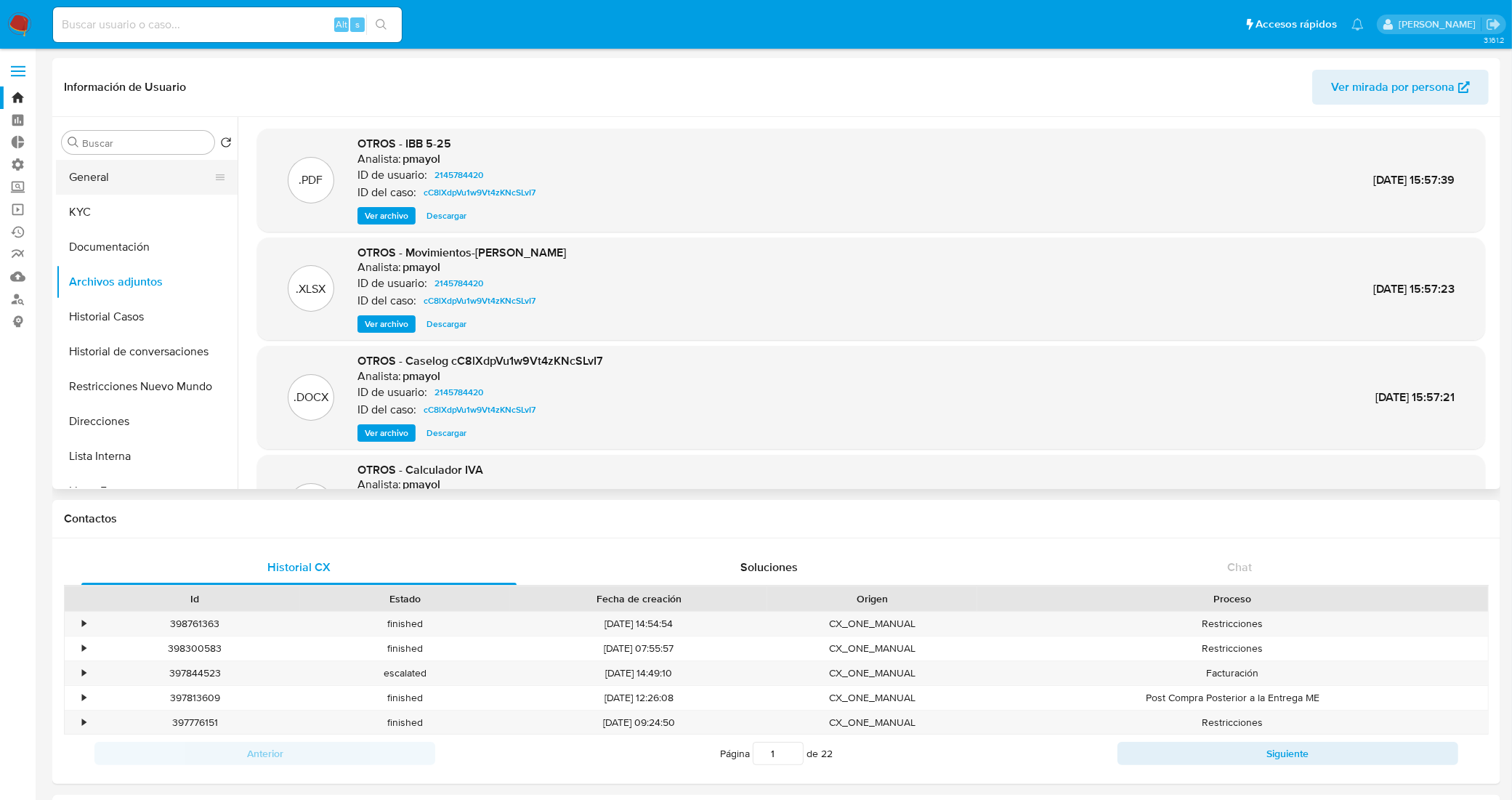
click at [140, 179] on button "General" at bounding box center [141, 177] width 170 height 34
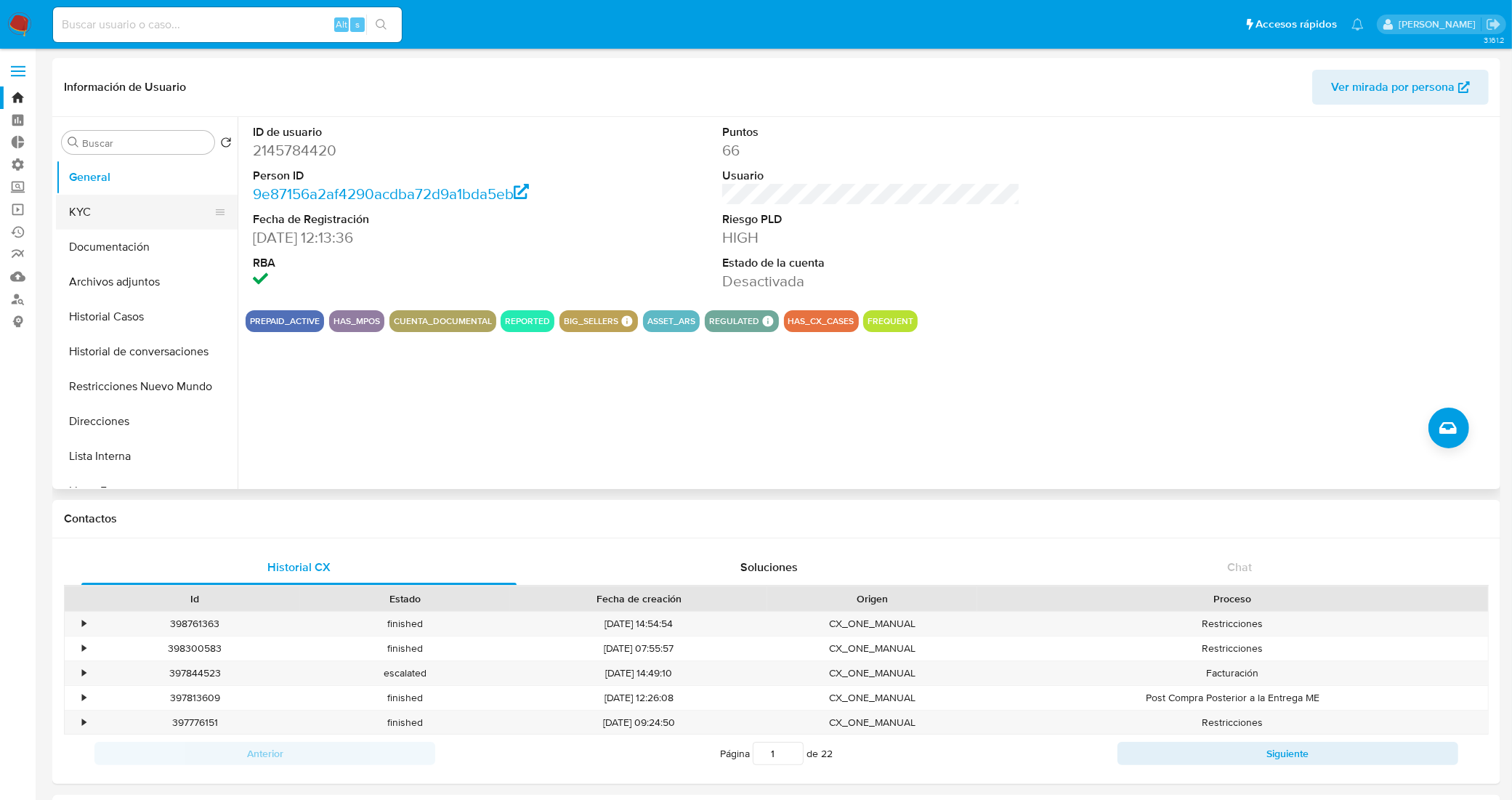
click at [168, 216] on button "KYC" at bounding box center [141, 212] width 170 height 34
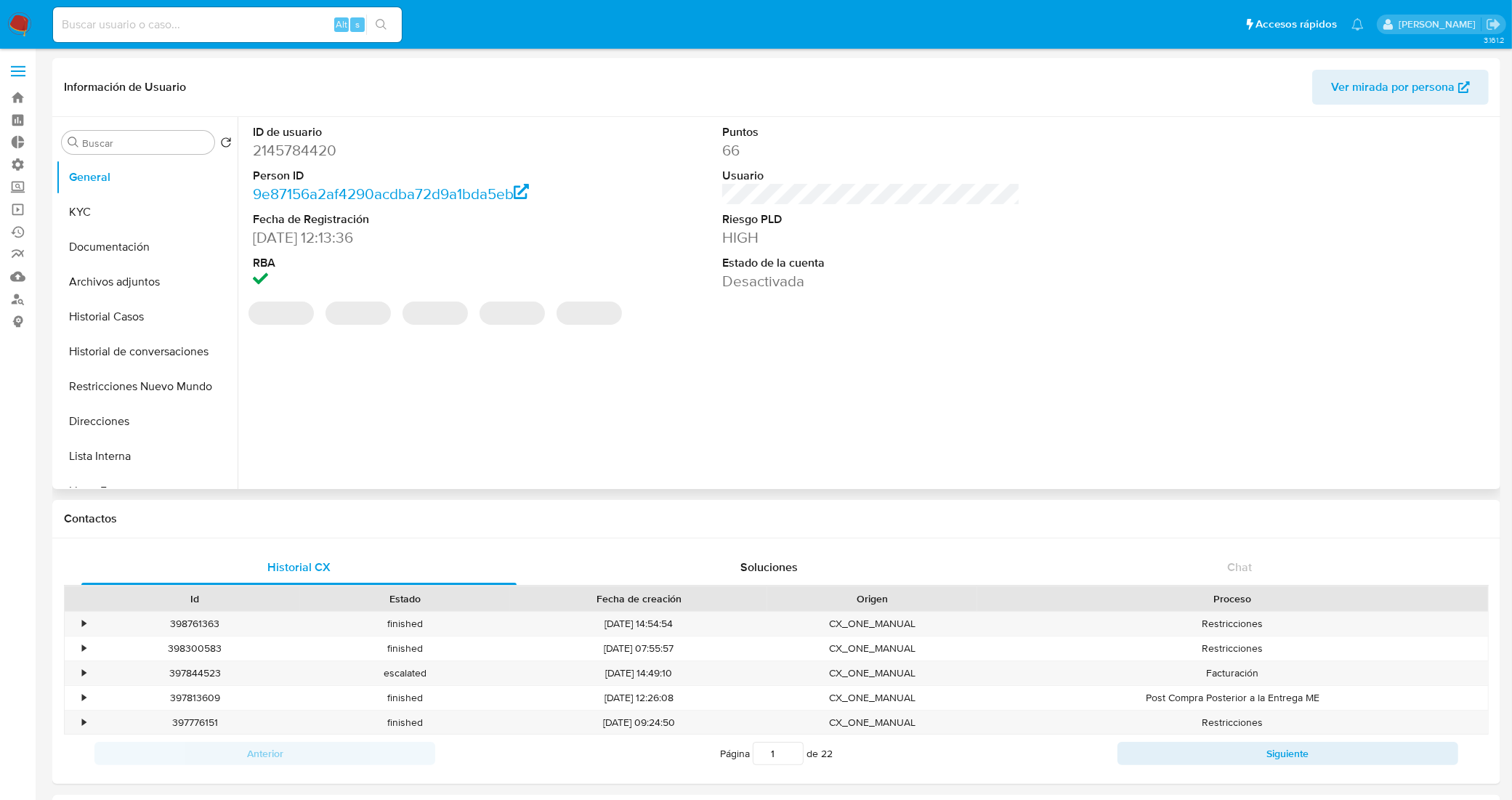
select select "10"
click at [135, 207] on button "KYC" at bounding box center [141, 212] width 170 height 34
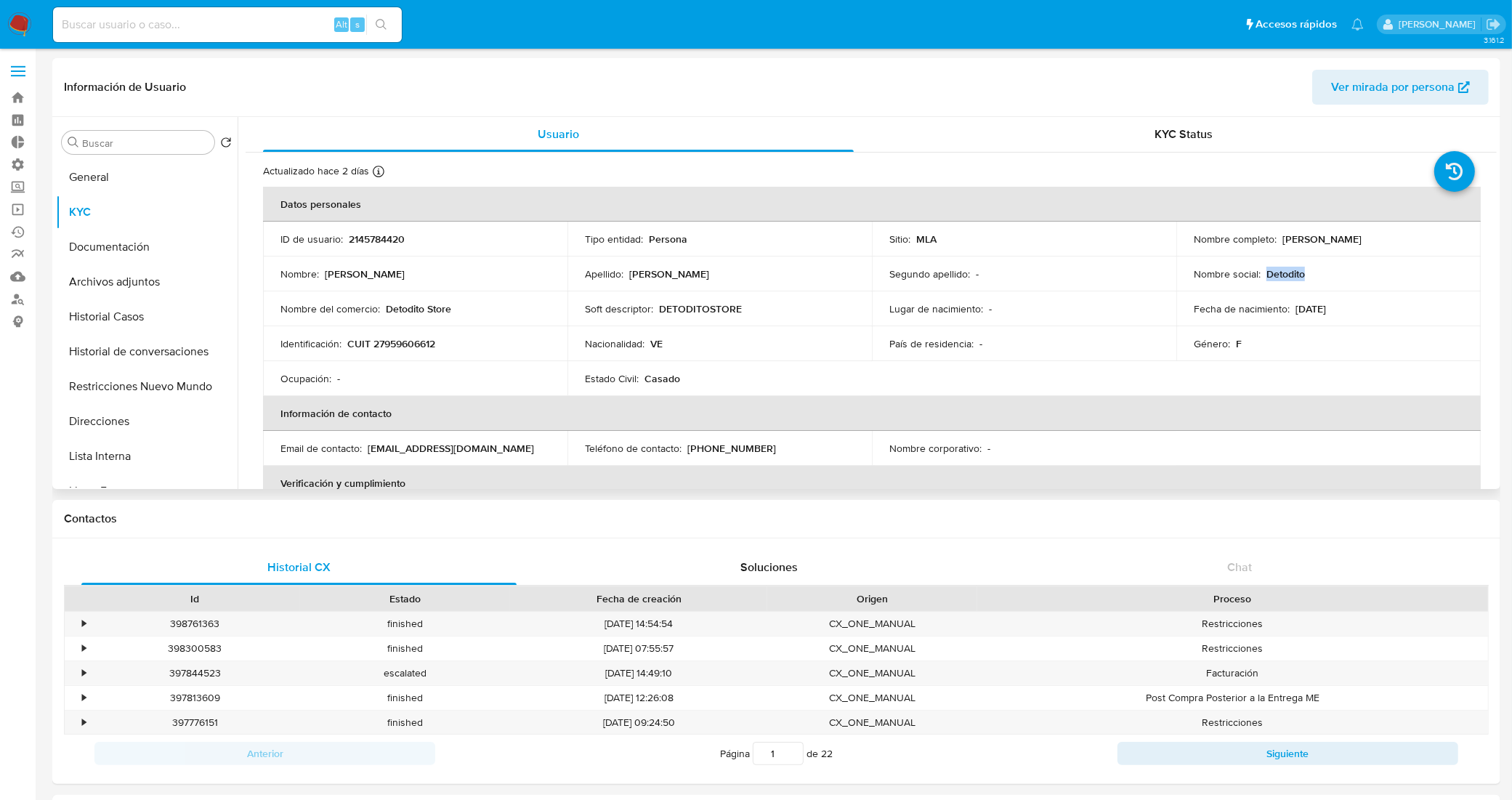
drag, startPoint x: 1307, startPoint y: 270, endPoint x: 1262, endPoint y: 274, distance: 45.2
click at [1262, 274] on div "Nombre social : Detodito" at bounding box center [1328, 274] width 270 height 13
copy p "Detodito"
